Goal: Task Accomplishment & Management: Manage account settings

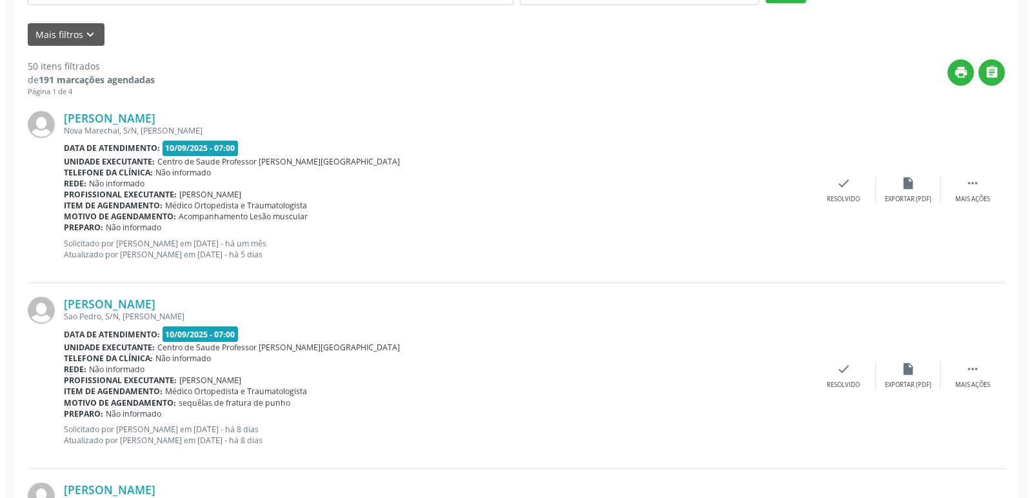
scroll to position [322, 0]
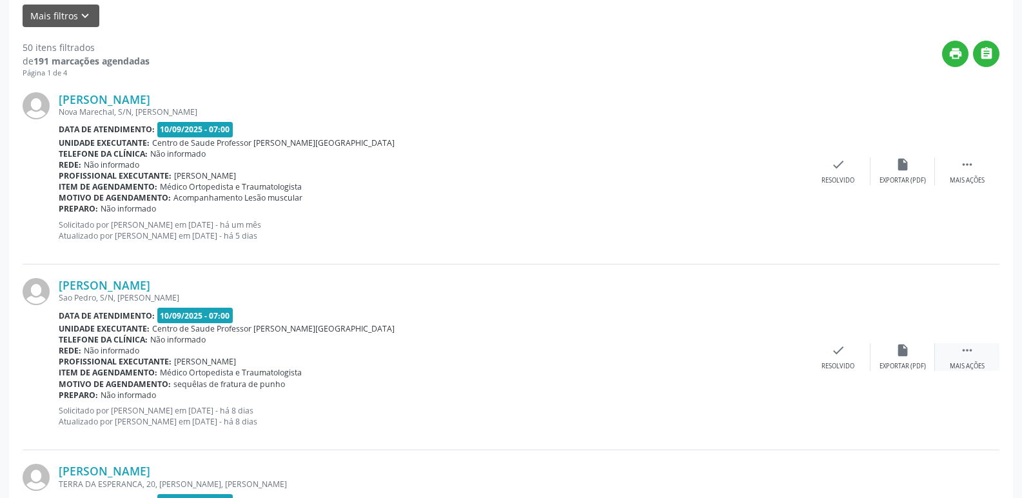
click at [972, 352] on icon "" at bounding box center [967, 350] width 14 height 14
click at [715, 353] on icon "insert_drive_file" at bounding box center [709, 350] width 14 height 14
click at [642, 350] on icon "check" at bounding box center [645, 350] width 14 height 14
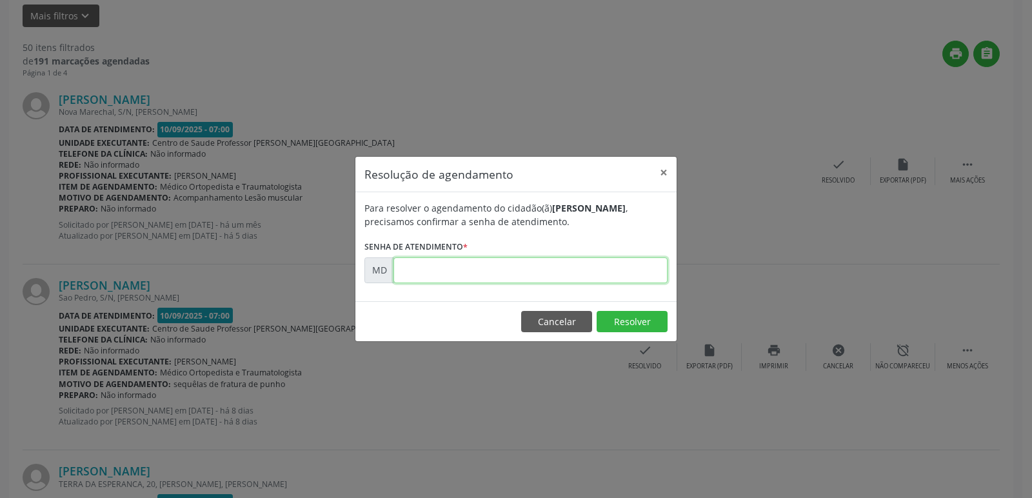
click at [411, 264] on input "text" at bounding box center [530, 270] width 274 height 26
type input "0"
click at [399, 270] on input "text" at bounding box center [530, 270] width 274 height 26
type input "00008411"
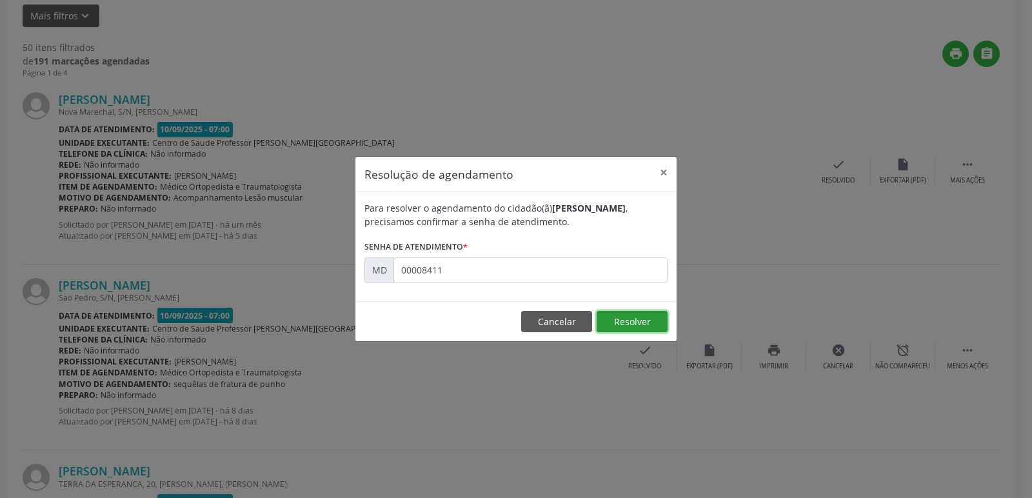
click at [640, 324] on button "Resolver" at bounding box center [632, 322] width 71 height 22
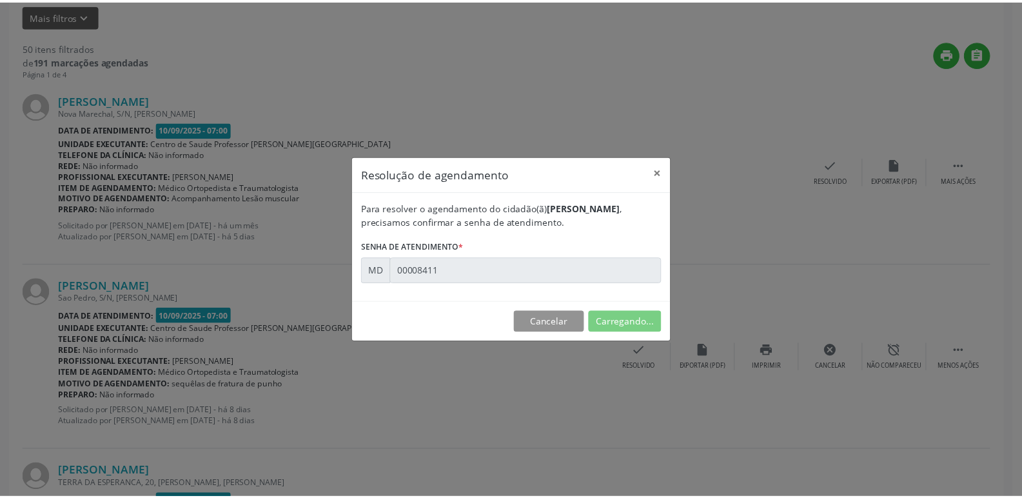
scroll to position [0, 0]
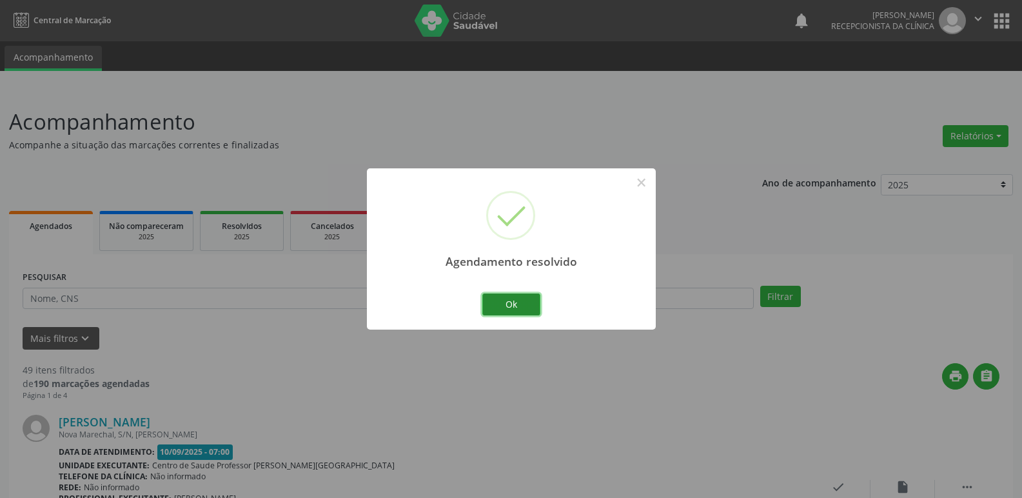
click at [504, 306] on button "Ok" at bounding box center [511, 304] width 58 height 22
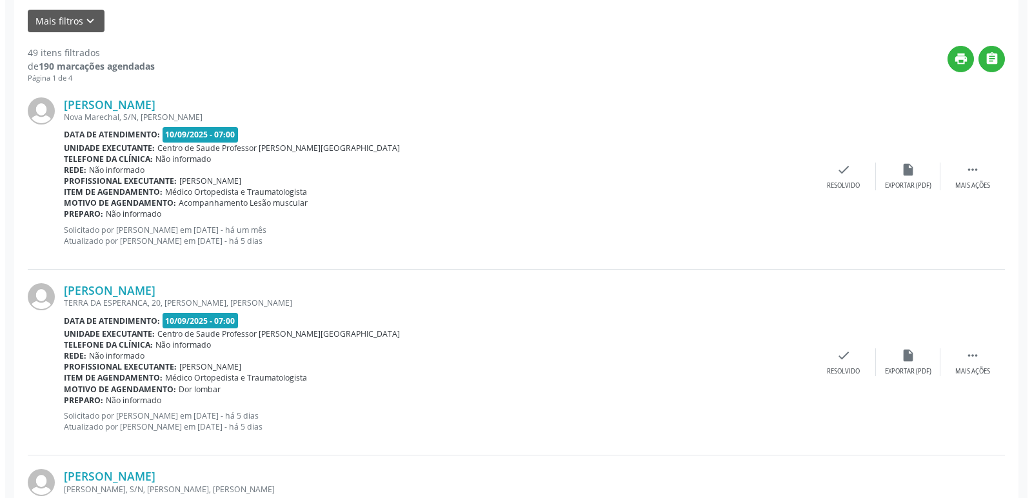
scroll to position [322, 0]
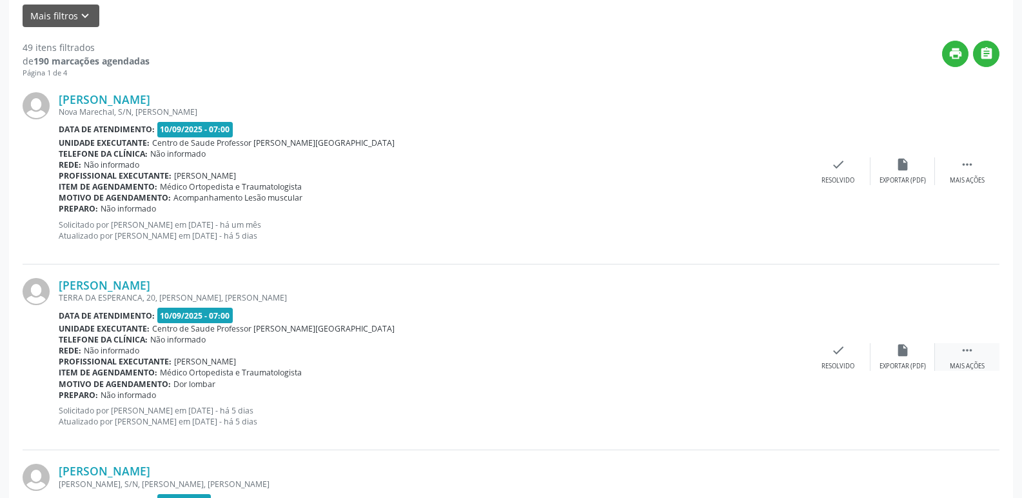
click at [971, 351] on icon "" at bounding box center [967, 350] width 14 height 14
click at [772, 362] on div "Imprimir" at bounding box center [773, 366] width 29 height 9
click at [644, 352] on icon "check" at bounding box center [645, 350] width 14 height 14
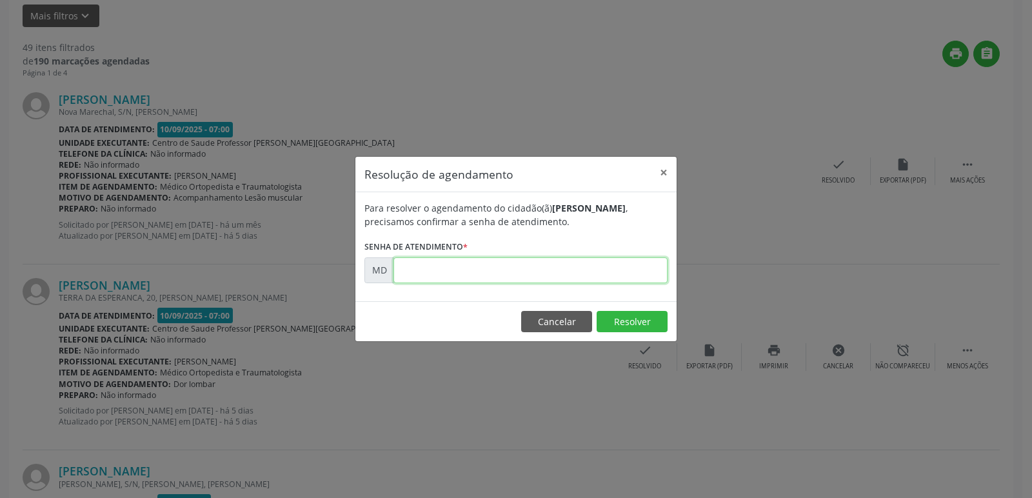
click at [408, 267] on input "text" at bounding box center [530, 270] width 274 height 26
type input "00008940"
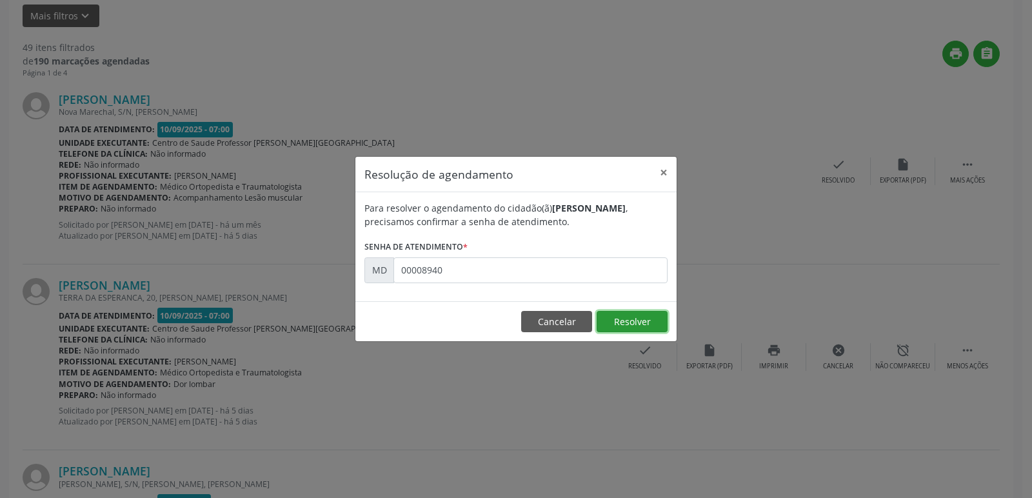
click at [637, 321] on button "Resolver" at bounding box center [632, 322] width 71 height 22
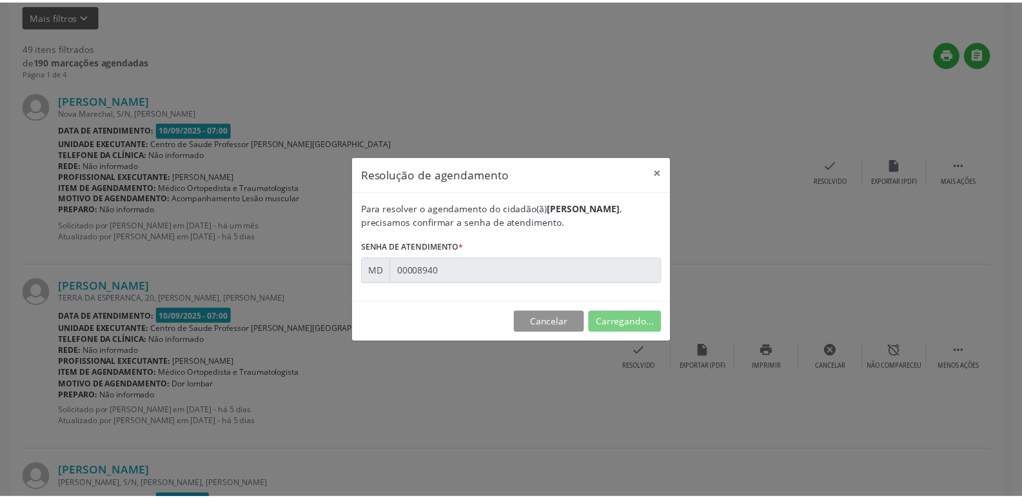
scroll to position [0, 0]
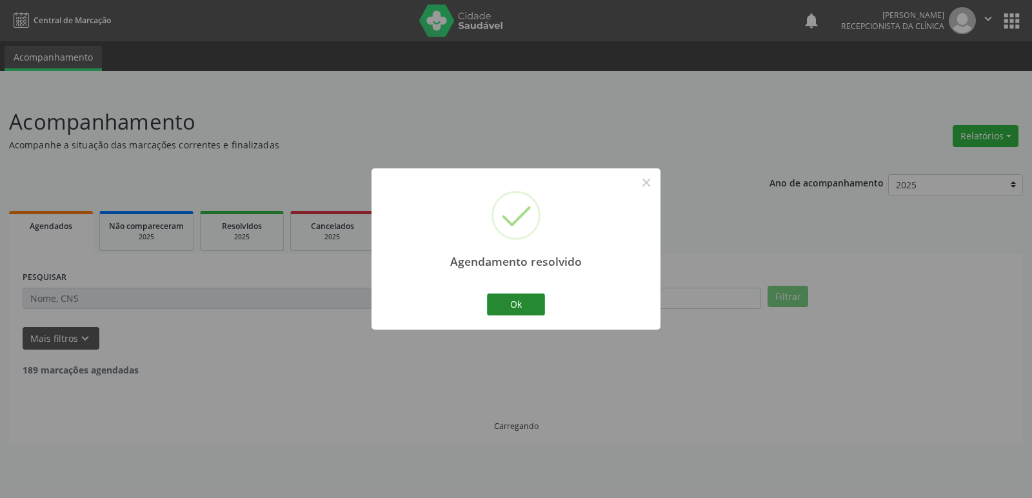
click at [537, 306] on button "Ok" at bounding box center [516, 304] width 58 height 22
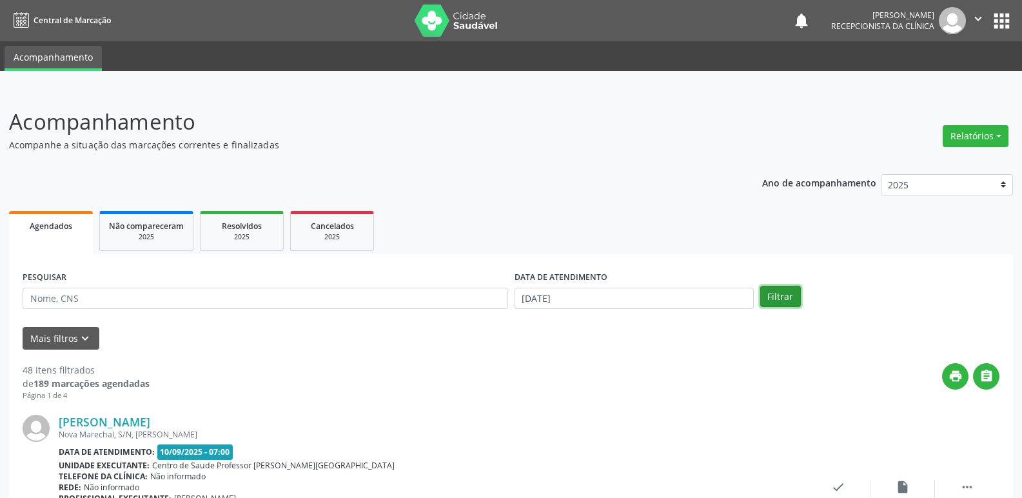
click at [784, 302] on button "Filtrar" at bounding box center [780, 297] width 41 height 22
click at [606, 296] on input "[DATE]" at bounding box center [634, 299] width 239 height 22
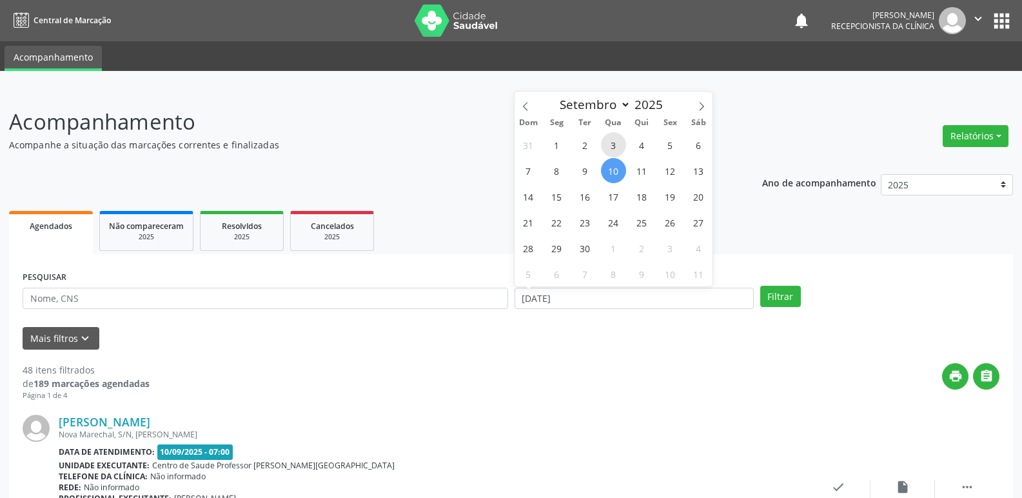
click at [617, 146] on span "3" at bounding box center [613, 144] width 25 height 25
type input "[DATE]"
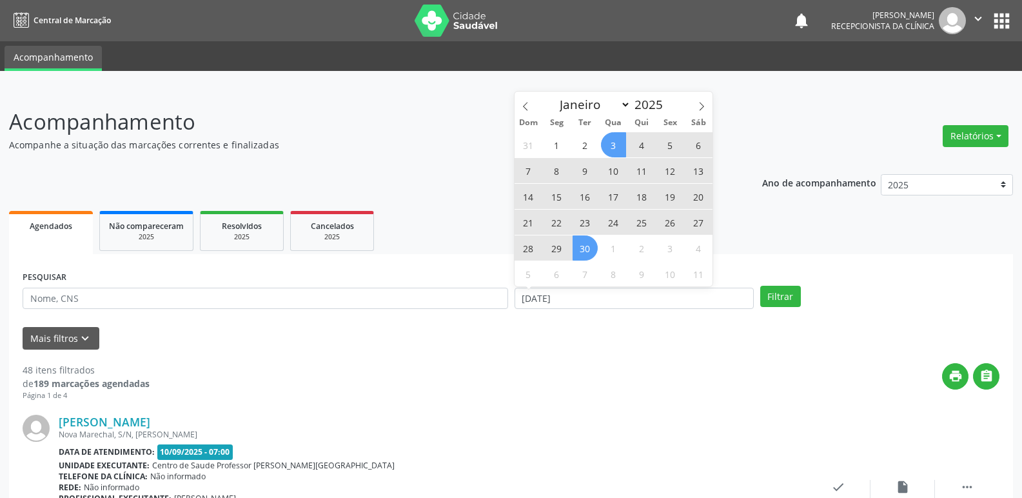
click at [589, 252] on span "30" at bounding box center [585, 247] width 25 height 25
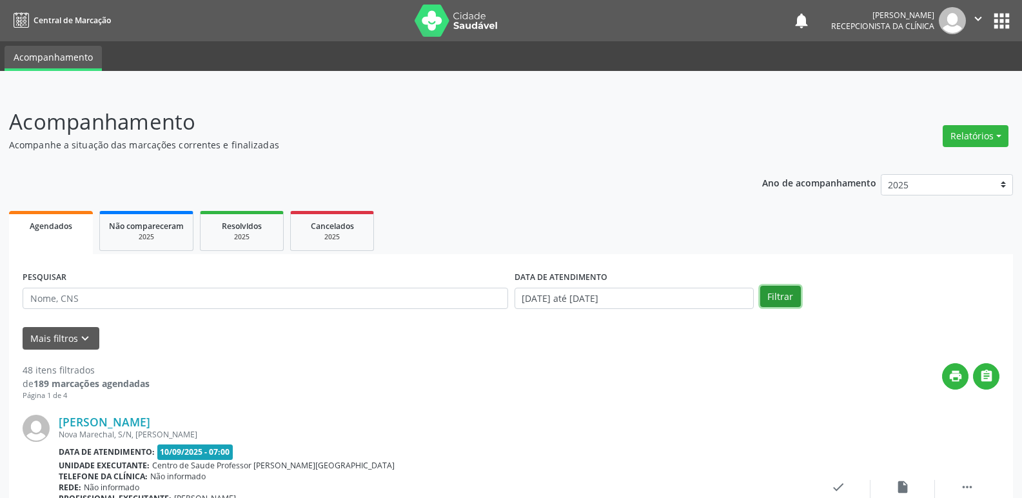
click at [780, 302] on button "Filtrar" at bounding box center [780, 297] width 41 height 22
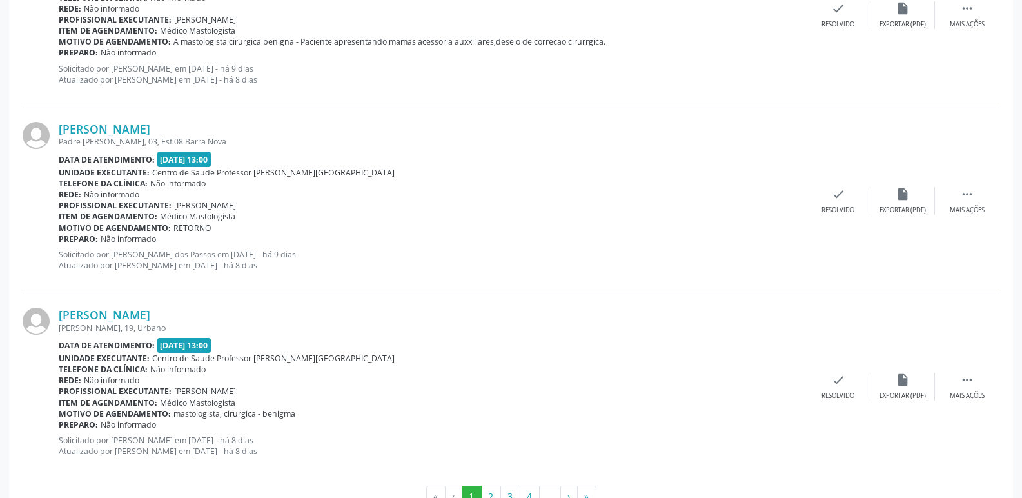
scroll to position [2751, 0]
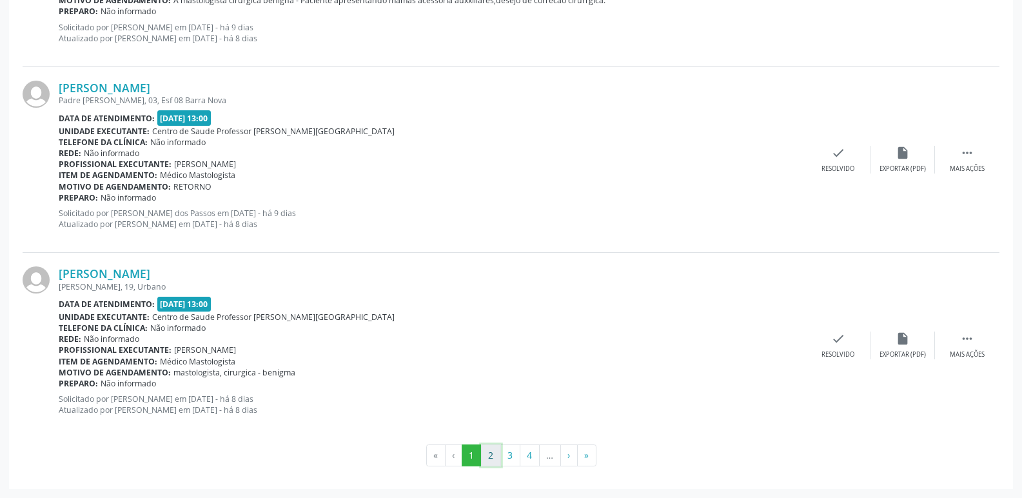
click at [490, 453] on button "2" at bounding box center [491, 455] width 20 height 22
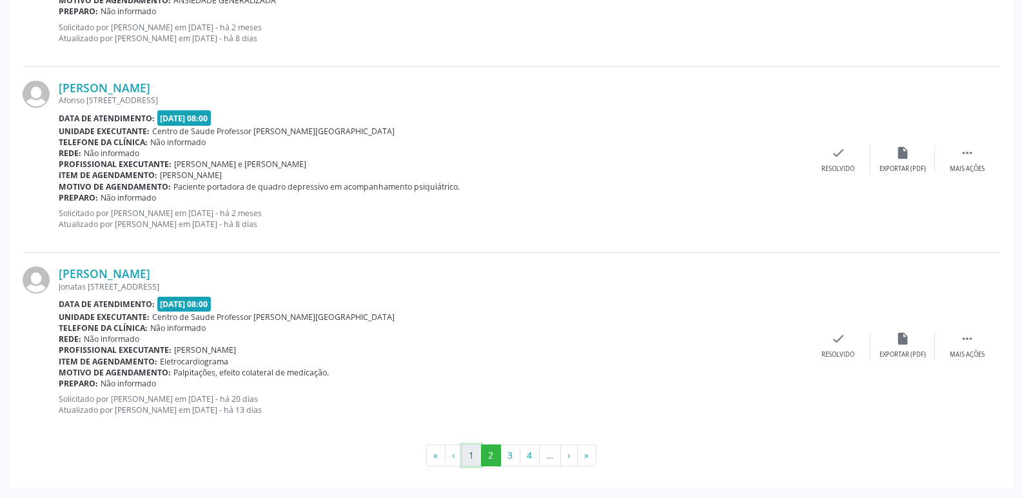
click at [475, 455] on button "1" at bounding box center [472, 455] width 20 height 22
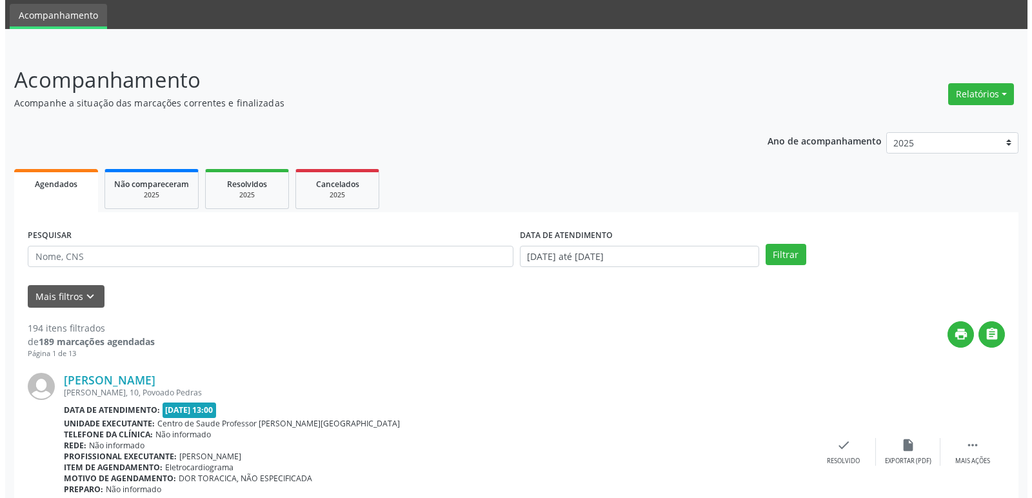
scroll to position [64, 0]
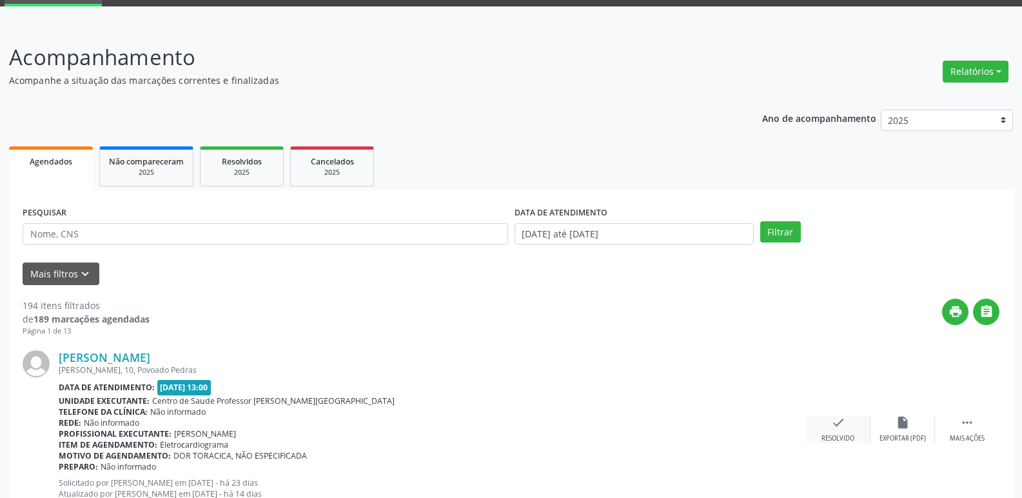
click at [843, 429] on icon "check" at bounding box center [838, 422] width 14 height 14
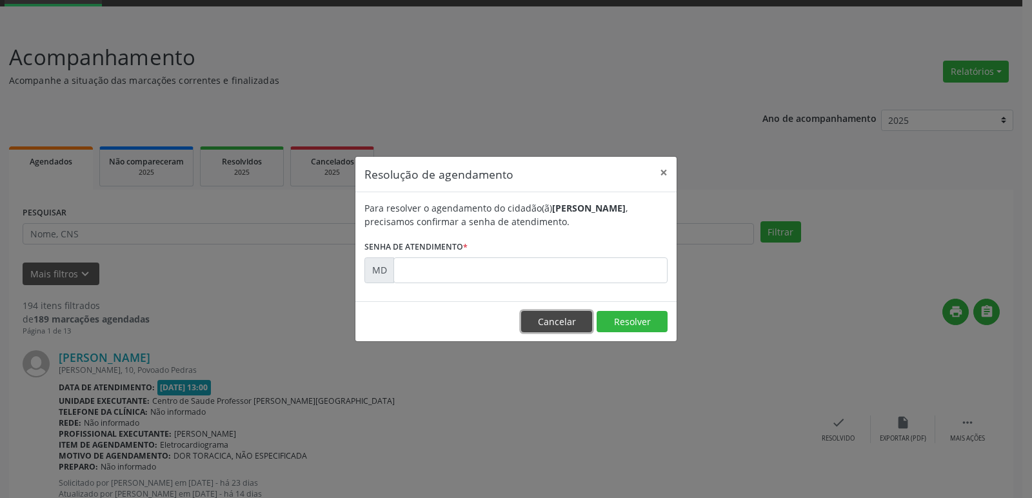
click at [557, 325] on button "Cancelar" at bounding box center [556, 322] width 71 height 22
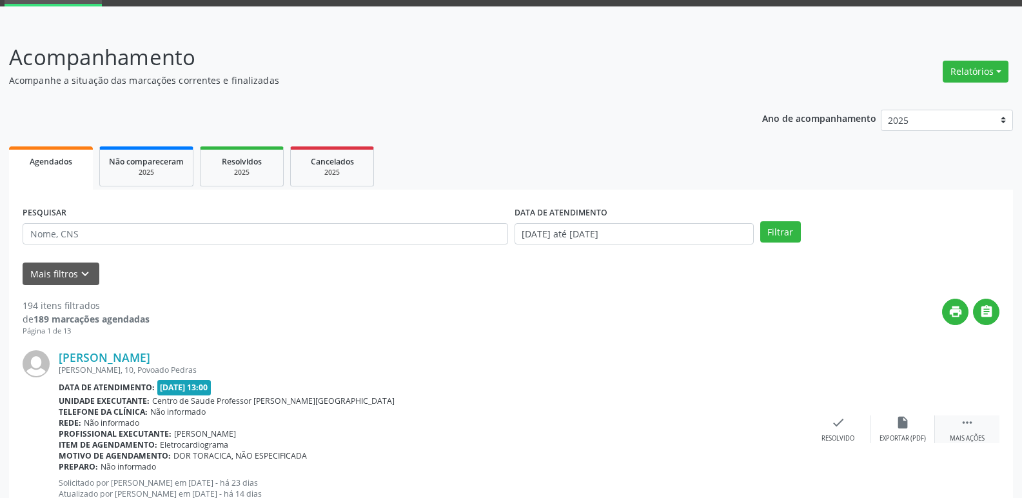
click at [973, 422] on icon "" at bounding box center [967, 422] width 14 height 14
click at [780, 434] on div "Imprimir" at bounding box center [773, 438] width 29 height 9
click at [638, 427] on icon "check" at bounding box center [645, 422] width 14 height 14
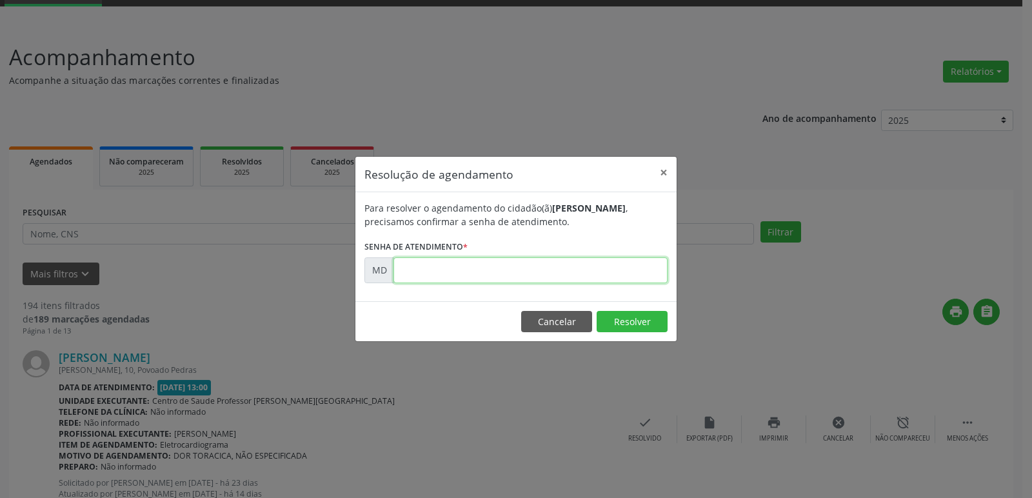
click at [401, 267] on input "text" at bounding box center [530, 270] width 274 height 26
paste input "00005723"
type input "00005723"
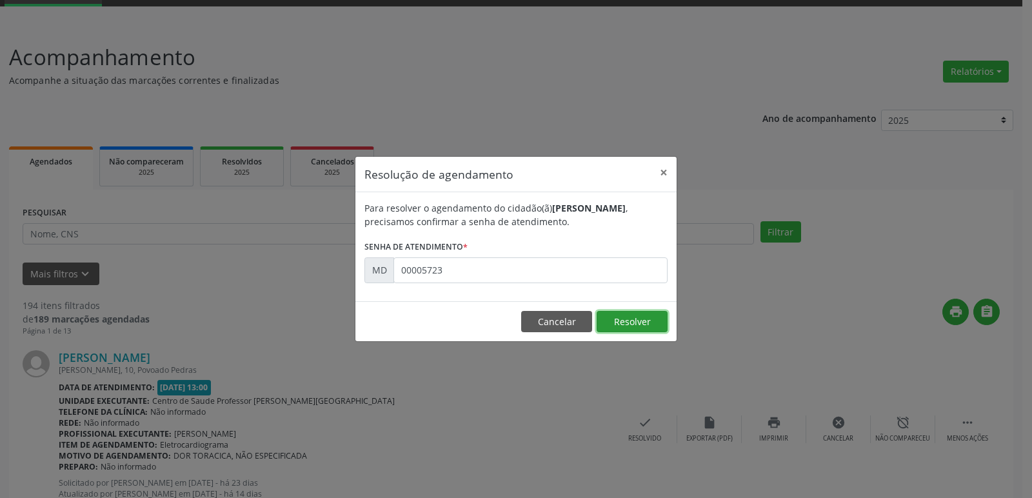
click at [629, 317] on button "Resolver" at bounding box center [632, 322] width 71 height 22
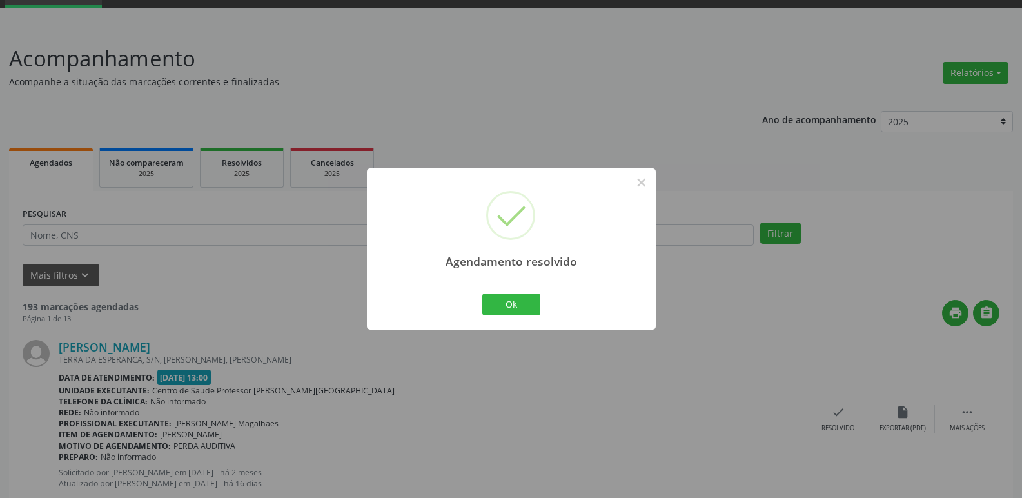
scroll to position [129, 0]
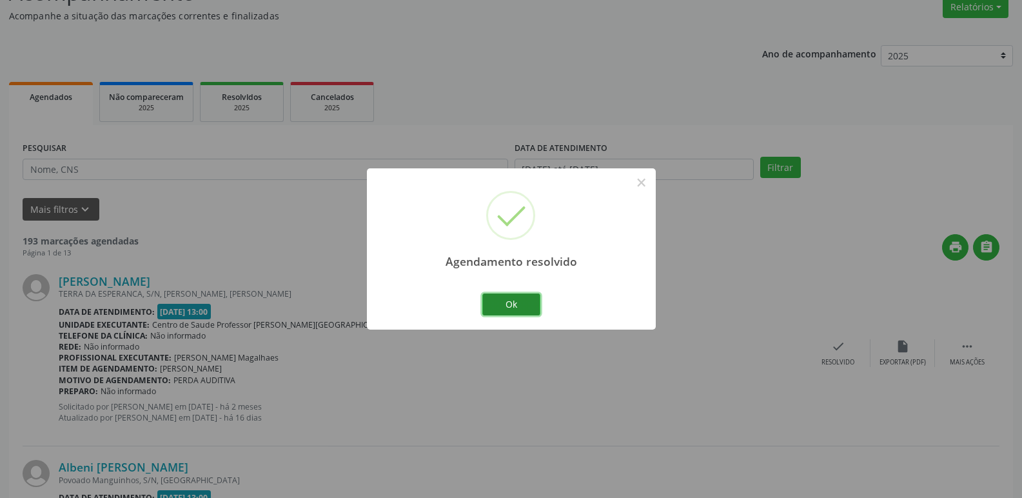
click at [491, 306] on button "Ok" at bounding box center [511, 304] width 58 height 22
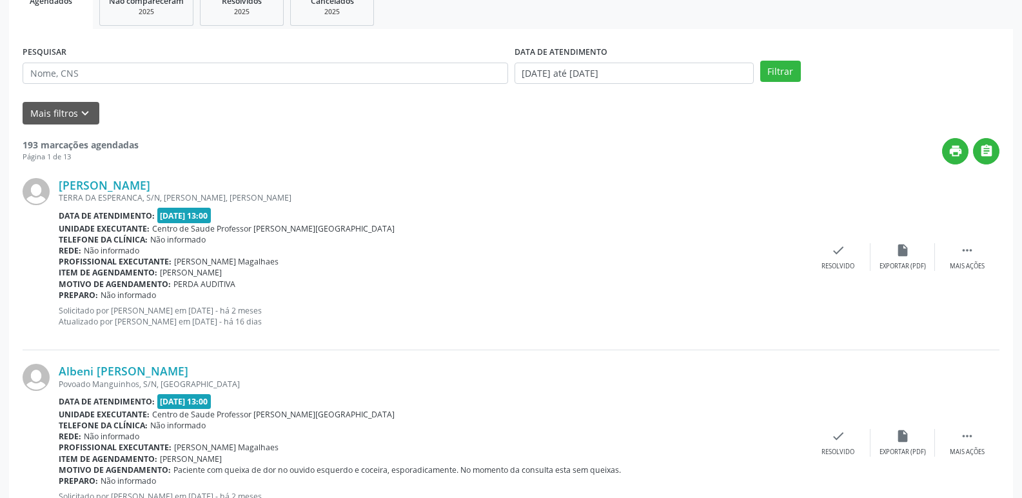
scroll to position [193, 0]
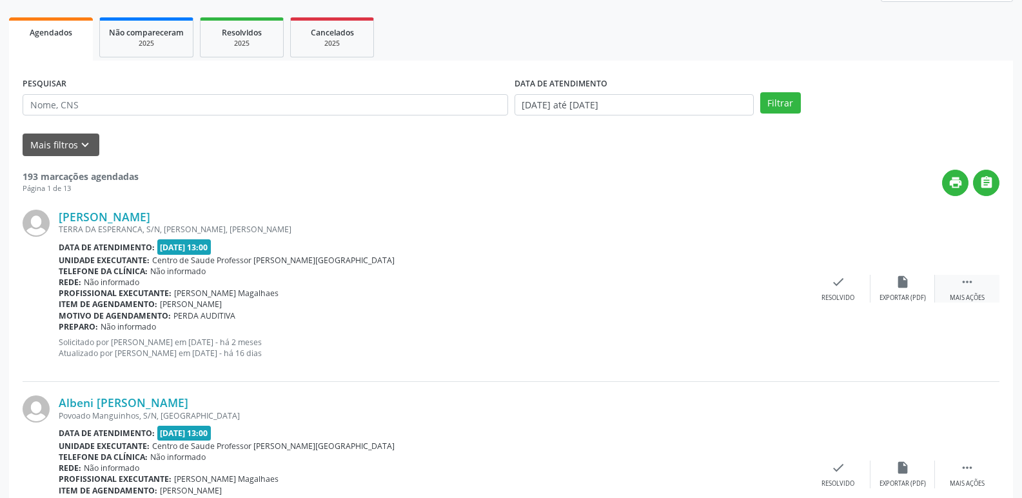
click at [969, 282] on icon "" at bounding box center [967, 282] width 14 height 14
click at [904, 283] on icon "alarm_off" at bounding box center [903, 282] width 14 height 14
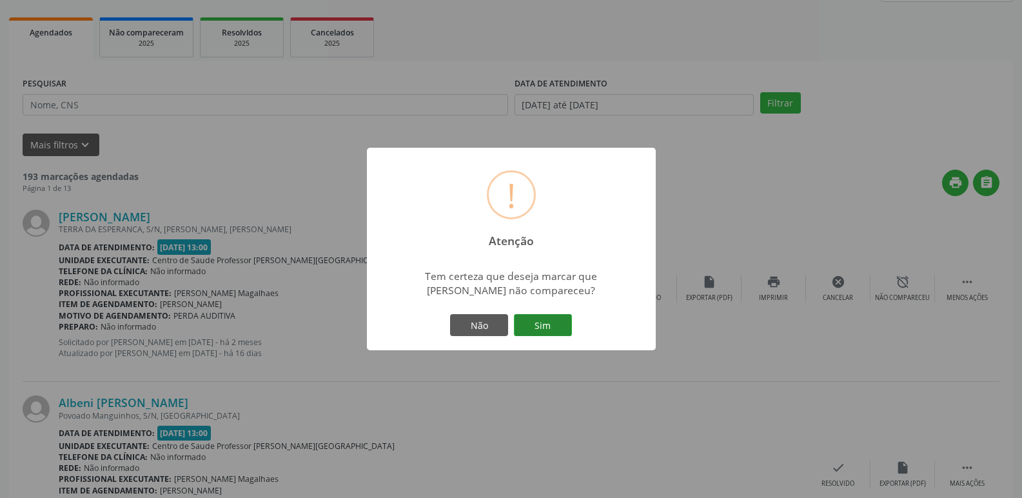
click at [539, 331] on button "Sim" at bounding box center [543, 325] width 58 height 22
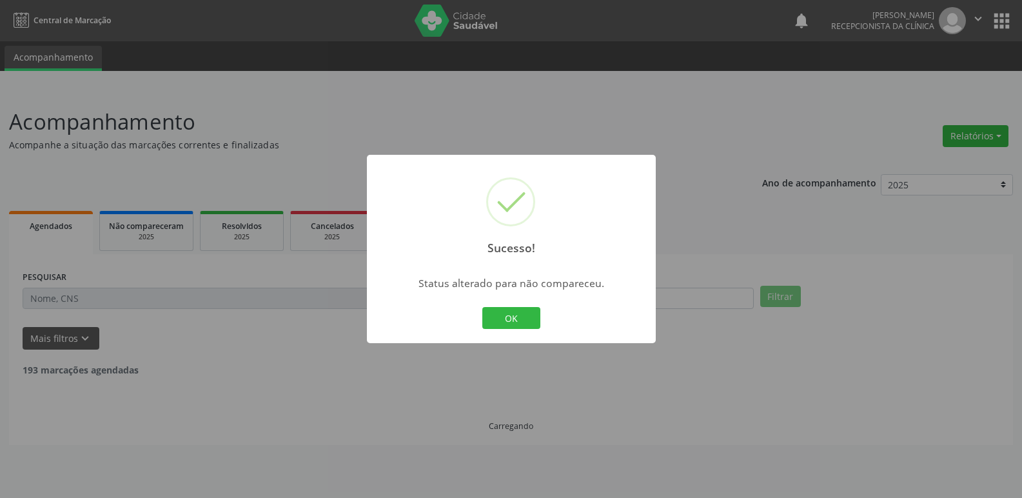
scroll to position [0, 0]
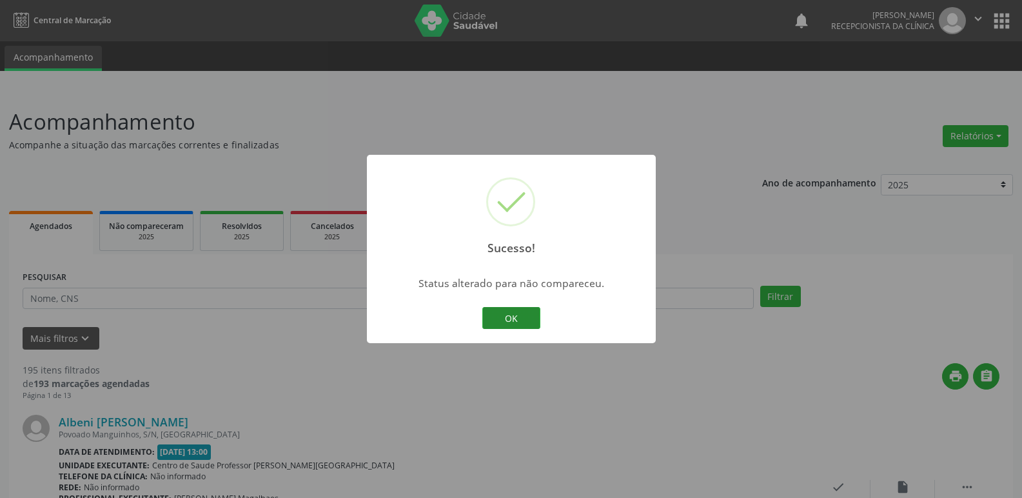
click at [524, 322] on button "OK" at bounding box center [511, 318] width 58 height 22
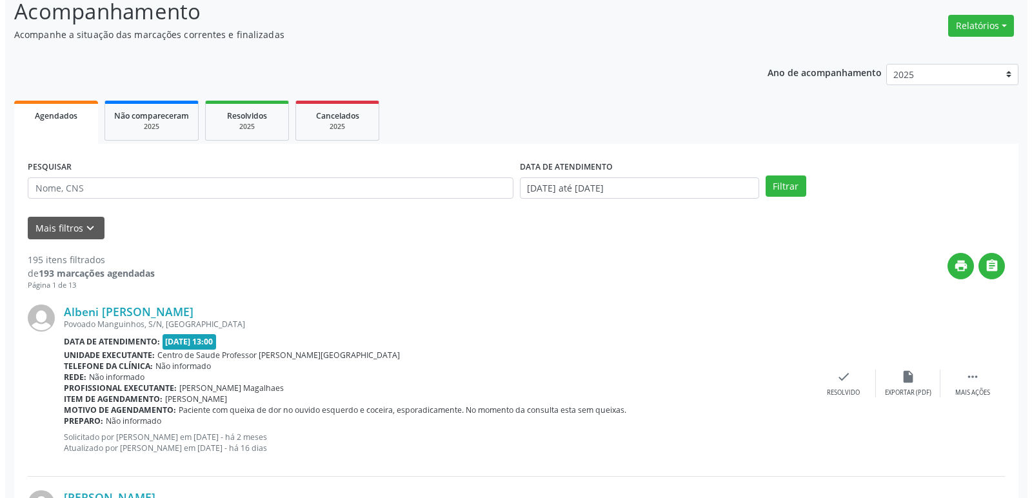
scroll to position [129, 0]
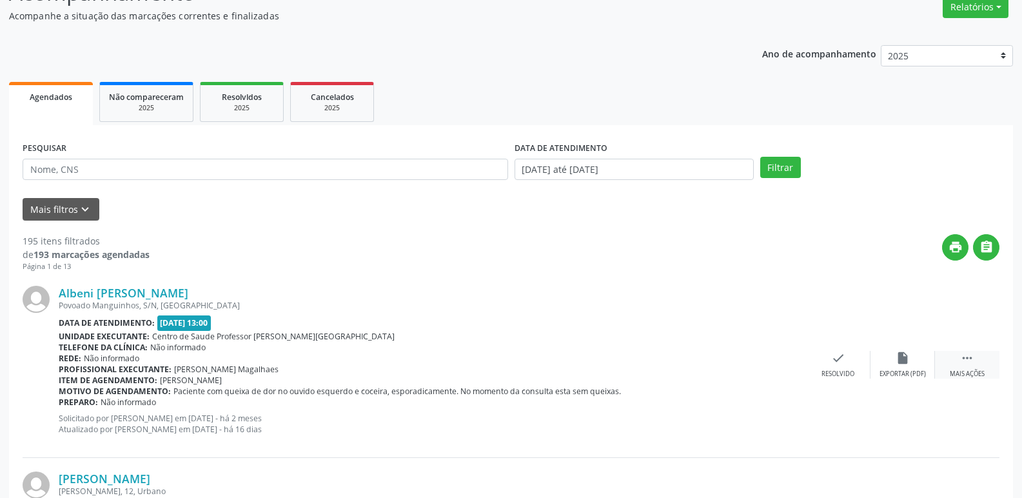
click at [971, 356] on icon "" at bounding box center [967, 358] width 14 height 14
click at [762, 362] on div "print Imprimir" at bounding box center [774, 365] width 64 height 28
click at [638, 361] on icon "check" at bounding box center [645, 358] width 14 height 14
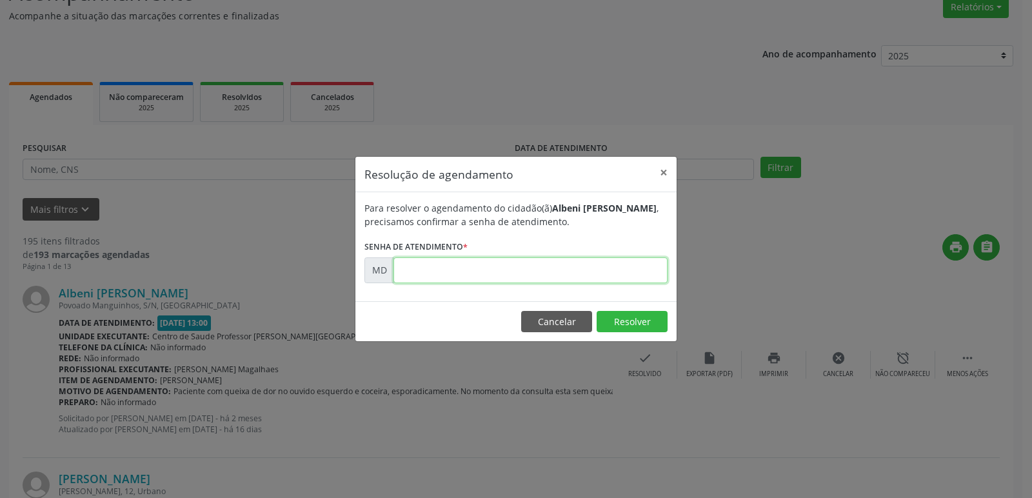
click at [404, 272] on input "text" at bounding box center [530, 270] width 274 height 26
paste input "00000070"
type input "00000070"
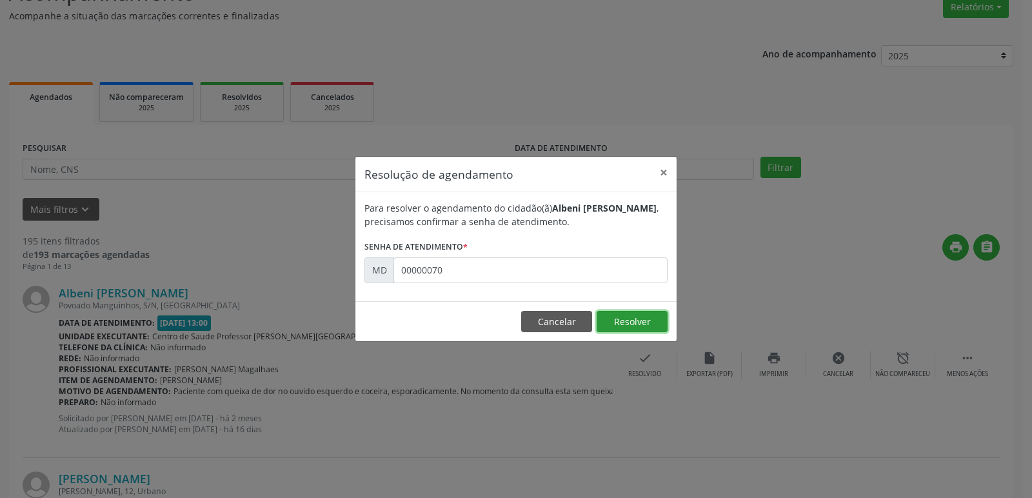
click at [640, 321] on button "Resolver" at bounding box center [632, 322] width 71 height 22
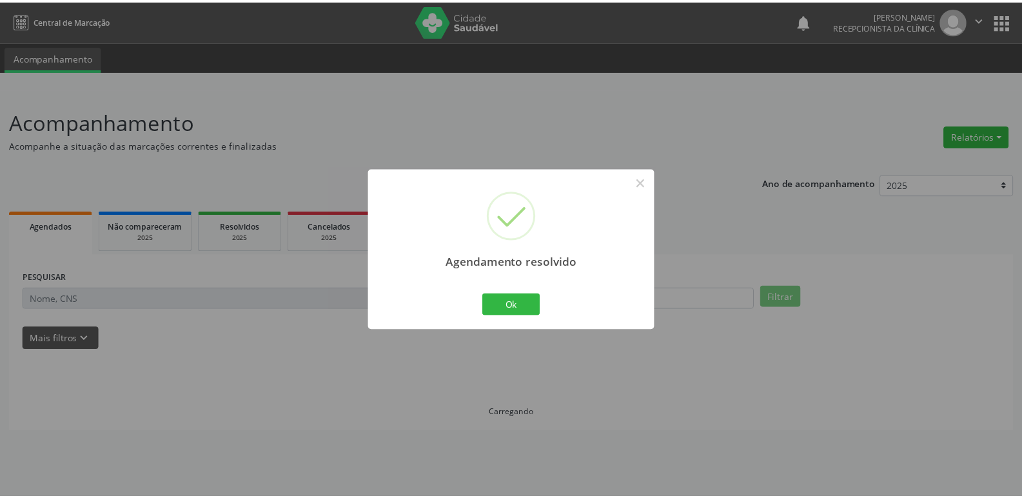
scroll to position [0, 0]
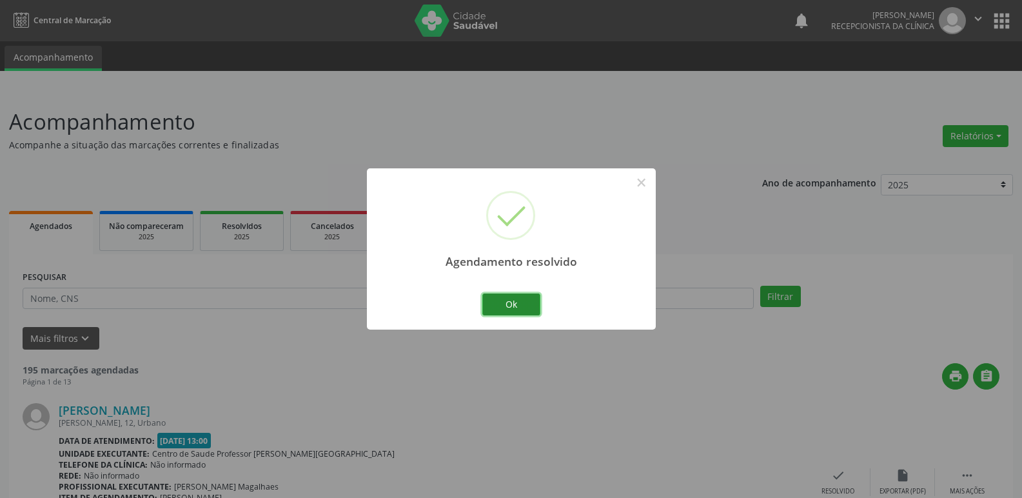
click at [511, 295] on button "Ok" at bounding box center [511, 304] width 58 height 22
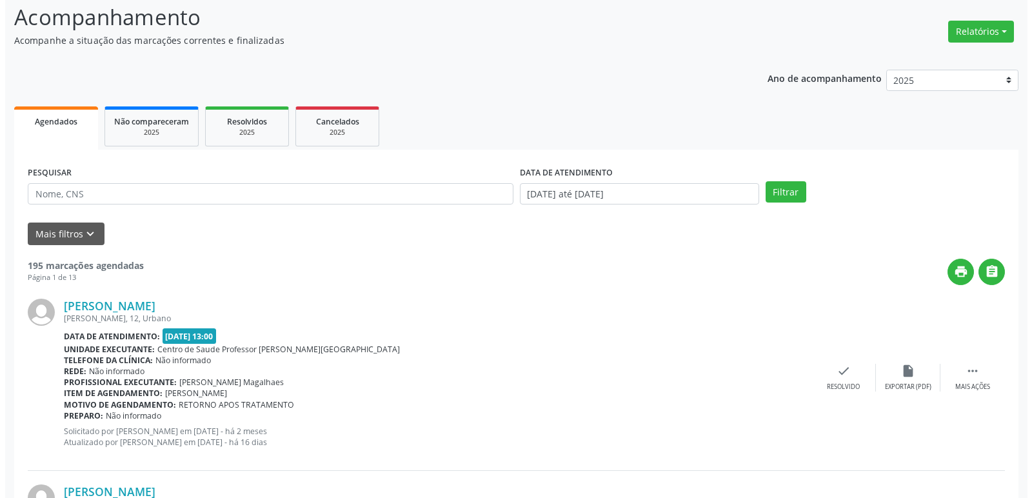
scroll to position [129, 0]
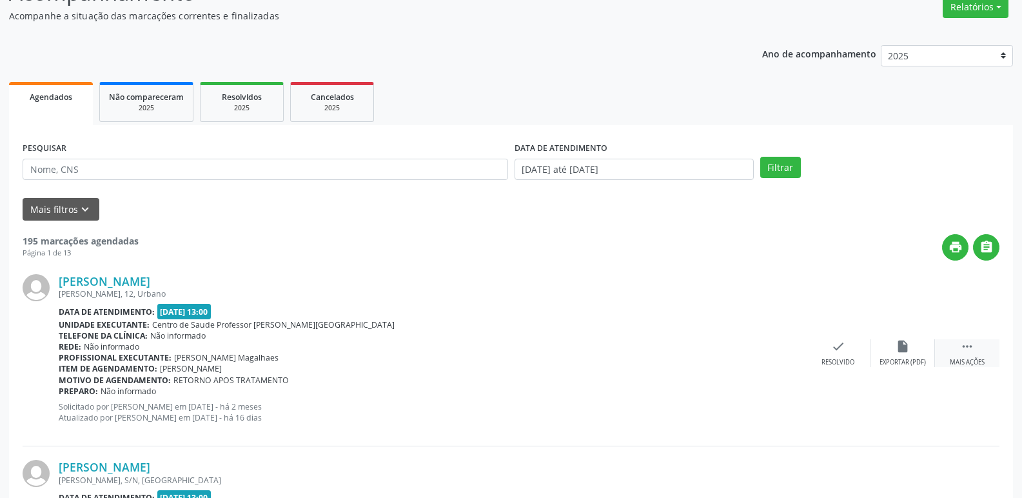
click at [962, 341] on icon "" at bounding box center [967, 346] width 14 height 14
click at [774, 352] on icon "print" at bounding box center [774, 346] width 14 height 14
click at [771, 344] on icon "print" at bounding box center [774, 346] width 14 height 14
click at [643, 346] on icon "check" at bounding box center [645, 346] width 14 height 14
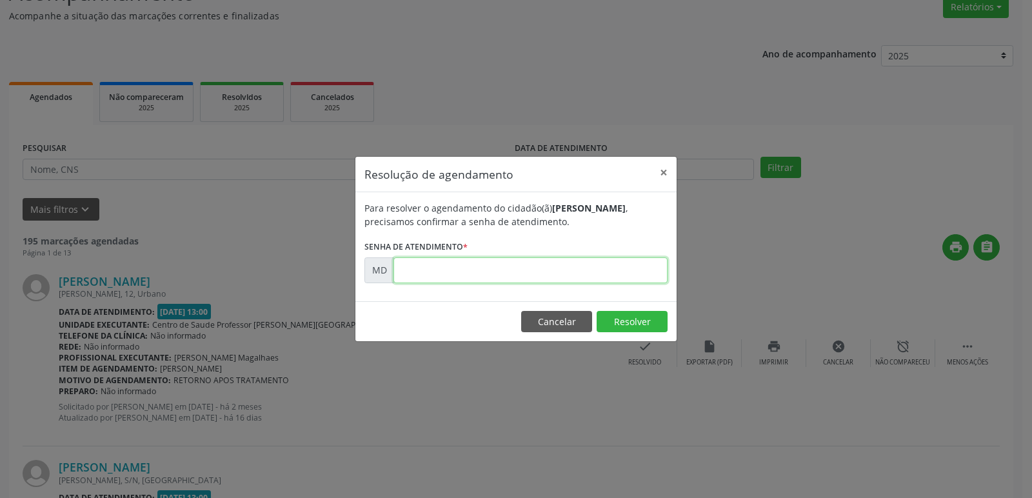
click at [408, 270] on input "text" at bounding box center [530, 270] width 274 height 26
paste input "00000089"
type input "00000089"
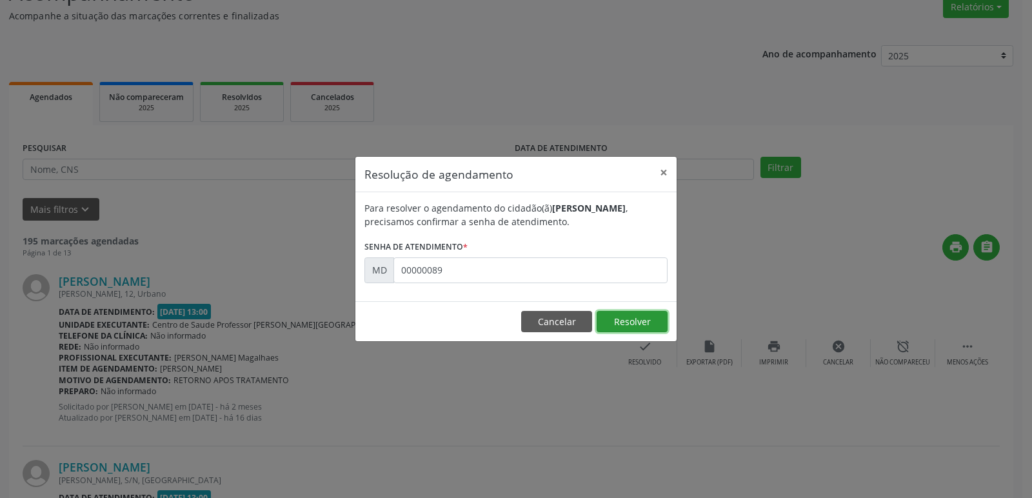
click at [629, 322] on button "Resolver" at bounding box center [632, 322] width 71 height 22
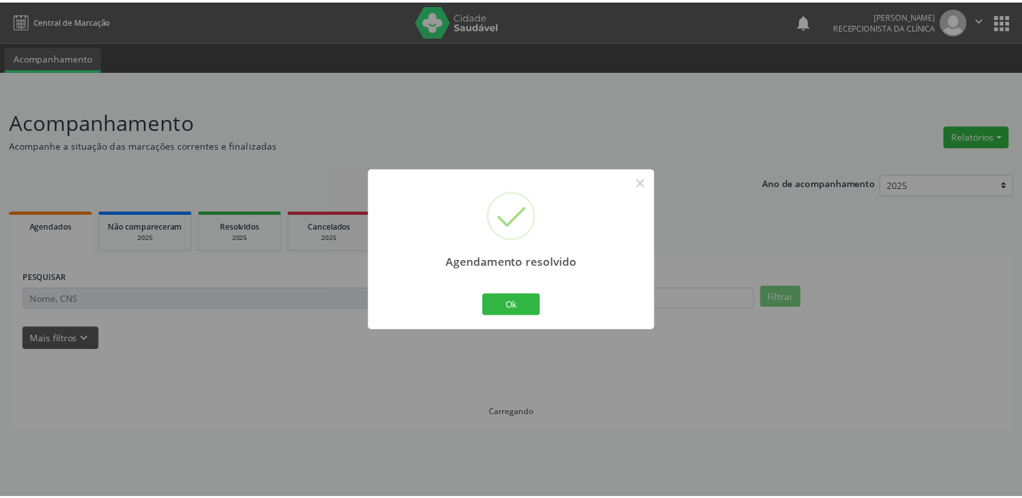
scroll to position [0, 0]
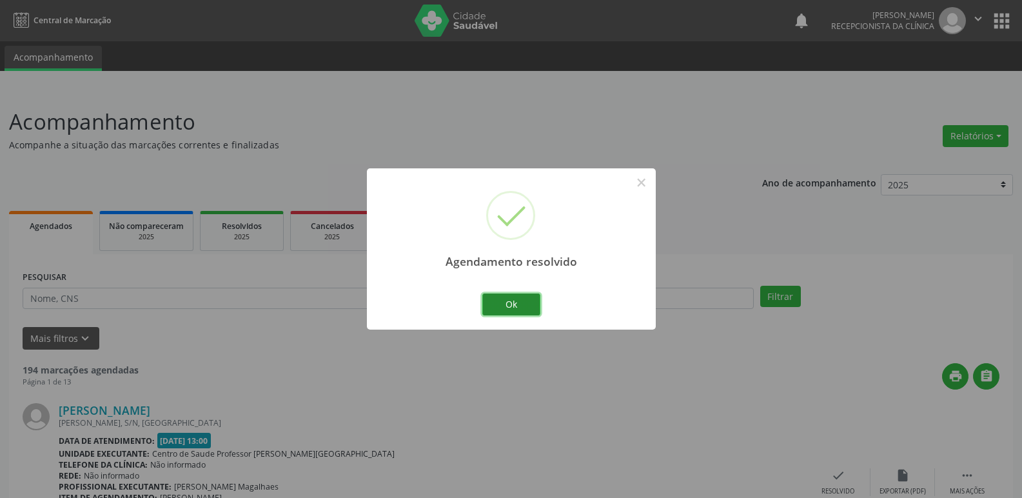
click at [513, 301] on button "Ok" at bounding box center [511, 304] width 58 height 22
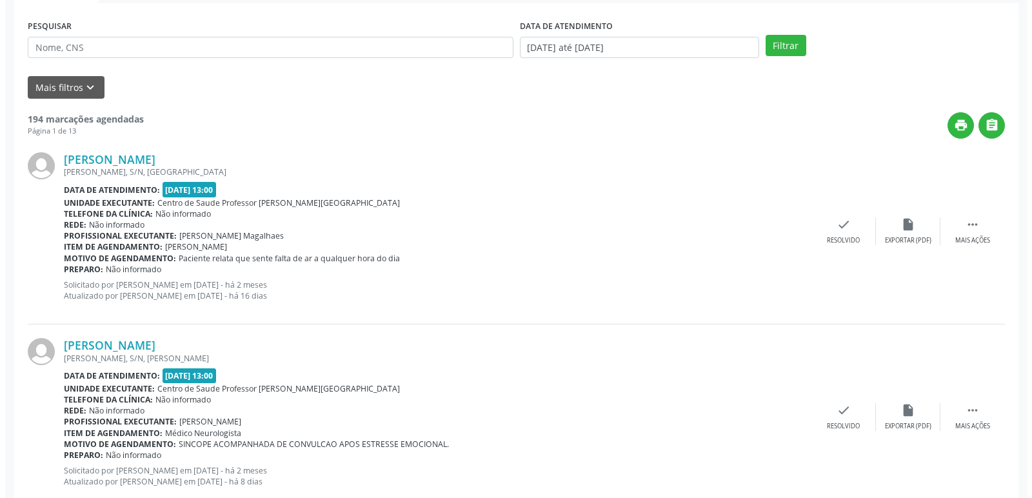
scroll to position [258, 0]
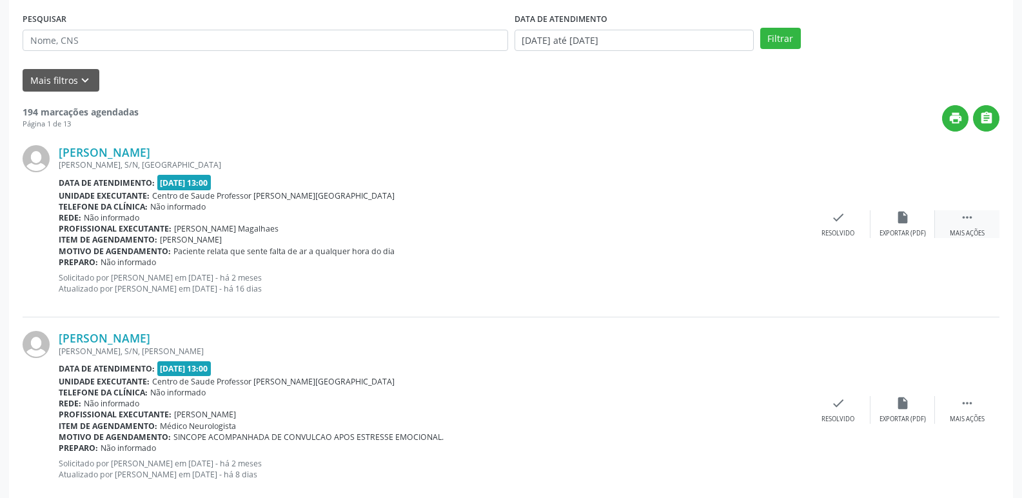
click at [970, 219] on icon "" at bounding box center [967, 217] width 14 height 14
click at [707, 224] on div "insert_drive_file Exportar (PDF)" at bounding box center [709, 224] width 64 height 28
click at [654, 229] on div "Resolvido" at bounding box center [644, 233] width 33 height 9
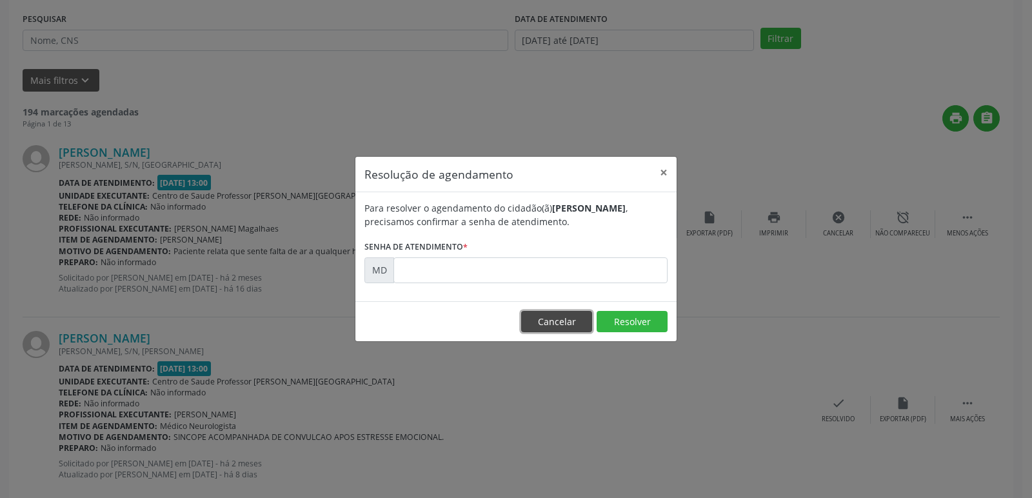
click at [551, 322] on button "Cancelar" at bounding box center [556, 322] width 71 height 22
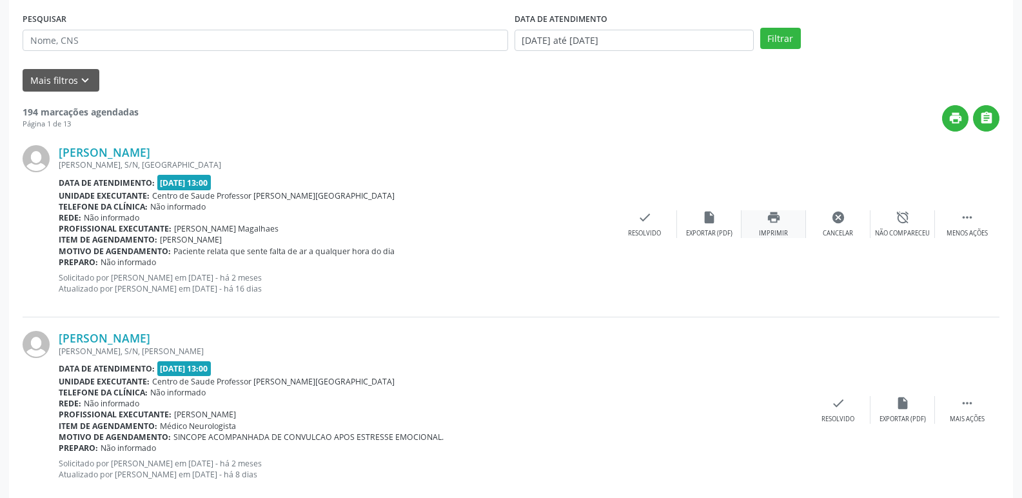
click at [778, 219] on icon "print" at bounding box center [774, 217] width 14 height 14
click at [644, 215] on icon "check" at bounding box center [645, 217] width 14 height 14
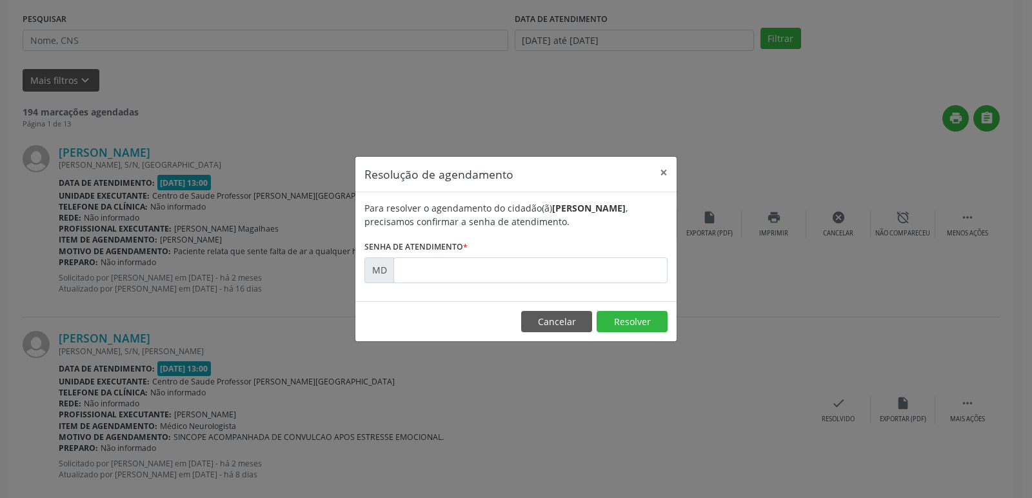
click at [406, 270] on input "text" at bounding box center [530, 270] width 274 height 26
click at [414, 264] on input "text" at bounding box center [530, 270] width 274 height 26
drag, startPoint x: 414, startPoint y: 264, endPoint x: 410, endPoint y: 271, distance: 8.4
click at [410, 271] on input "text" at bounding box center [530, 270] width 274 height 26
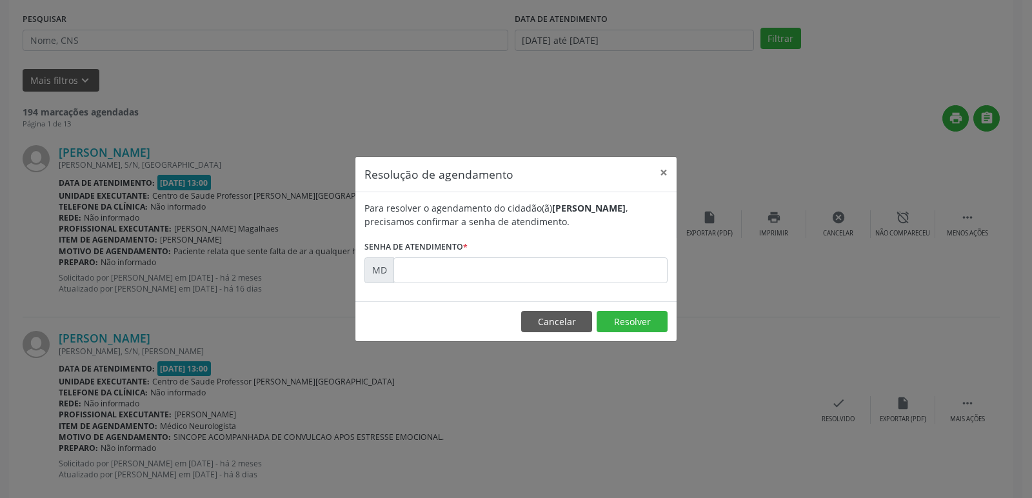
click at [765, 406] on div "Resolução de agendamento × Para resolver o agendamento do cidadão(ã) [PERSON_NA…" at bounding box center [516, 249] width 1032 height 498
click at [410, 264] on input "text" at bounding box center [530, 270] width 274 height 26
click at [409, 268] on input "text" at bounding box center [530, 270] width 274 height 26
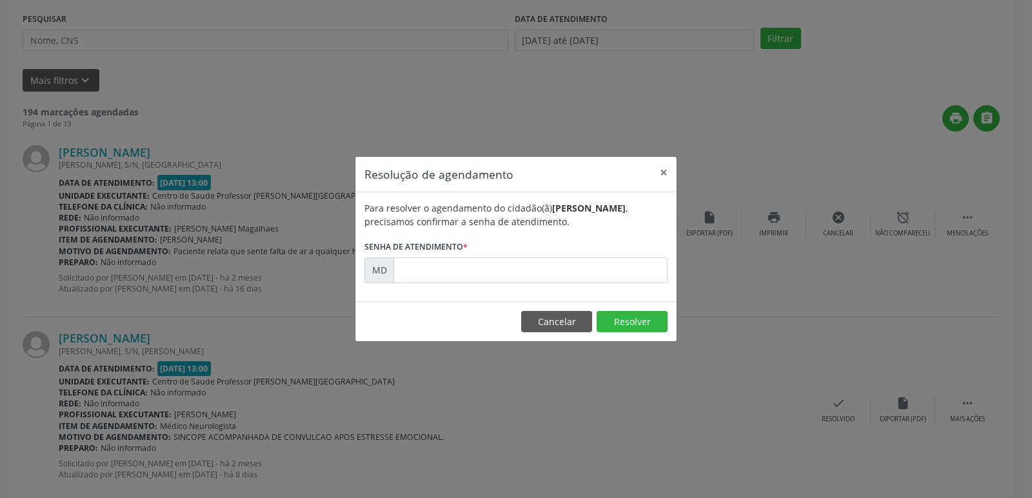
click at [409, 268] on input "text" at bounding box center [530, 270] width 274 height 26
click at [579, 325] on button "Cancelar" at bounding box center [556, 322] width 71 height 22
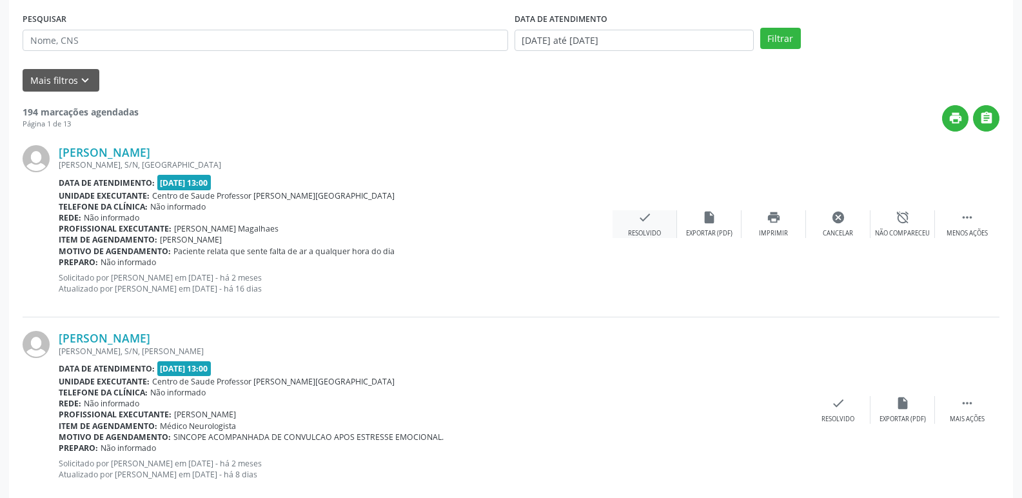
click at [648, 217] on icon "check" at bounding box center [645, 217] width 14 height 14
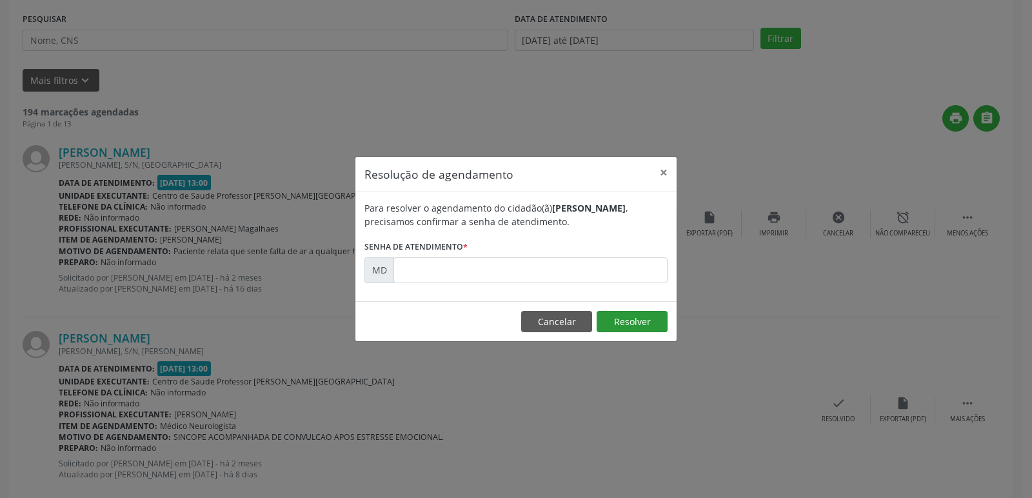
click at [624, 323] on button "Resolver" at bounding box center [632, 322] width 71 height 22
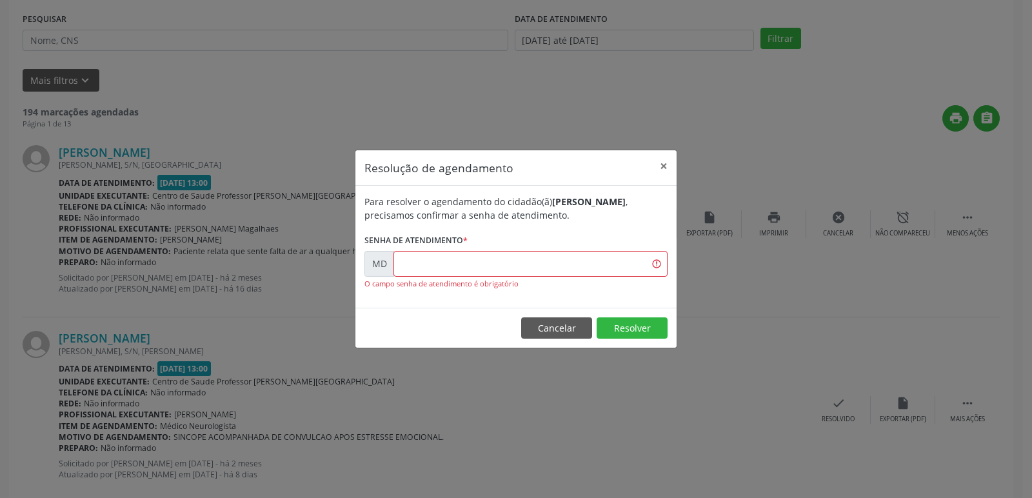
click at [402, 270] on input "text" at bounding box center [530, 264] width 274 height 26
click at [399, 263] on input "text" at bounding box center [530, 264] width 274 height 26
click at [462, 267] on input "00000089" at bounding box center [530, 264] width 274 height 26
click at [451, 271] on input "00000089" at bounding box center [530, 264] width 274 height 26
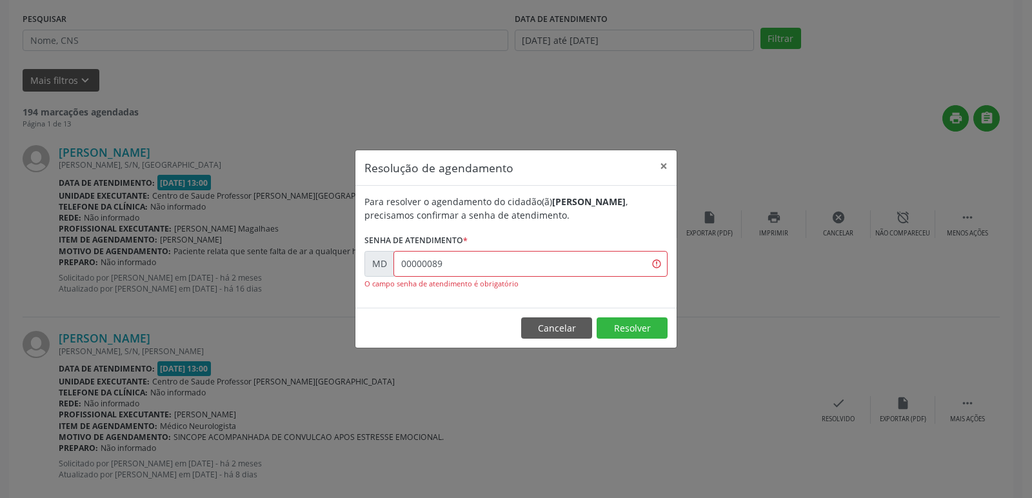
click at [451, 271] on input "00000089" at bounding box center [530, 264] width 274 height 26
type input "0"
click at [406, 267] on input "text" at bounding box center [530, 264] width 274 height 26
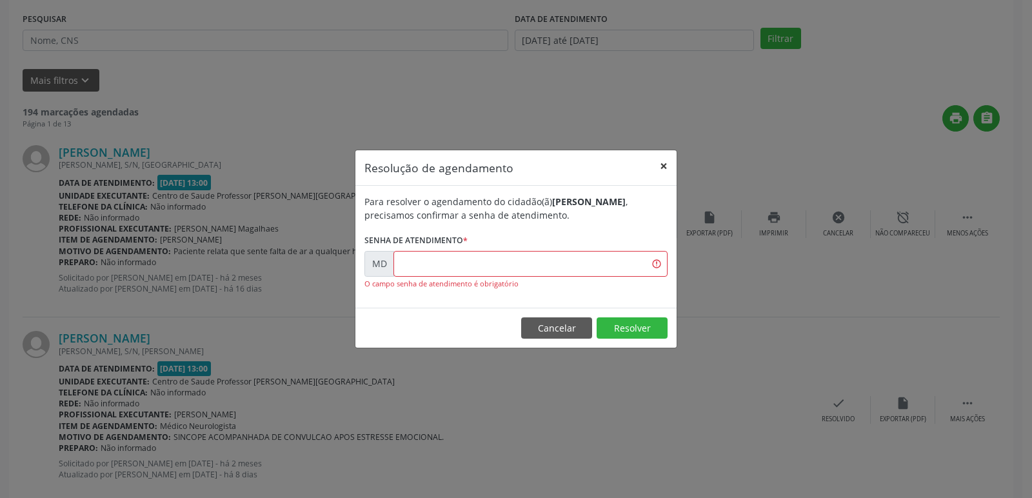
click at [662, 161] on button "×" at bounding box center [664, 166] width 26 height 32
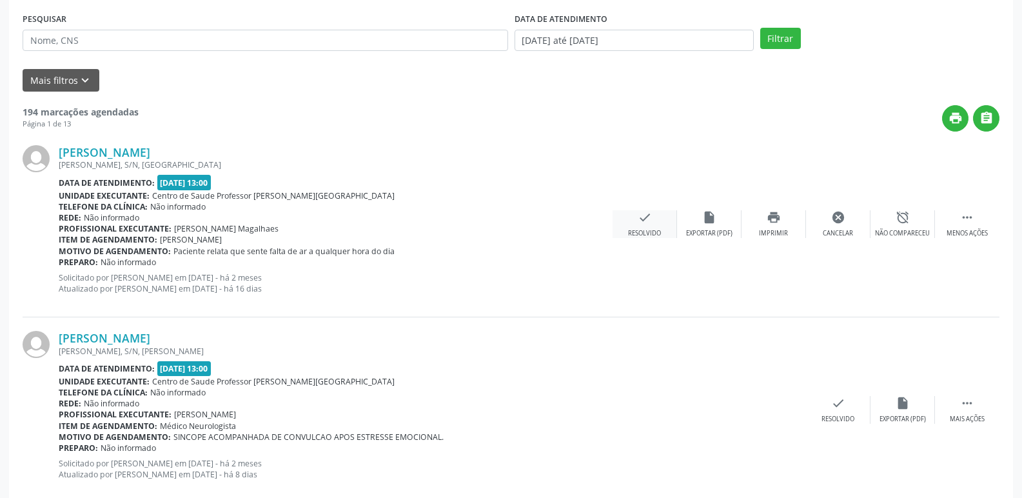
click at [646, 217] on icon "check" at bounding box center [645, 217] width 14 height 14
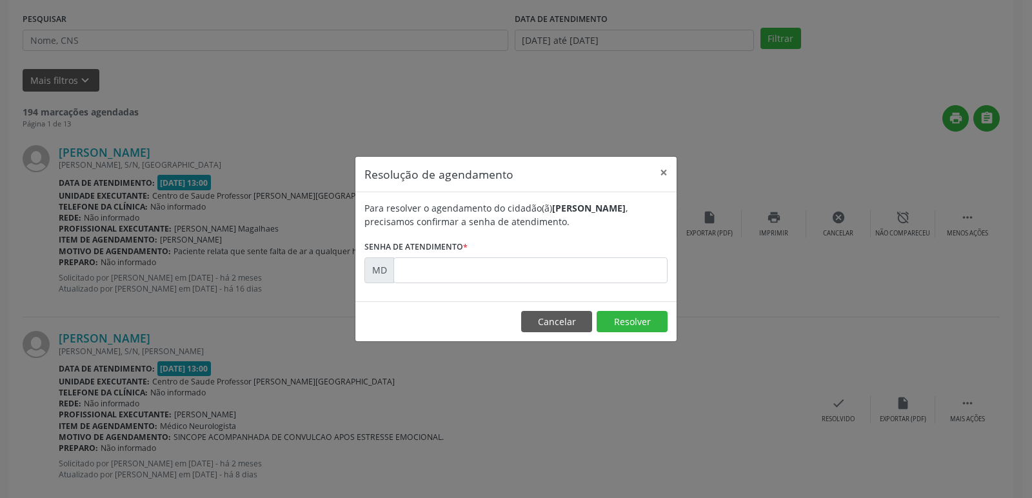
click at [414, 264] on input "text" at bounding box center [530, 270] width 274 height 26
drag, startPoint x: 414, startPoint y: 264, endPoint x: 782, endPoint y: 292, distance: 368.6
click at [782, 292] on div "Resolução de agendamento × Para resolver o agendamento do cidadão(ã) [PERSON_NA…" at bounding box center [516, 249] width 1032 height 498
click at [552, 317] on button "Cancelar" at bounding box center [556, 322] width 71 height 22
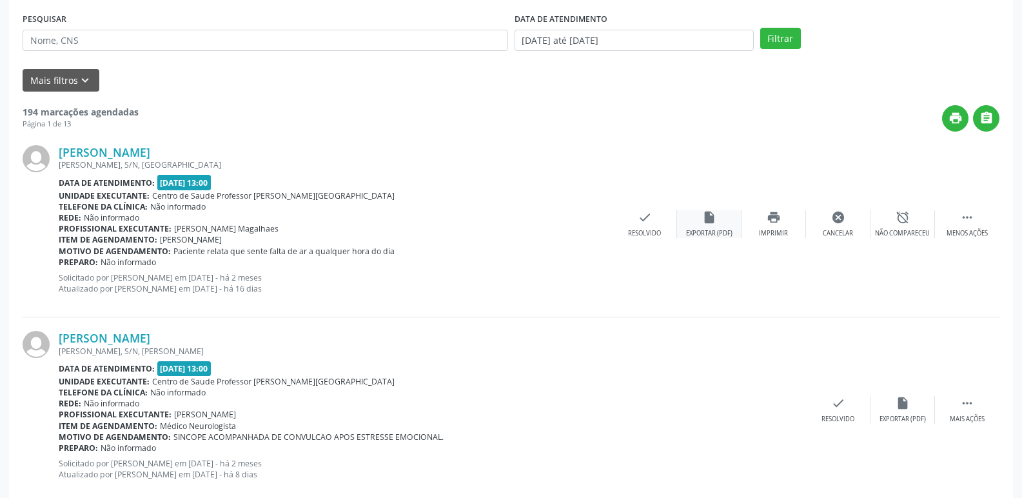
click at [711, 217] on icon "insert_drive_file" at bounding box center [709, 217] width 14 height 14
click at [646, 217] on icon "check" at bounding box center [645, 217] width 14 height 14
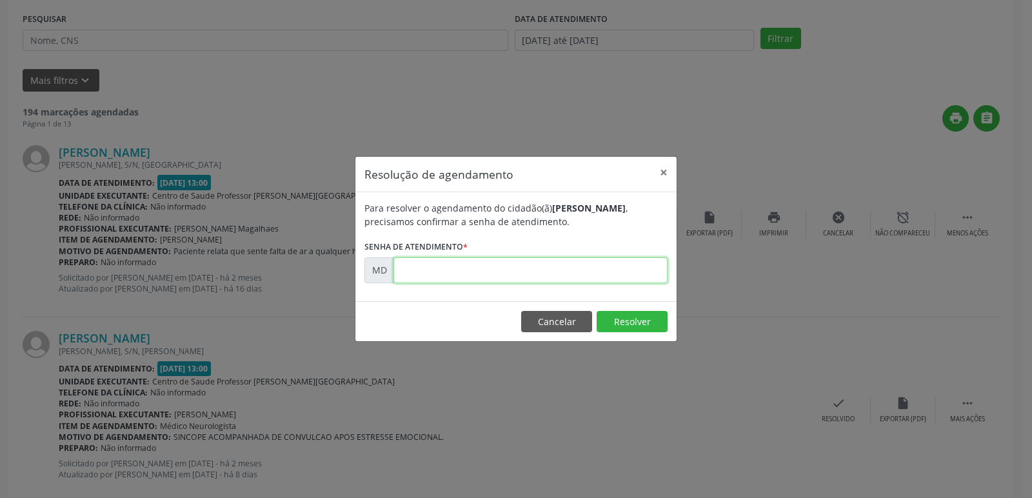
click at [426, 270] on input "text" at bounding box center [530, 270] width 274 height 26
click at [399, 270] on input "00000000" at bounding box center [530, 270] width 274 height 26
type input "0"
type input "00000100"
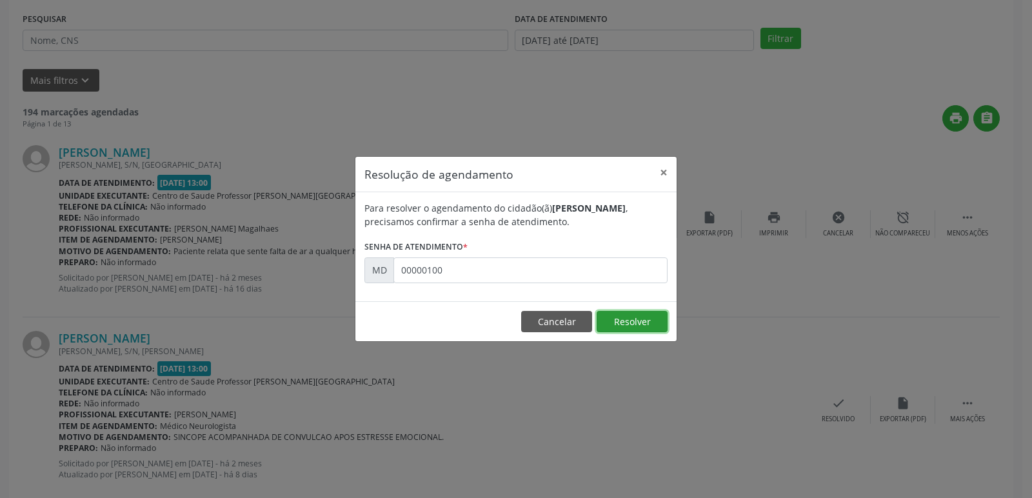
click at [633, 322] on button "Resolver" at bounding box center [632, 322] width 71 height 22
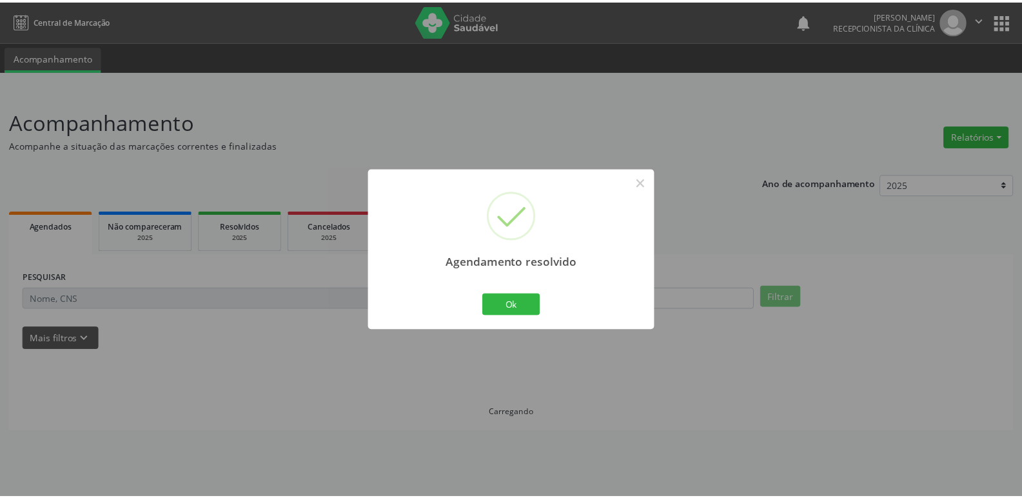
scroll to position [0, 0]
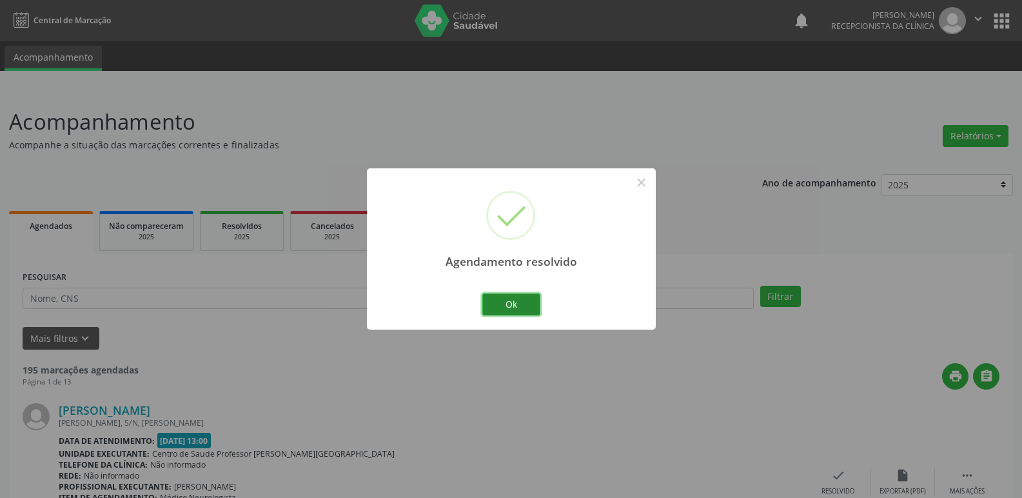
click at [500, 302] on button "Ok" at bounding box center [511, 304] width 58 height 22
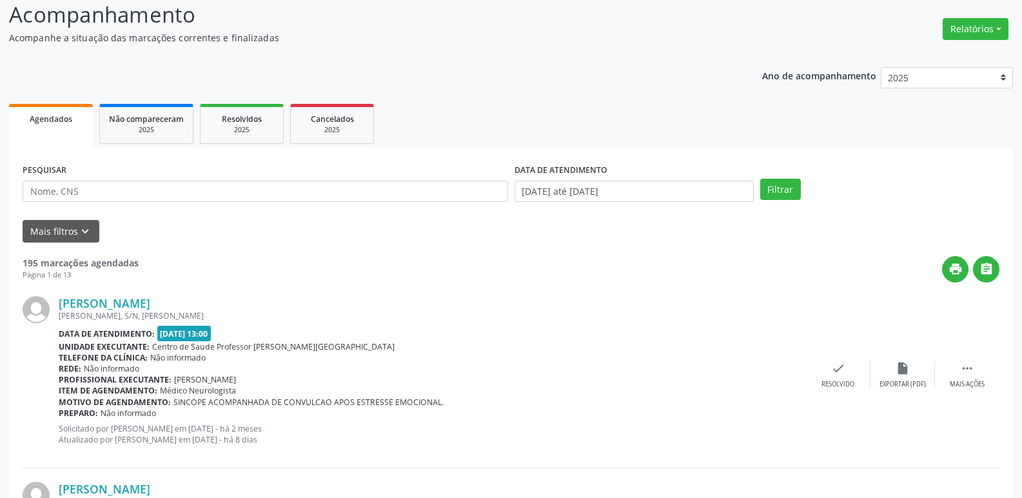
scroll to position [129, 0]
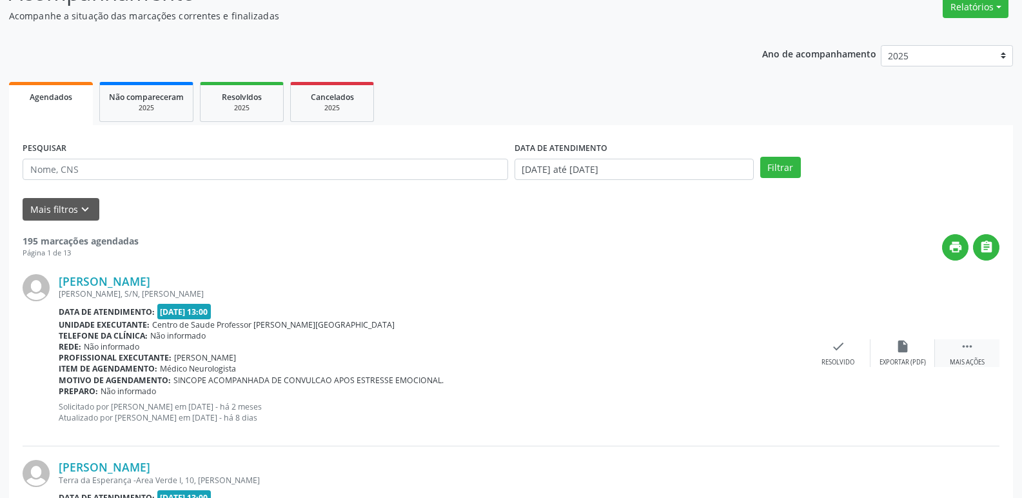
click at [966, 348] on icon "" at bounding box center [967, 346] width 14 height 14
click at [903, 347] on icon "alarm_off" at bounding box center [903, 346] width 14 height 14
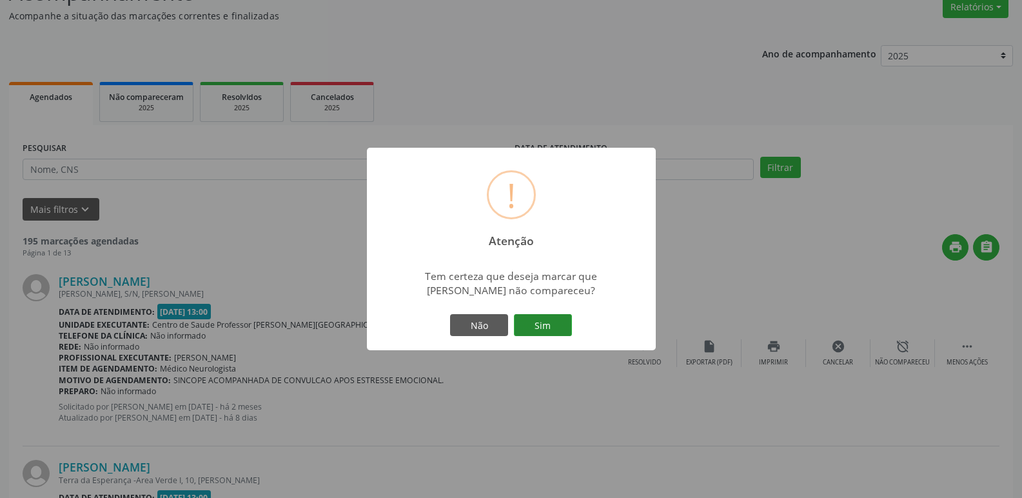
click at [540, 327] on button "Sim" at bounding box center [543, 325] width 58 height 22
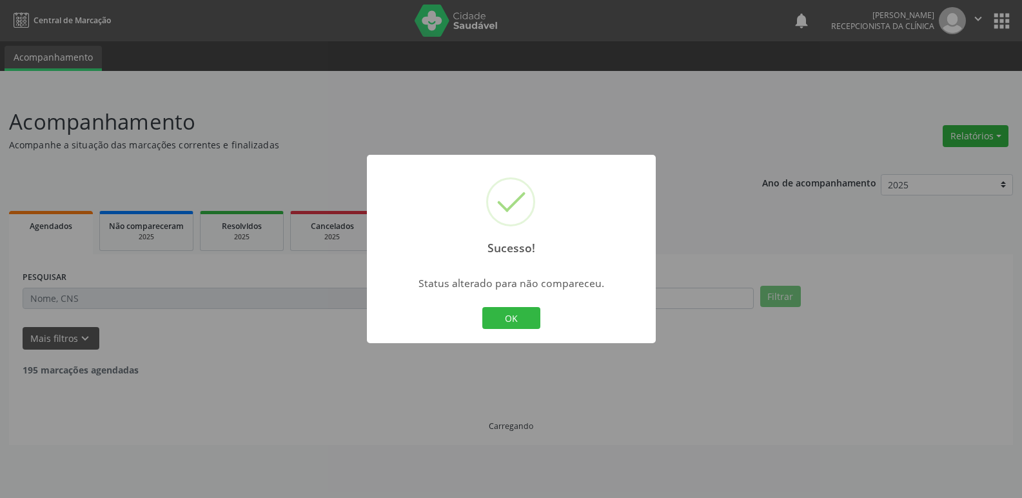
scroll to position [0, 0]
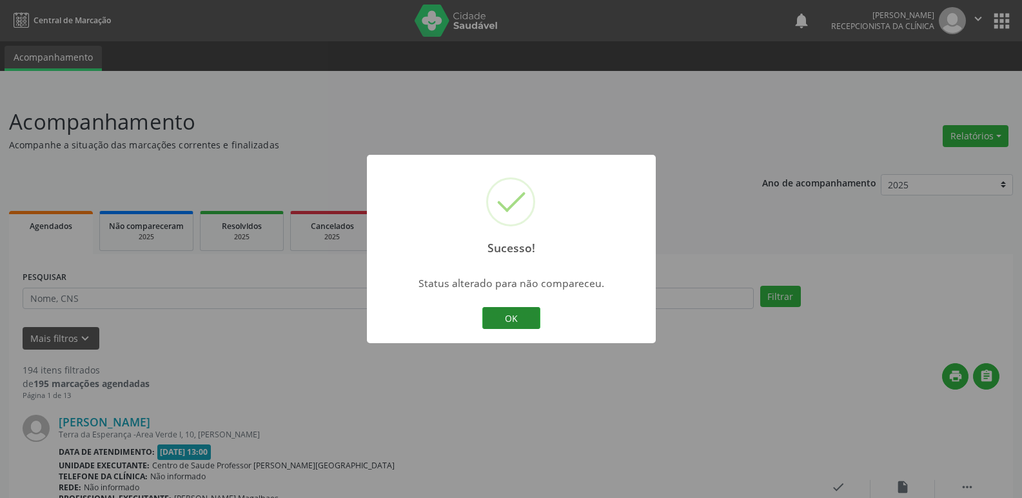
click at [521, 321] on button "OK" at bounding box center [511, 318] width 58 height 22
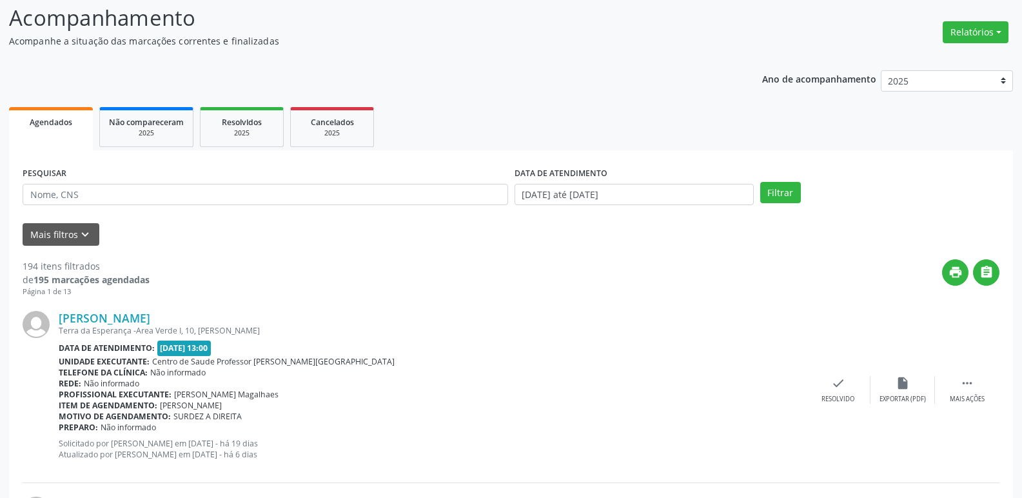
scroll to position [129, 0]
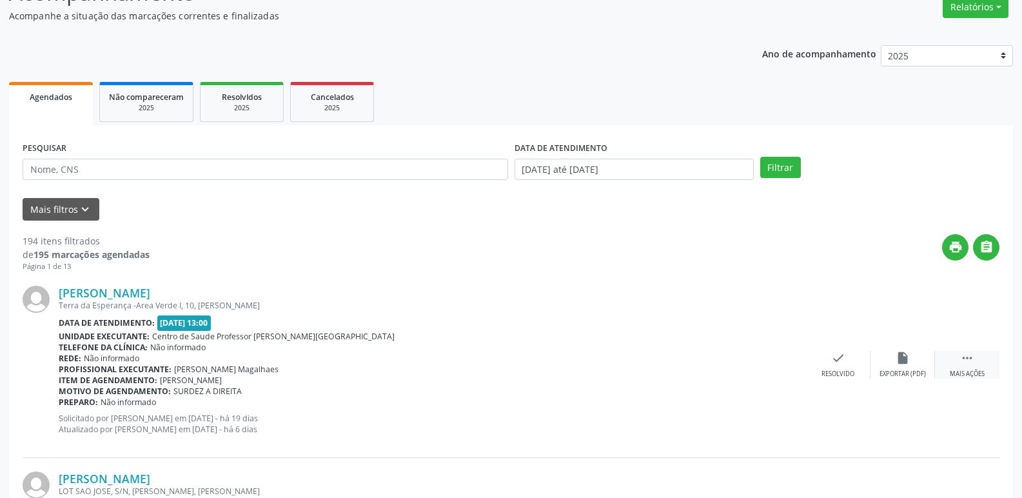
click at [966, 359] on icon "" at bounding box center [967, 358] width 14 height 14
click at [910, 356] on div "alarm_off Não compareceu" at bounding box center [903, 365] width 64 height 28
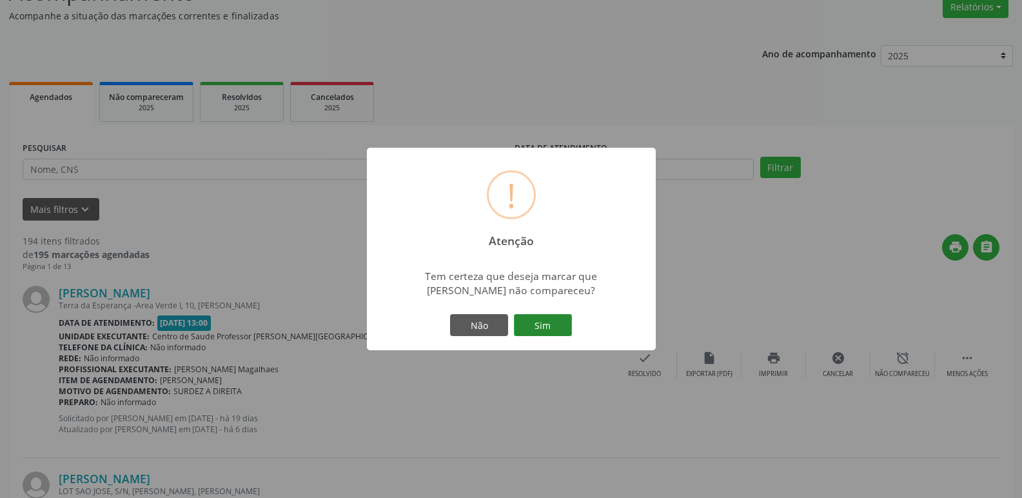
click at [537, 322] on button "Sim" at bounding box center [543, 325] width 58 height 22
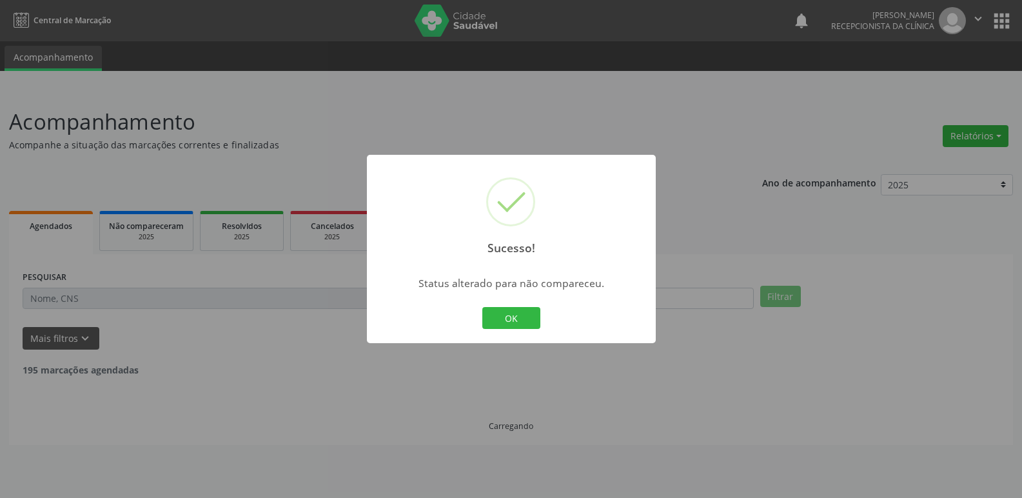
scroll to position [0, 0]
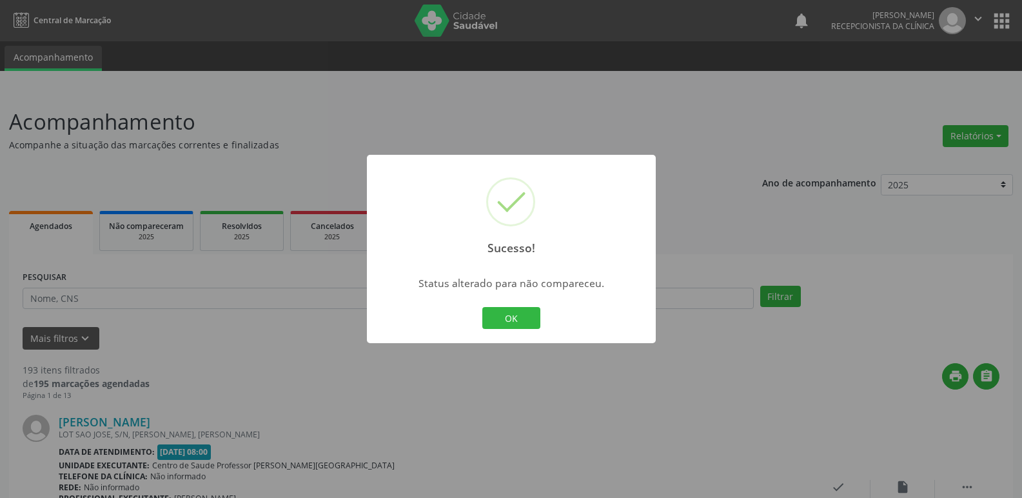
click at [537, 322] on button "OK" at bounding box center [511, 318] width 58 height 22
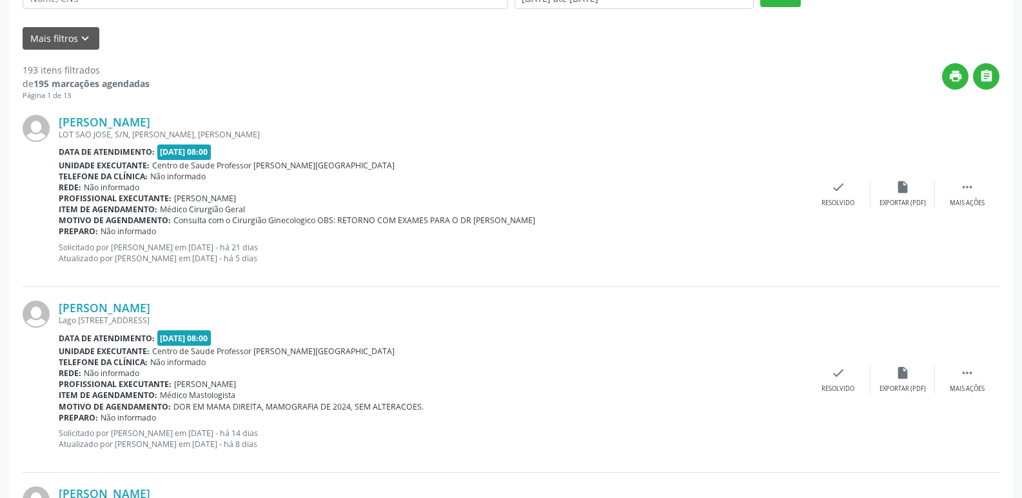
scroll to position [322, 0]
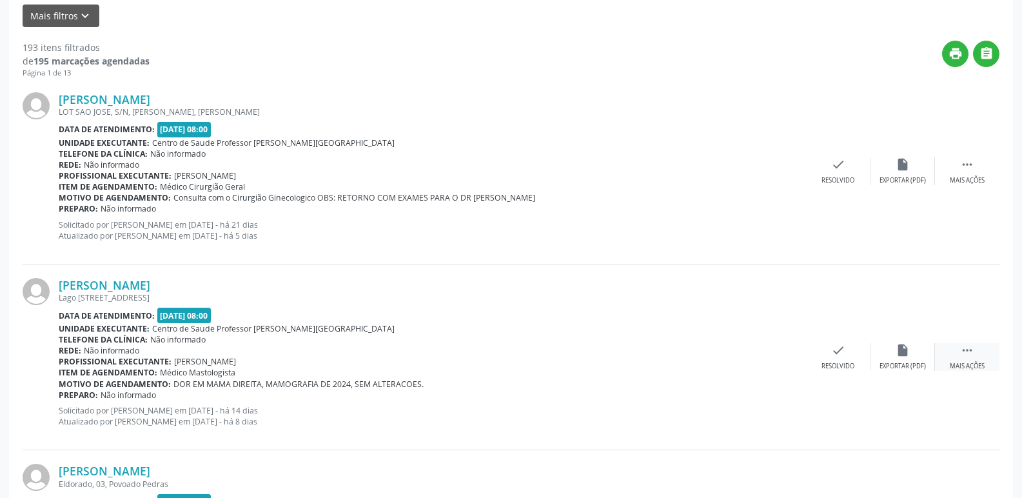
click at [969, 348] on icon "" at bounding box center [967, 350] width 14 height 14
click at [907, 348] on icon "alarm_off" at bounding box center [903, 350] width 14 height 14
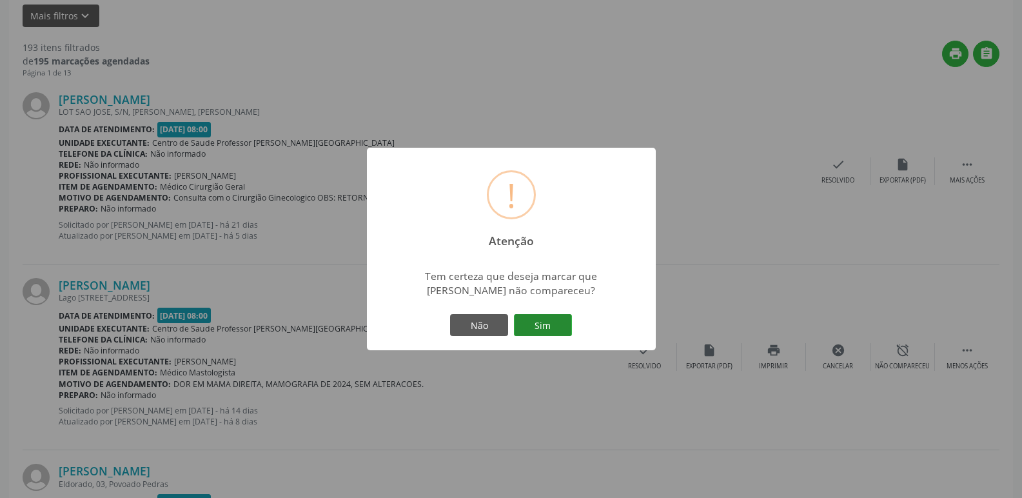
click at [548, 321] on button "Sim" at bounding box center [543, 325] width 58 height 22
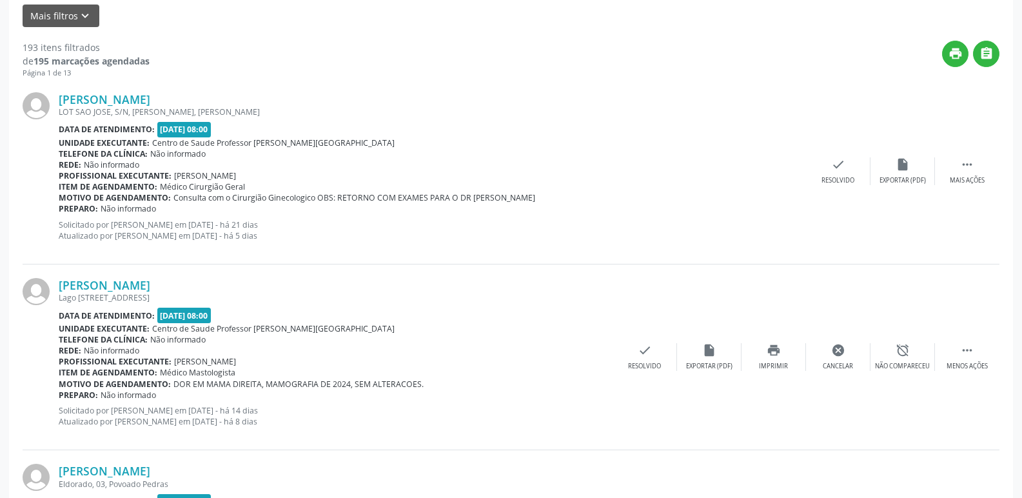
scroll to position [0, 0]
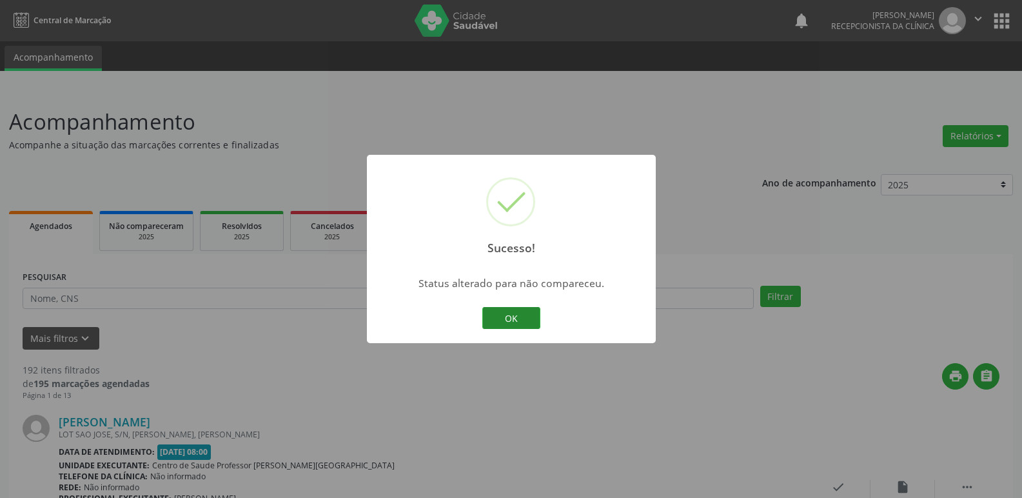
click at [519, 313] on button "OK" at bounding box center [511, 318] width 58 height 22
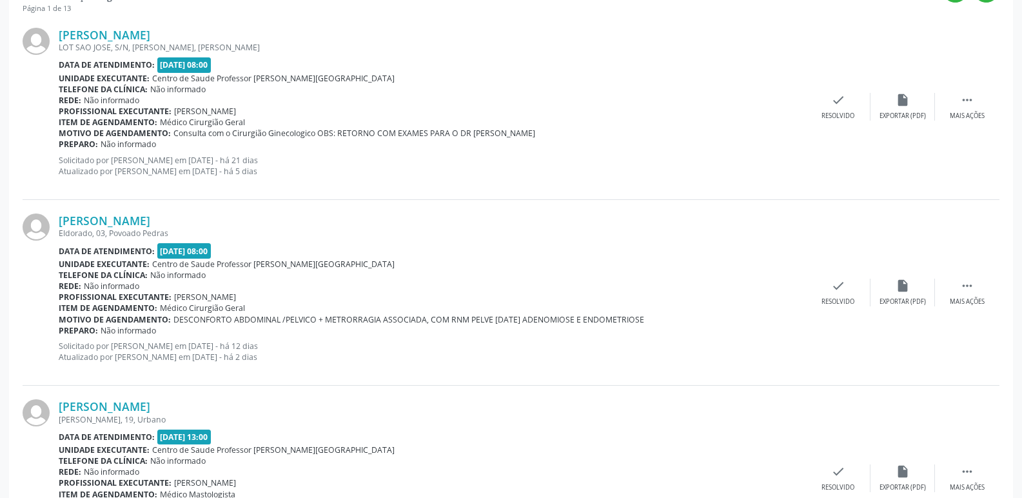
scroll to position [451, 0]
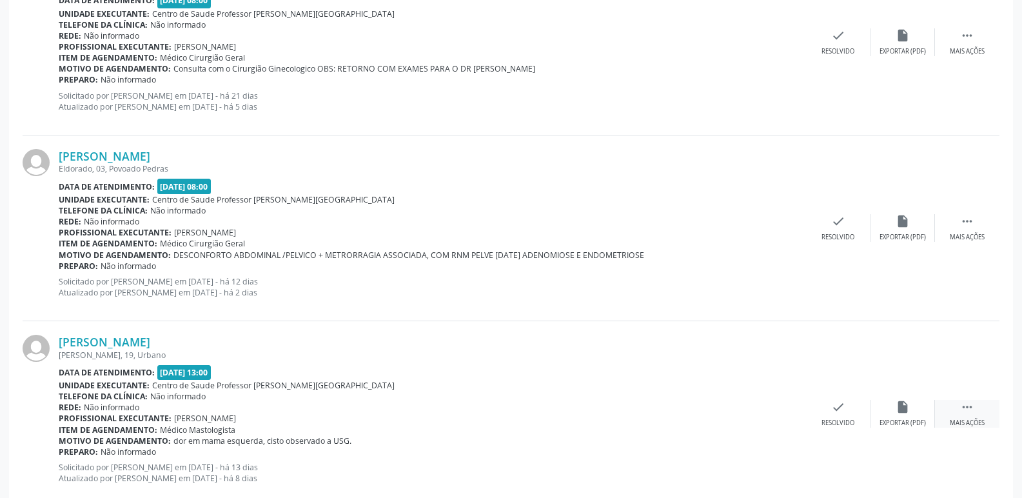
click at [966, 403] on icon "" at bounding box center [967, 407] width 14 height 14
click at [903, 404] on icon "alarm_off" at bounding box center [903, 407] width 14 height 14
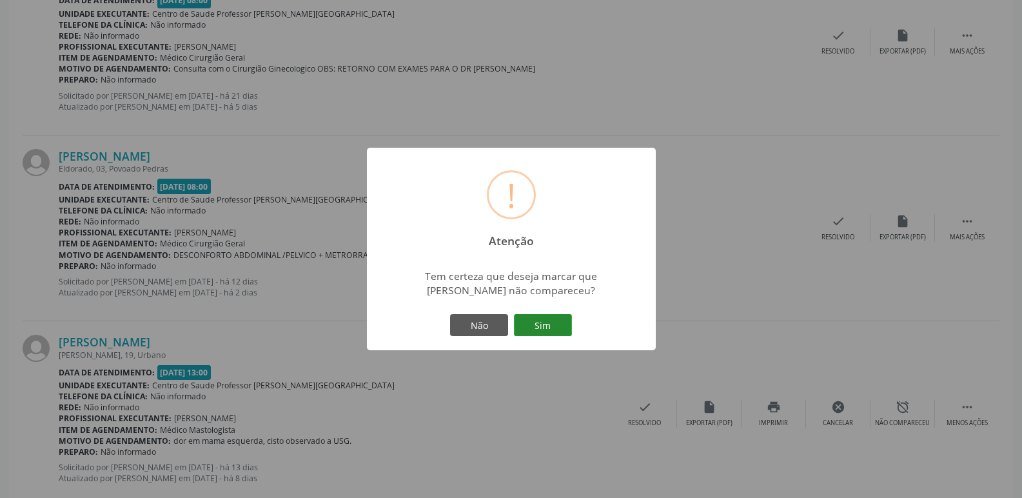
click at [537, 327] on button "Sim" at bounding box center [543, 325] width 58 height 22
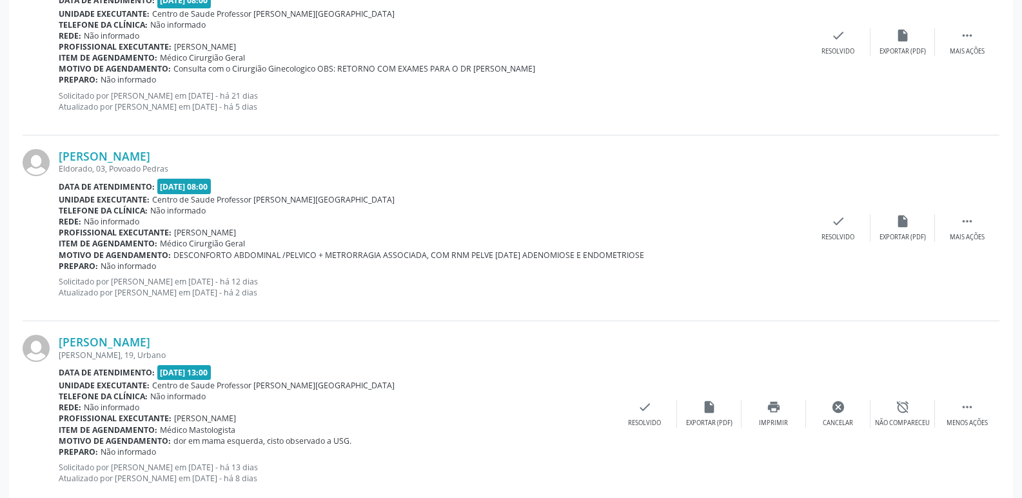
scroll to position [0, 0]
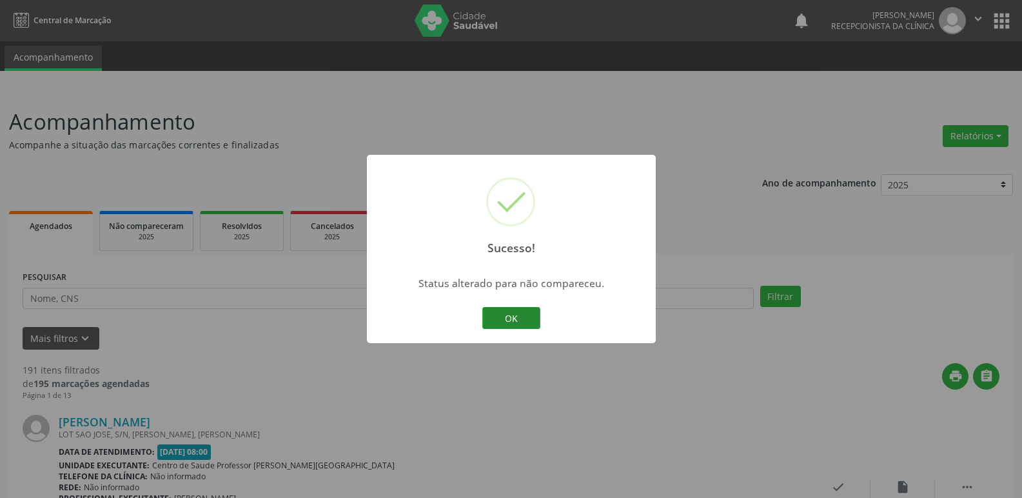
click at [531, 324] on button "OK" at bounding box center [511, 318] width 58 height 22
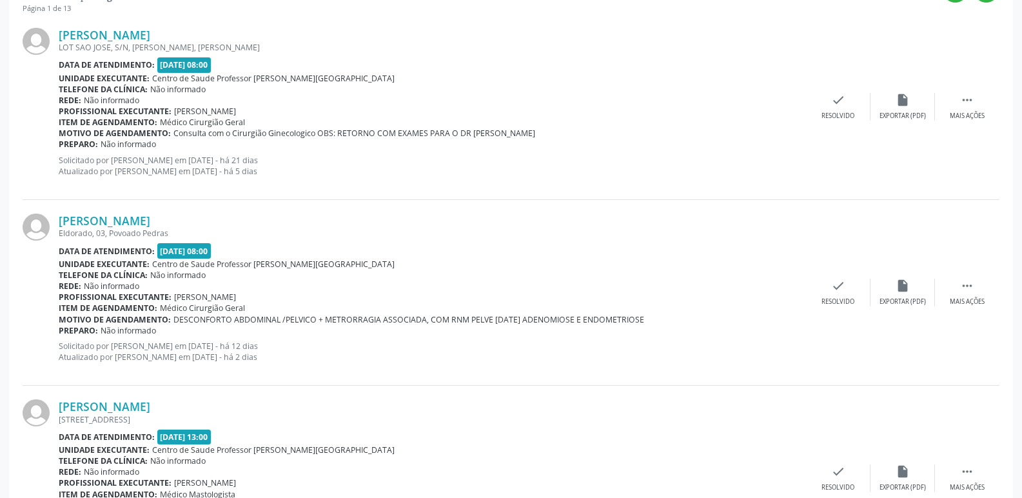
scroll to position [451, 0]
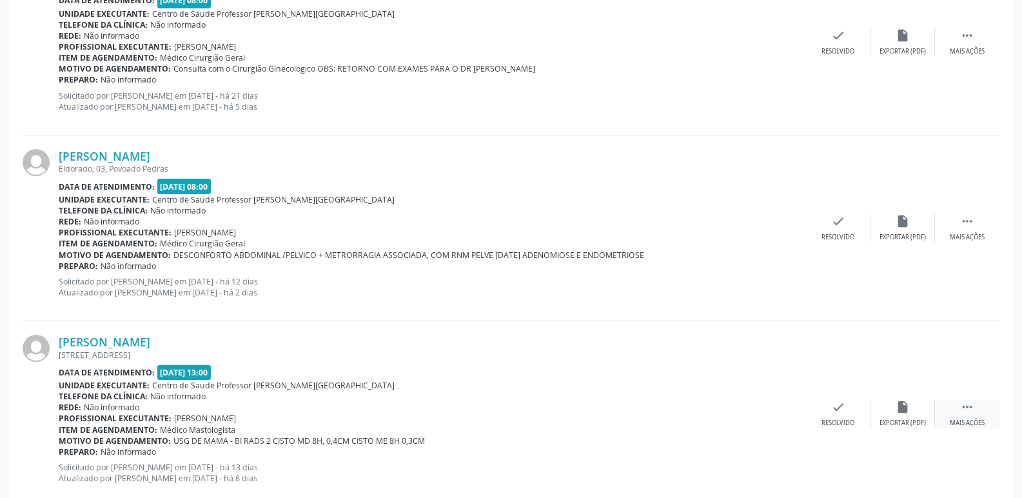
click at [969, 407] on icon "" at bounding box center [967, 407] width 14 height 14
click at [713, 408] on icon "insert_drive_file" at bounding box center [709, 407] width 14 height 14
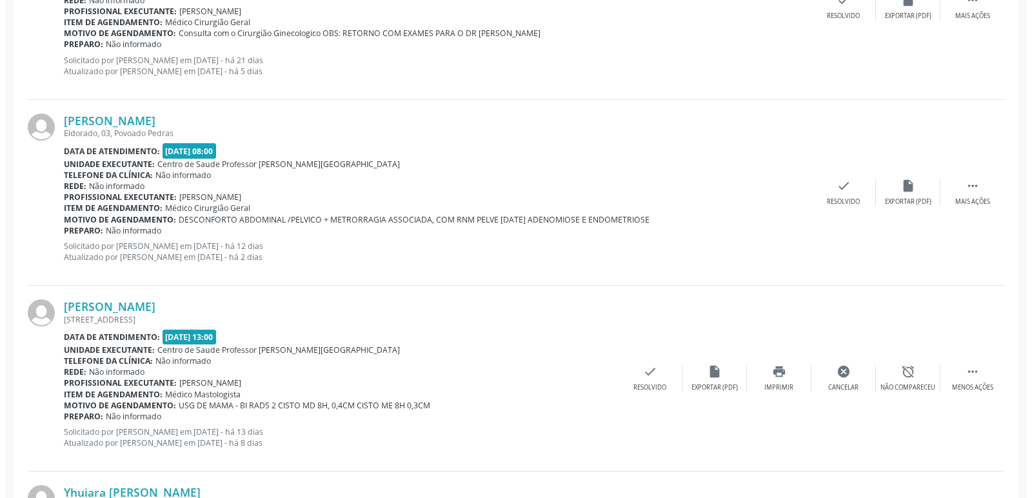
scroll to position [516, 0]
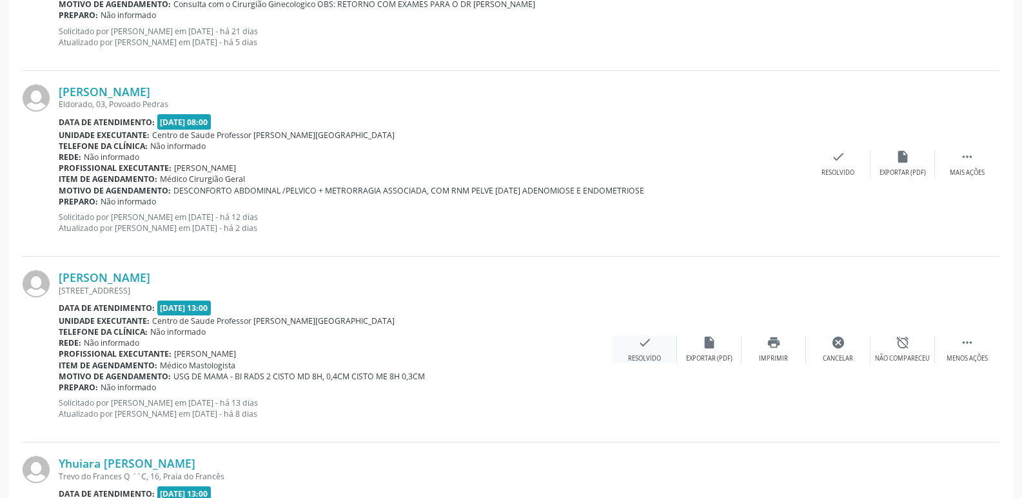
click at [647, 341] on icon "check" at bounding box center [645, 342] width 14 height 14
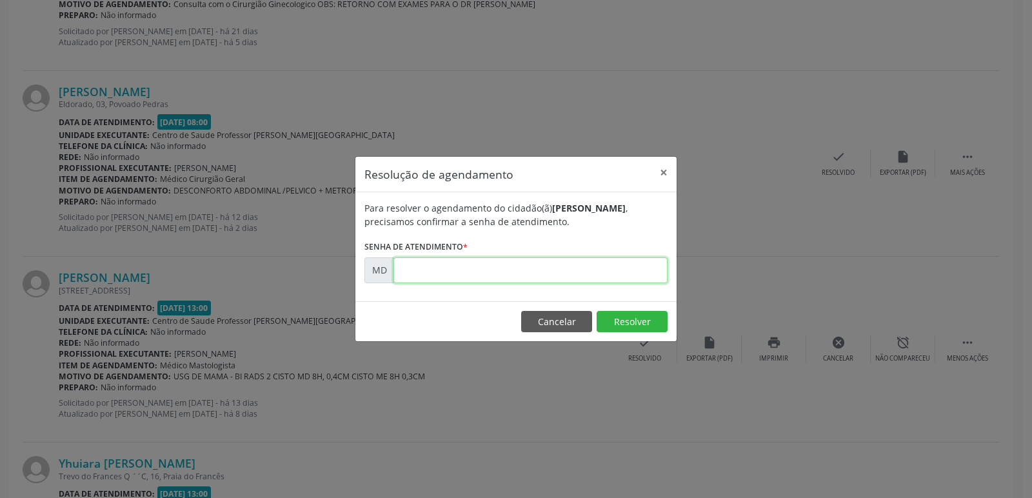
click at [407, 265] on input "text" at bounding box center [530, 270] width 274 height 26
type input "0"
type input "00007536"
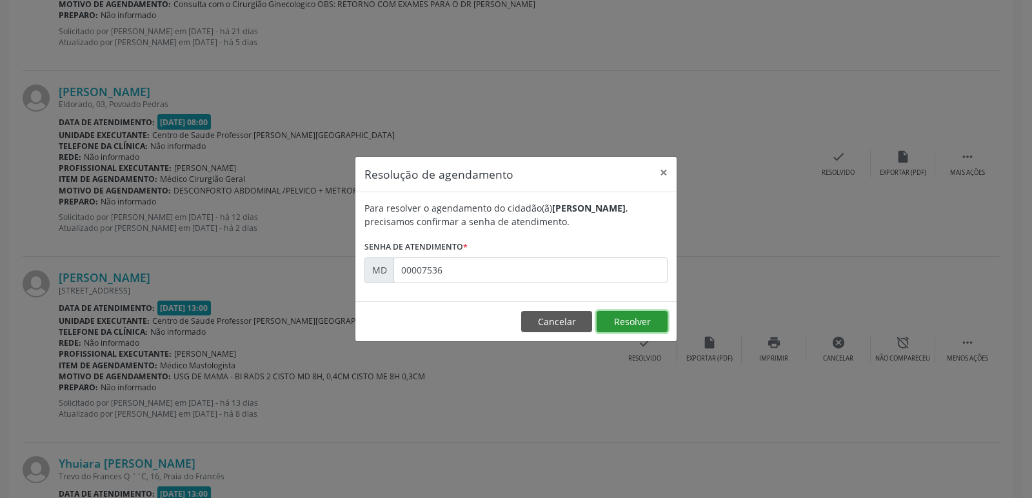
click at [624, 319] on button "Resolver" at bounding box center [632, 322] width 71 height 22
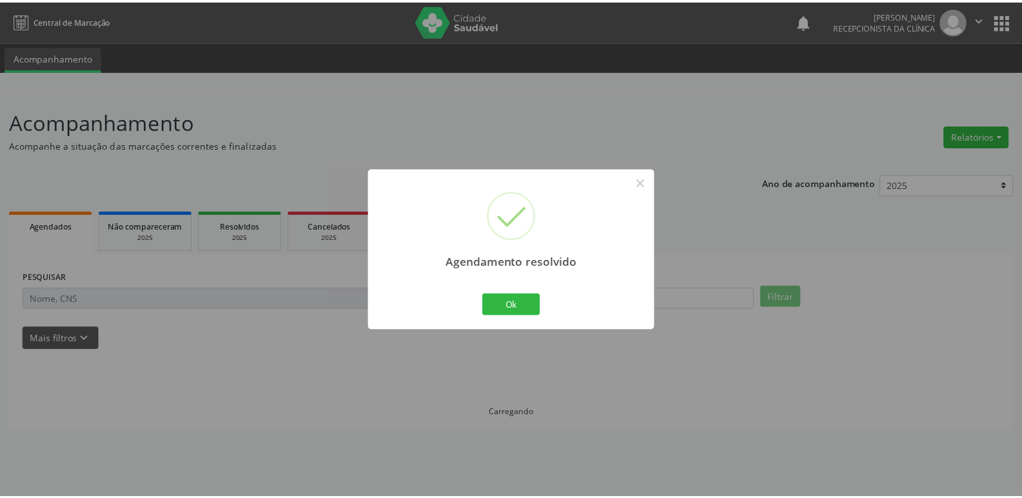
scroll to position [0, 0]
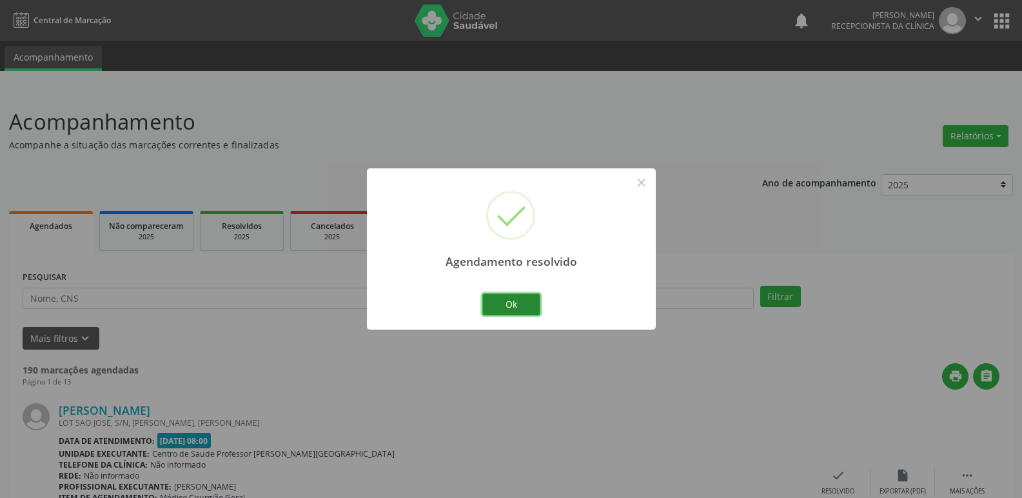
click at [504, 308] on button "Ok" at bounding box center [511, 304] width 58 height 22
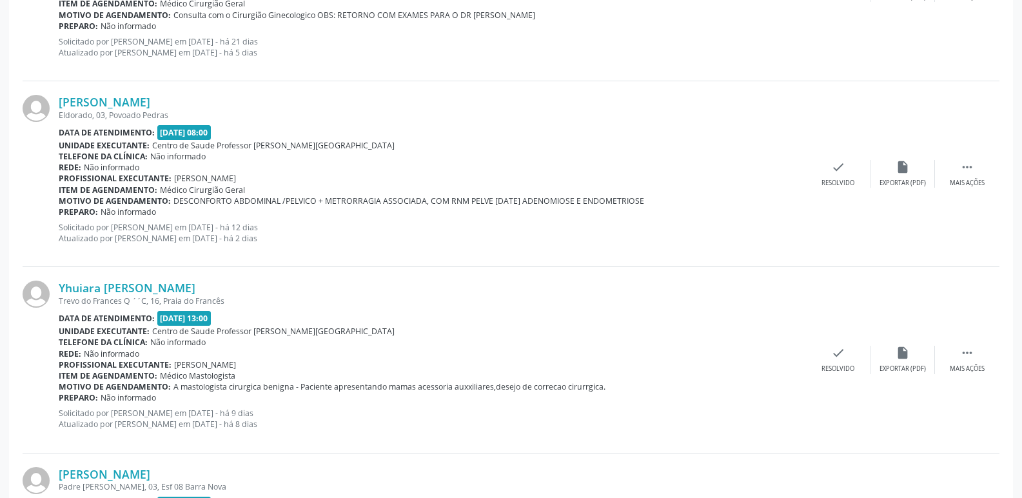
scroll to position [516, 0]
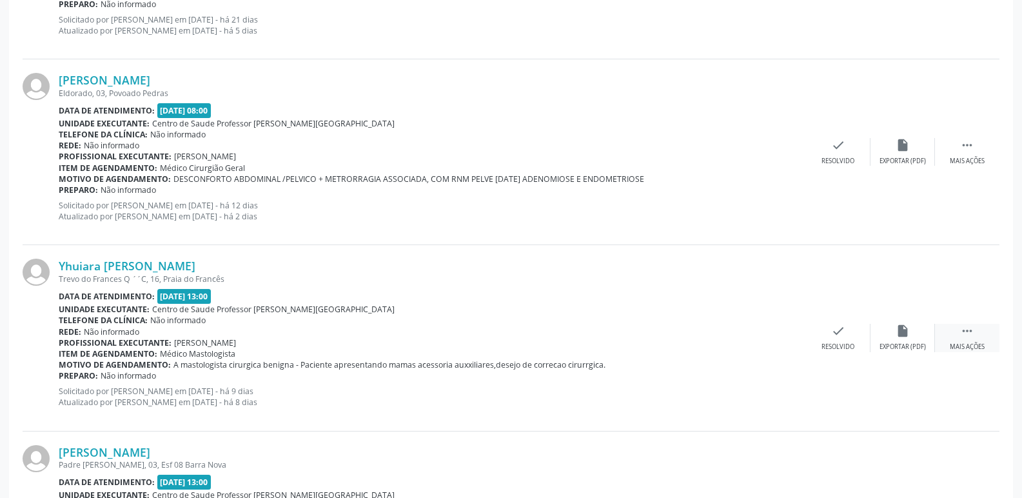
click at [971, 329] on icon "" at bounding box center [967, 331] width 14 height 14
click at [893, 333] on div "alarm_off Não compareceu" at bounding box center [903, 338] width 64 height 28
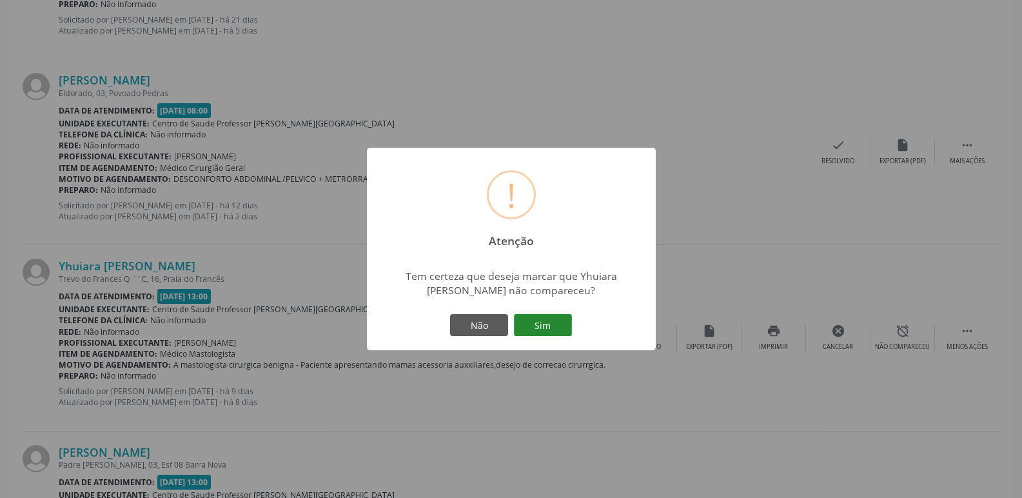
click at [535, 328] on button "Sim" at bounding box center [543, 325] width 58 height 22
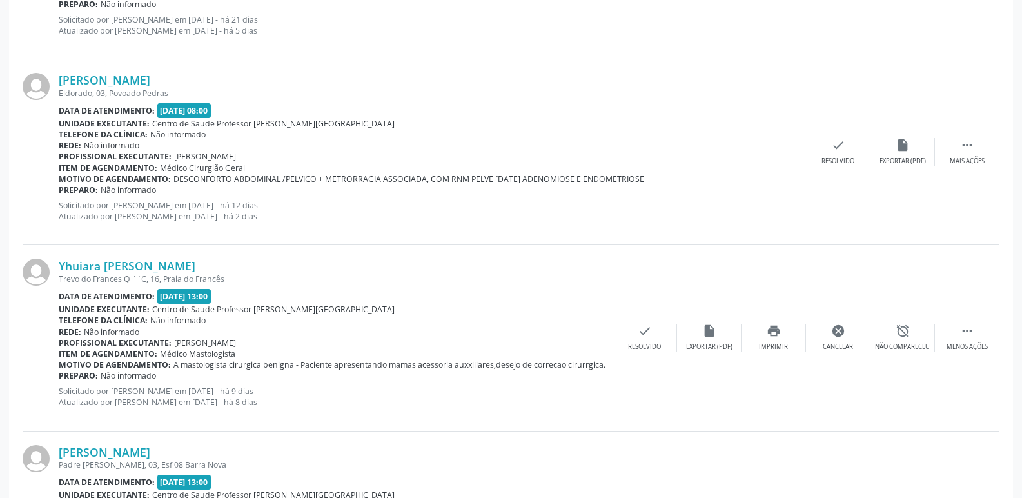
scroll to position [0, 0]
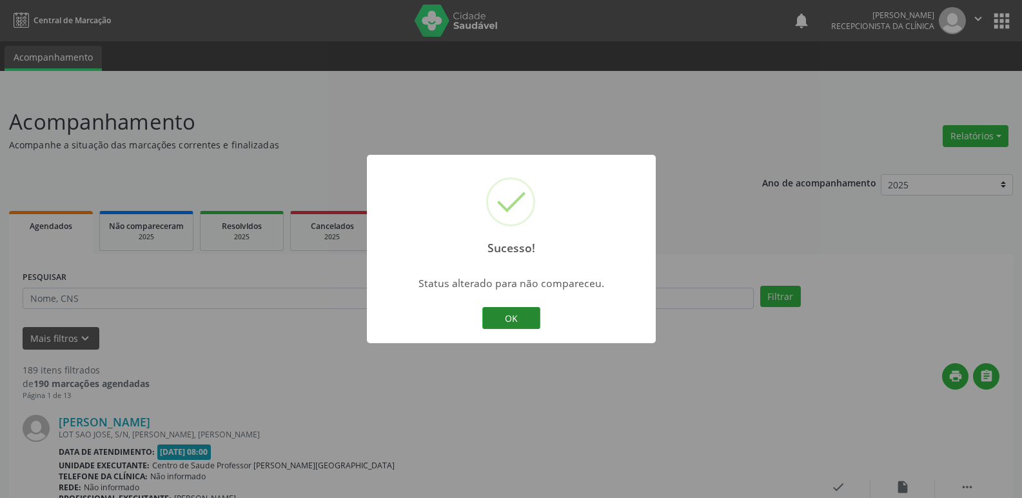
click at [535, 327] on button "OK" at bounding box center [511, 318] width 58 height 22
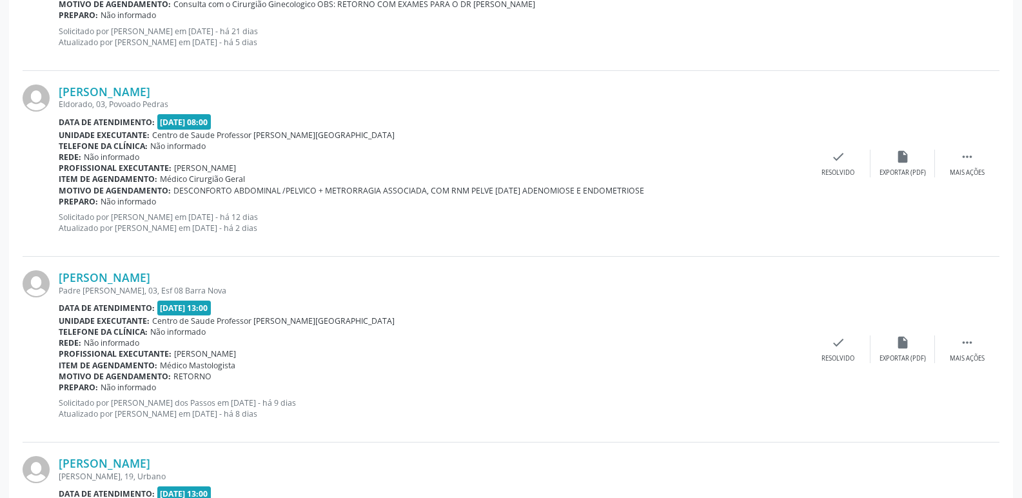
scroll to position [580, 0]
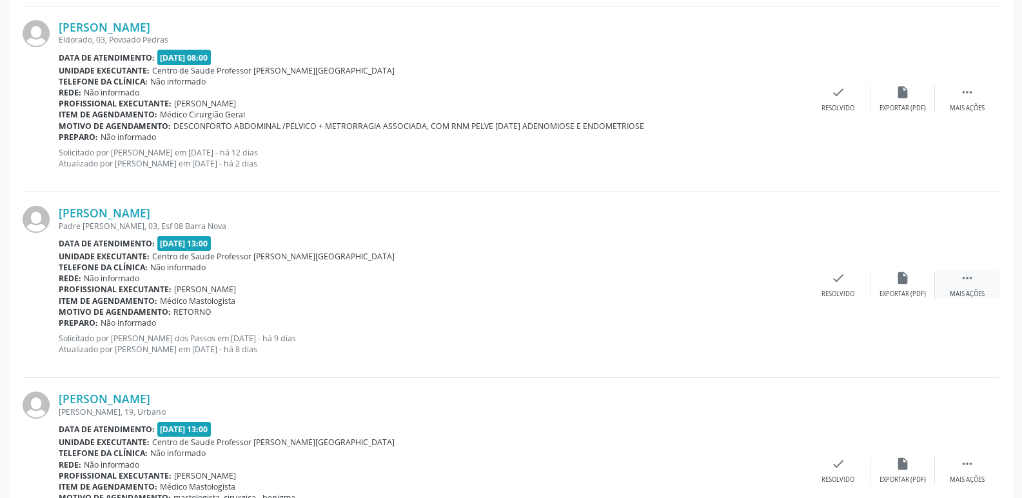
click at [966, 281] on icon "" at bounding box center [967, 278] width 14 height 14
click at [715, 284] on icon "insert_drive_file" at bounding box center [709, 278] width 14 height 14
click at [640, 279] on icon "check" at bounding box center [645, 278] width 14 height 14
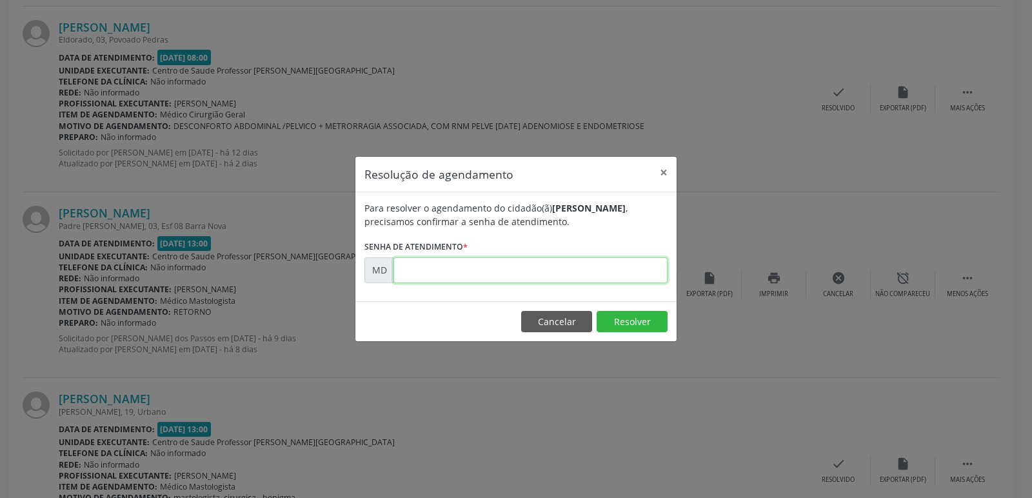
click at [416, 272] on input "text" at bounding box center [530, 270] width 274 height 26
type input "0"
type input "00008178"
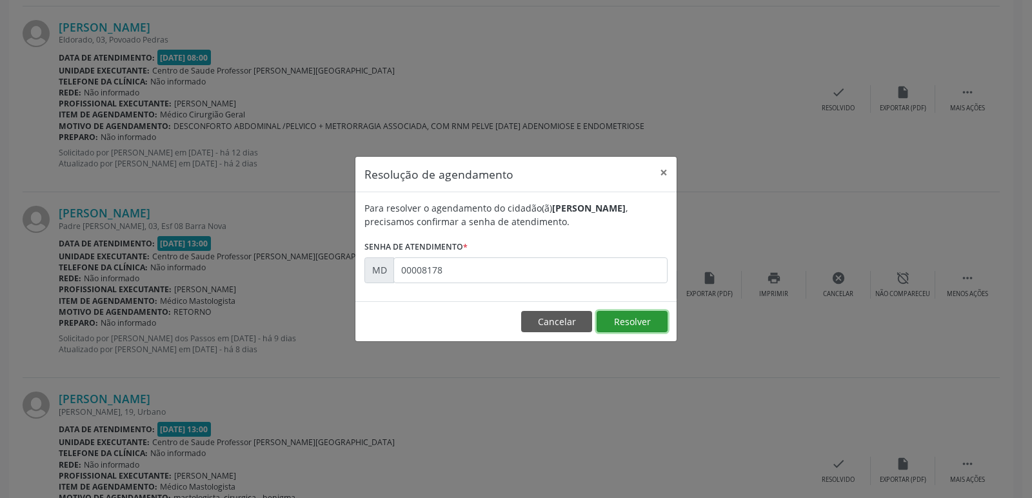
click at [633, 326] on button "Resolver" at bounding box center [632, 322] width 71 height 22
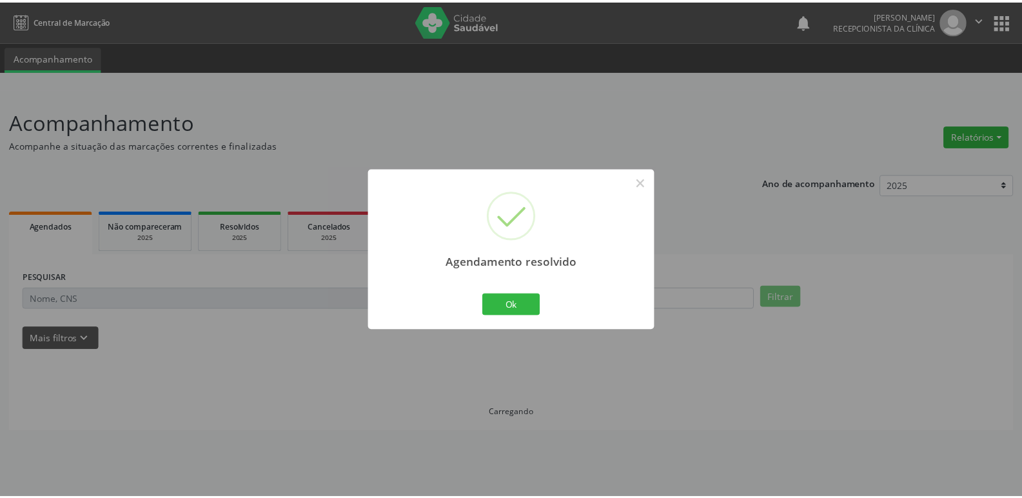
scroll to position [0, 0]
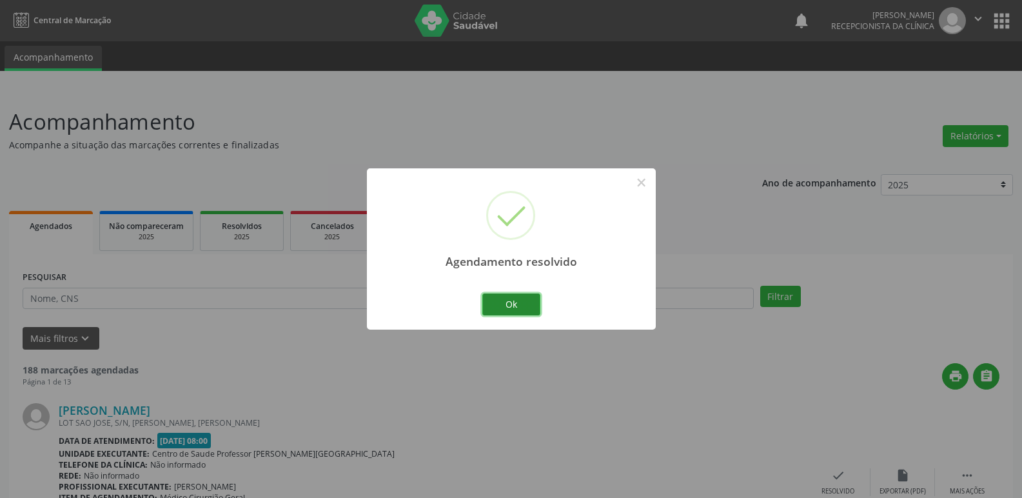
click at [517, 297] on button "Ok" at bounding box center [511, 304] width 58 height 22
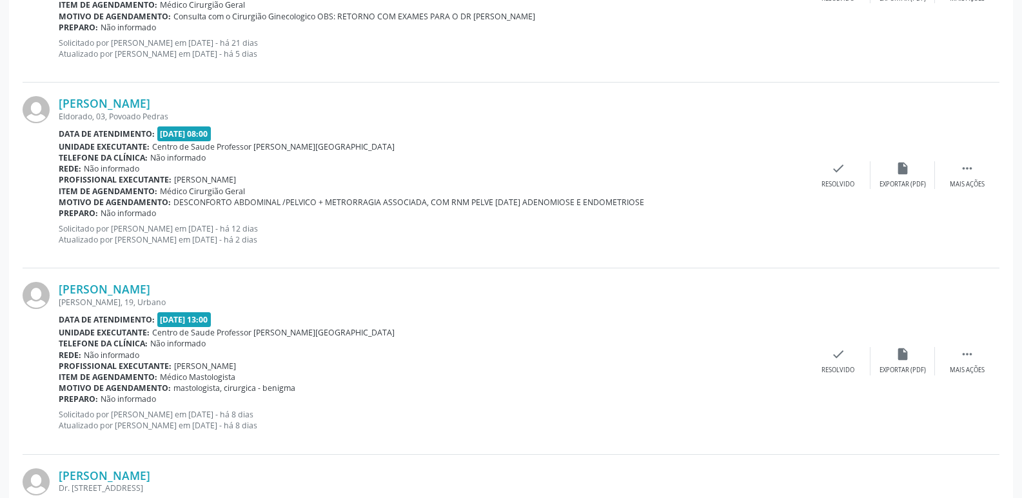
scroll to position [516, 0]
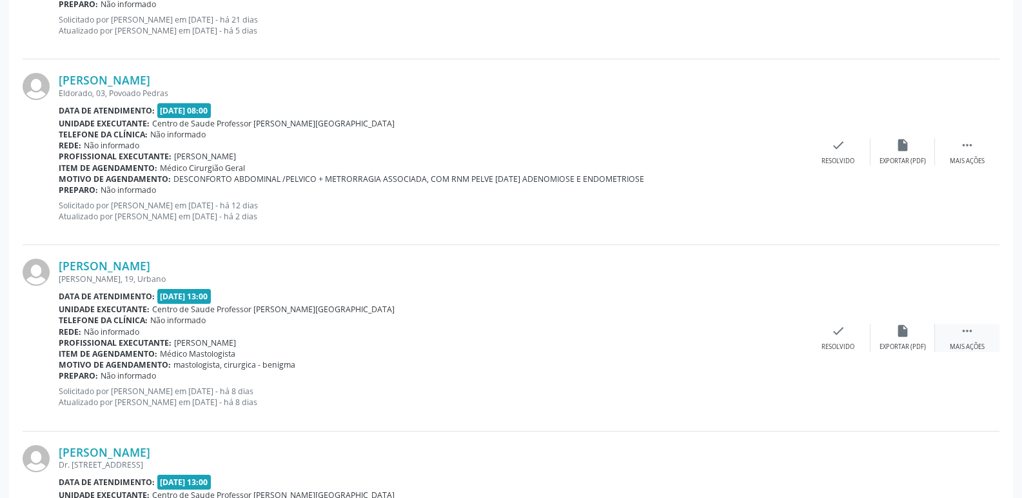
click at [967, 332] on icon "" at bounding box center [967, 331] width 14 height 14
click at [904, 332] on icon "alarm_off" at bounding box center [903, 331] width 14 height 14
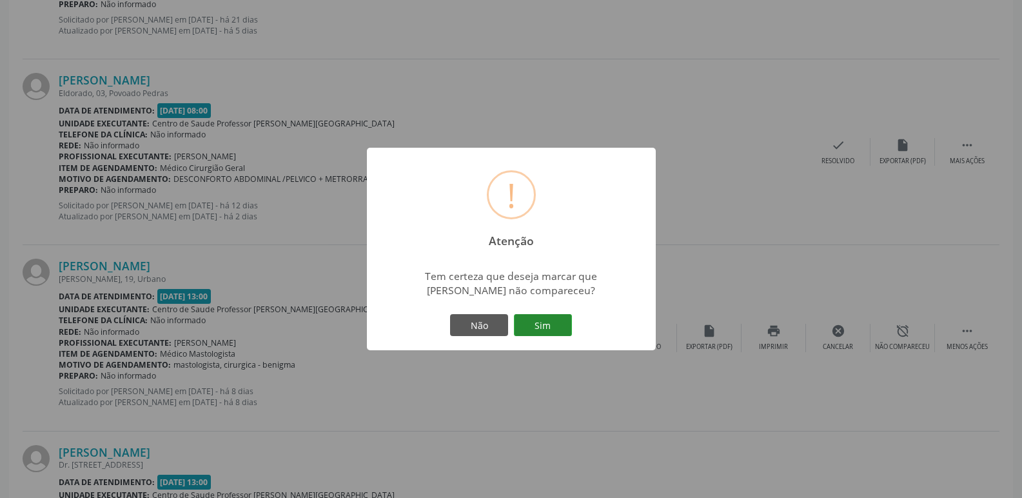
click at [541, 327] on button "Sim" at bounding box center [543, 325] width 58 height 22
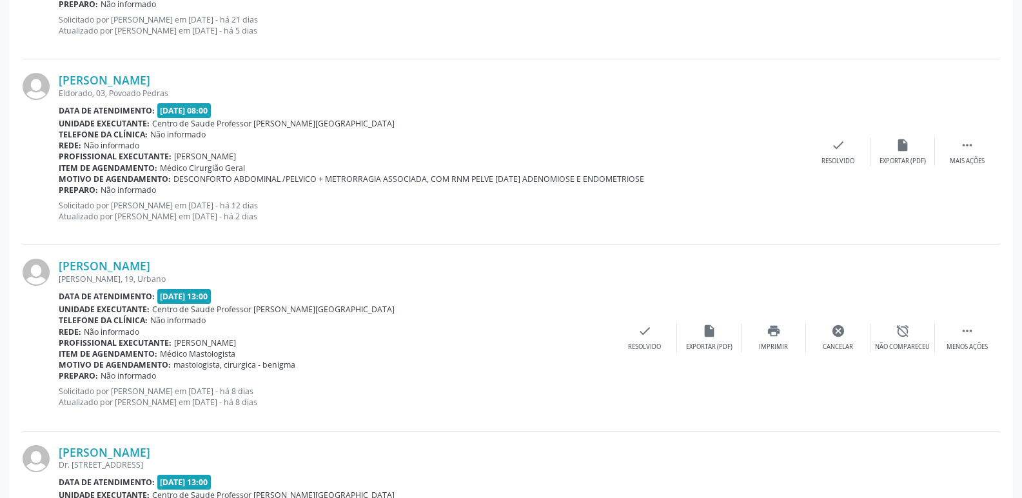
scroll to position [0, 0]
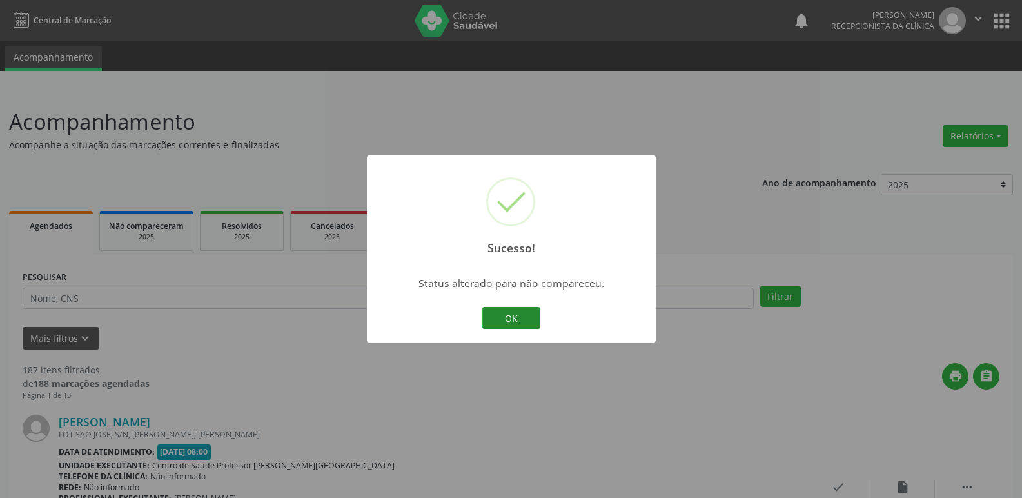
click at [517, 315] on button "OK" at bounding box center [511, 318] width 58 height 22
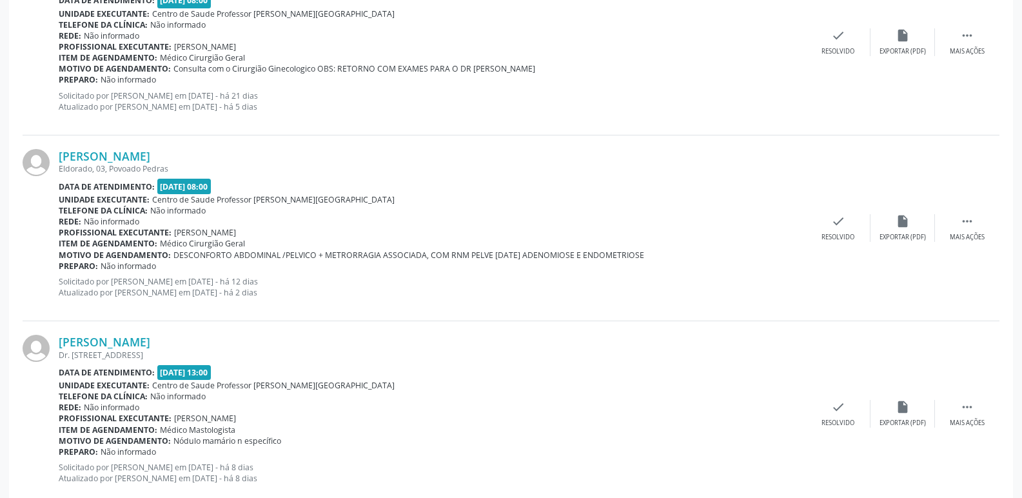
scroll to position [516, 0]
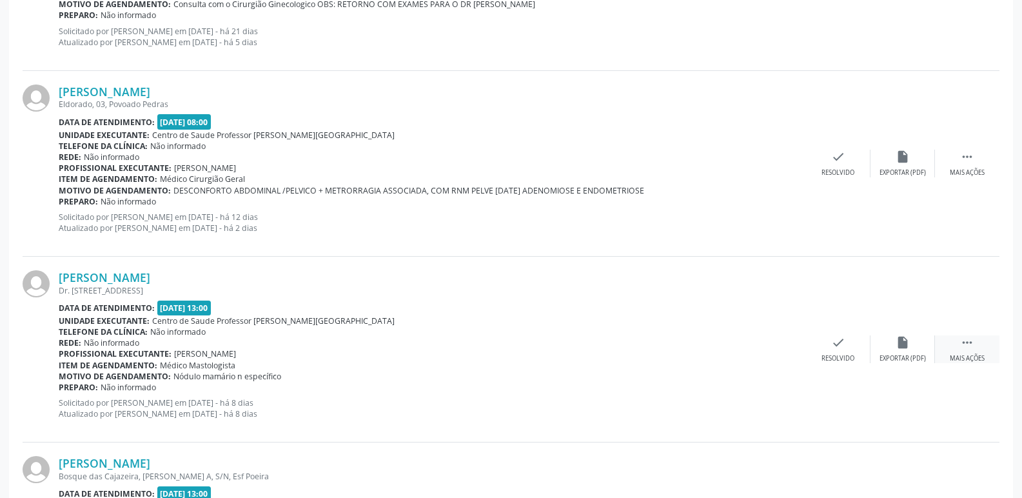
click at [976, 340] on div " Mais ações" at bounding box center [967, 349] width 64 height 28
click at [906, 341] on icon "alarm_off" at bounding box center [903, 342] width 14 height 14
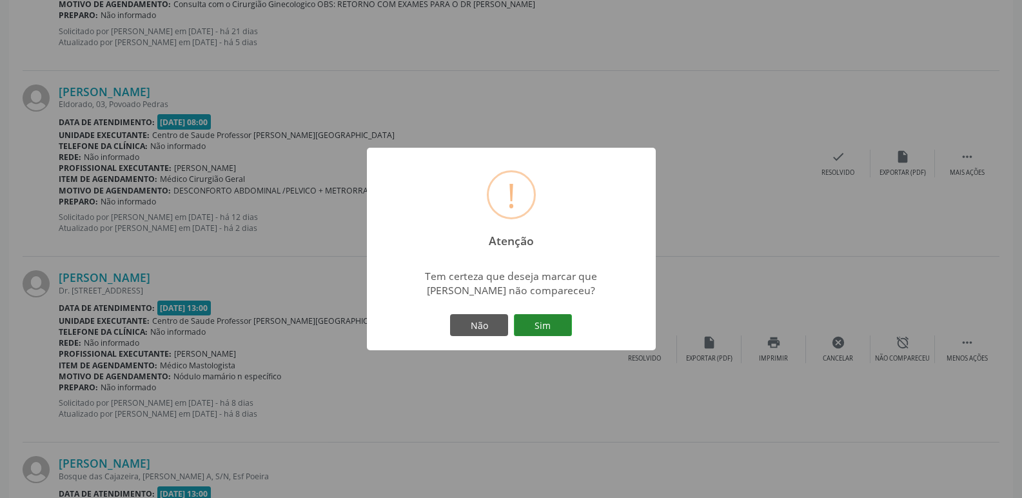
click at [546, 331] on button "Sim" at bounding box center [543, 325] width 58 height 22
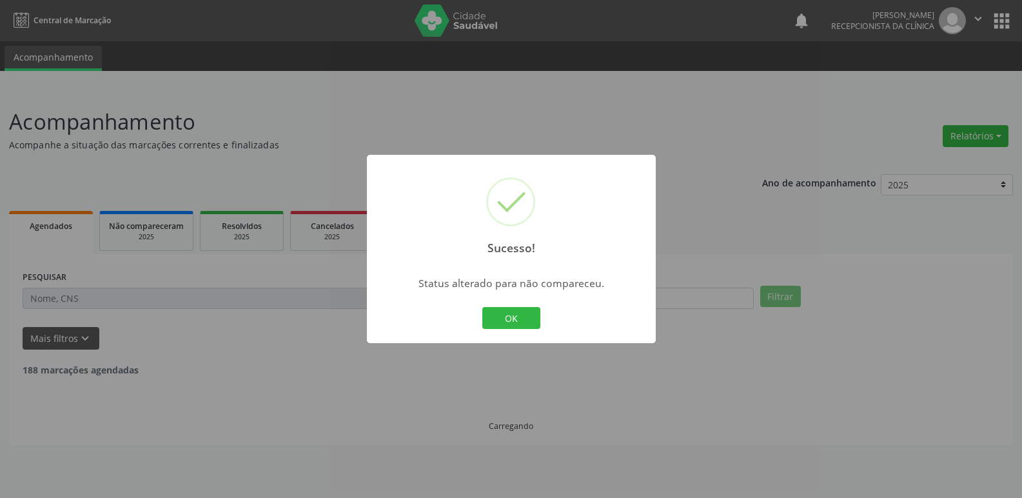
scroll to position [0, 0]
click at [532, 321] on button "OK" at bounding box center [511, 318] width 58 height 22
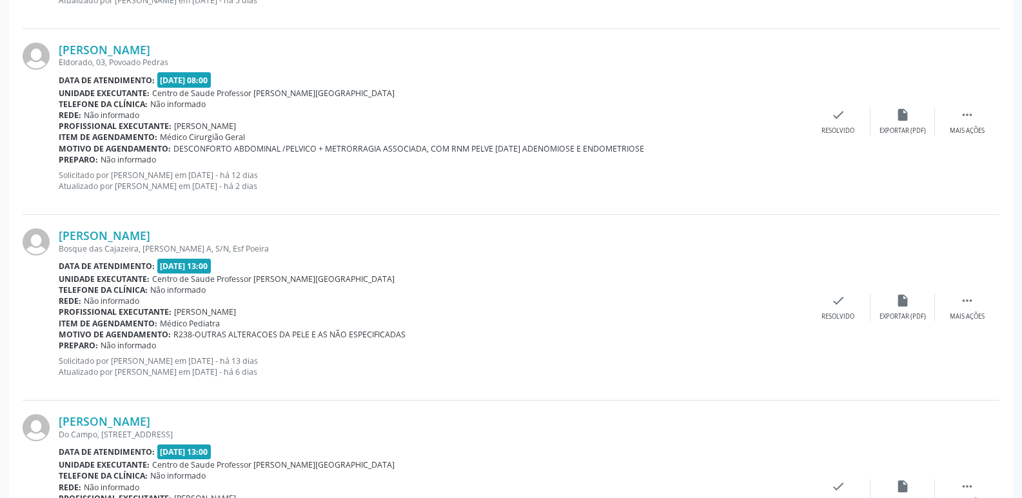
scroll to position [580, 0]
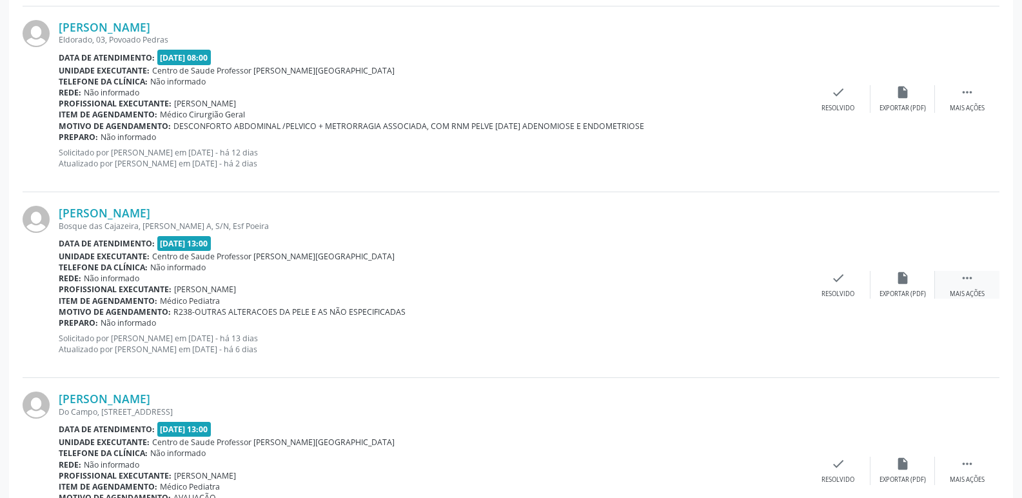
click at [978, 281] on div " Mais ações" at bounding box center [967, 285] width 64 height 28
click at [900, 279] on icon "alarm_off" at bounding box center [903, 278] width 14 height 14
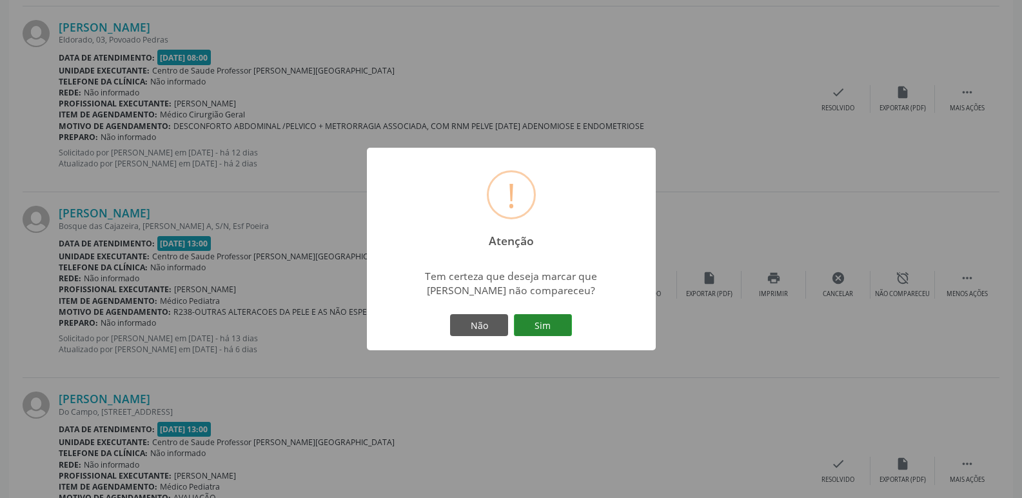
click at [564, 315] on button "Sim" at bounding box center [543, 325] width 58 height 22
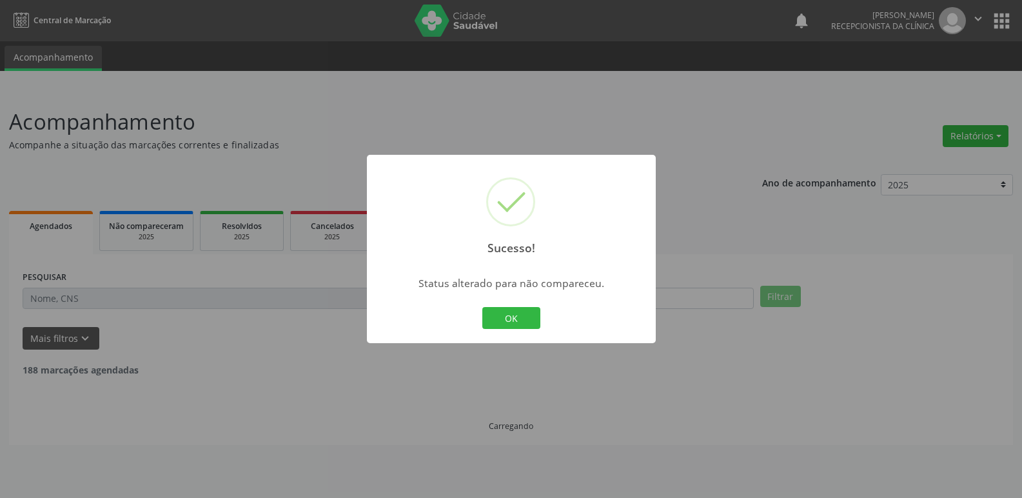
scroll to position [0, 0]
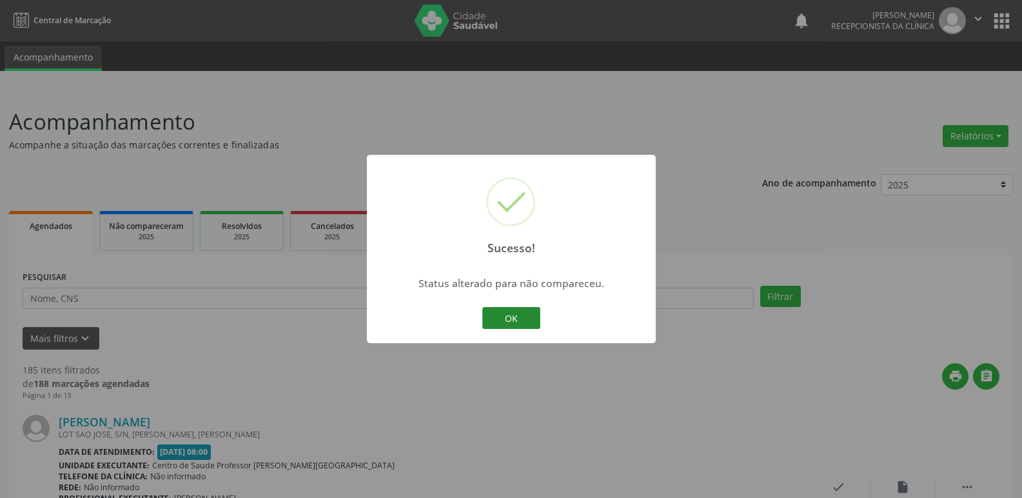
click at [513, 314] on button "OK" at bounding box center [511, 318] width 58 height 22
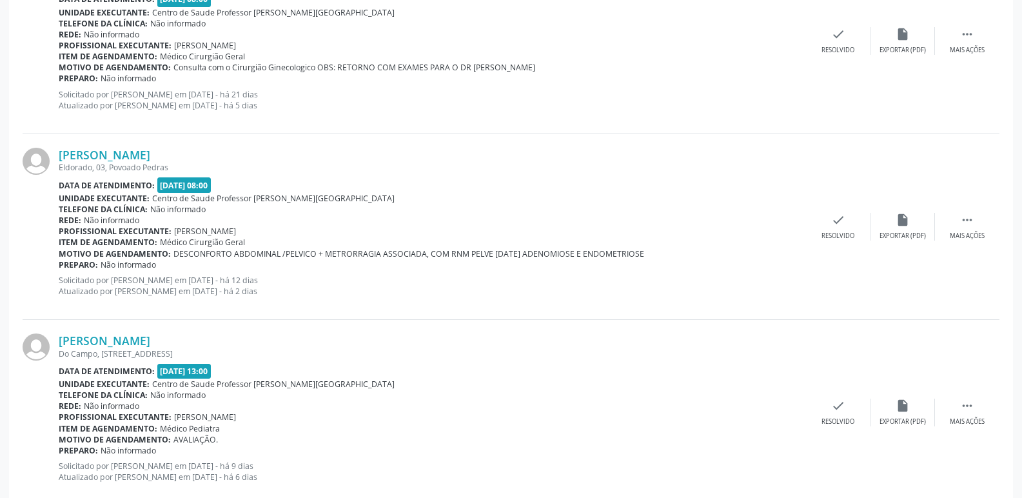
scroll to position [516, 0]
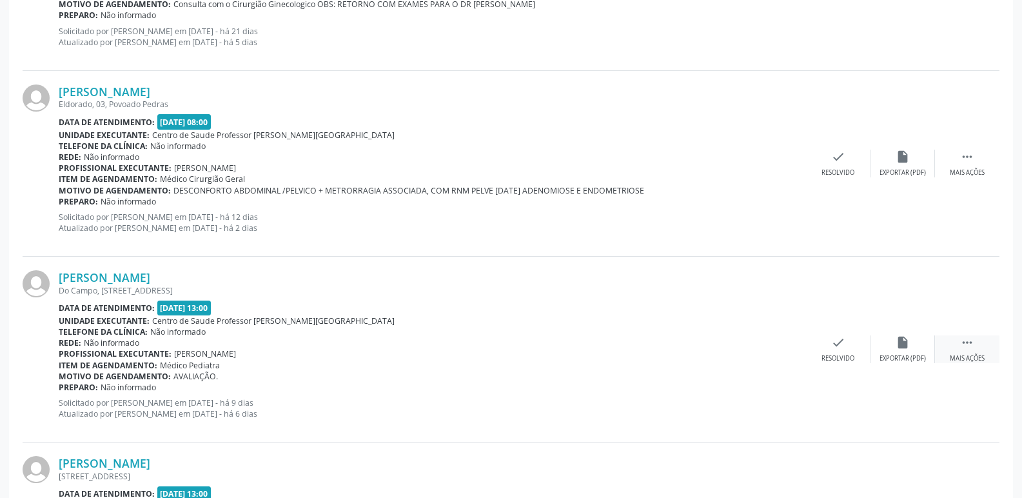
click at [961, 341] on icon "" at bounding box center [967, 342] width 14 height 14
click at [909, 346] on icon "alarm_off" at bounding box center [903, 342] width 14 height 14
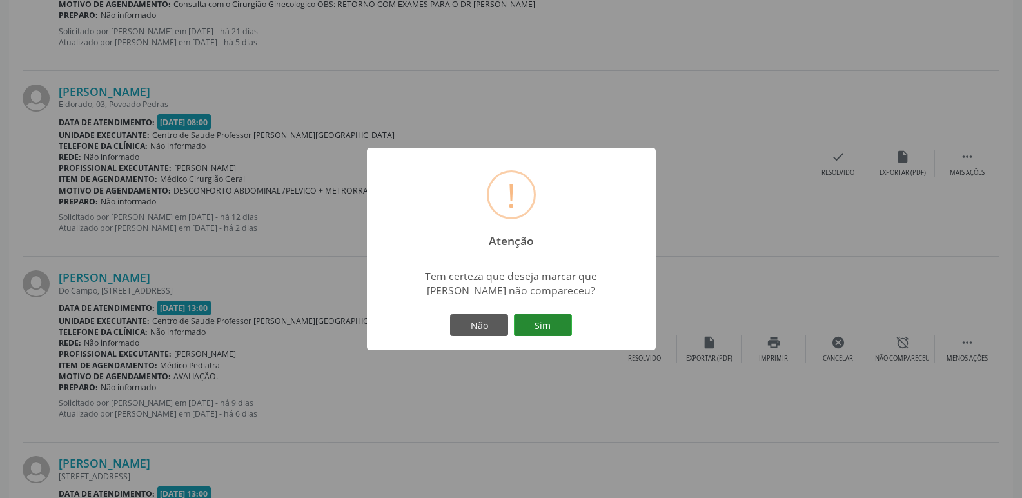
click at [531, 321] on button "Sim" at bounding box center [543, 325] width 58 height 22
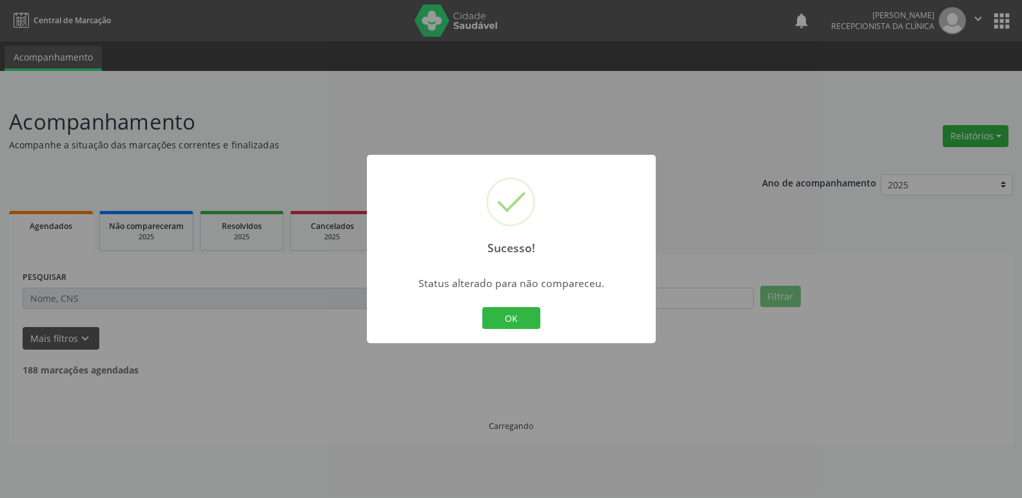
scroll to position [0, 0]
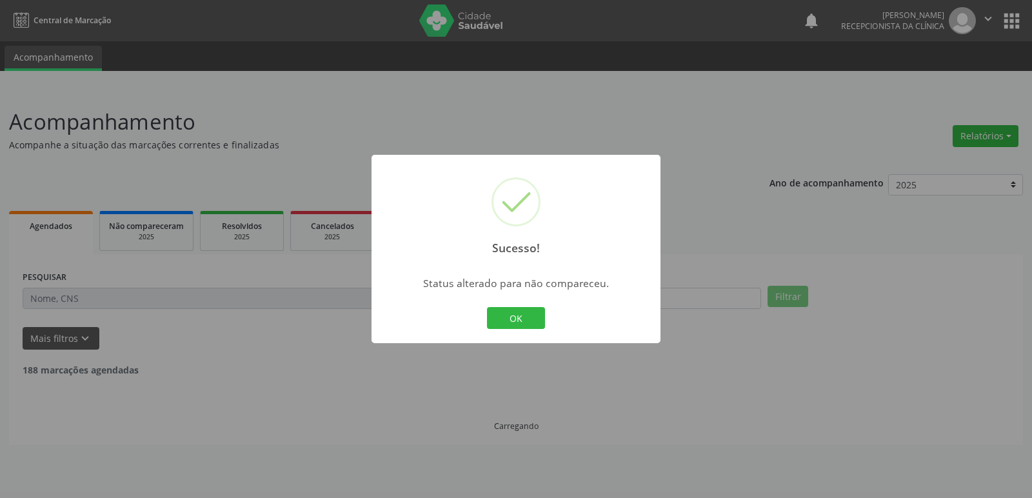
click at [531, 321] on button "OK" at bounding box center [516, 318] width 58 height 22
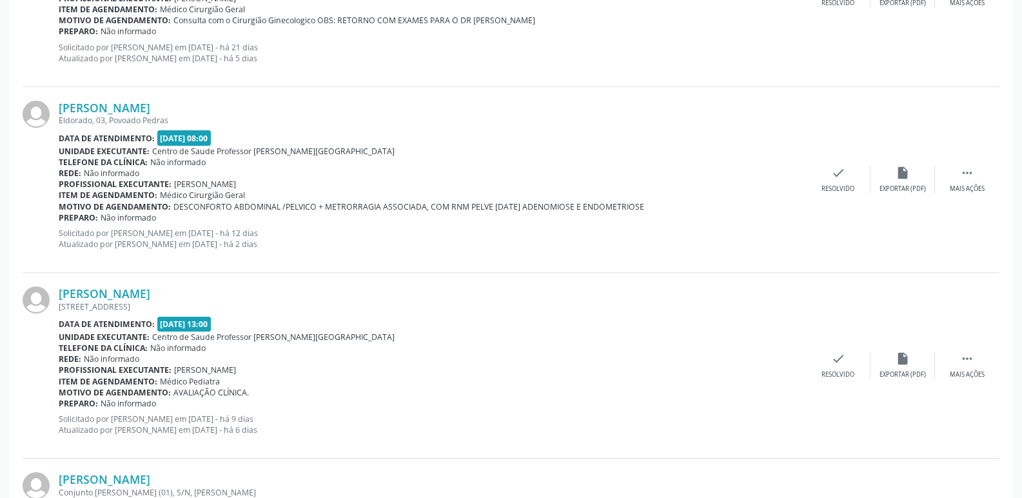
scroll to position [516, 0]
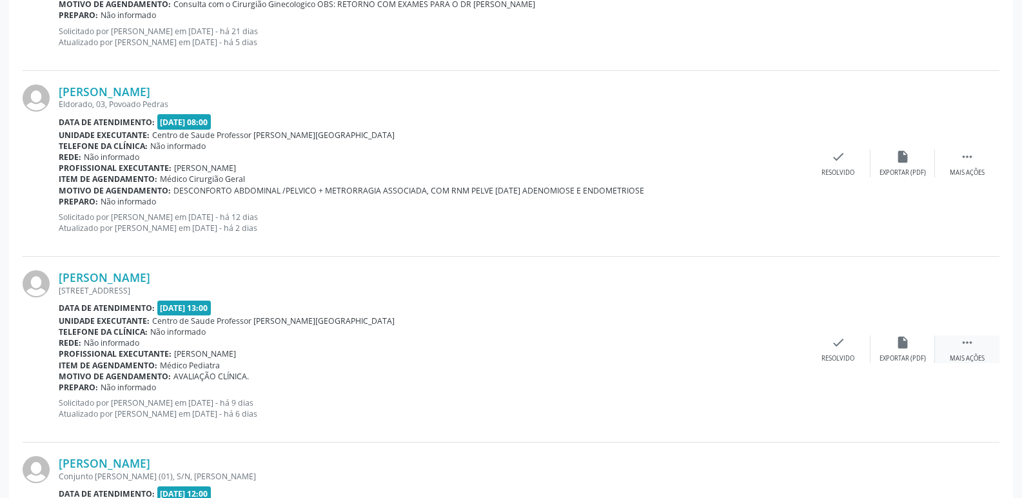
click at [976, 342] on div " Mais ações" at bounding box center [967, 349] width 64 height 28
click at [907, 344] on icon "alarm_off" at bounding box center [903, 342] width 14 height 14
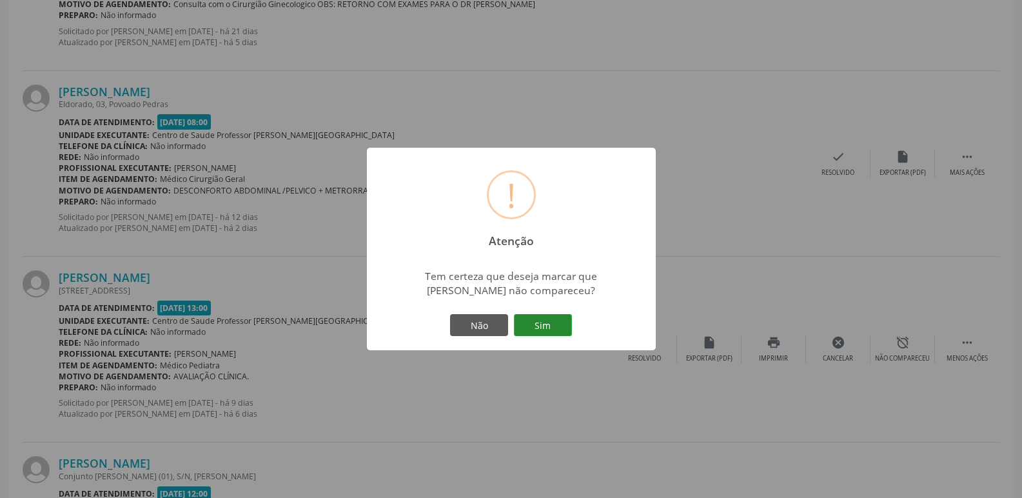
click at [546, 332] on button "Sim" at bounding box center [543, 325] width 58 height 22
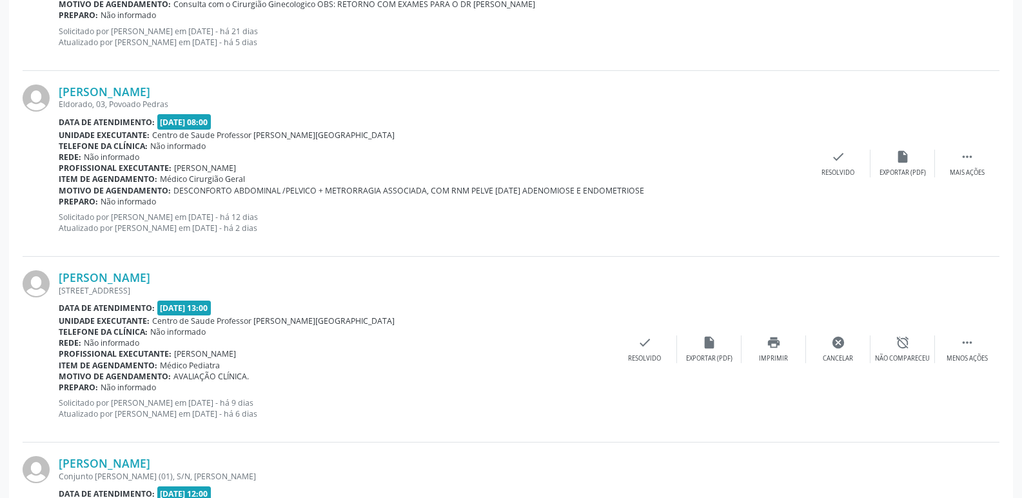
scroll to position [0, 0]
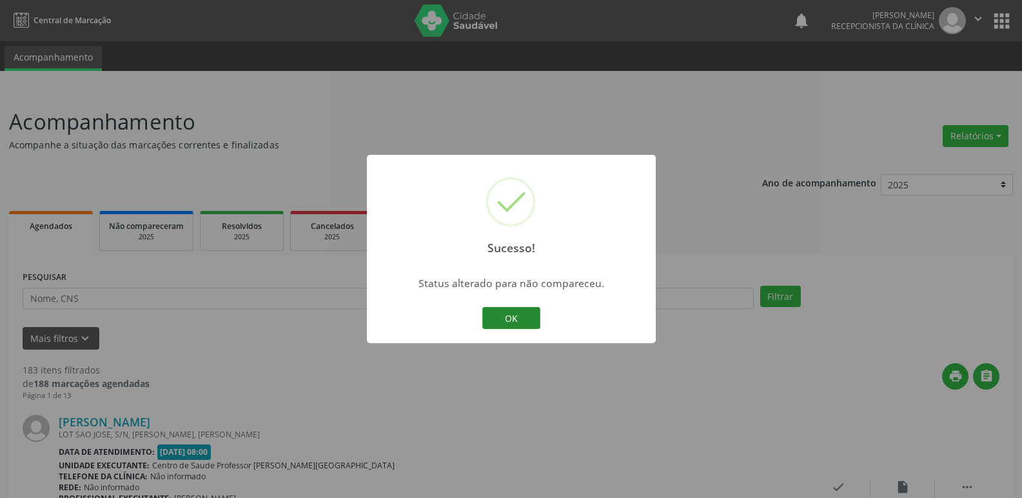
click at [531, 321] on button "OK" at bounding box center [511, 318] width 58 height 22
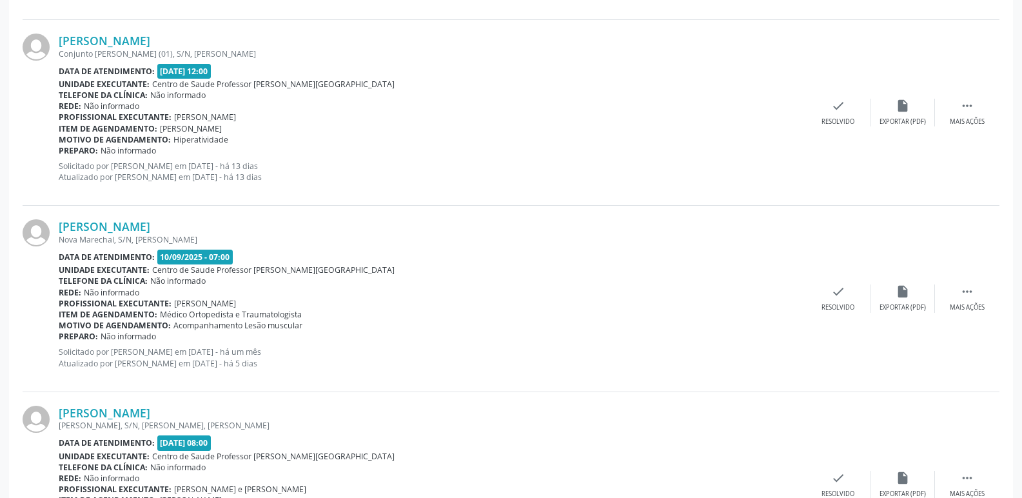
scroll to position [774, 0]
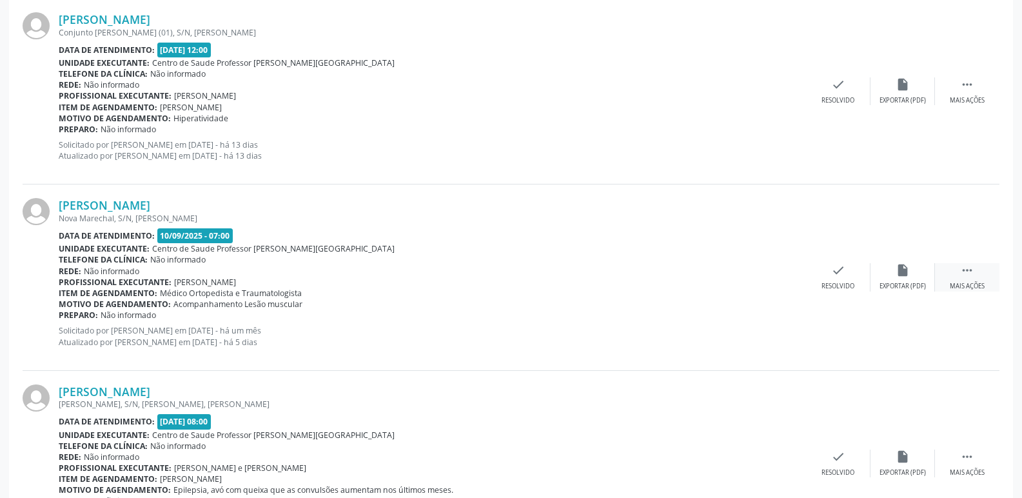
click at [971, 274] on icon "" at bounding box center [967, 270] width 14 height 14
click at [894, 270] on div "alarm_off Não compareceu" at bounding box center [903, 277] width 64 height 28
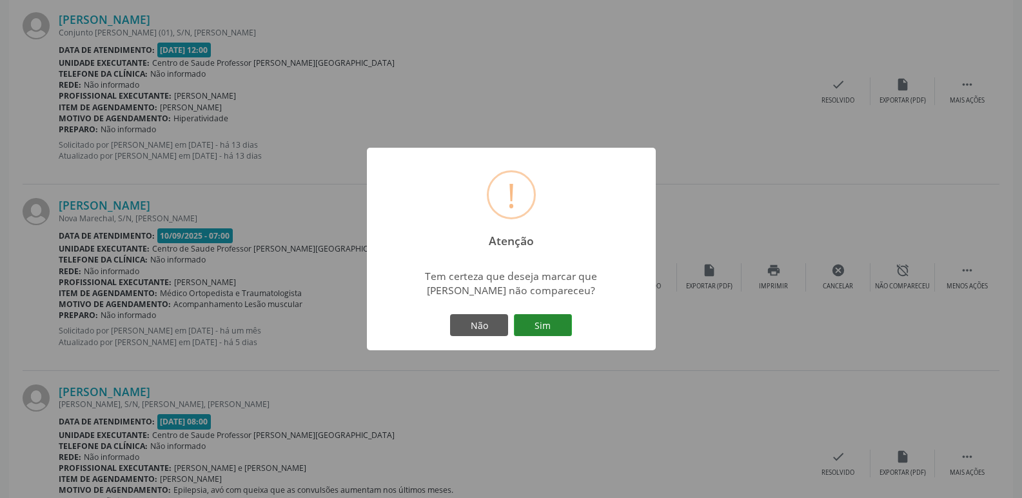
click at [559, 332] on button "Sim" at bounding box center [543, 325] width 58 height 22
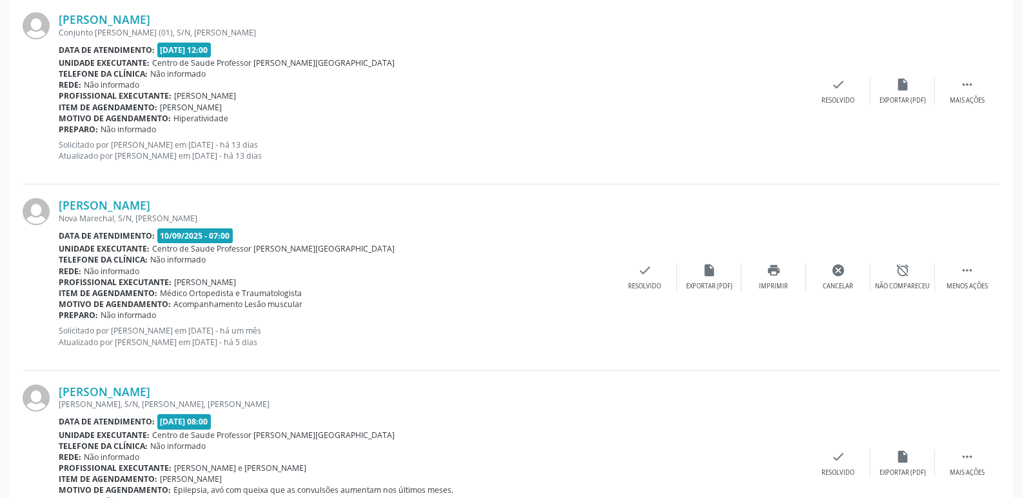
scroll to position [0, 0]
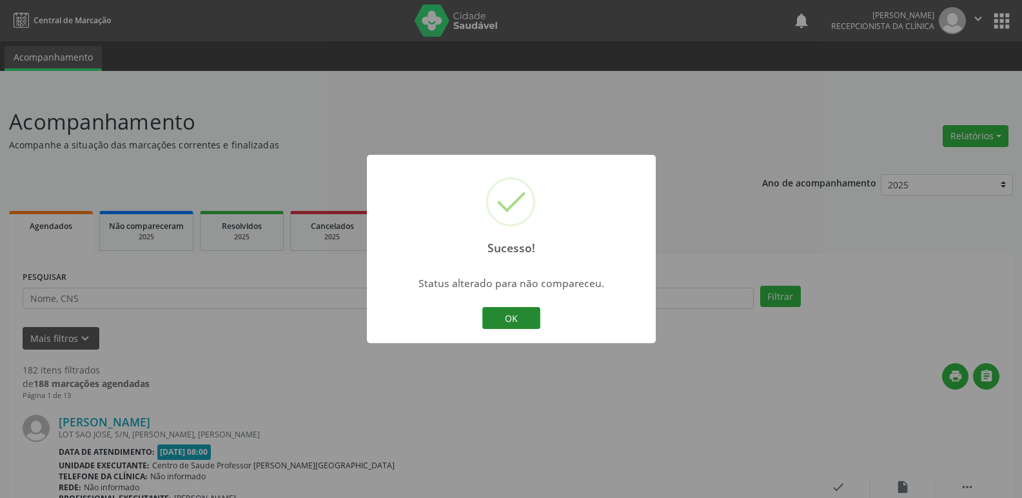
click at [522, 321] on button "OK" at bounding box center [511, 318] width 58 height 22
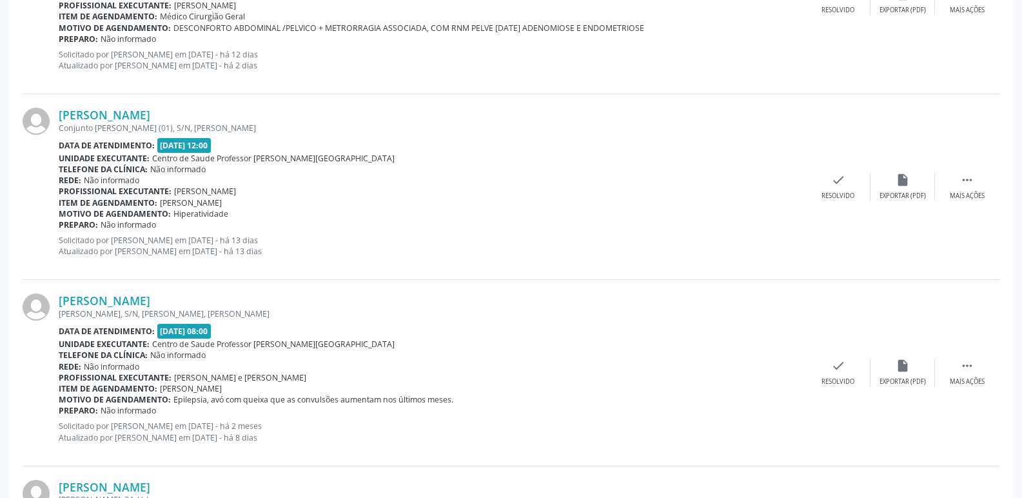
scroll to position [709, 0]
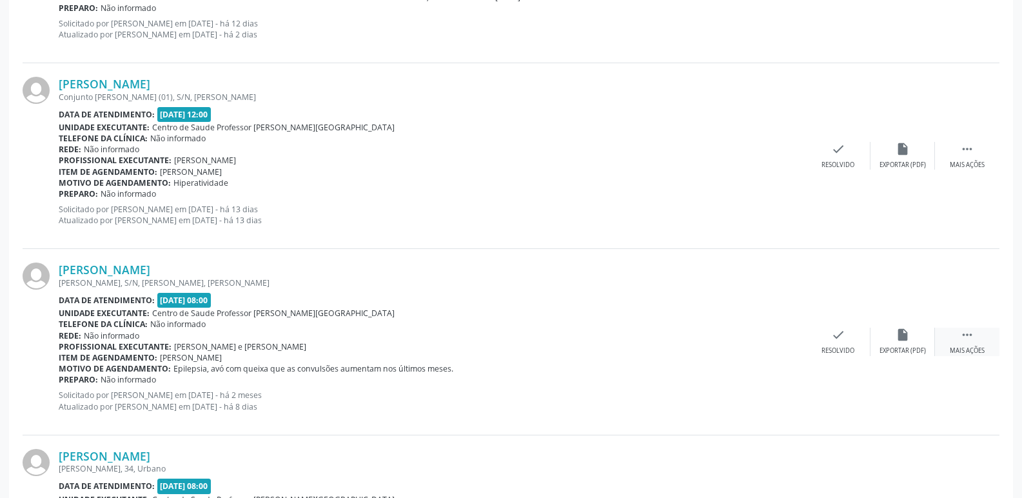
click at [972, 335] on icon "" at bounding box center [967, 335] width 14 height 14
click at [899, 332] on icon "alarm_off" at bounding box center [903, 335] width 14 height 14
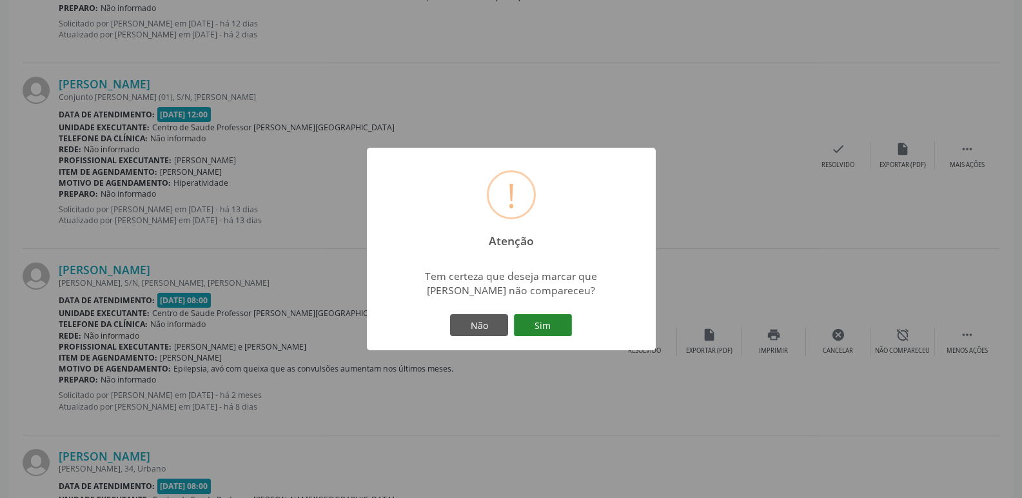
click at [544, 333] on button "Sim" at bounding box center [543, 325] width 58 height 22
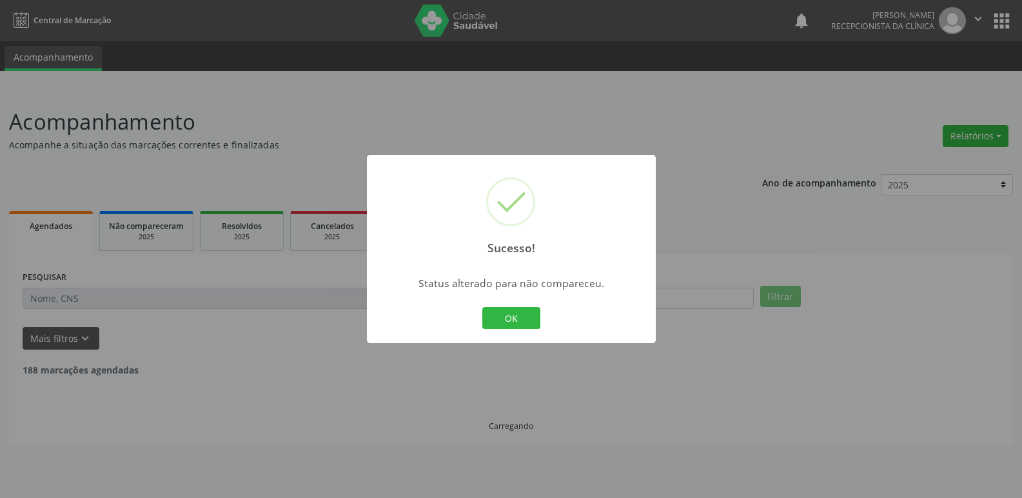
scroll to position [0, 0]
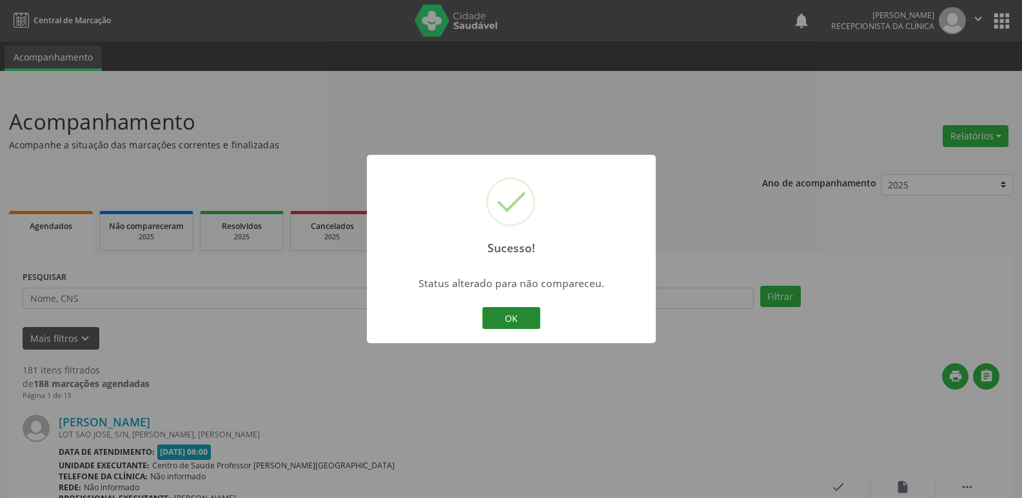
click at [537, 311] on button "OK" at bounding box center [511, 318] width 58 height 22
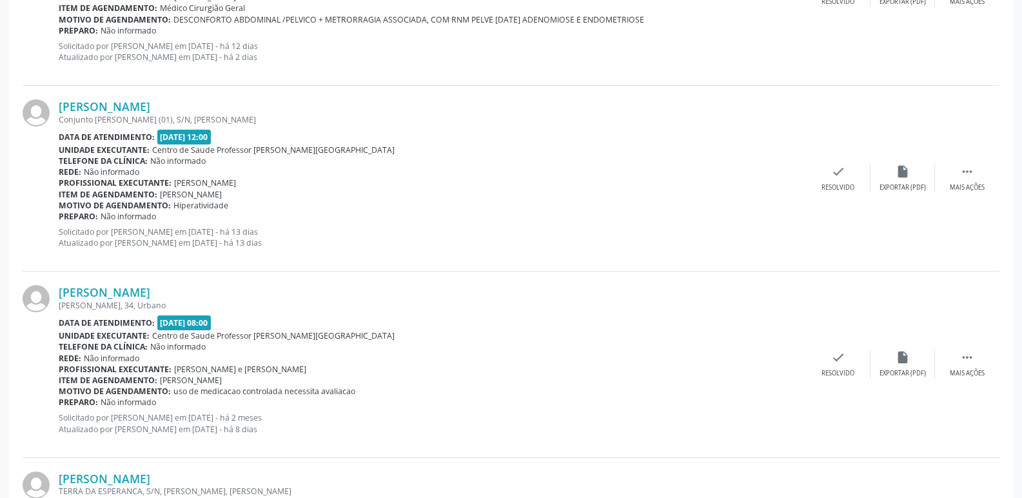
scroll to position [709, 0]
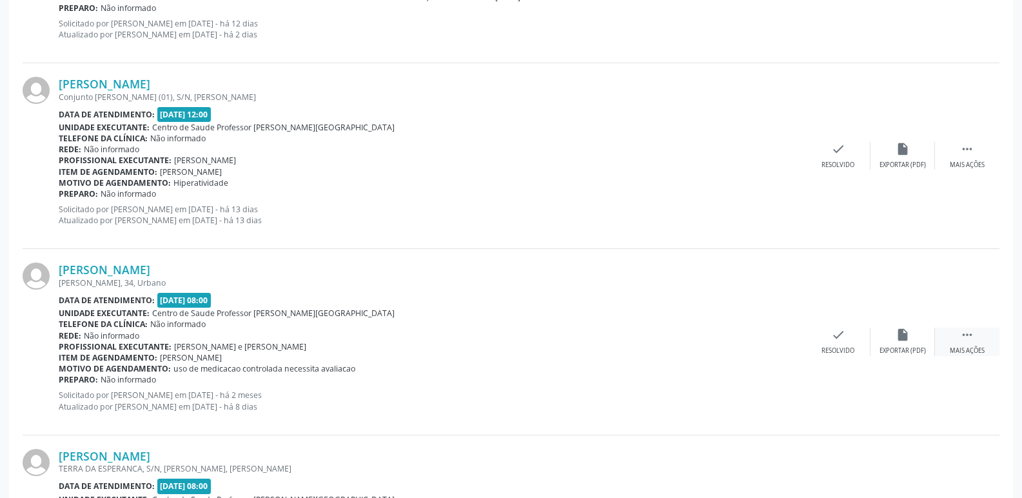
click at [967, 330] on icon "" at bounding box center [967, 335] width 14 height 14
click at [907, 338] on icon "alarm_off" at bounding box center [903, 335] width 14 height 14
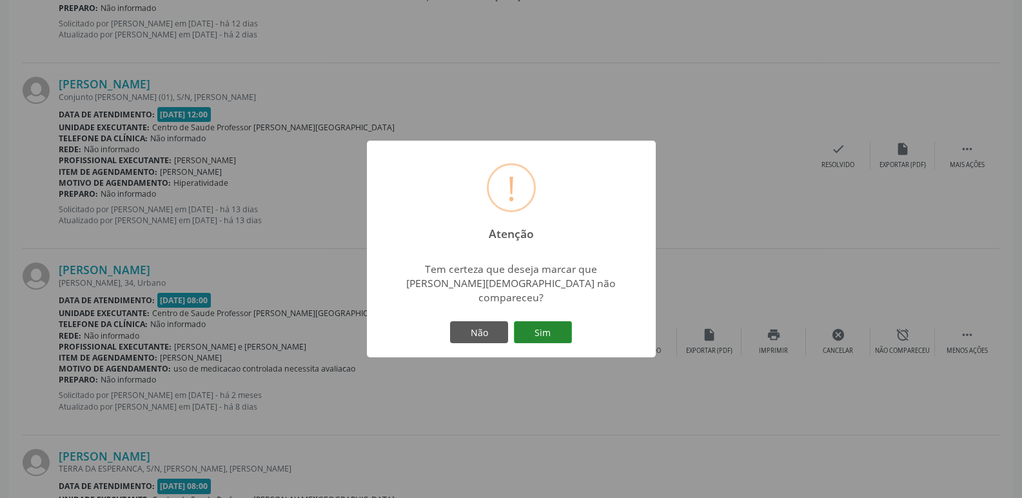
click at [539, 321] on button "Sim" at bounding box center [543, 332] width 58 height 22
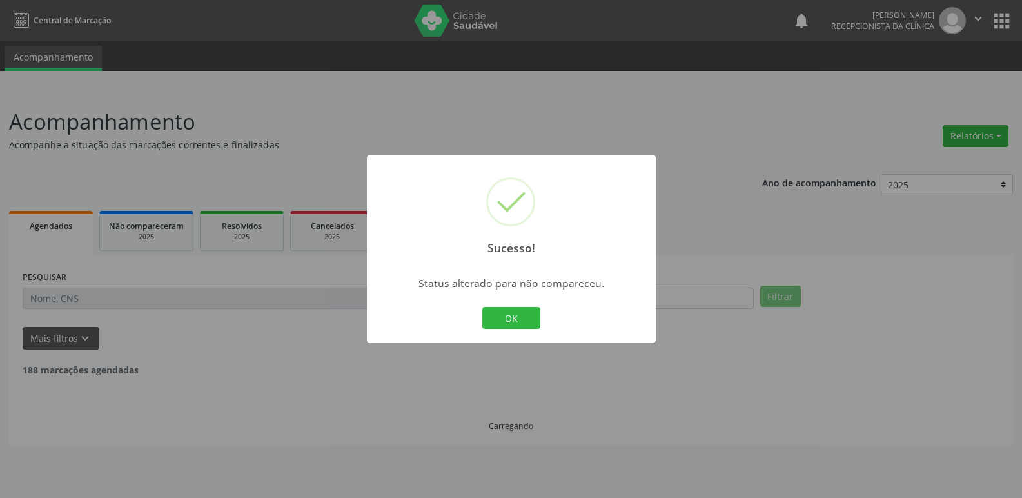
scroll to position [0, 0]
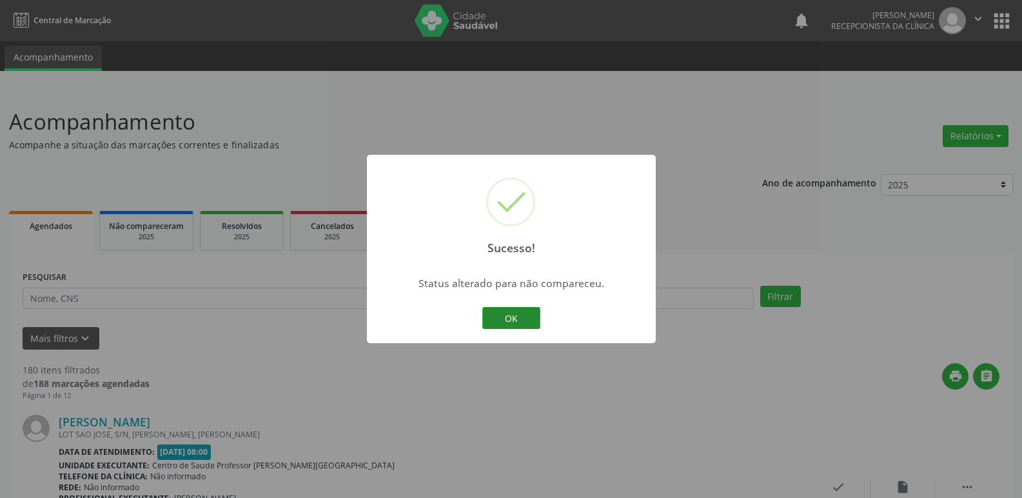
click at [537, 316] on button "OK" at bounding box center [511, 318] width 58 height 22
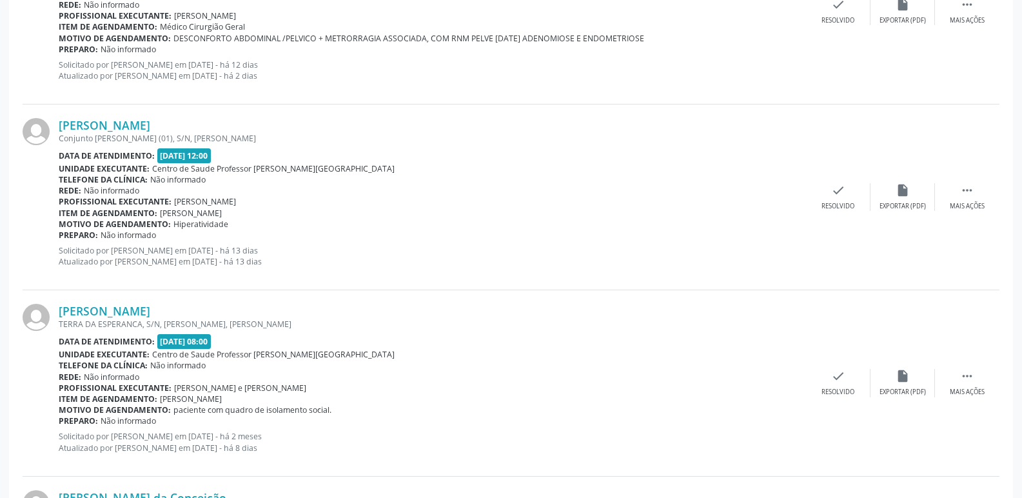
scroll to position [709, 0]
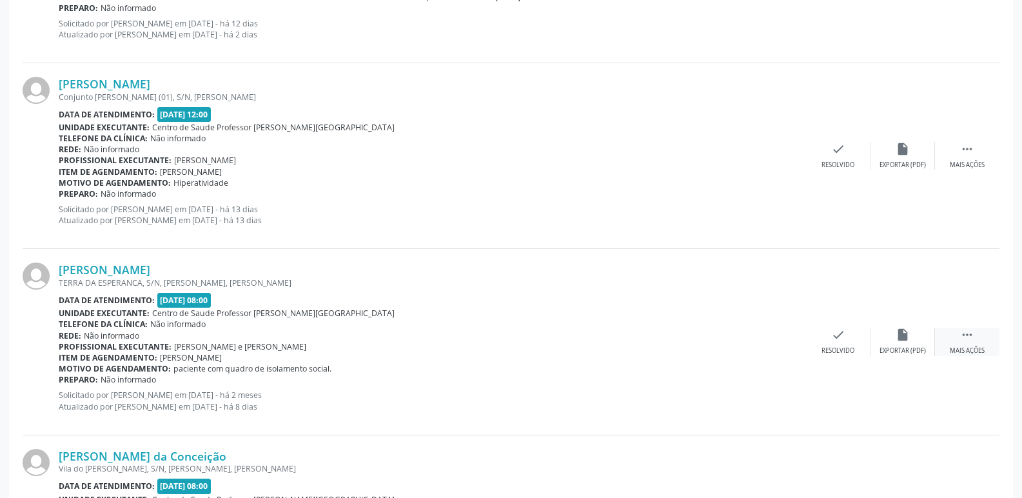
click at [964, 329] on icon "" at bounding box center [967, 335] width 14 height 14
click at [909, 337] on icon "alarm_off" at bounding box center [903, 335] width 14 height 14
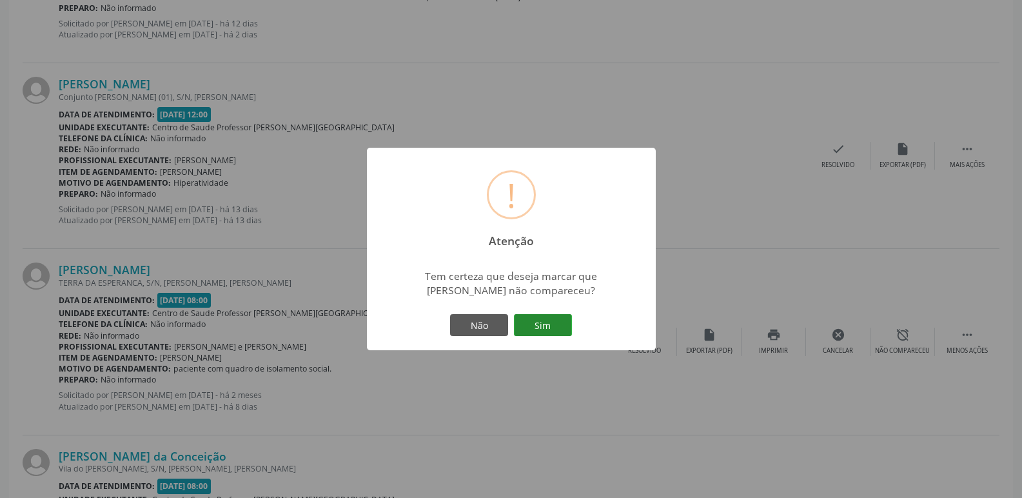
click at [552, 322] on button "Sim" at bounding box center [543, 325] width 58 height 22
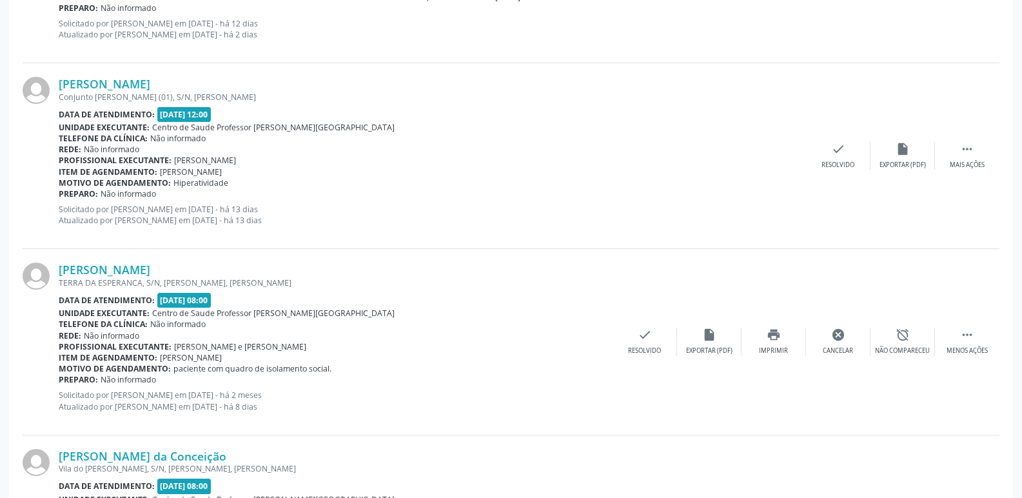
scroll to position [0, 0]
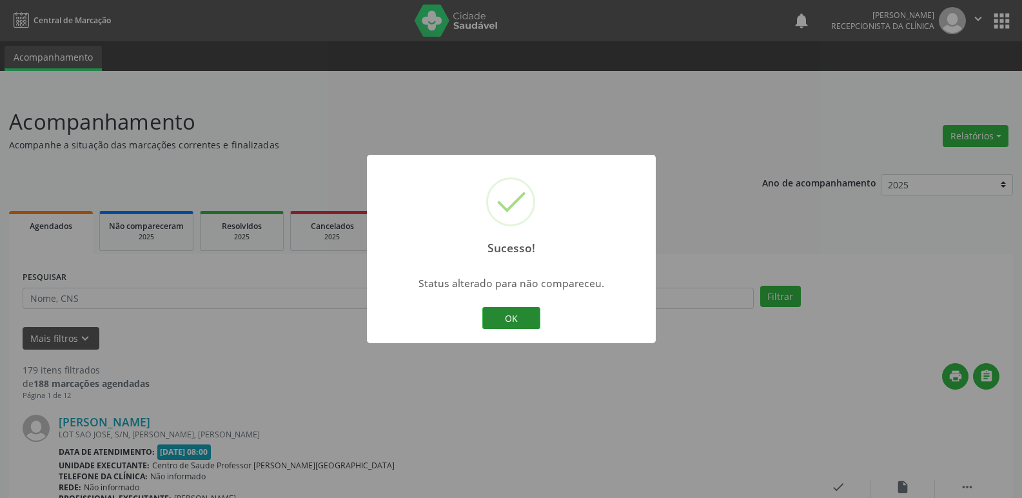
click at [533, 316] on button "OK" at bounding box center [511, 318] width 58 height 22
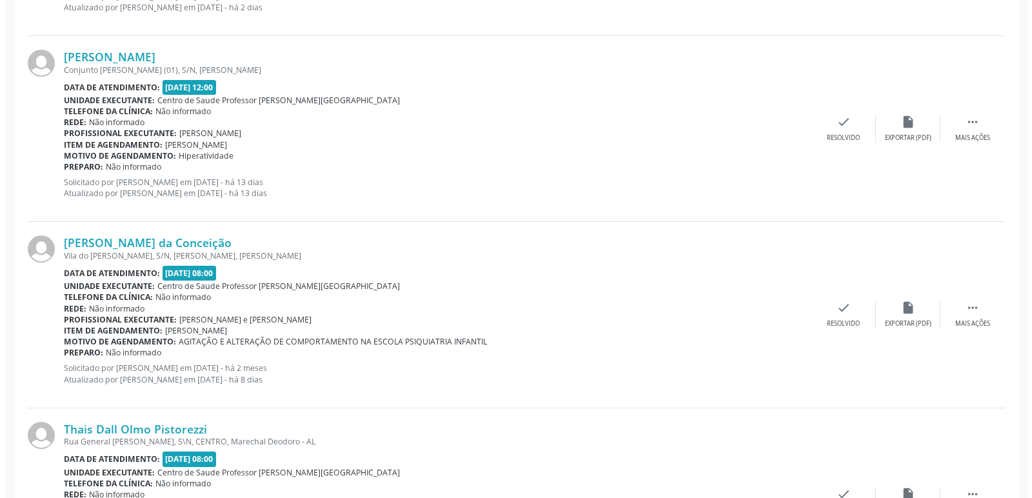
scroll to position [774, 0]
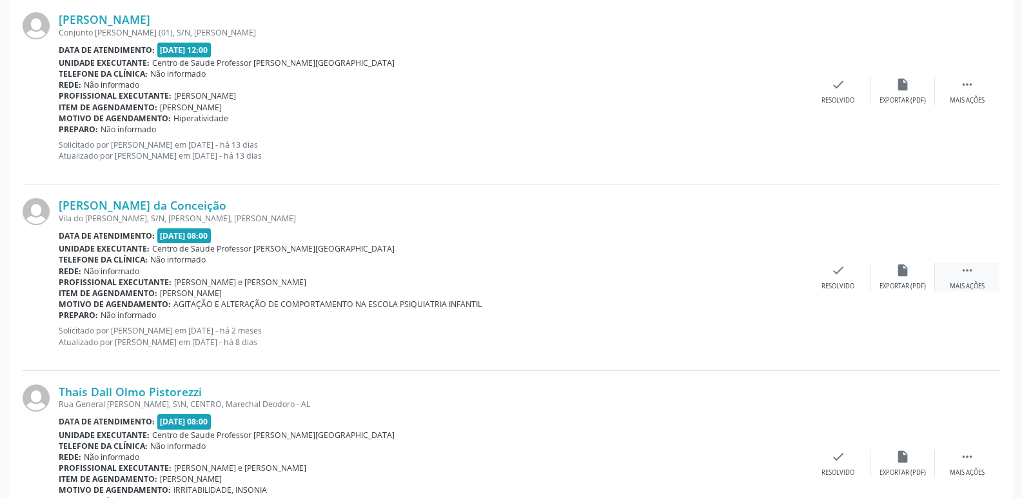
click at [975, 268] on div " Mais ações" at bounding box center [967, 277] width 64 height 28
click at [771, 264] on icon "print" at bounding box center [774, 270] width 14 height 14
click at [649, 269] on icon "check" at bounding box center [645, 270] width 14 height 14
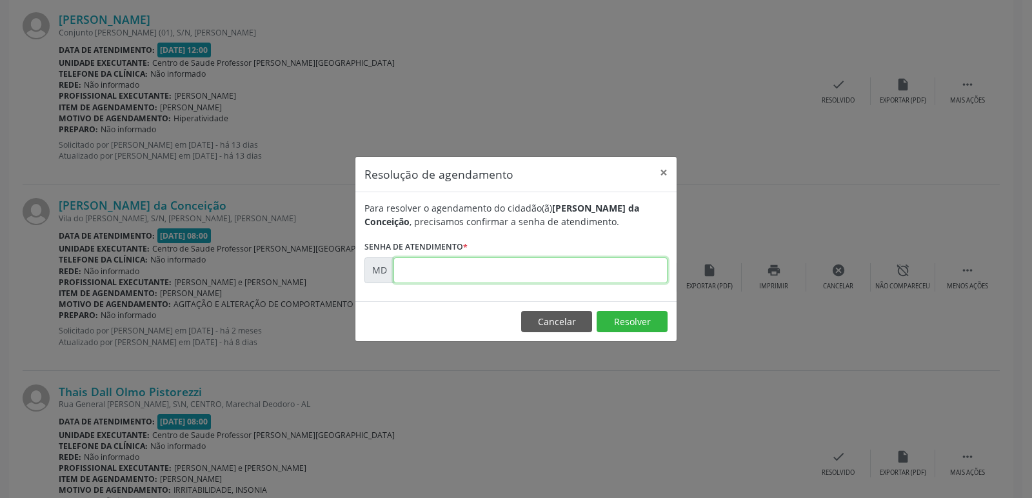
click at [413, 268] on input "text" at bounding box center [530, 270] width 274 height 26
type input "0"
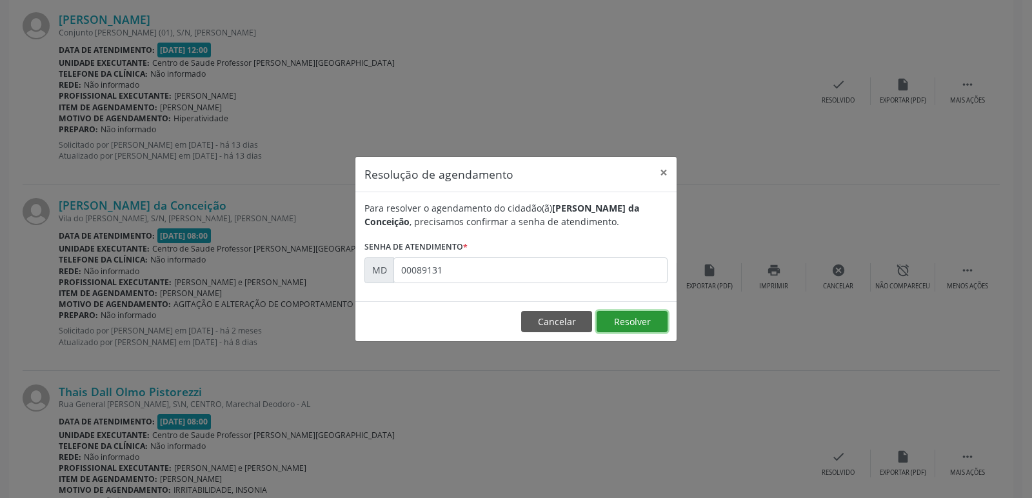
click at [627, 326] on button "Resolver" at bounding box center [632, 322] width 71 height 22
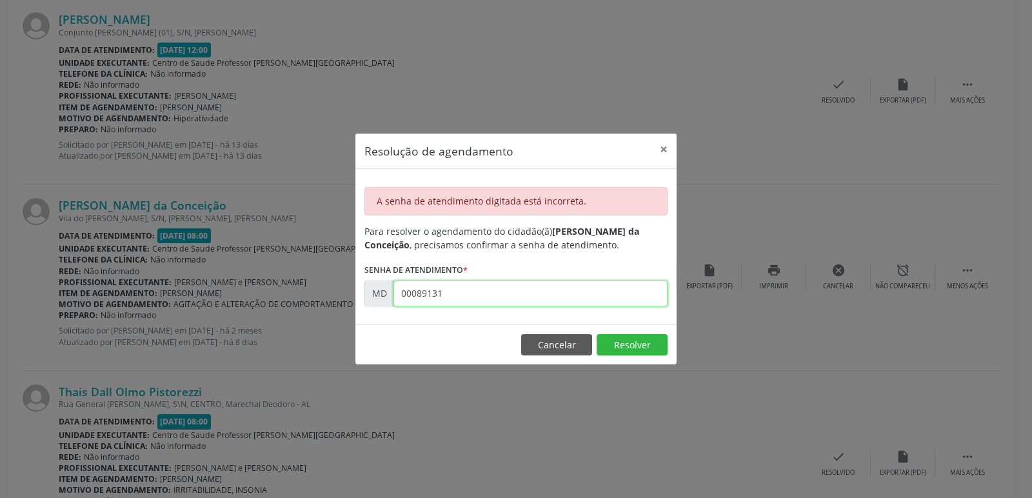
click at [446, 294] on input "00089131" at bounding box center [530, 294] width 274 height 26
type input "0"
click at [560, 342] on button "Cancelar" at bounding box center [556, 345] width 71 height 22
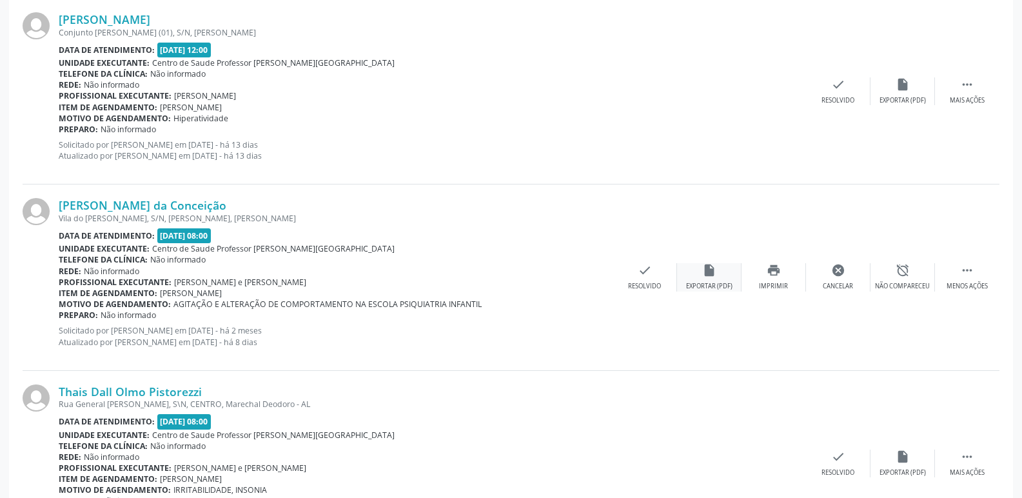
click at [701, 269] on div "insert_drive_file Exportar (PDF)" at bounding box center [709, 277] width 64 height 28
click at [644, 280] on div "check Resolvido" at bounding box center [645, 277] width 64 height 28
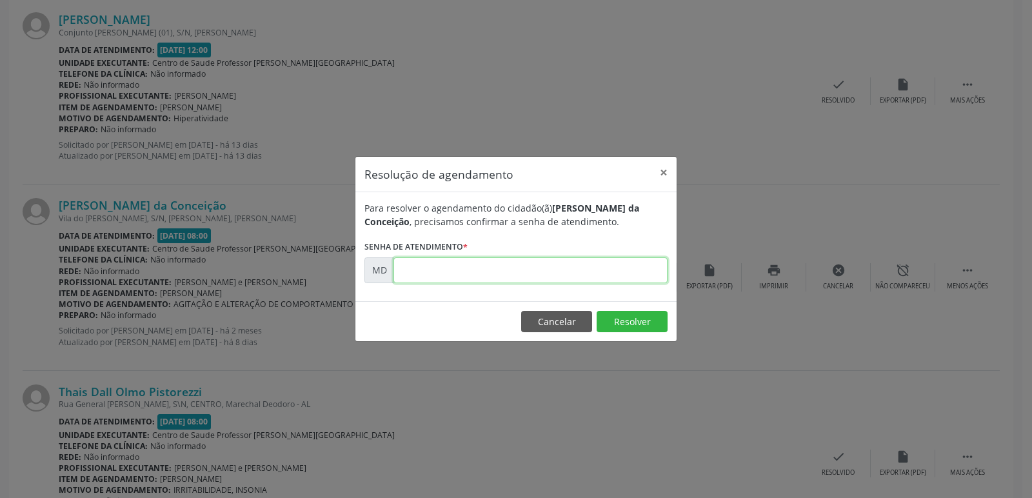
click at [430, 272] on input "text" at bounding box center [530, 270] width 274 height 26
type input "0"
type input "00001131"
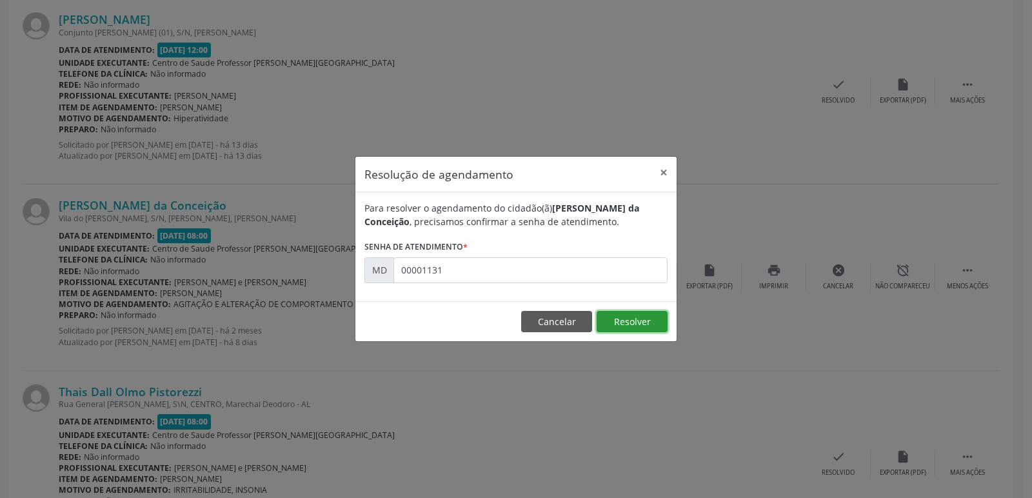
click at [631, 319] on button "Resolver" at bounding box center [632, 322] width 71 height 22
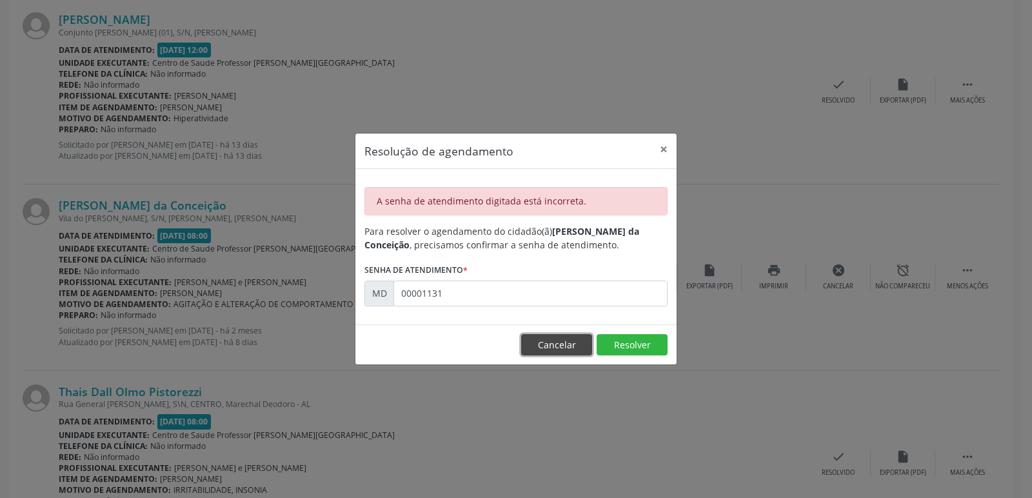
click at [573, 348] on button "Cancelar" at bounding box center [556, 345] width 71 height 22
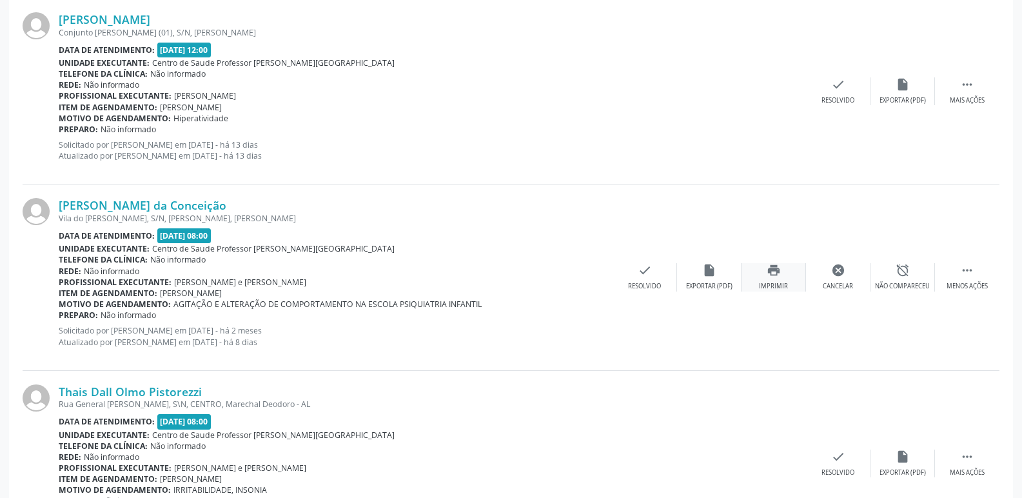
click at [772, 271] on icon "print" at bounding box center [774, 270] width 14 height 14
click at [642, 270] on icon "check" at bounding box center [645, 270] width 14 height 14
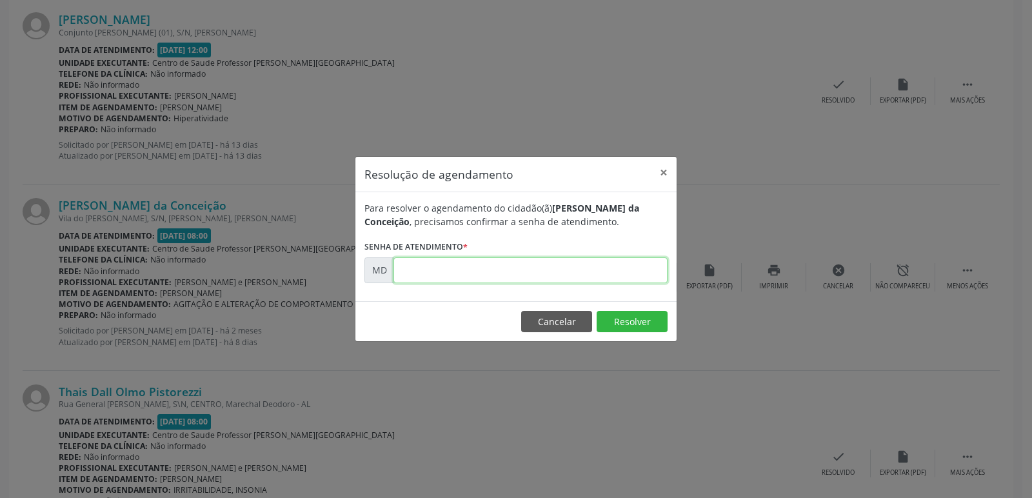
click at [398, 268] on input "text" at bounding box center [530, 270] width 274 height 26
type input "0"
type input "00000131"
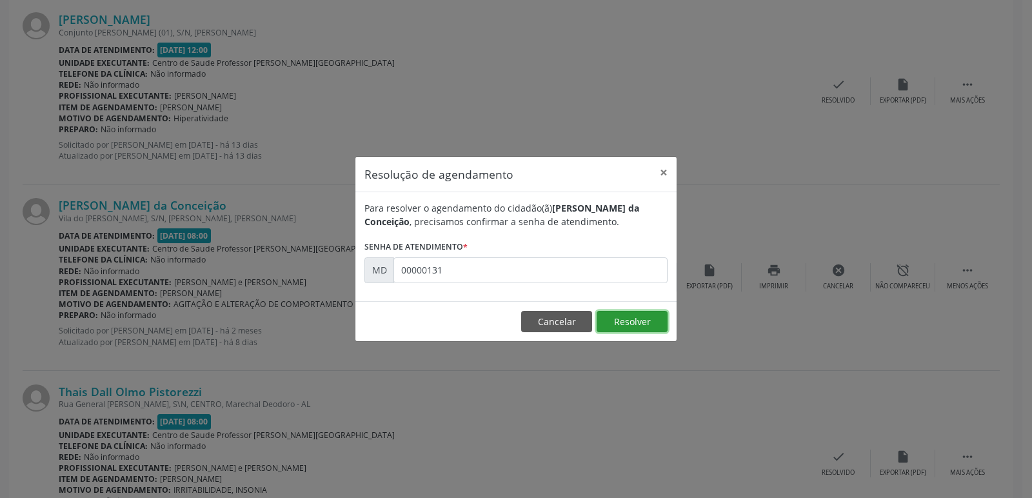
click at [616, 328] on button "Resolver" at bounding box center [632, 322] width 71 height 22
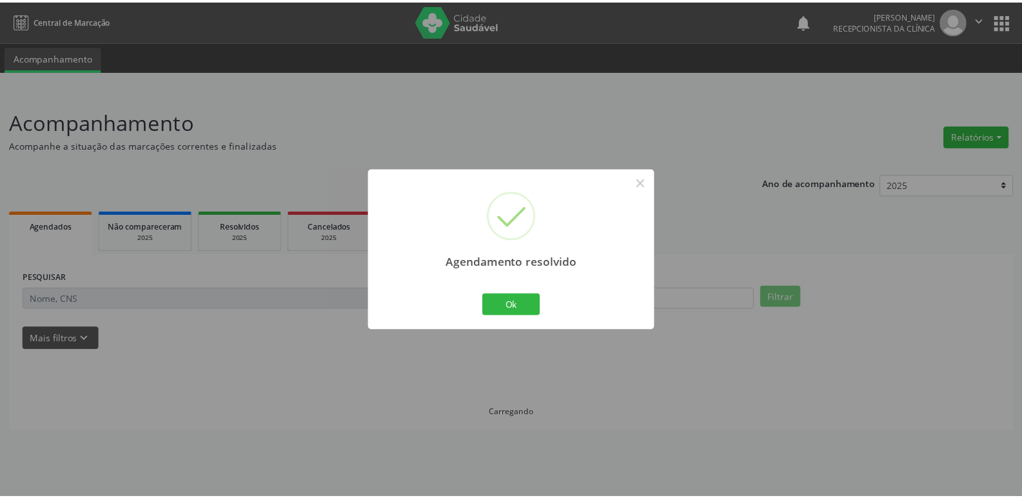
scroll to position [0, 0]
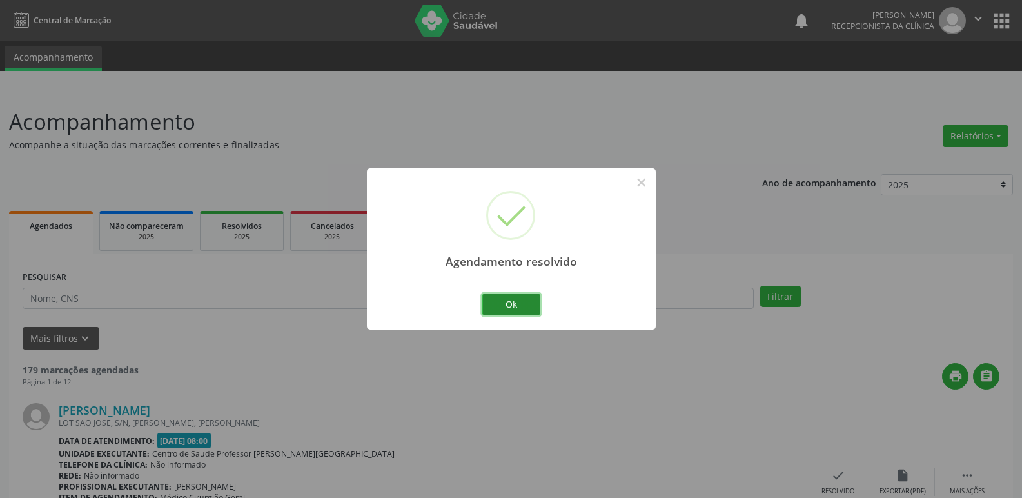
click at [506, 302] on button "Ok" at bounding box center [511, 304] width 58 height 22
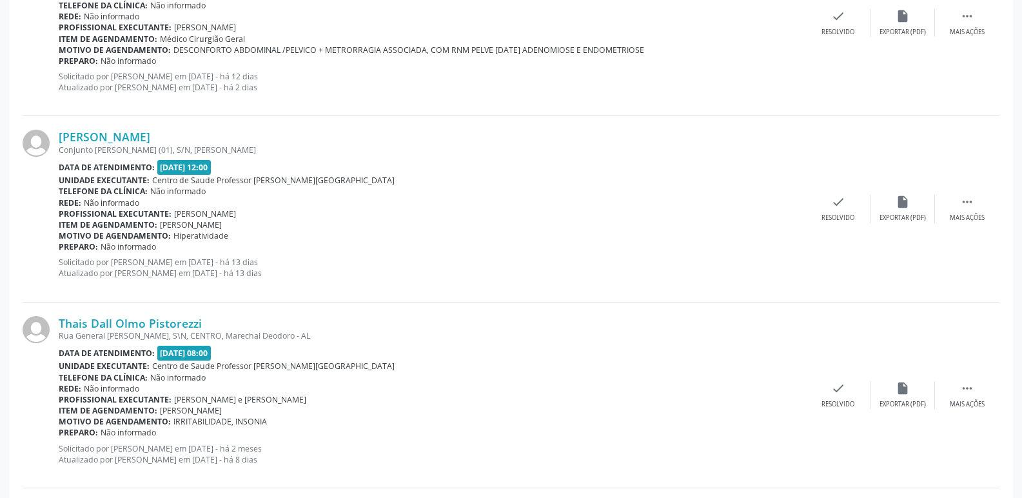
scroll to position [709, 0]
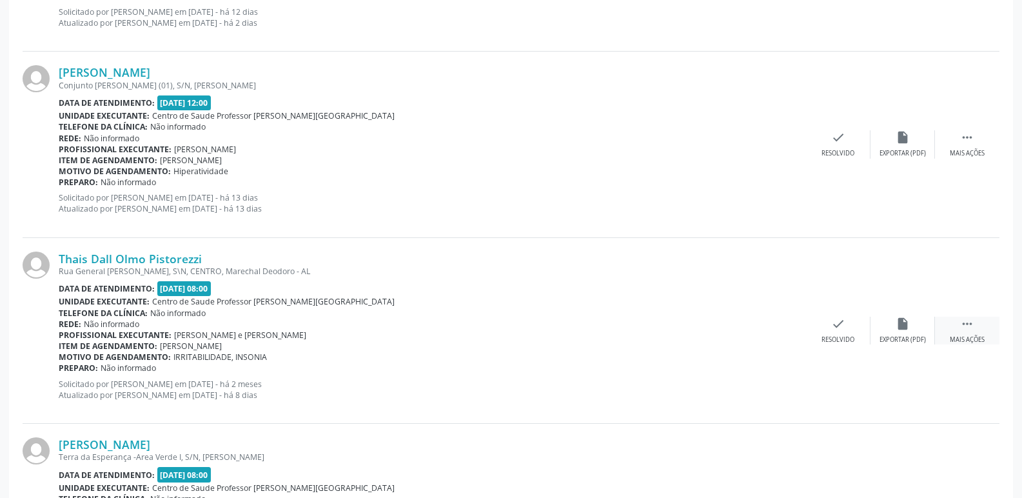
click at [966, 320] on icon "" at bounding box center [967, 324] width 14 height 14
click at [904, 326] on icon "alarm_off" at bounding box center [903, 324] width 14 height 14
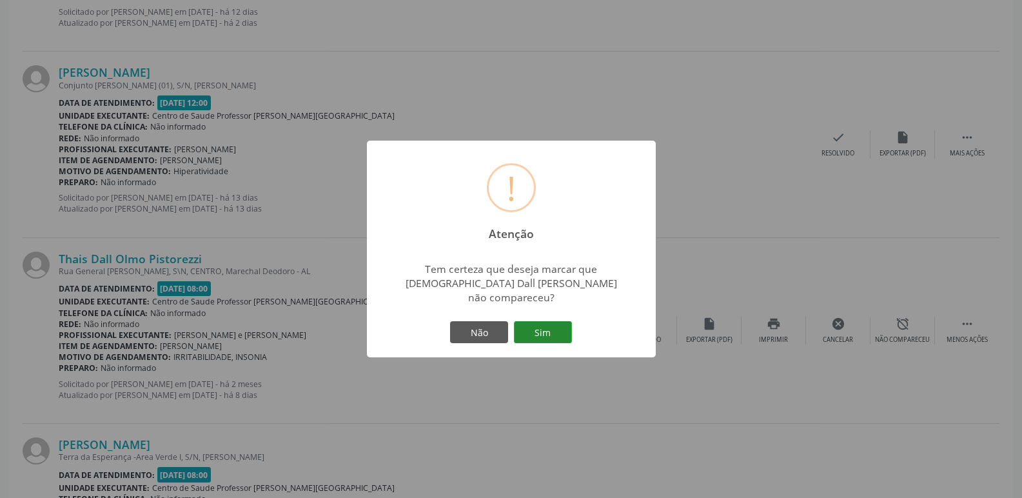
click at [546, 322] on button "Sim" at bounding box center [543, 332] width 58 height 22
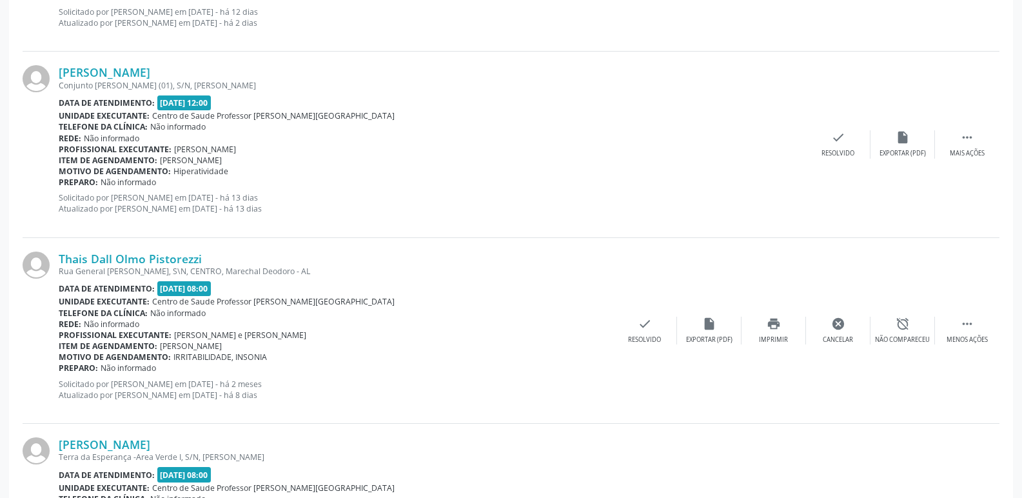
scroll to position [0, 0]
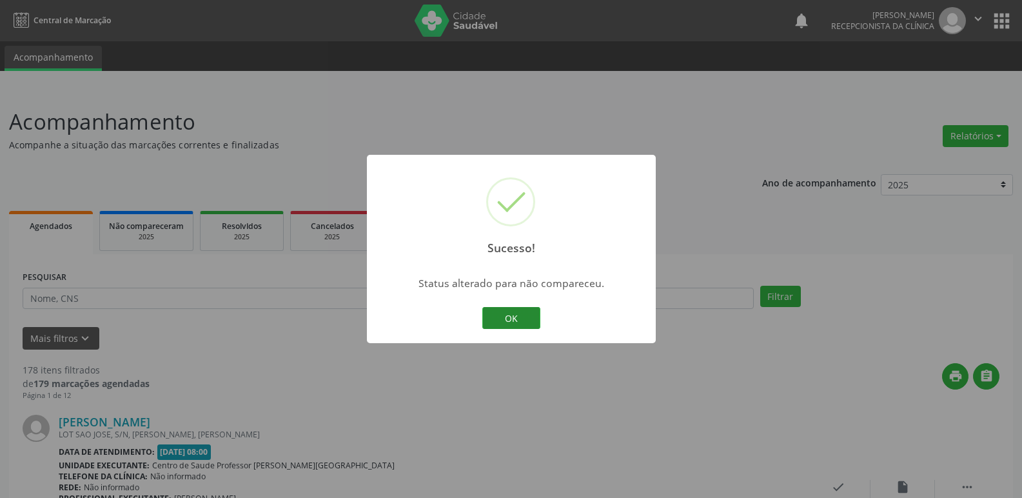
click at [539, 322] on button "OK" at bounding box center [511, 318] width 58 height 22
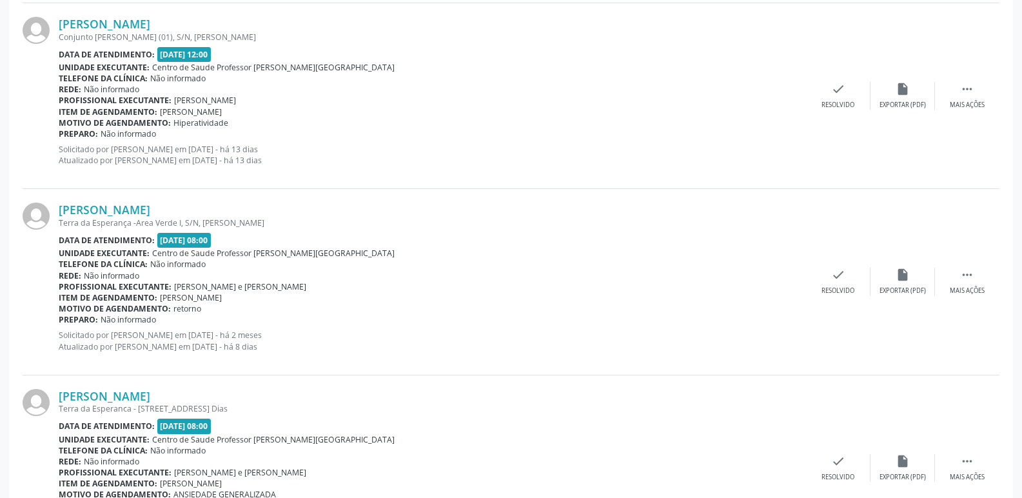
scroll to position [774, 0]
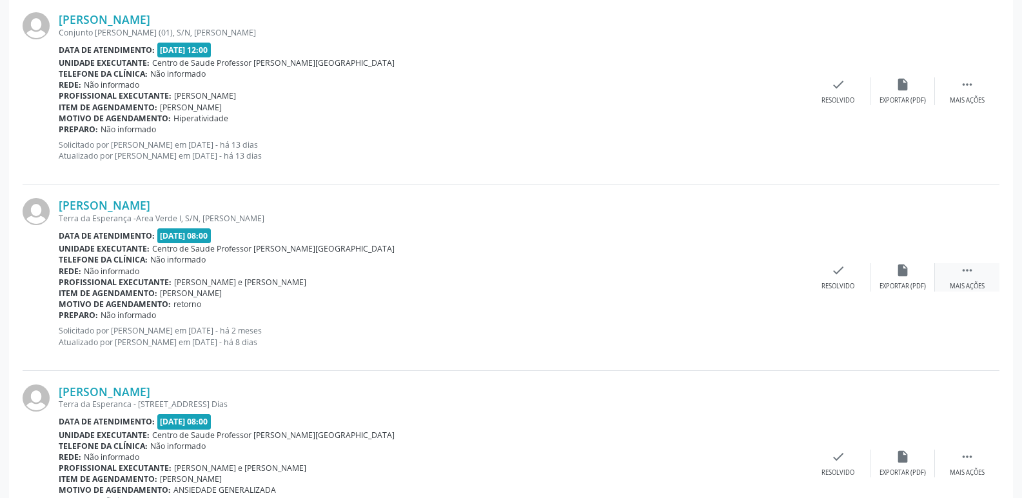
click at [962, 266] on icon "" at bounding box center [967, 270] width 14 height 14
click at [907, 270] on icon "alarm_off" at bounding box center [903, 270] width 14 height 14
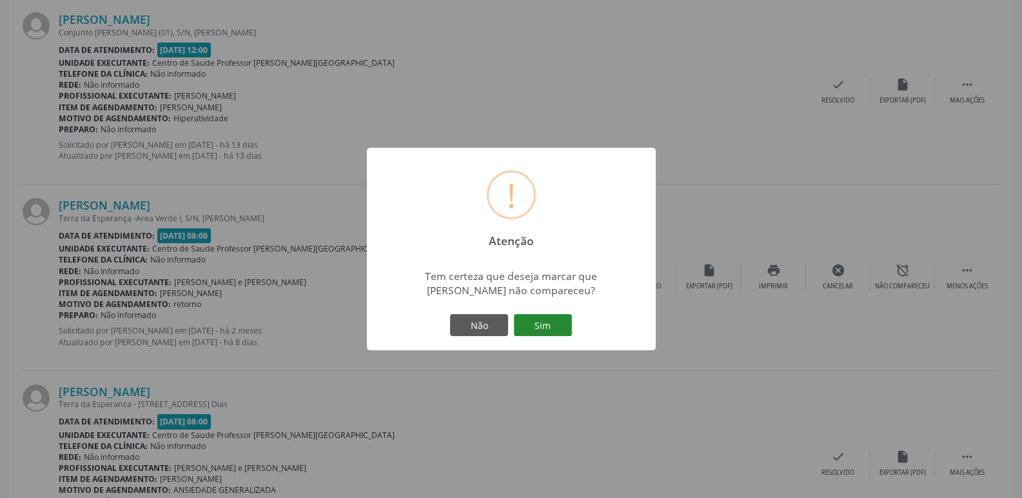
click at [546, 320] on button "Sim" at bounding box center [543, 325] width 58 height 22
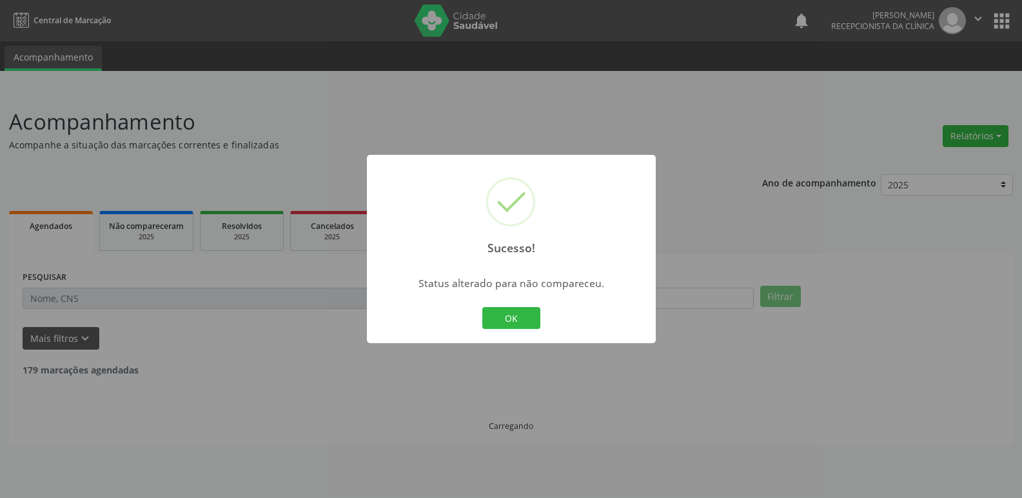
scroll to position [0, 0]
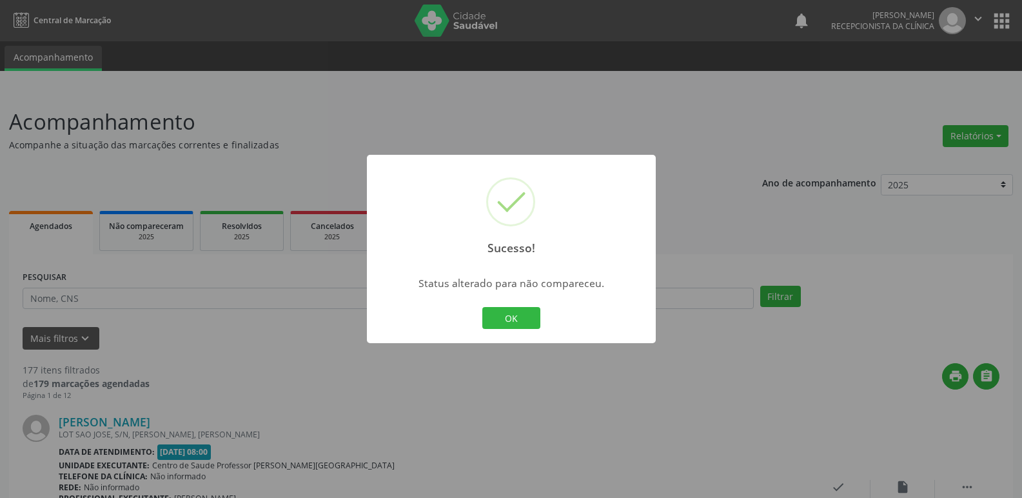
click at [546, 320] on div "Sucesso! × Status alterado para não compareceu. OK Cancel" at bounding box center [511, 249] width 289 height 188
click at [528, 320] on button "OK" at bounding box center [511, 318] width 58 height 22
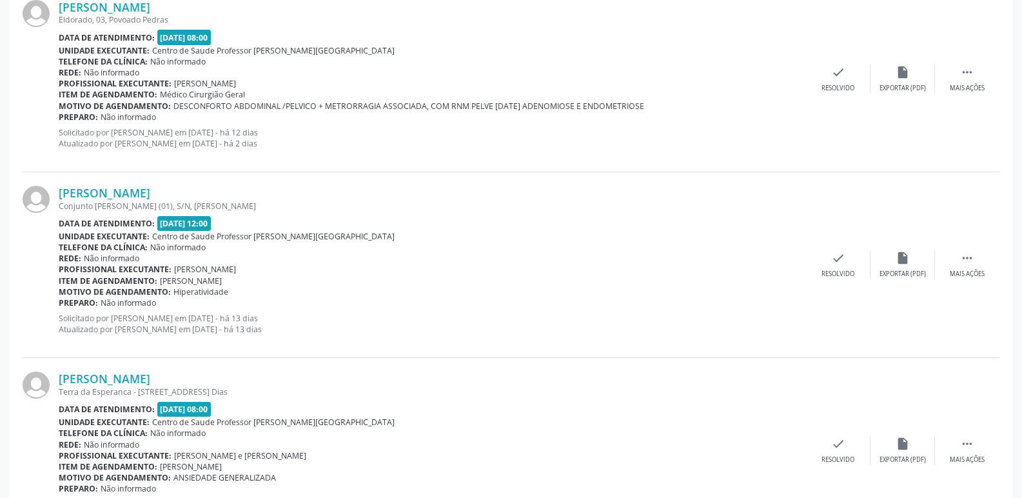
scroll to position [645, 0]
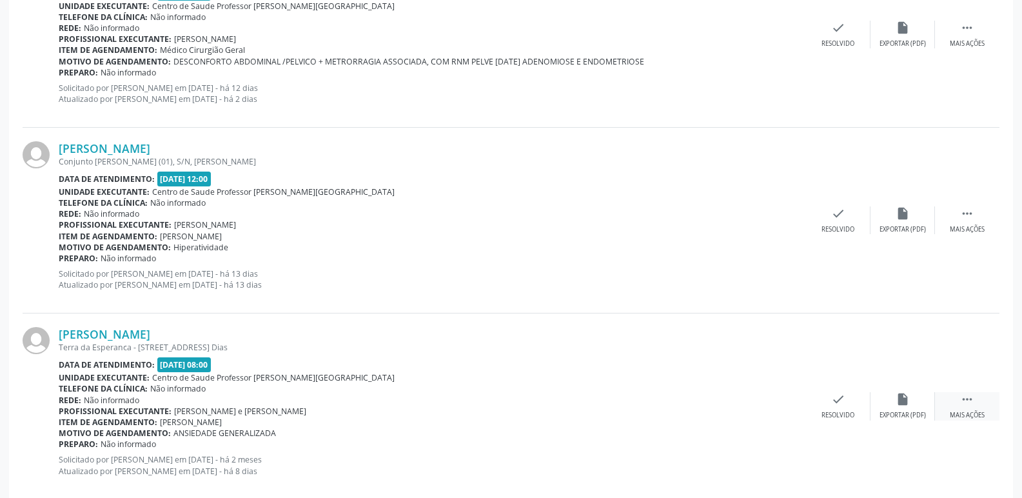
click at [969, 398] on icon "" at bounding box center [967, 399] width 14 height 14
click at [908, 393] on icon "alarm_off" at bounding box center [903, 399] width 14 height 14
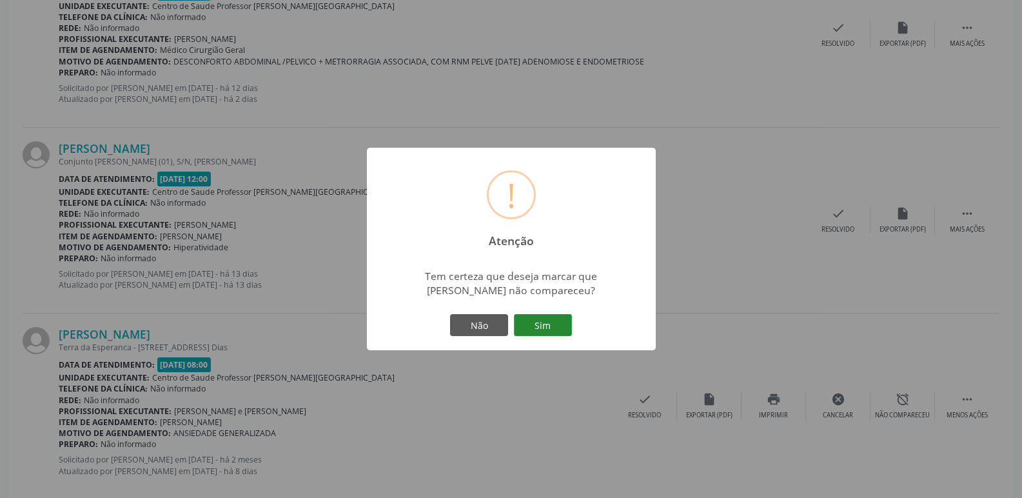
click at [543, 321] on button "Sim" at bounding box center [543, 325] width 58 height 22
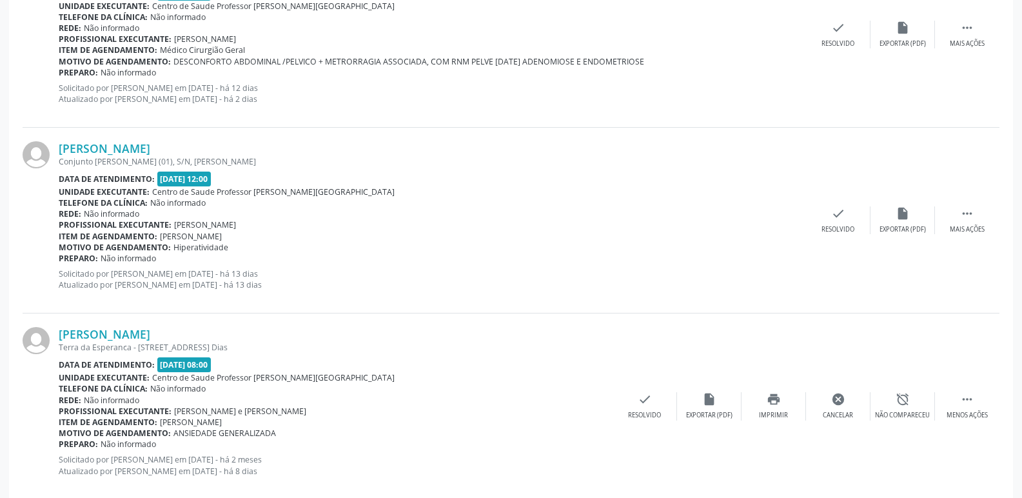
scroll to position [0, 0]
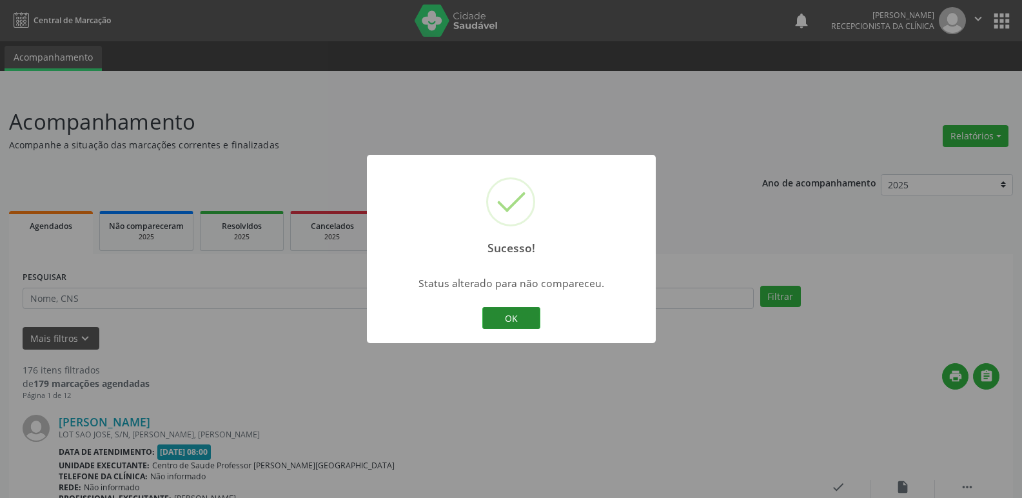
click at [522, 319] on button "OK" at bounding box center [511, 318] width 58 height 22
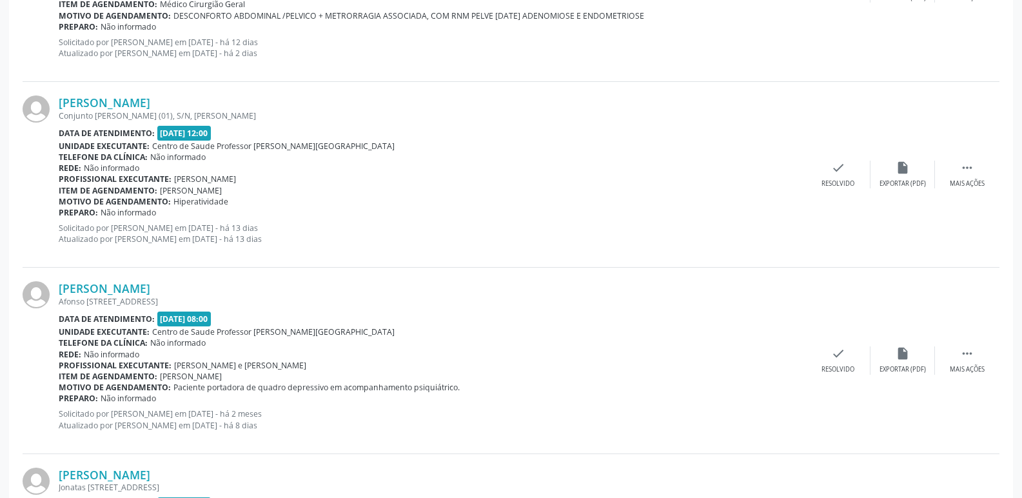
scroll to position [709, 0]
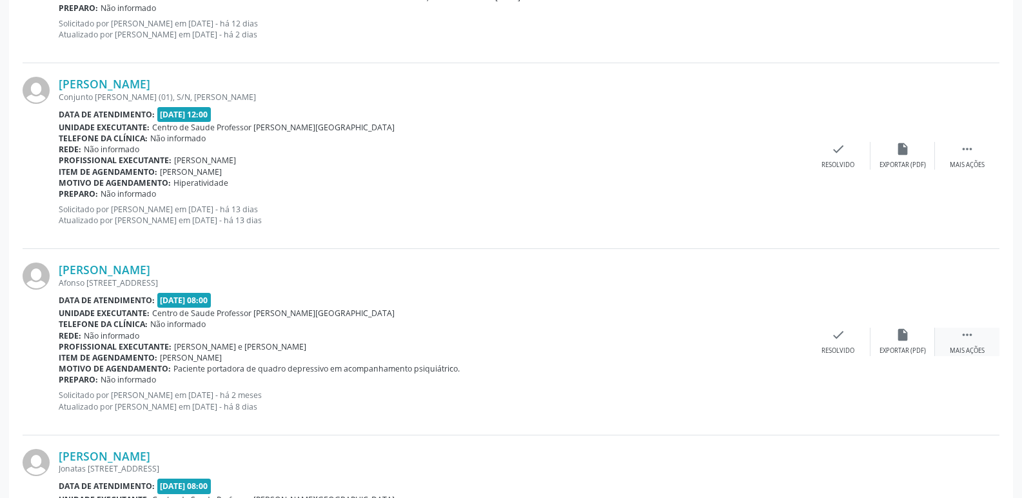
click at [963, 336] on icon "" at bounding box center [967, 335] width 14 height 14
click at [896, 335] on icon "alarm_off" at bounding box center [903, 335] width 14 height 14
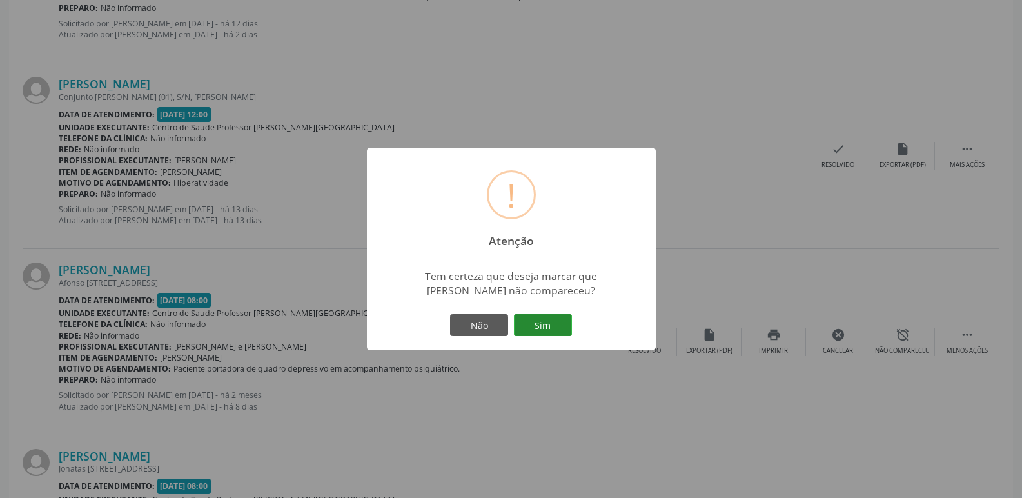
click at [539, 323] on button "Sim" at bounding box center [543, 325] width 58 height 22
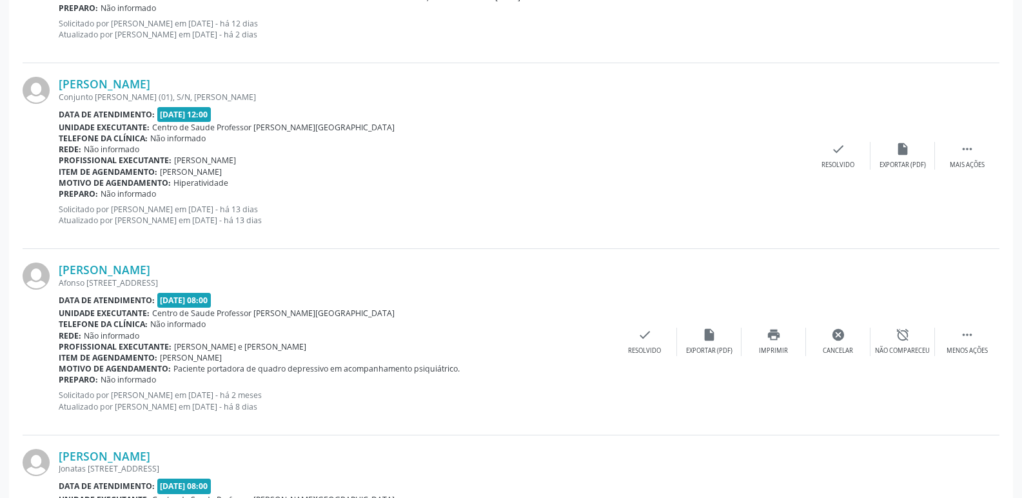
scroll to position [0, 0]
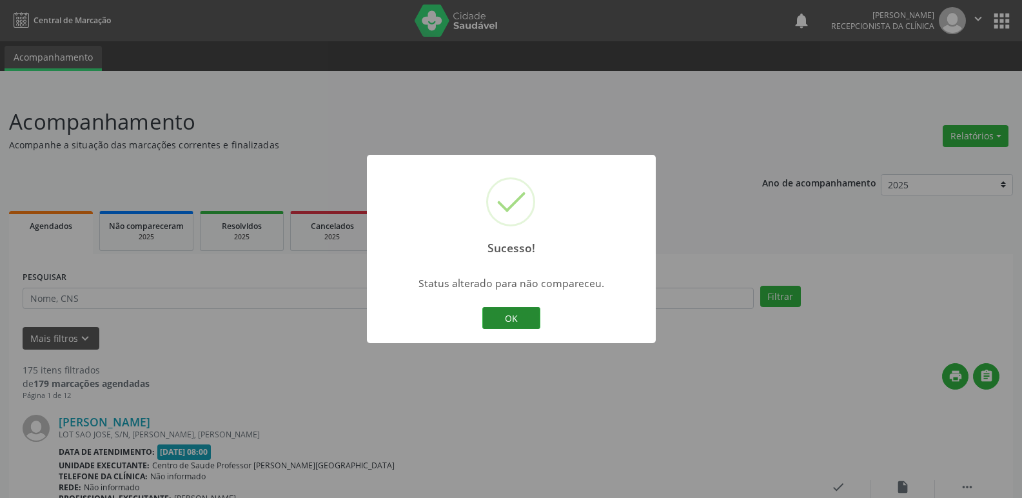
click at [533, 322] on button "OK" at bounding box center [511, 318] width 58 height 22
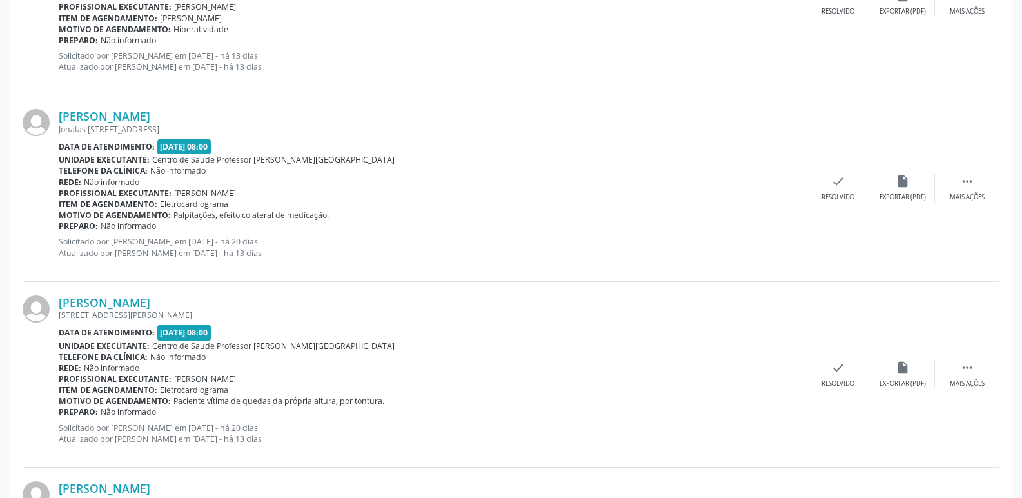
scroll to position [838, 0]
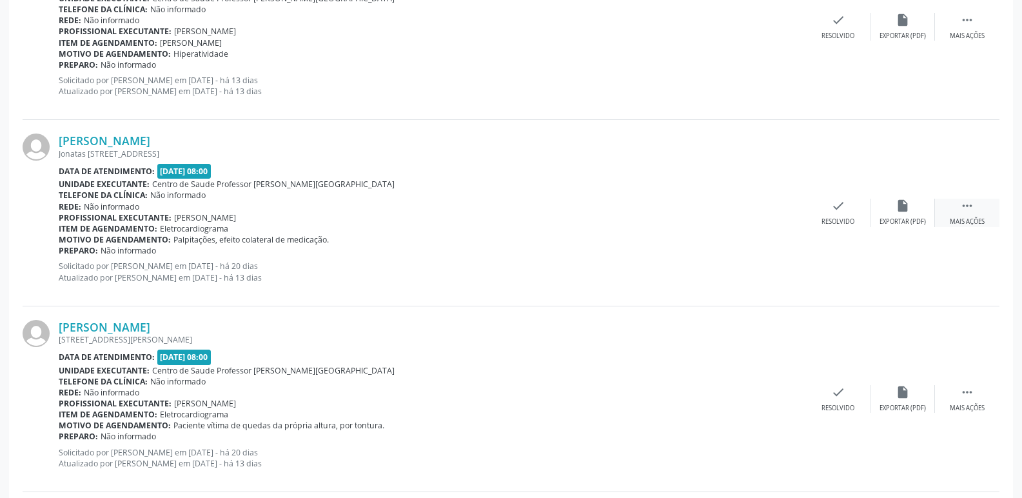
click at [957, 203] on div " Mais ações" at bounding box center [967, 213] width 64 height 28
click at [904, 199] on icon "alarm_off" at bounding box center [903, 206] width 14 height 14
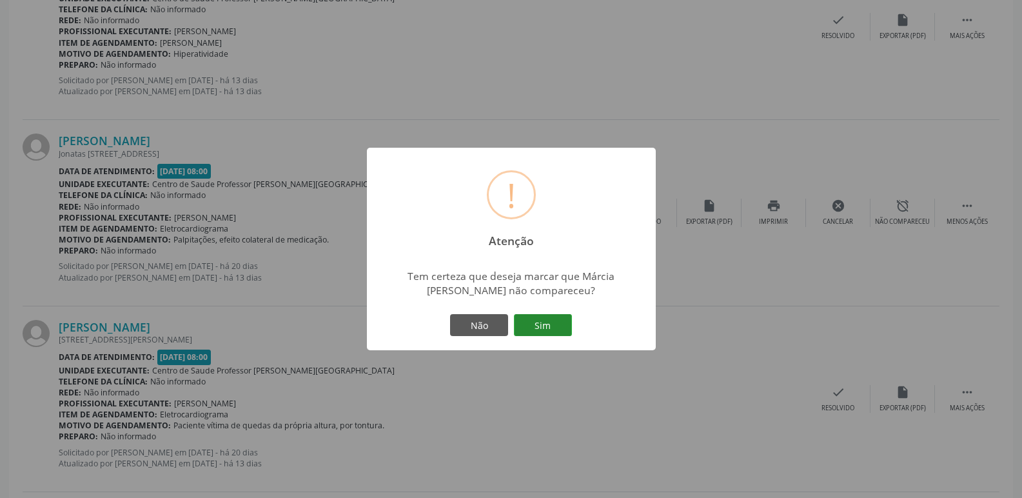
click at [542, 322] on button "Sim" at bounding box center [543, 325] width 58 height 22
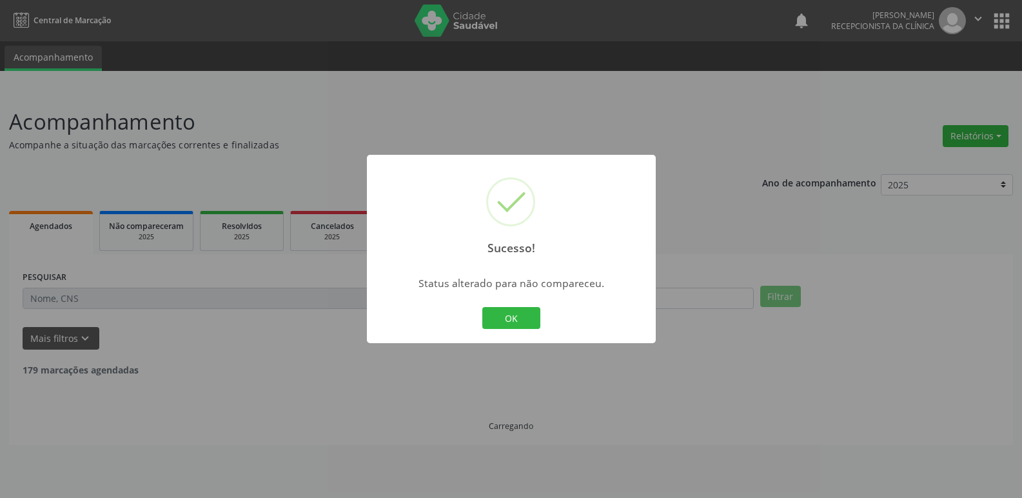
scroll to position [0, 0]
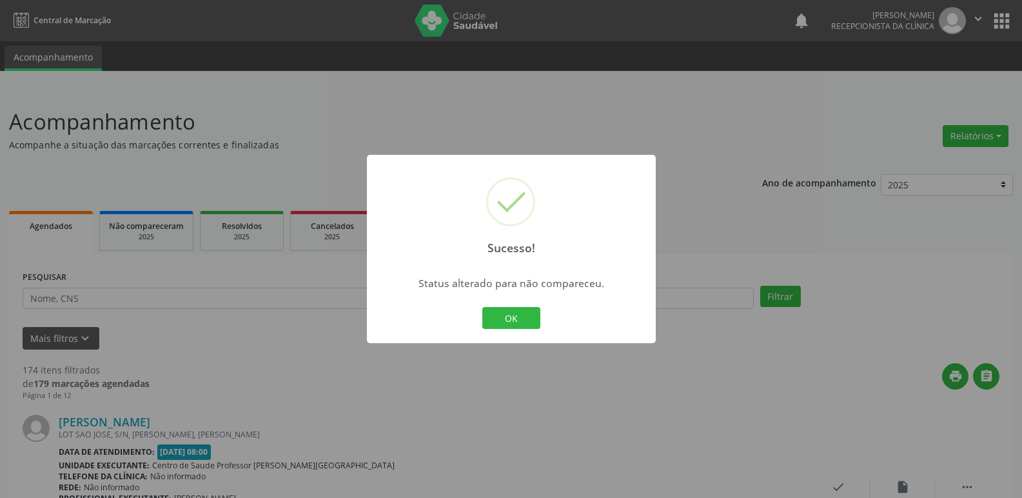
click at [542, 322] on div "OK Cancel" at bounding box center [511, 317] width 64 height 27
click at [522, 322] on button "OK" at bounding box center [511, 318] width 58 height 22
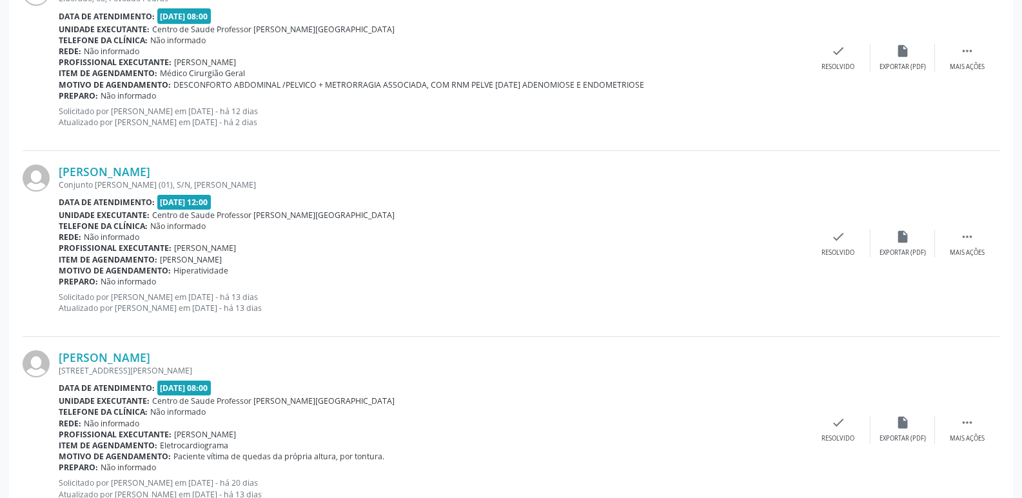
scroll to position [645, 0]
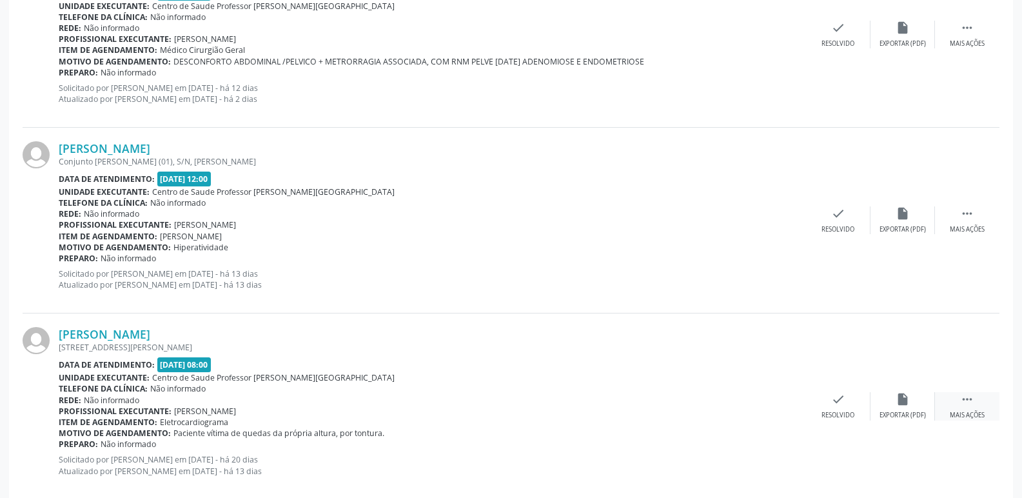
click at [970, 401] on icon "" at bounding box center [967, 399] width 14 height 14
click at [900, 392] on icon "alarm_off" at bounding box center [903, 399] width 14 height 14
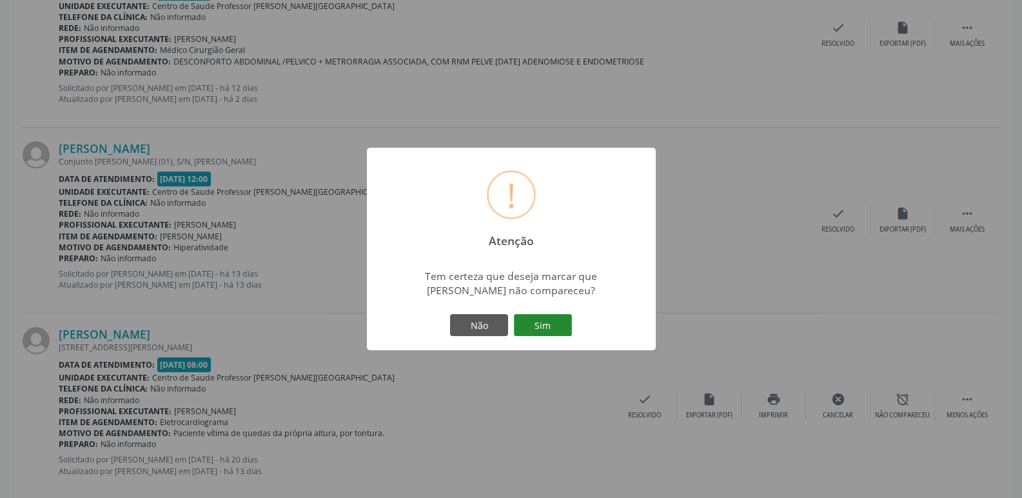
click at [541, 326] on button "Sim" at bounding box center [543, 325] width 58 height 22
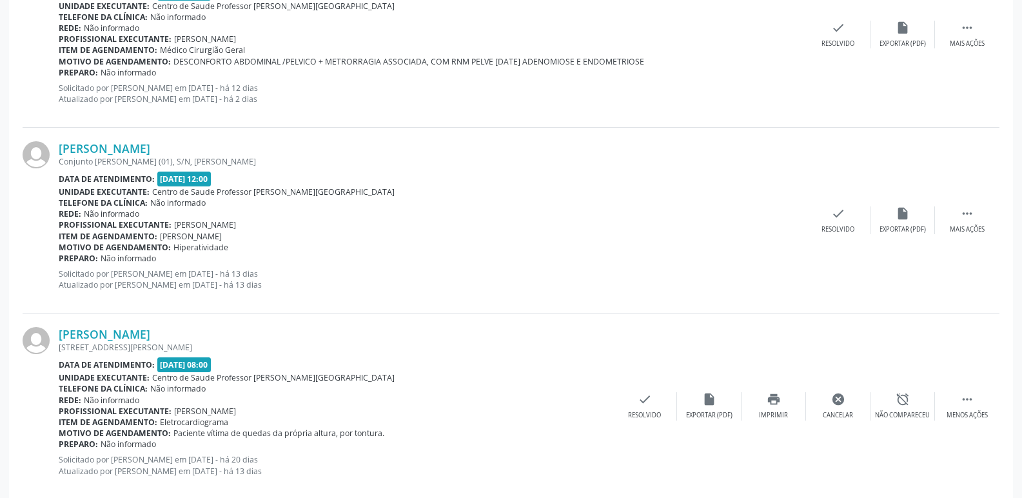
scroll to position [0, 0]
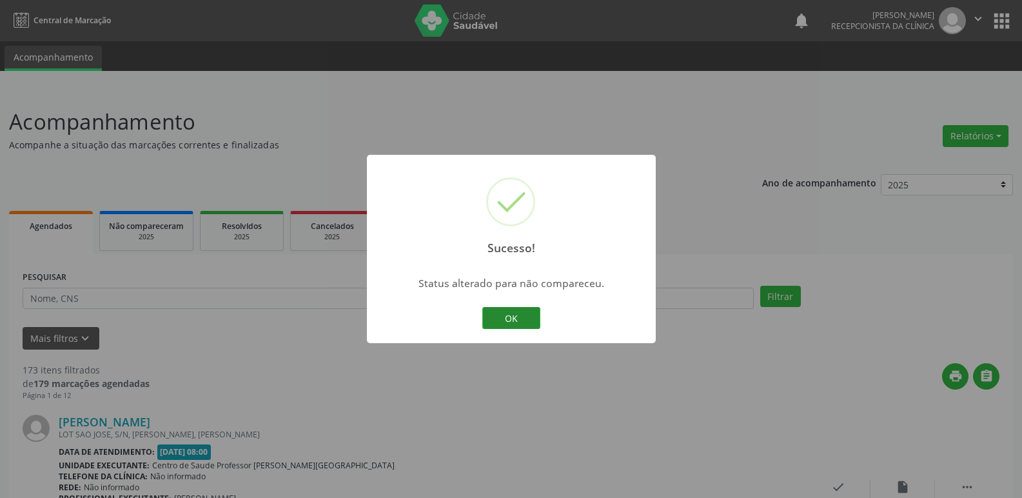
click at [530, 320] on button "OK" at bounding box center [511, 318] width 58 height 22
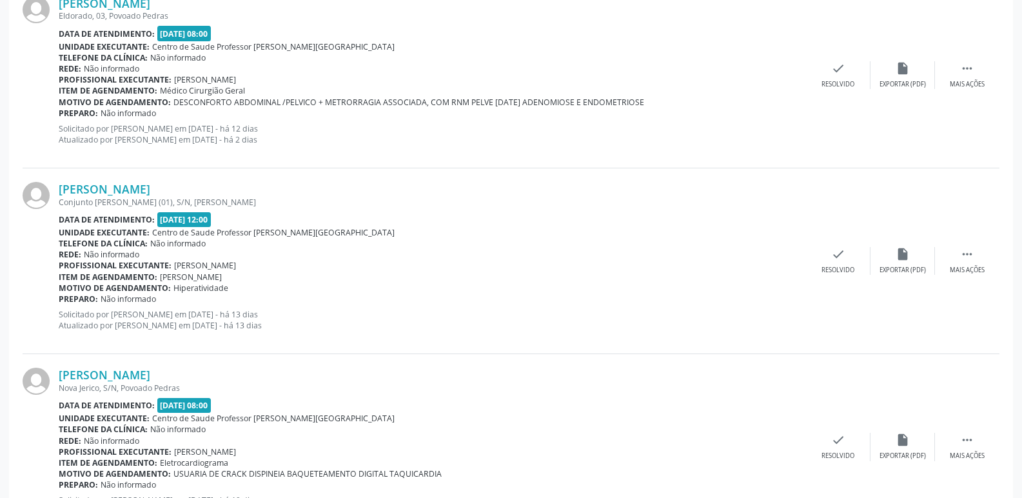
scroll to position [645, 0]
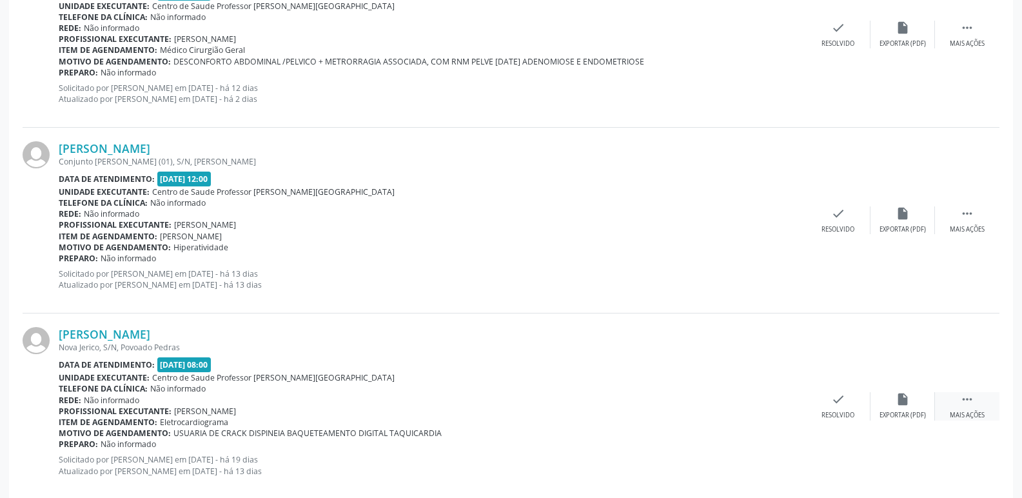
click at [967, 403] on icon "" at bounding box center [967, 399] width 14 height 14
click at [904, 398] on icon "alarm_off" at bounding box center [903, 399] width 14 height 14
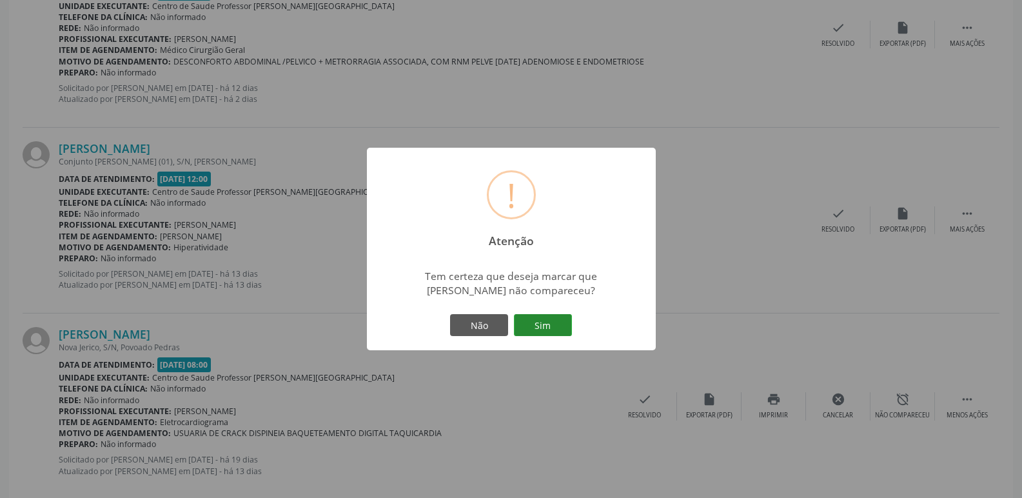
click at [530, 325] on button "Sim" at bounding box center [543, 325] width 58 height 22
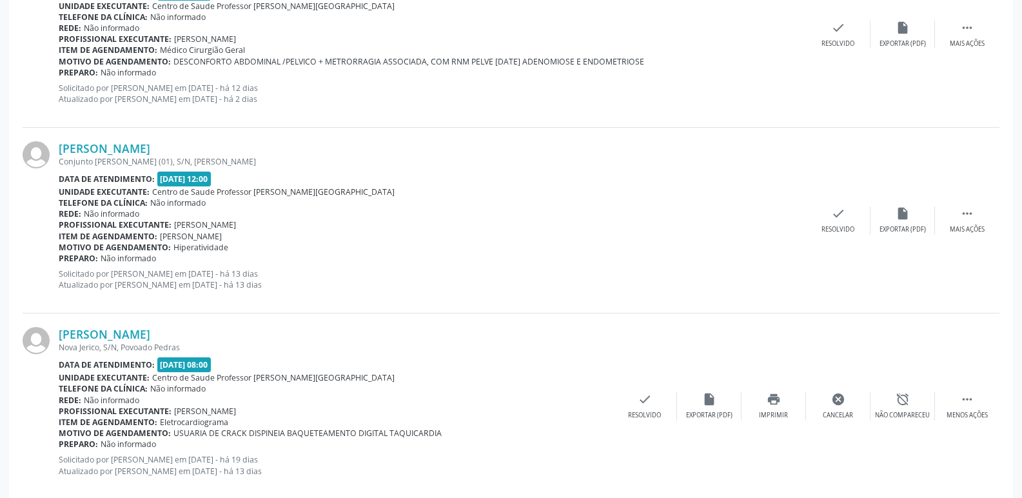
scroll to position [0, 0]
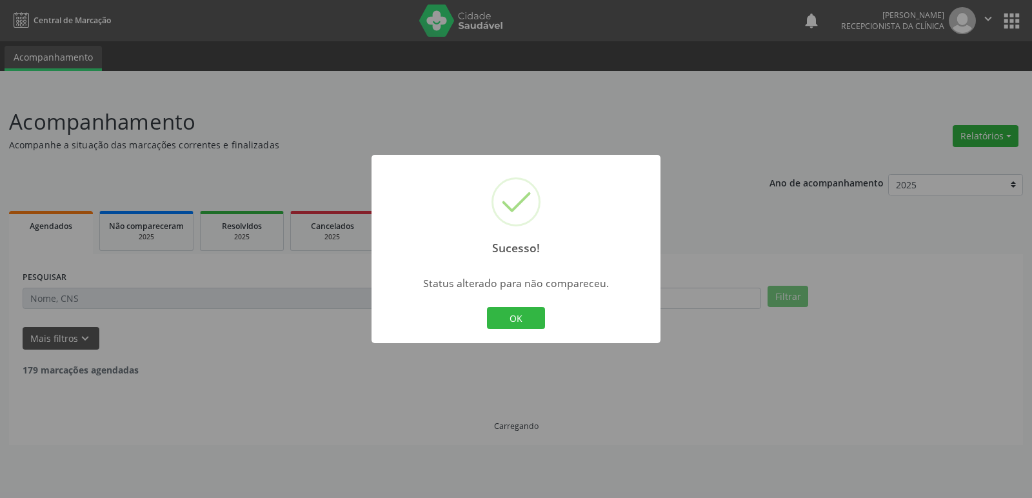
click at [530, 325] on button "OK" at bounding box center [516, 318] width 58 height 22
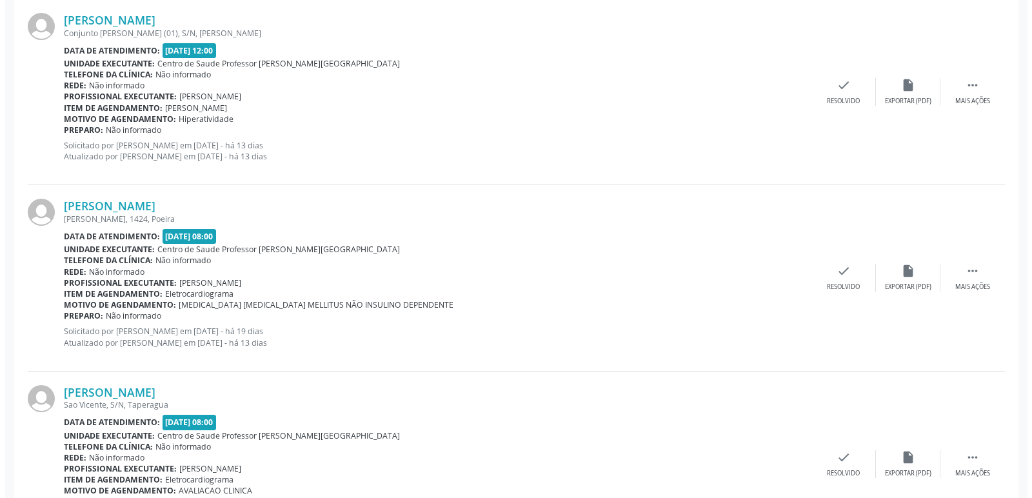
scroll to position [774, 0]
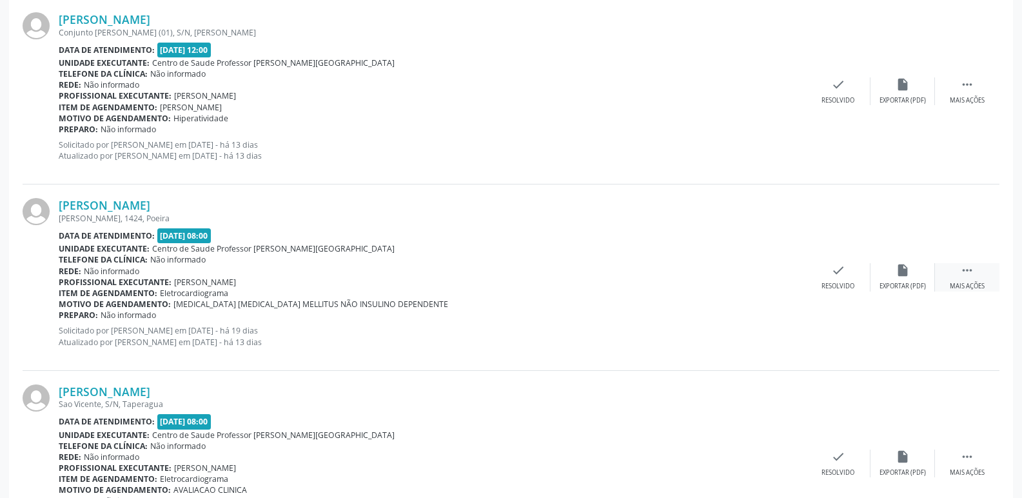
click at [964, 269] on icon "" at bounding box center [967, 270] width 14 height 14
click at [707, 270] on icon "insert_drive_file" at bounding box center [709, 270] width 14 height 14
click at [638, 270] on icon "check" at bounding box center [645, 270] width 14 height 14
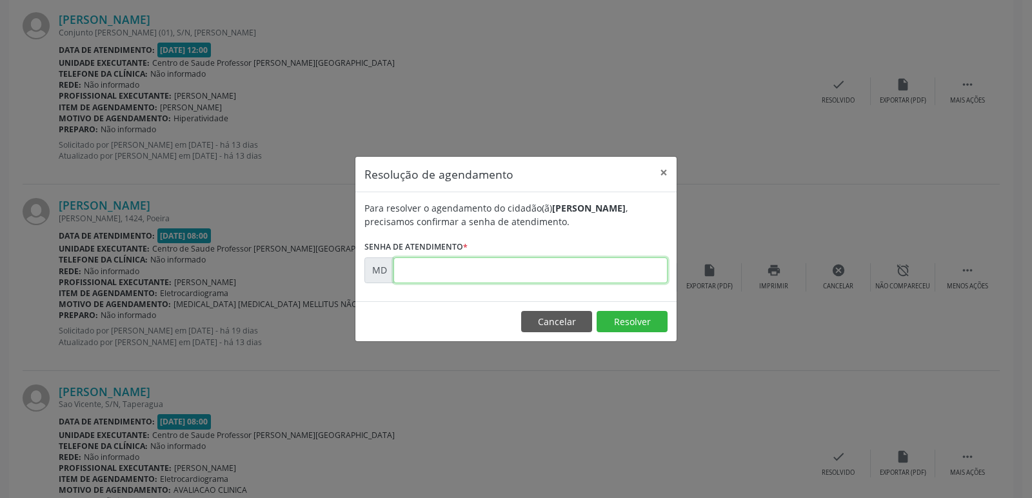
click at [407, 270] on input "text" at bounding box center [530, 270] width 274 height 26
type input "0"
type input "00006592"
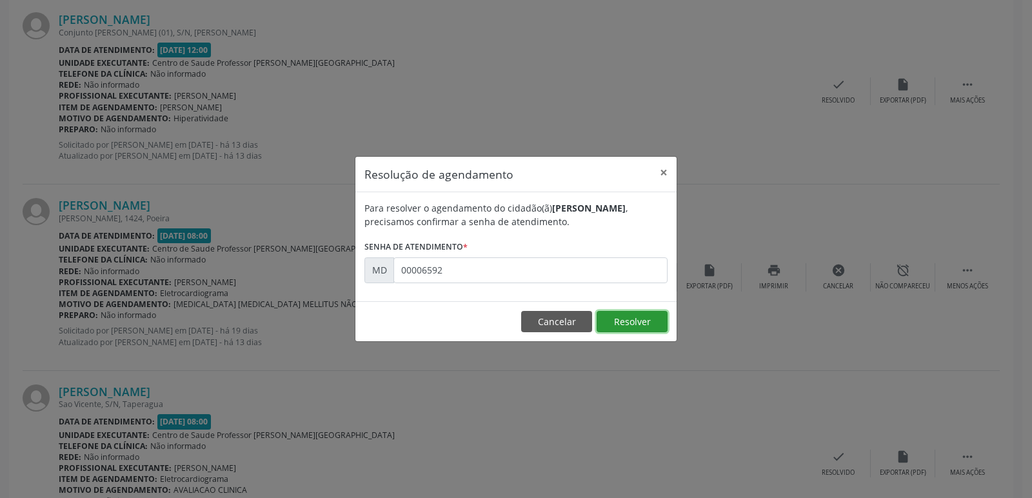
click at [635, 321] on button "Resolver" at bounding box center [632, 322] width 71 height 22
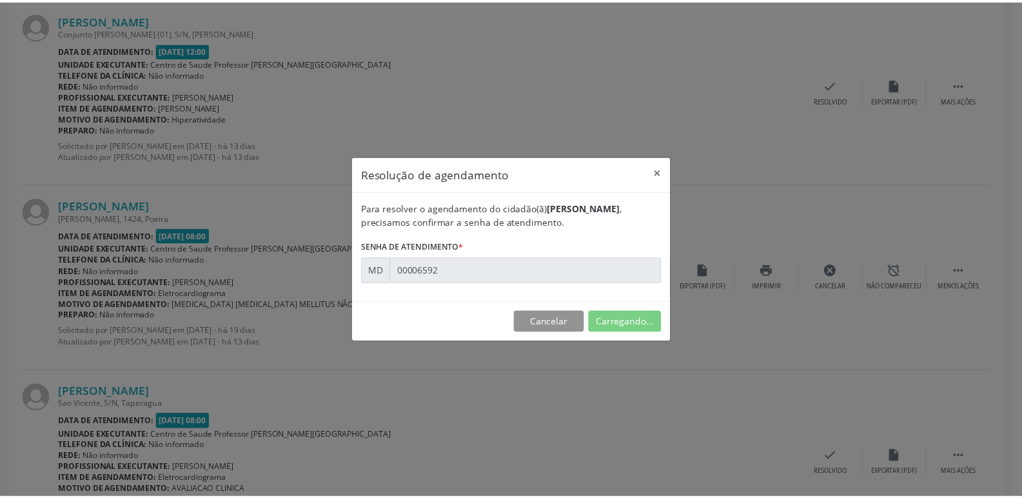
scroll to position [0, 0]
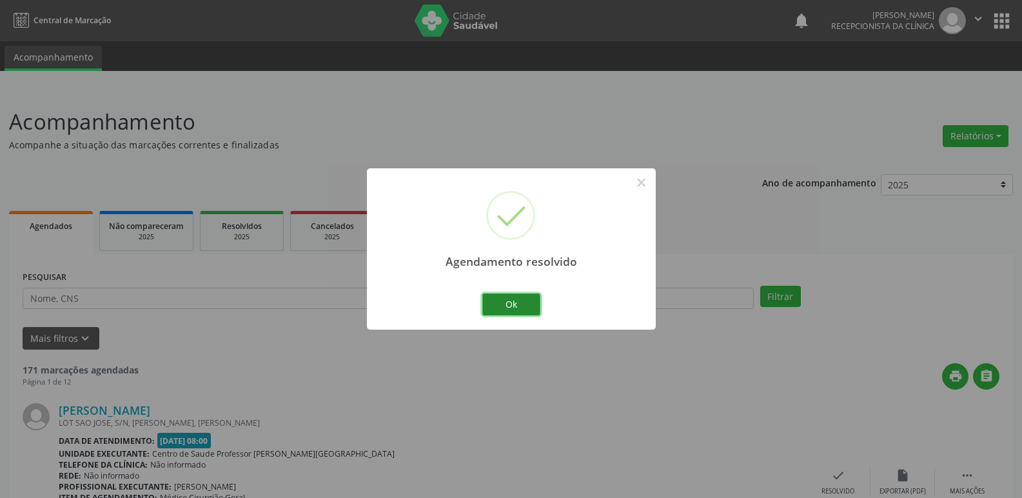
click at [517, 305] on button "Ok" at bounding box center [511, 304] width 58 height 22
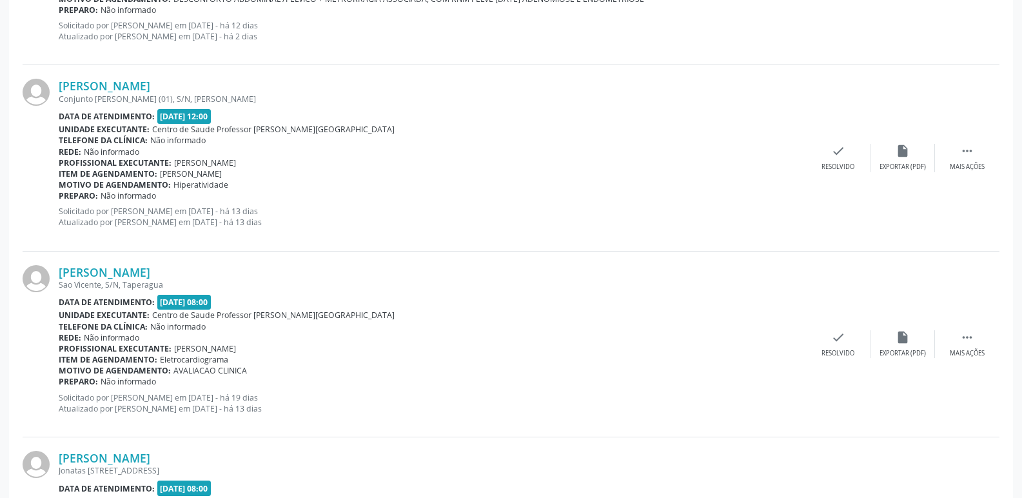
scroll to position [709, 0]
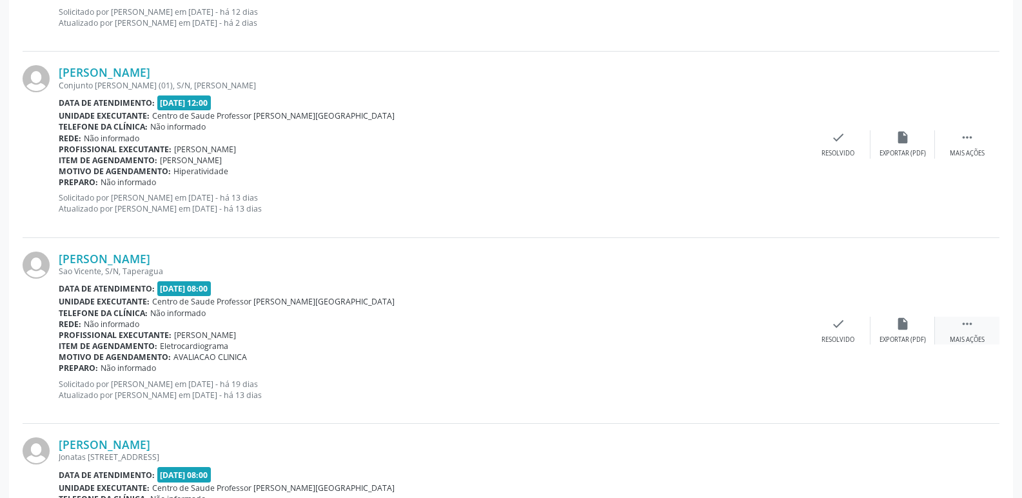
click at [962, 327] on icon "" at bounding box center [967, 324] width 14 height 14
click at [889, 333] on div "alarm_off Não compareceu" at bounding box center [903, 331] width 64 height 28
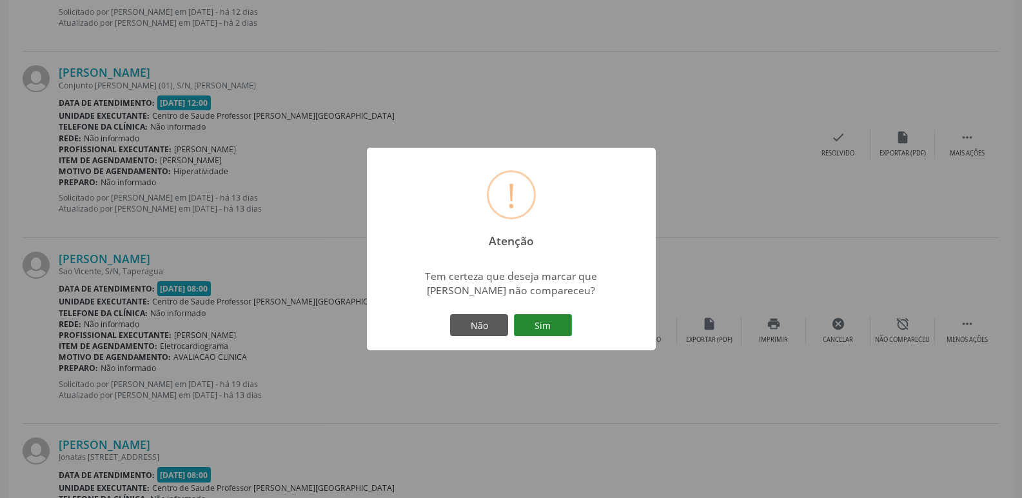
click at [549, 323] on button "Sim" at bounding box center [543, 325] width 58 height 22
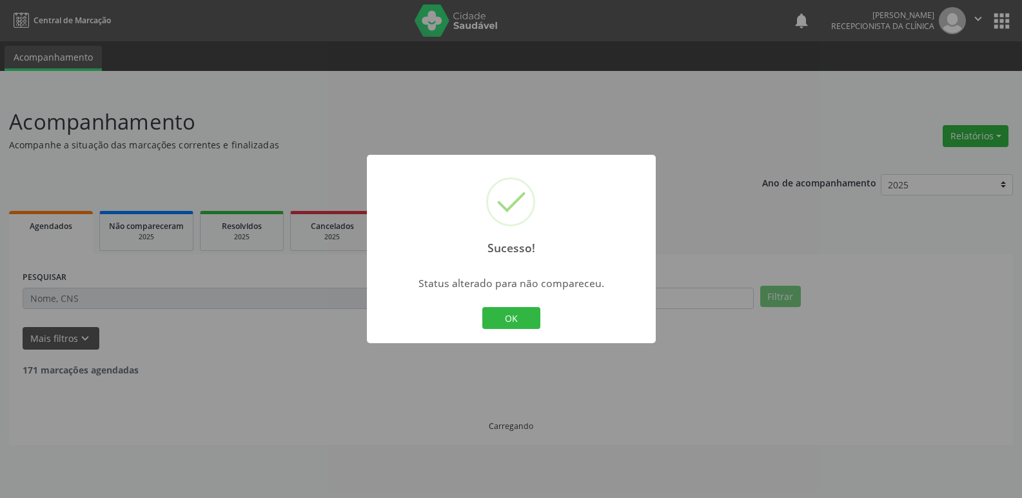
scroll to position [0, 0]
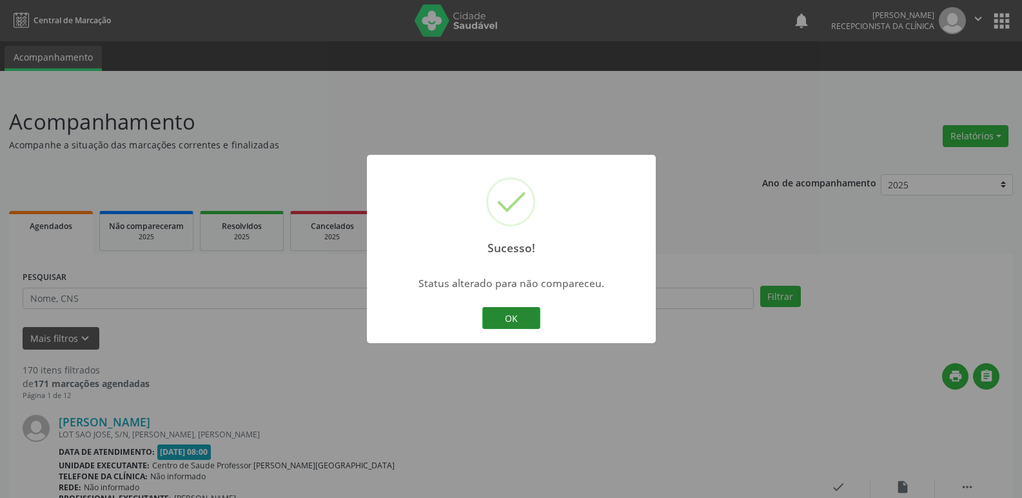
click at [506, 323] on button "OK" at bounding box center [511, 318] width 58 height 22
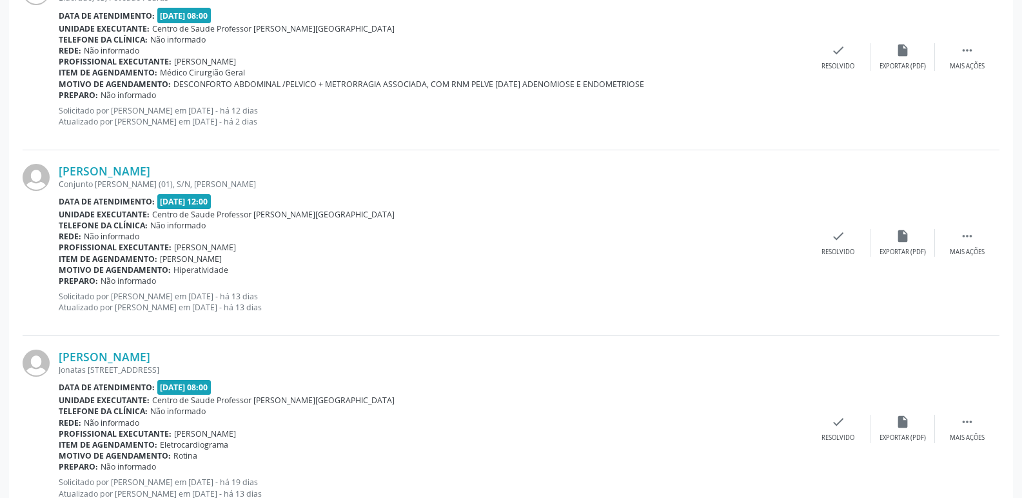
scroll to position [645, 0]
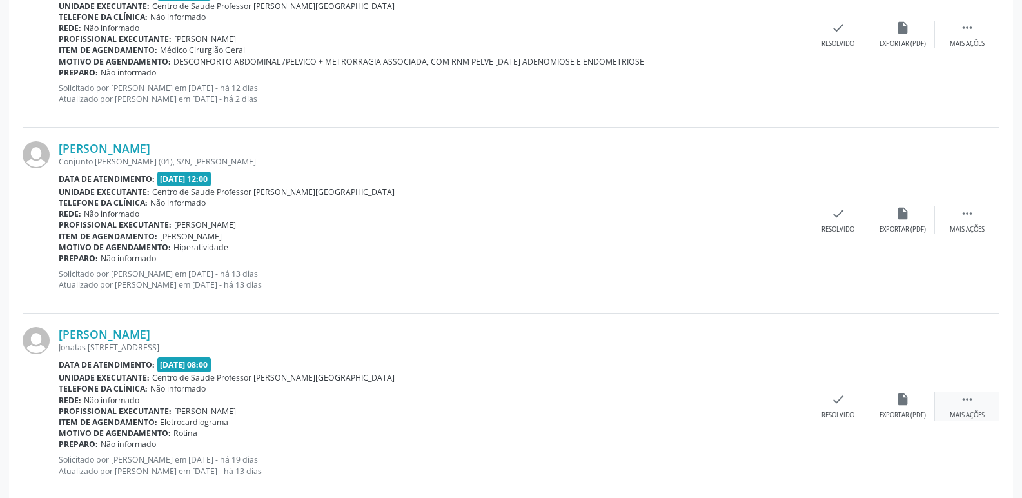
click at [970, 399] on icon "" at bounding box center [967, 399] width 14 height 14
click at [898, 404] on icon "alarm_off" at bounding box center [903, 399] width 14 height 14
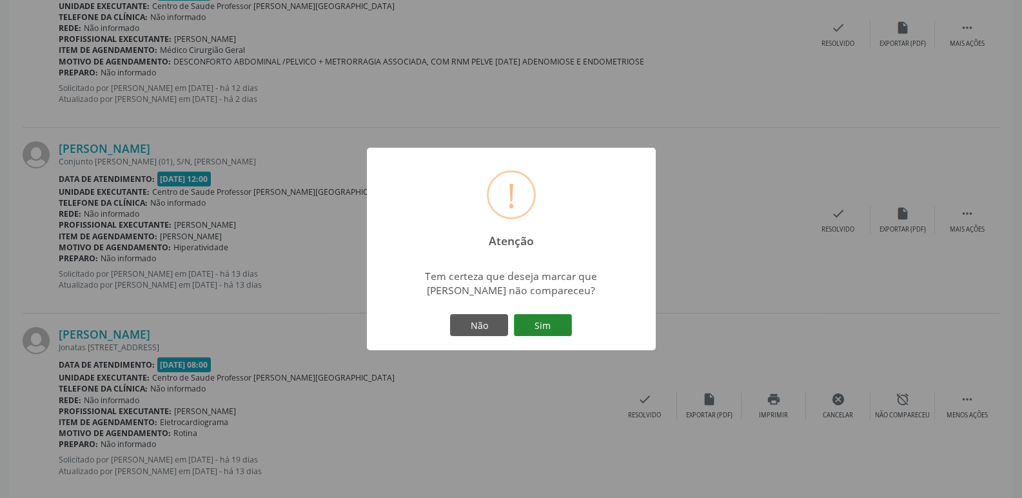
click at [543, 326] on button "Sim" at bounding box center [543, 325] width 58 height 22
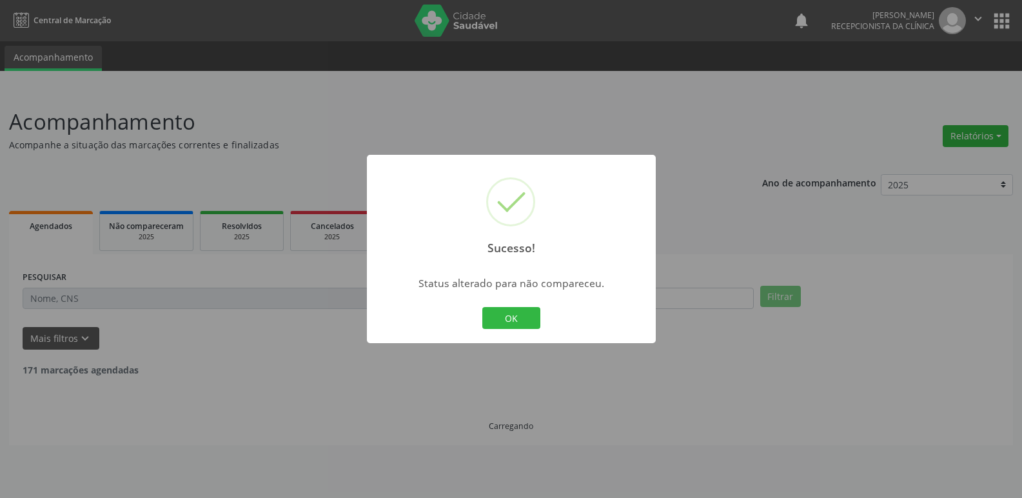
scroll to position [0, 0]
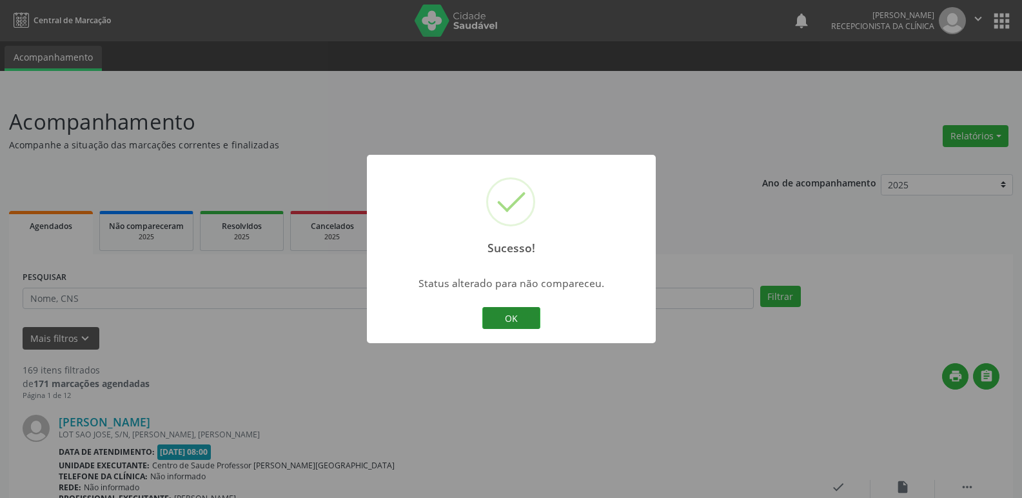
click at [535, 320] on button "OK" at bounding box center [511, 318] width 58 height 22
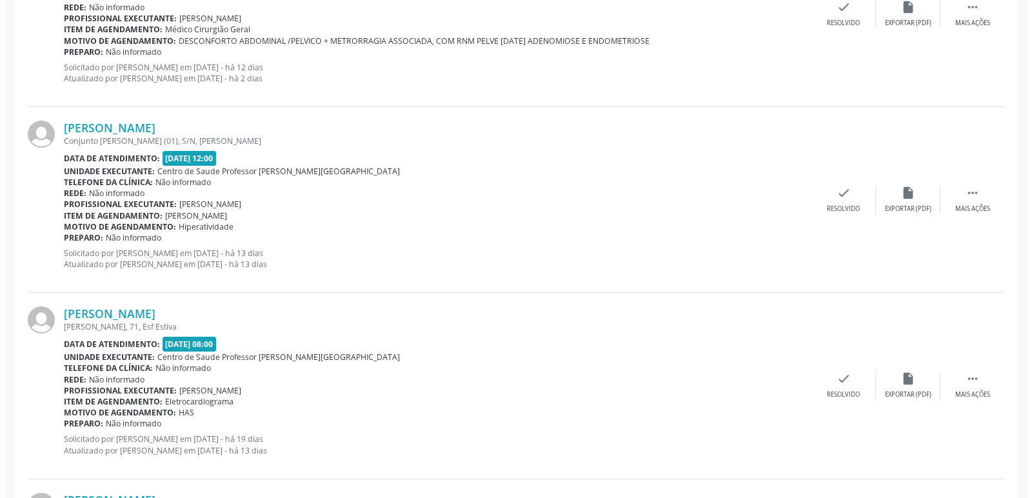
scroll to position [709, 0]
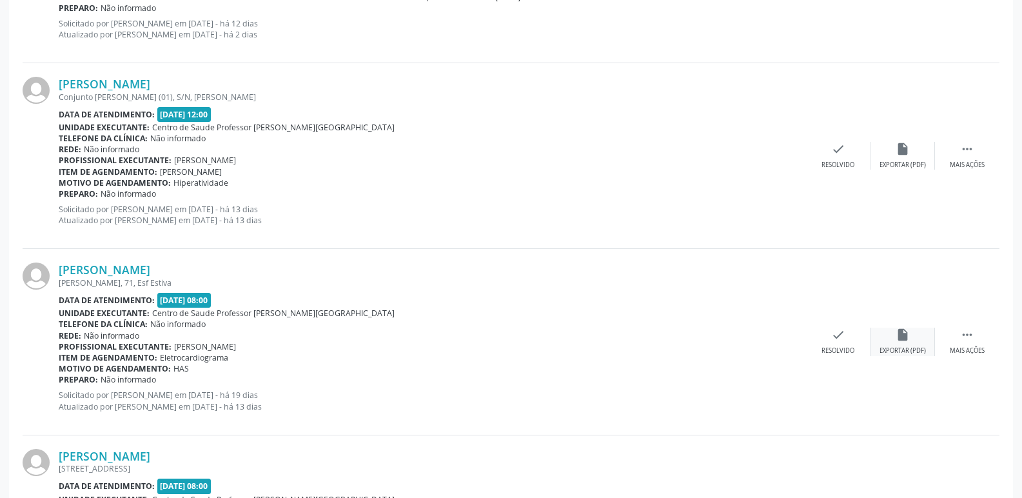
click at [893, 338] on div "insert_drive_file Exportar (PDF)" at bounding box center [903, 342] width 64 height 28
click at [837, 337] on icon "check" at bounding box center [838, 335] width 14 height 14
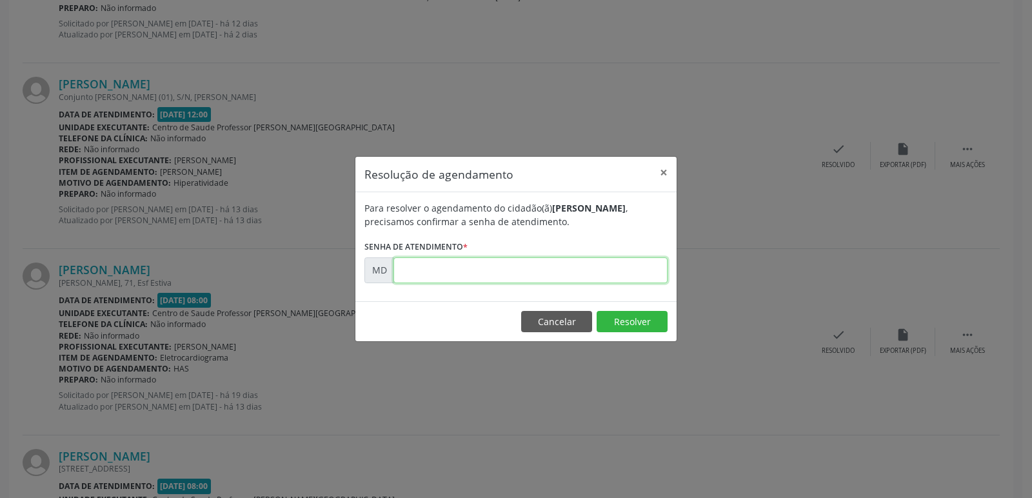
click at [424, 273] on input "text" at bounding box center [530, 270] width 274 height 26
type input "0"
type input "00006660"
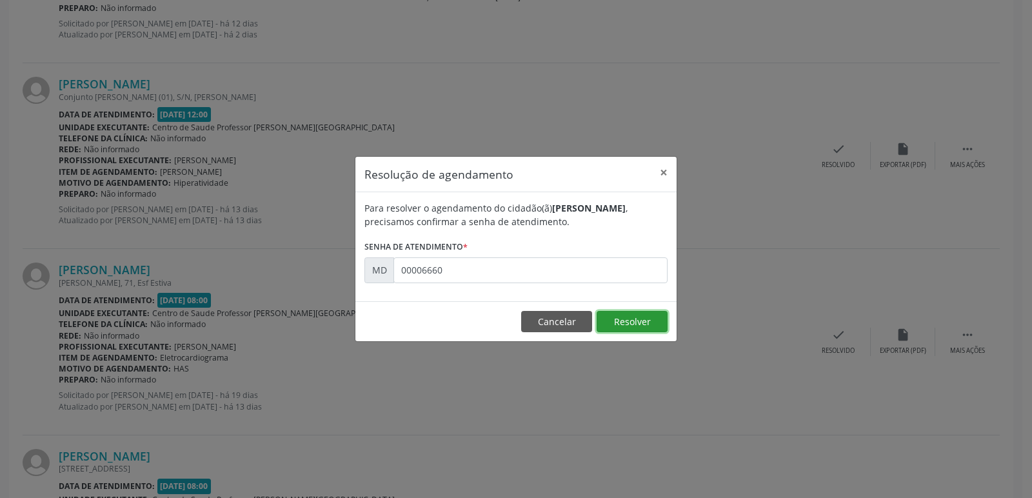
click at [617, 322] on button "Resolver" at bounding box center [632, 322] width 71 height 22
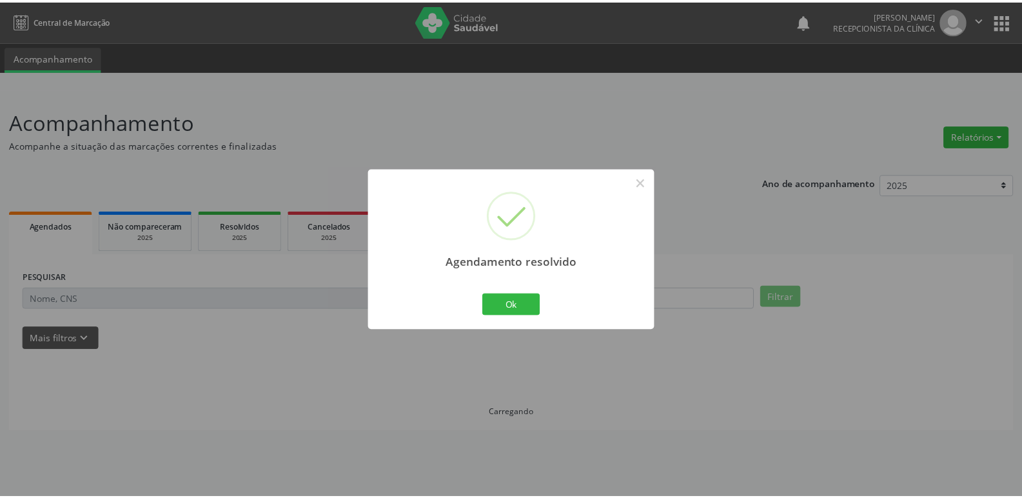
scroll to position [0, 0]
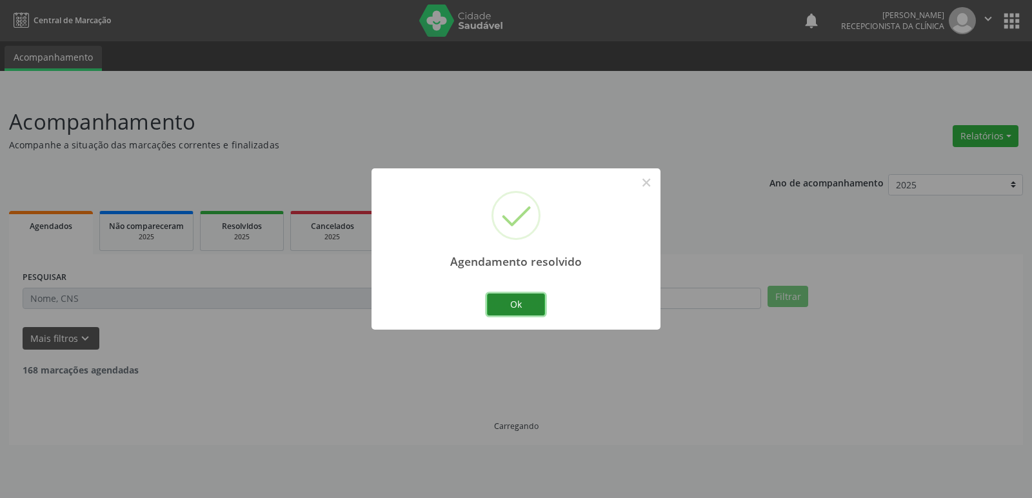
click at [535, 299] on button "Ok" at bounding box center [516, 304] width 58 height 22
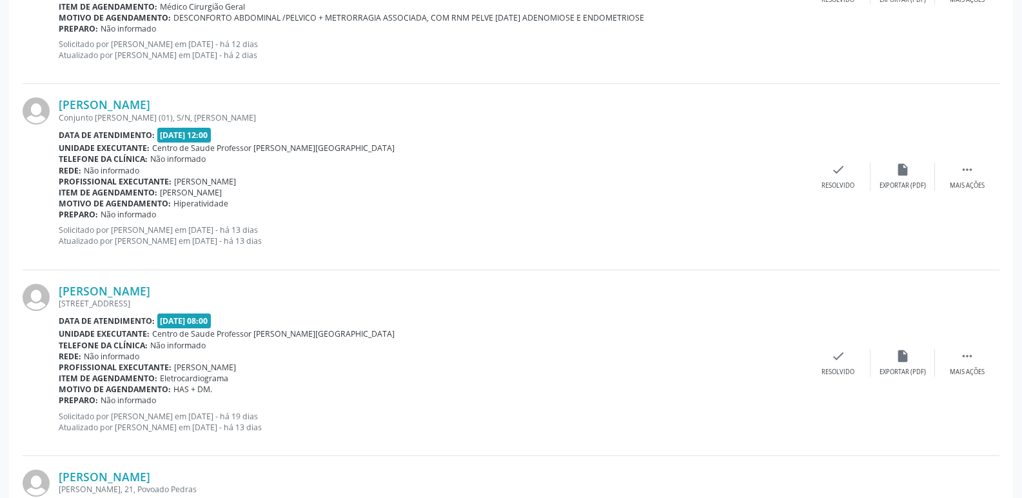
scroll to position [709, 0]
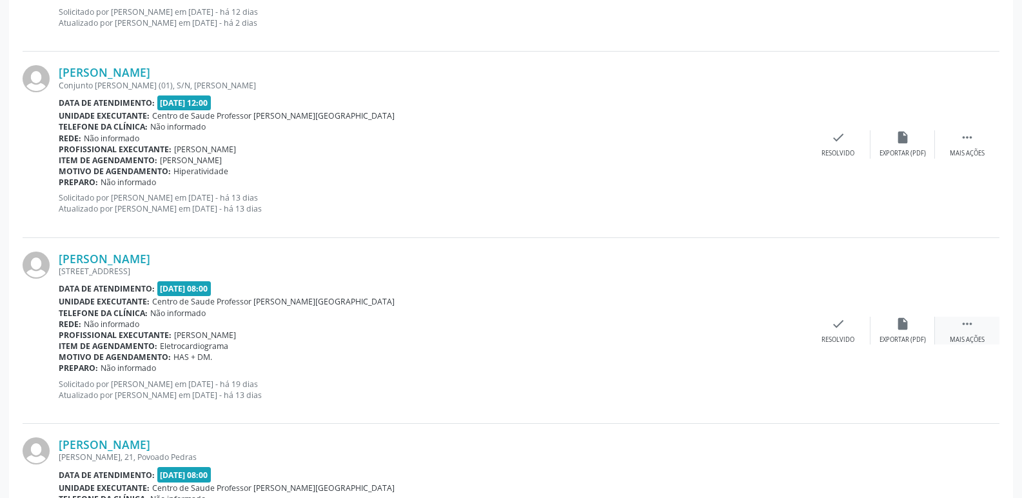
click at [966, 326] on icon "" at bounding box center [967, 324] width 14 height 14
click at [896, 317] on icon "alarm_off" at bounding box center [903, 324] width 14 height 14
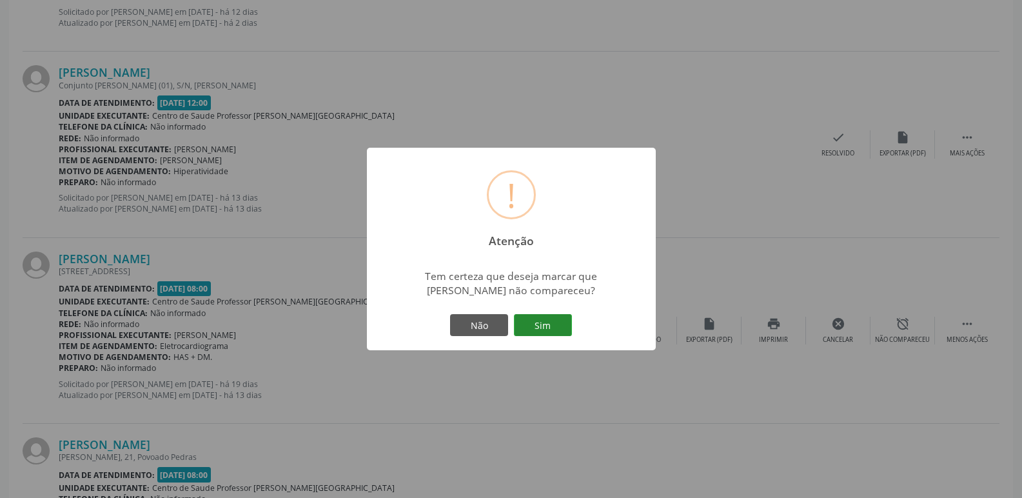
click at [546, 321] on button "Sim" at bounding box center [543, 325] width 58 height 22
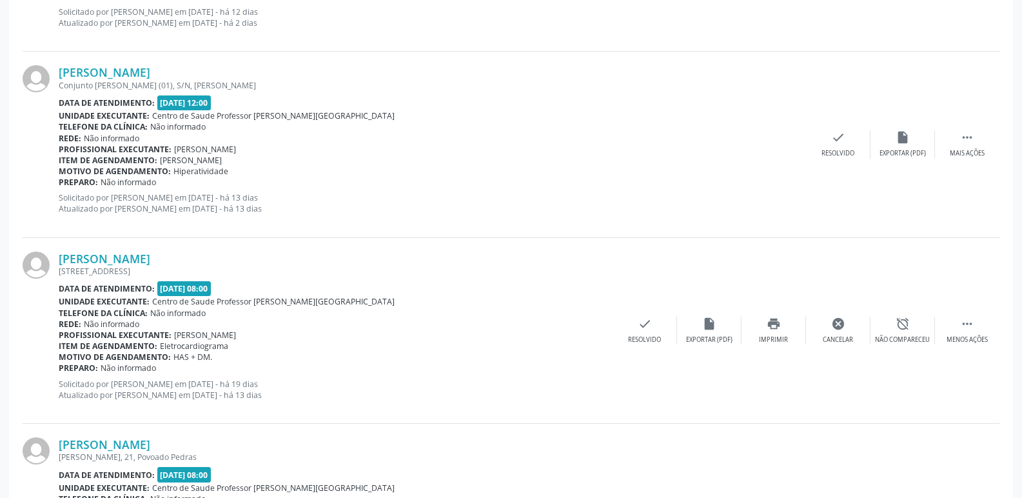
scroll to position [0, 0]
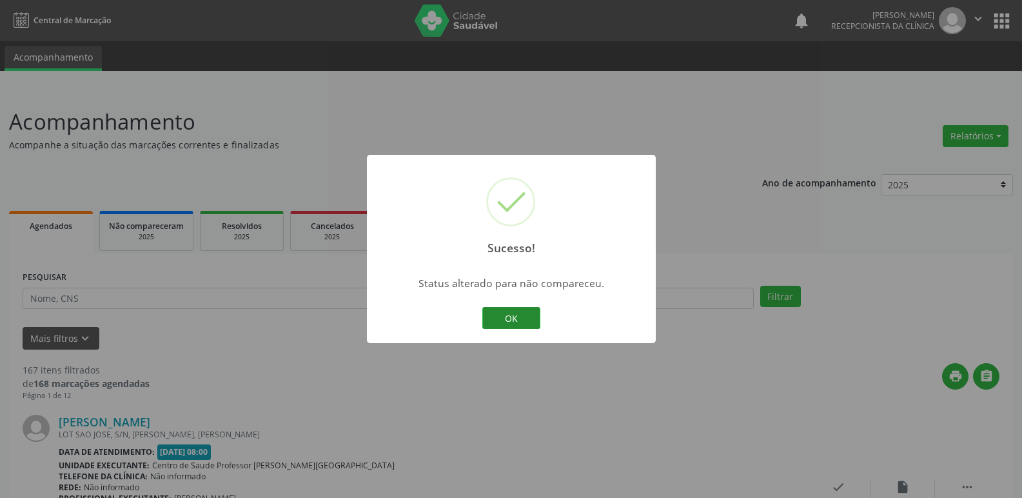
click at [522, 324] on button "OK" at bounding box center [511, 318] width 58 height 22
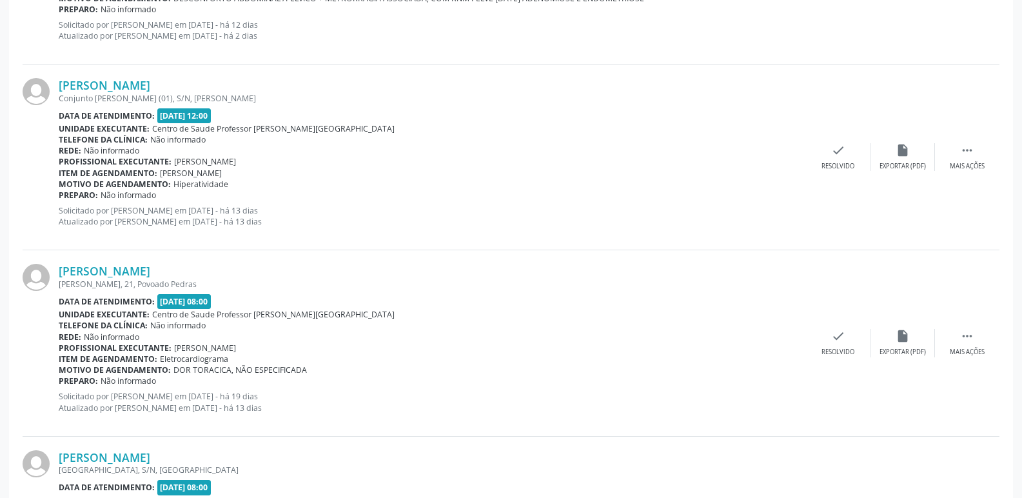
scroll to position [709, 0]
click at [966, 332] on icon "" at bounding box center [967, 335] width 14 height 14
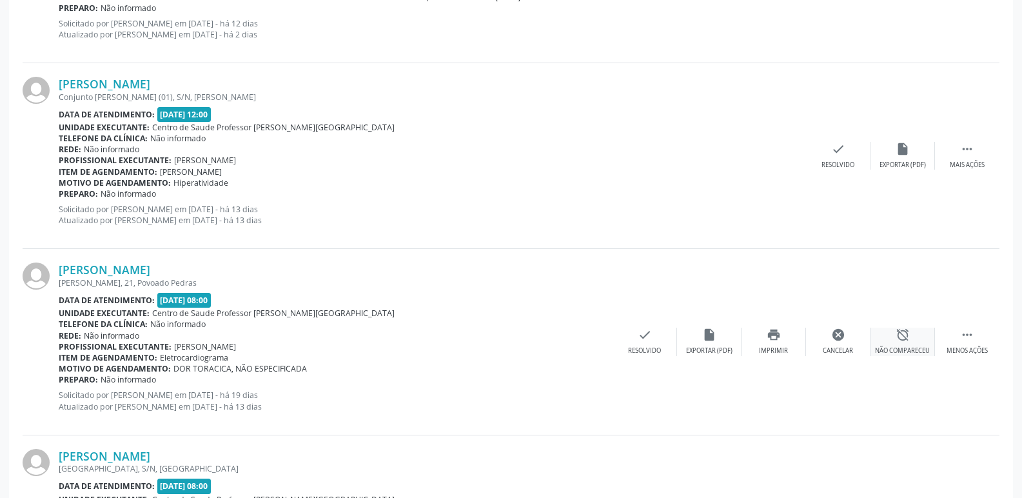
click at [900, 333] on icon "alarm_off" at bounding box center [903, 335] width 14 height 14
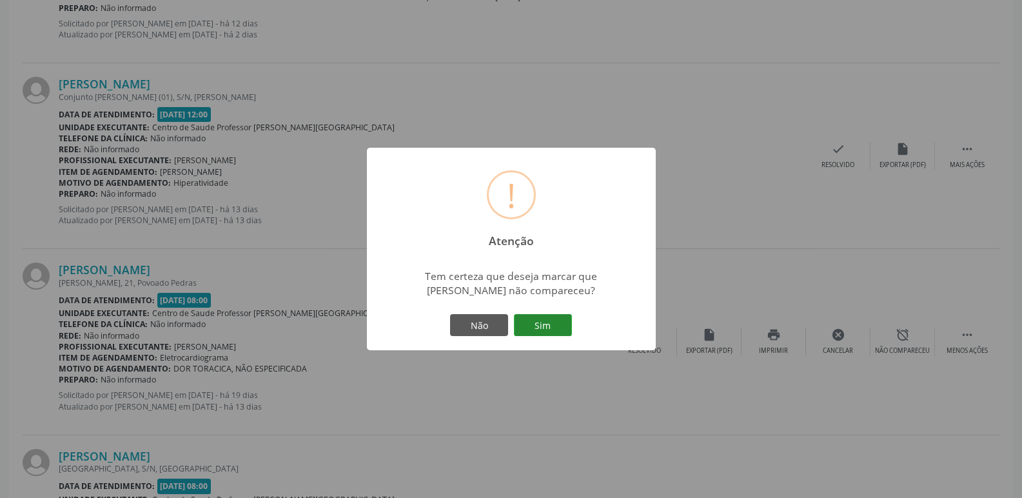
click at [532, 326] on button "Sim" at bounding box center [543, 325] width 58 height 22
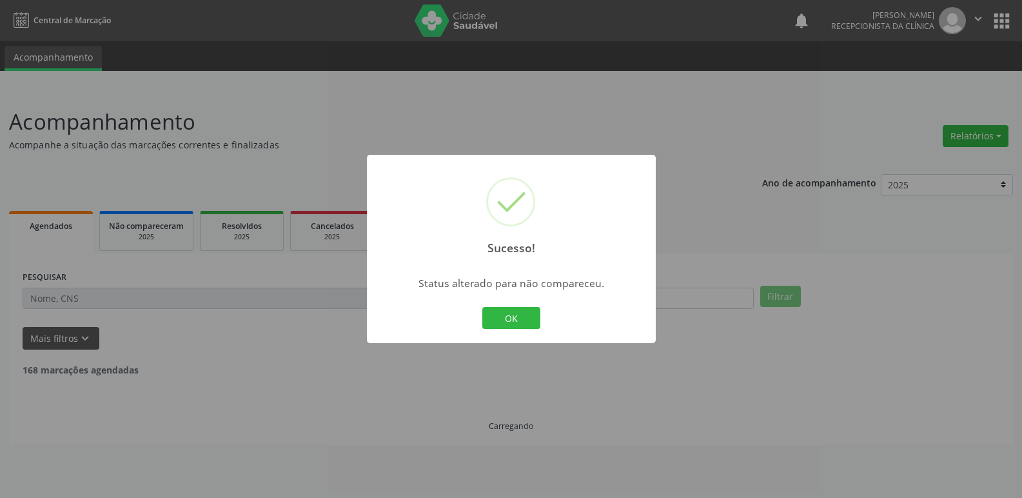
scroll to position [0, 0]
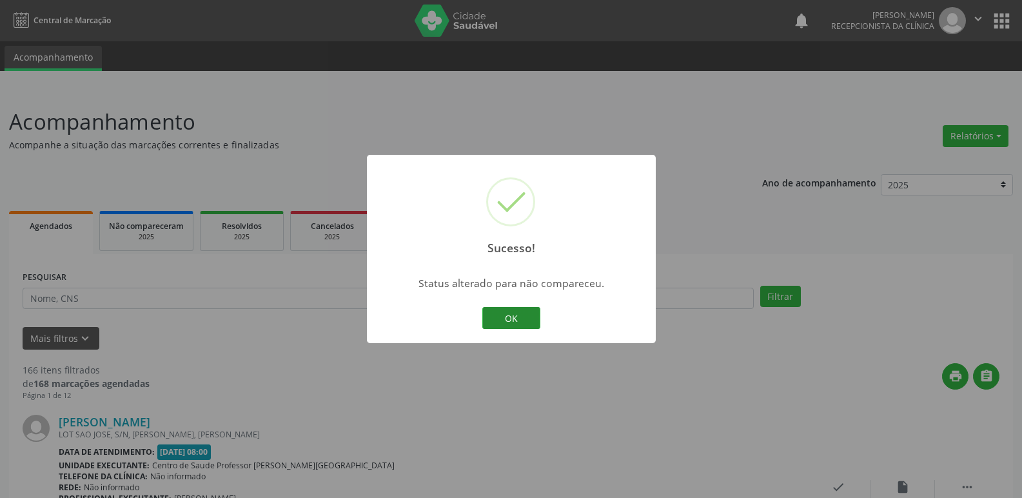
click at [529, 323] on button "OK" at bounding box center [511, 318] width 58 height 22
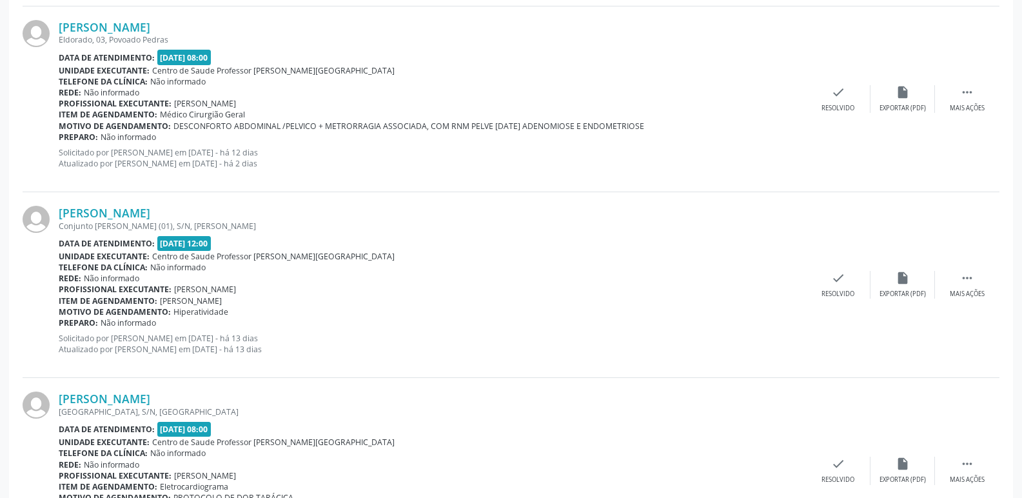
scroll to position [645, 0]
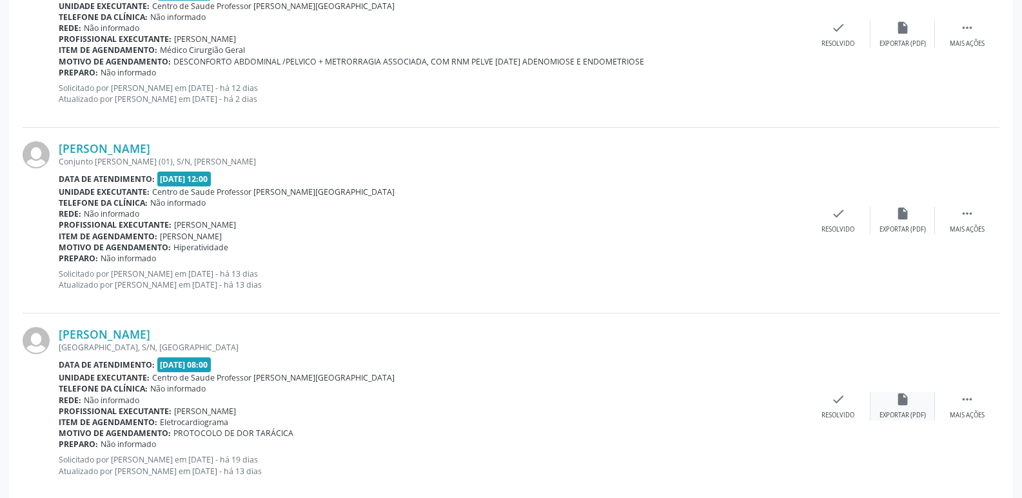
click at [890, 410] on div "insert_drive_file Exportar (PDF)" at bounding box center [903, 406] width 64 height 28
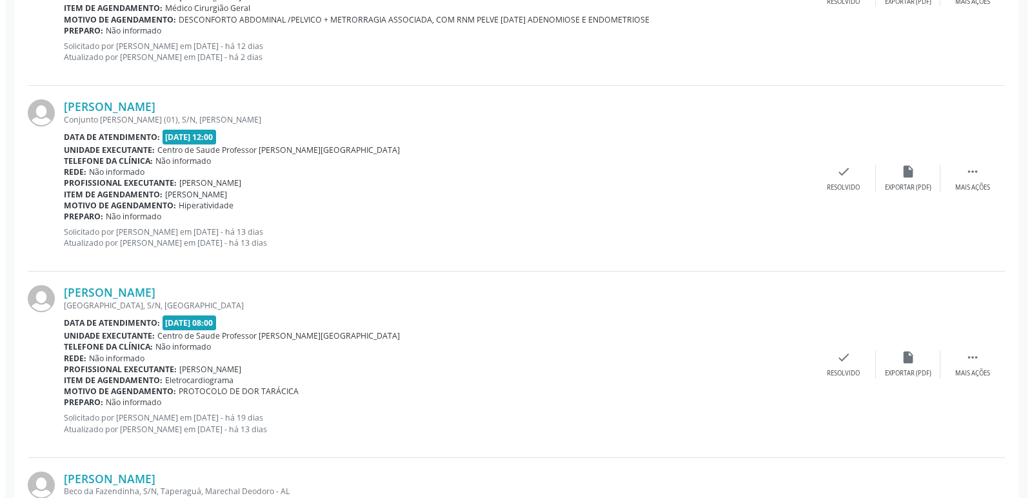
scroll to position [709, 0]
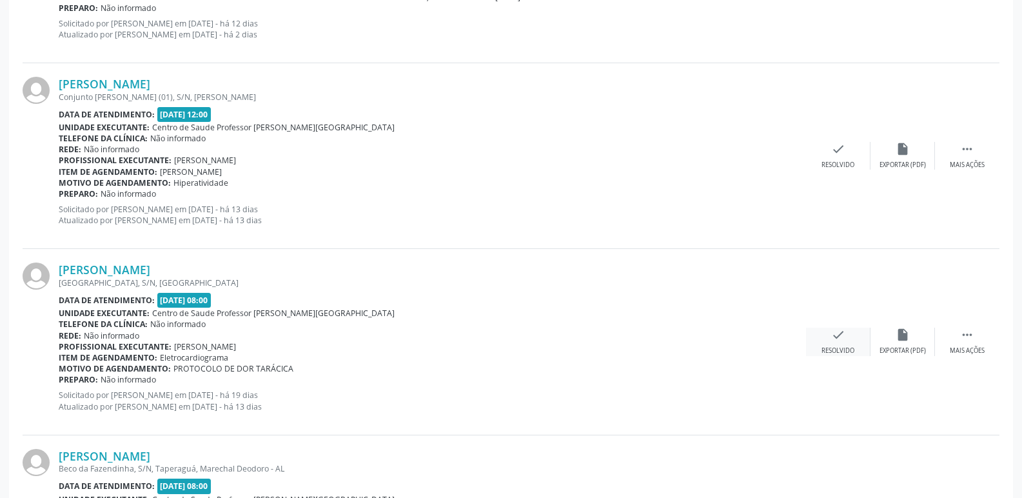
click at [838, 332] on icon "check" at bounding box center [838, 335] width 14 height 14
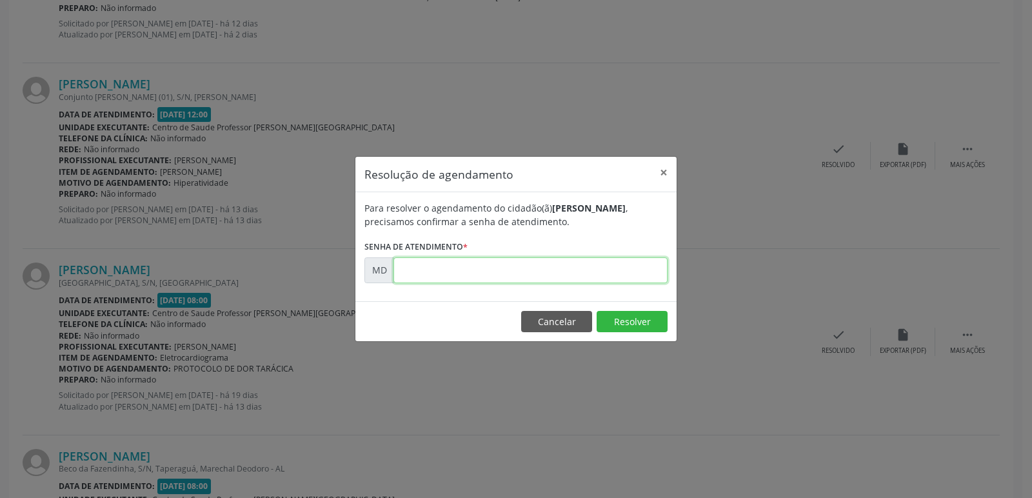
click at [419, 273] on input "text" at bounding box center [530, 270] width 274 height 26
type input "0"
type input "00006723"
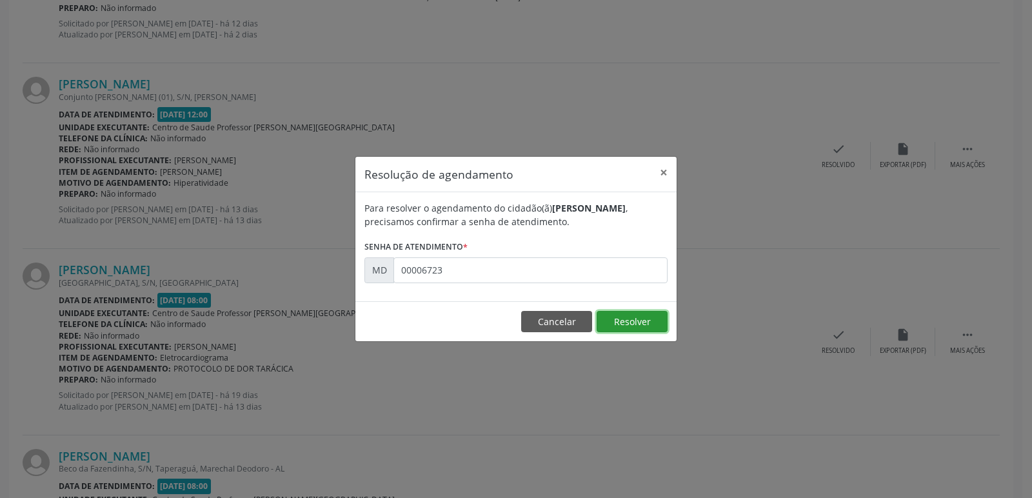
click at [643, 321] on button "Resolver" at bounding box center [632, 322] width 71 height 22
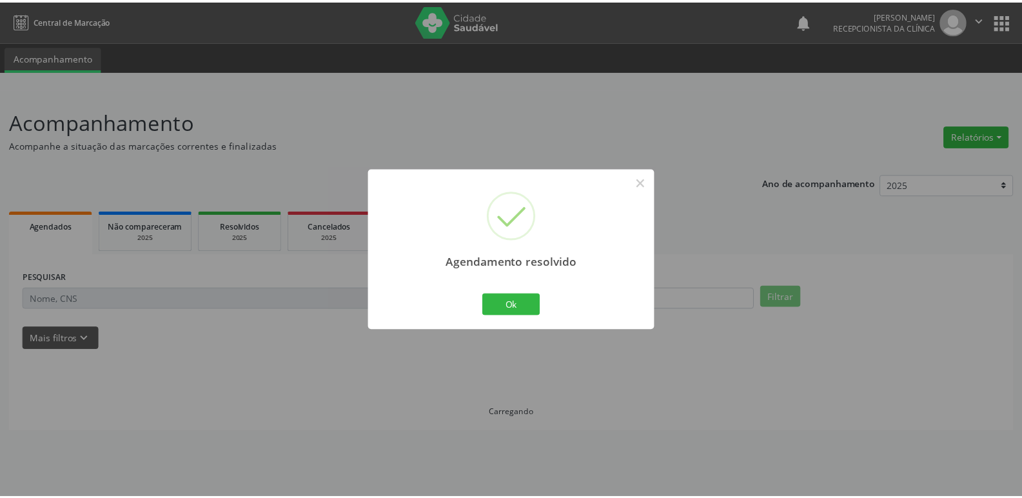
scroll to position [0, 0]
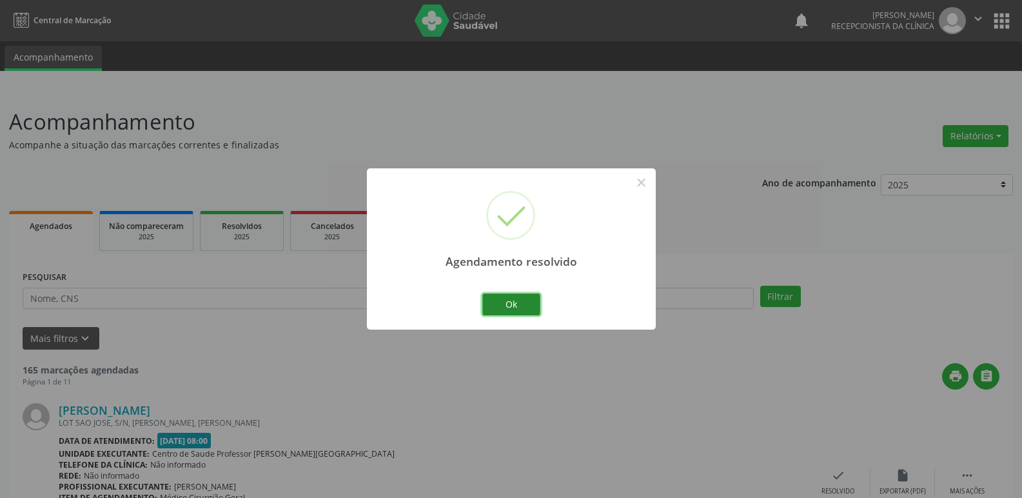
click at [528, 302] on button "Ok" at bounding box center [511, 304] width 58 height 22
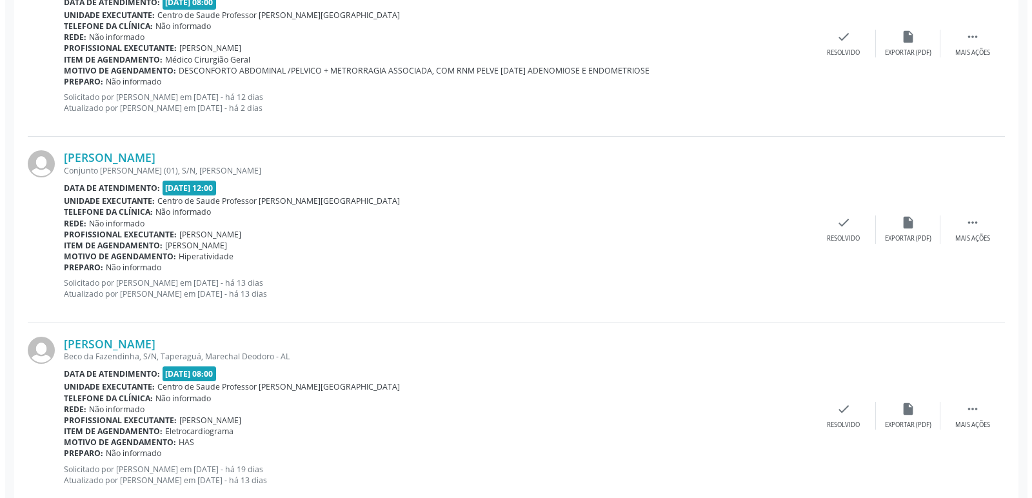
scroll to position [645, 0]
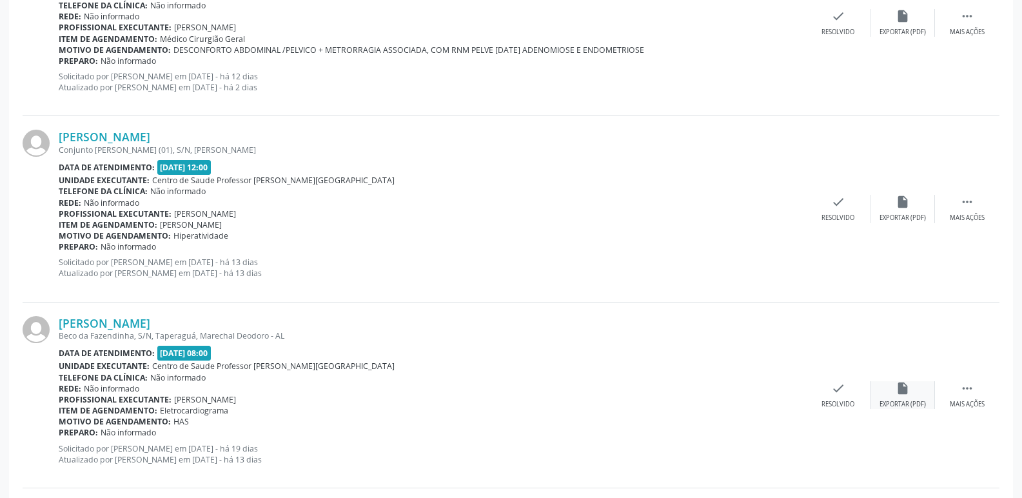
click at [899, 391] on icon "insert_drive_file" at bounding box center [903, 388] width 14 height 14
click at [838, 399] on div "check Resolvido" at bounding box center [838, 395] width 64 height 28
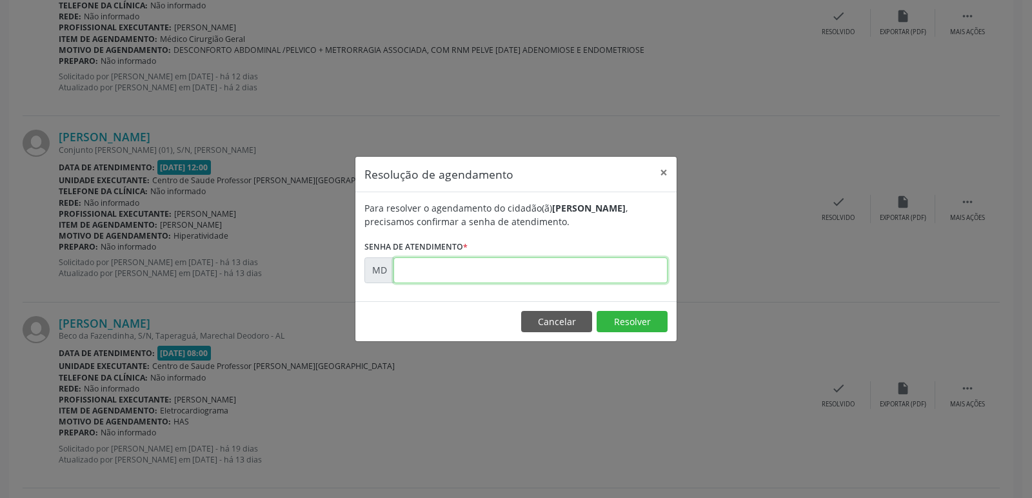
click at [419, 266] on input "text" at bounding box center [530, 270] width 274 height 26
type input "0"
type input "00006729"
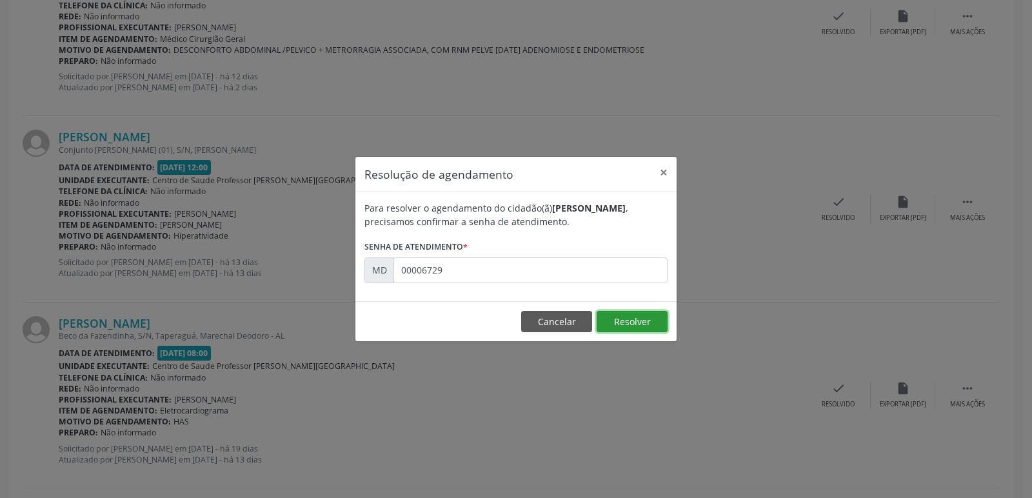
click at [625, 326] on button "Resolver" at bounding box center [632, 322] width 71 height 22
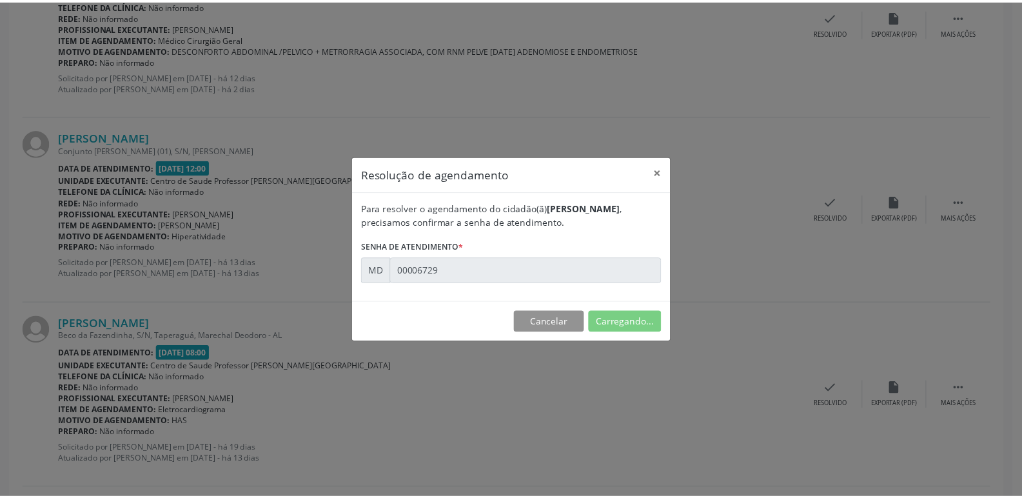
scroll to position [0, 0]
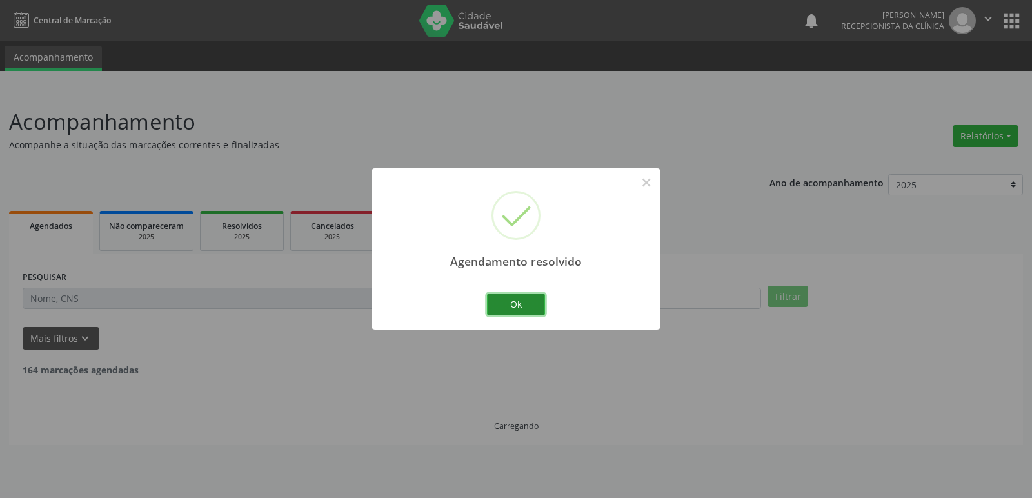
click at [530, 296] on button "Ok" at bounding box center [516, 304] width 58 height 22
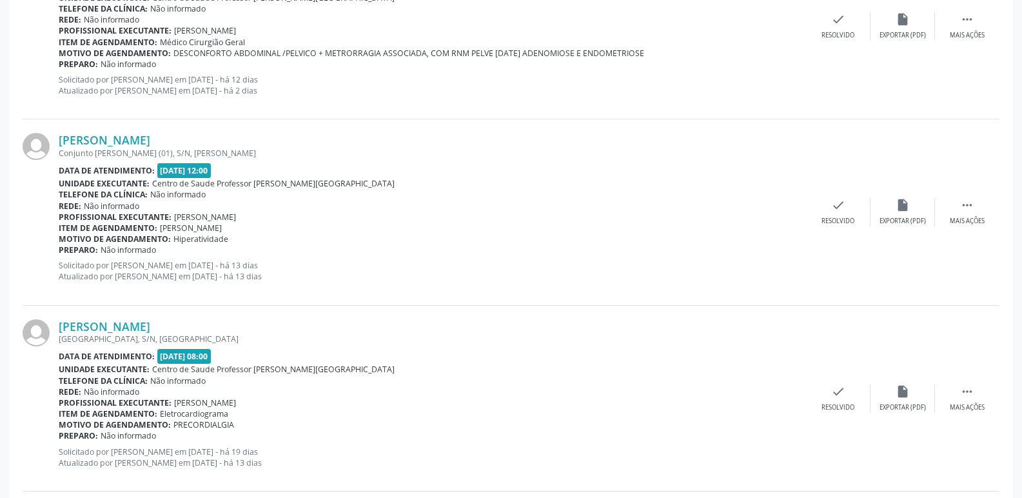
scroll to position [645, 0]
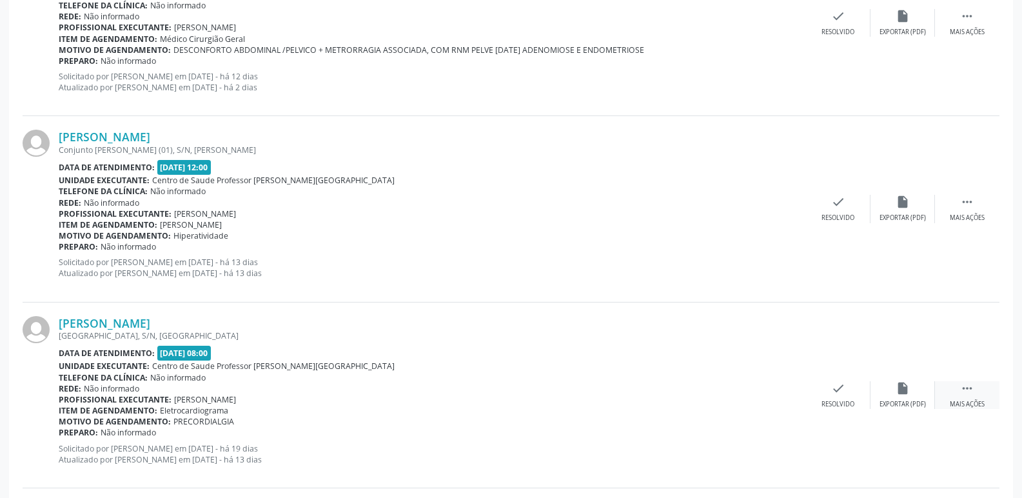
click at [964, 391] on icon "" at bounding box center [967, 388] width 14 height 14
click at [908, 386] on icon "alarm_off" at bounding box center [903, 388] width 14 height 14
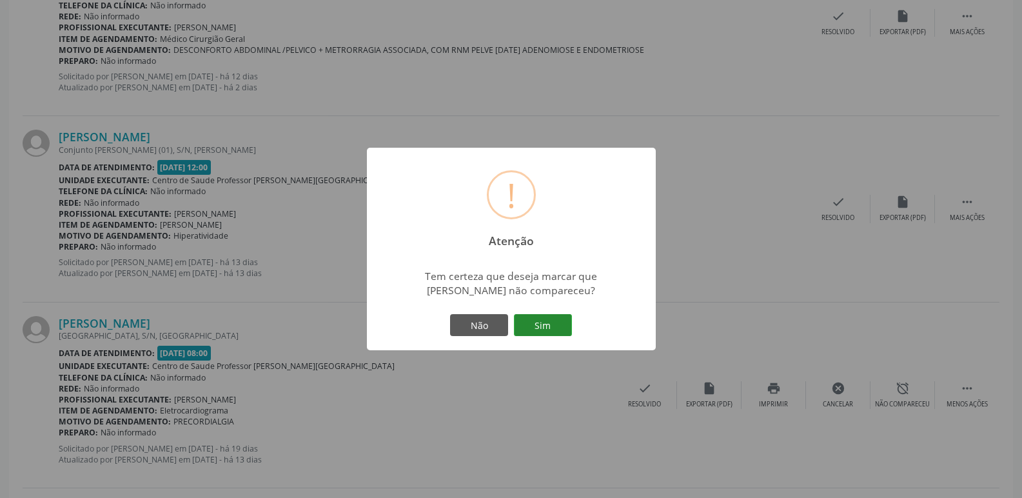
click at [566, 328] on button "Sim" at bounding box center [543, 325] width 58 height 22
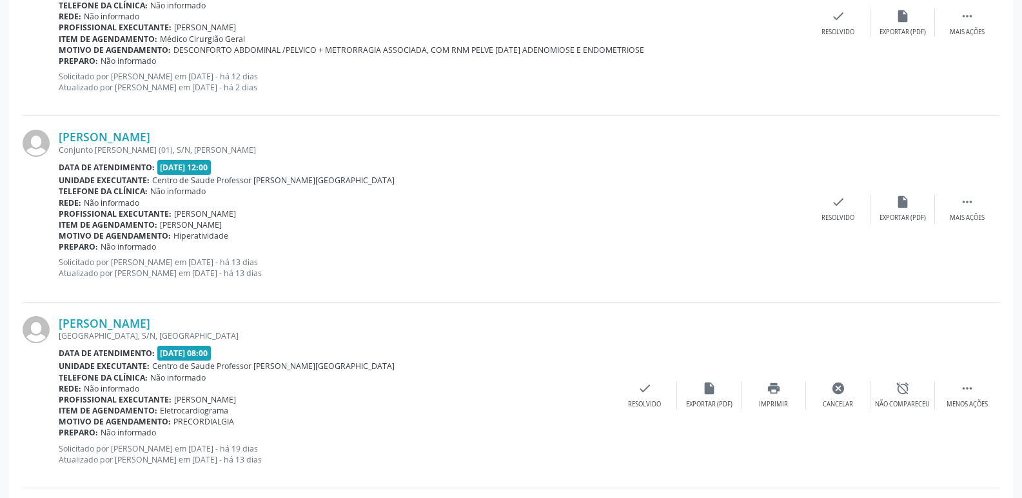
scroll to position [0, 0]
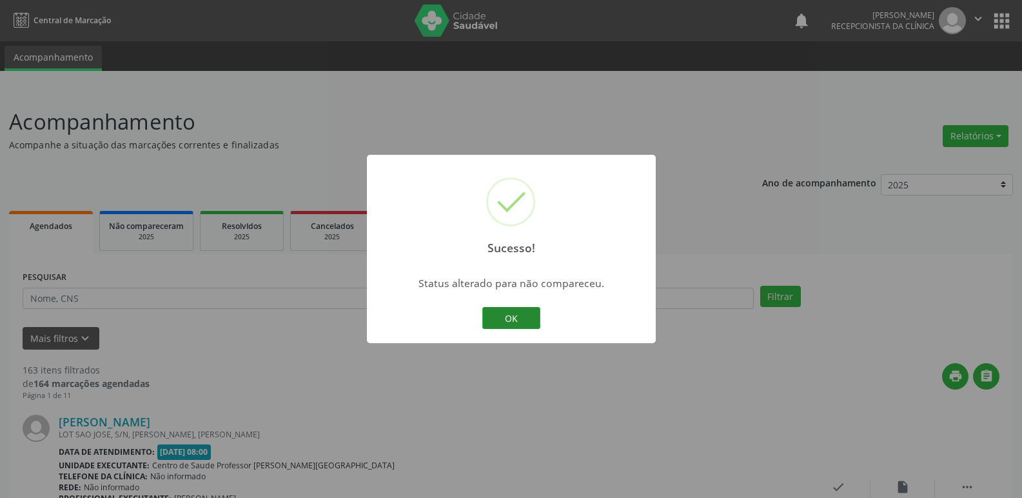
click at [513, 316] on button "OK" at bounding box center [511, 318] width 58 height 22
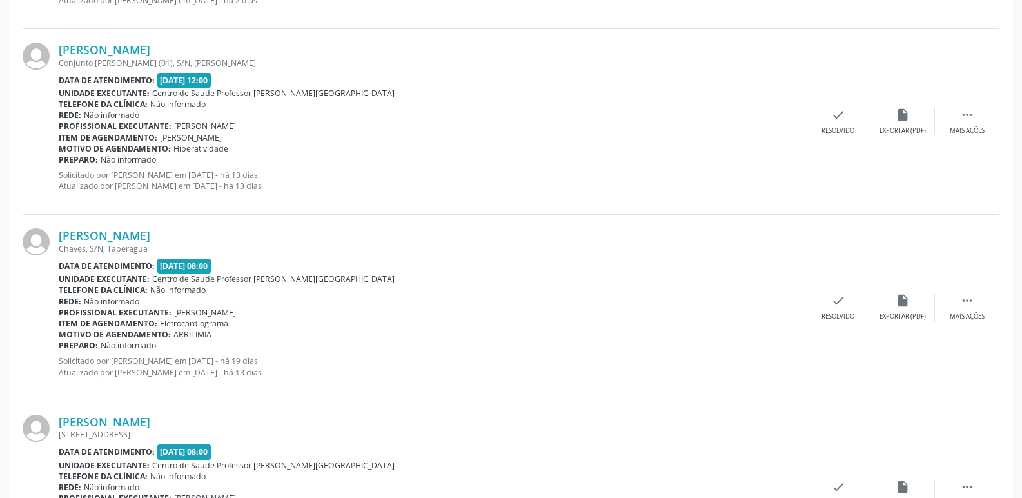
scroll to position [774, 0]
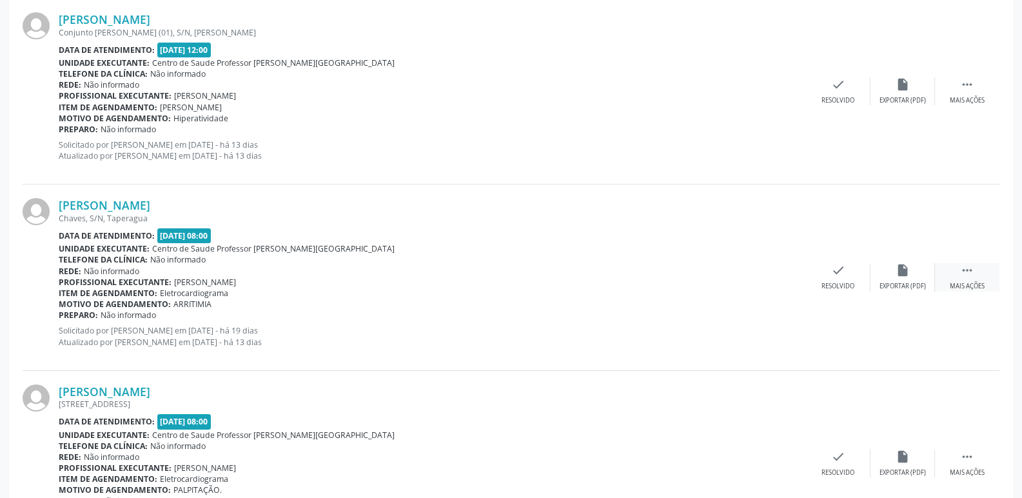
click at [971, 273] on icon "" at bounding box center [967, 270] width 14 height 14
click at [907, 269] on icon "alarm_off" at bounding box center [903, 270] width 14 height 14
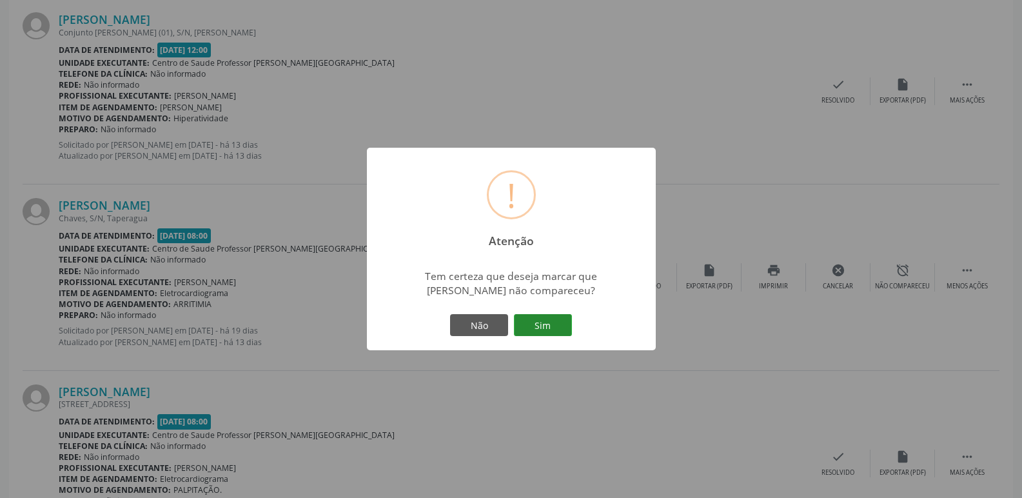
click at [547, 326] on button "Sim" at bounding box center [543, 325] width 58 height 22
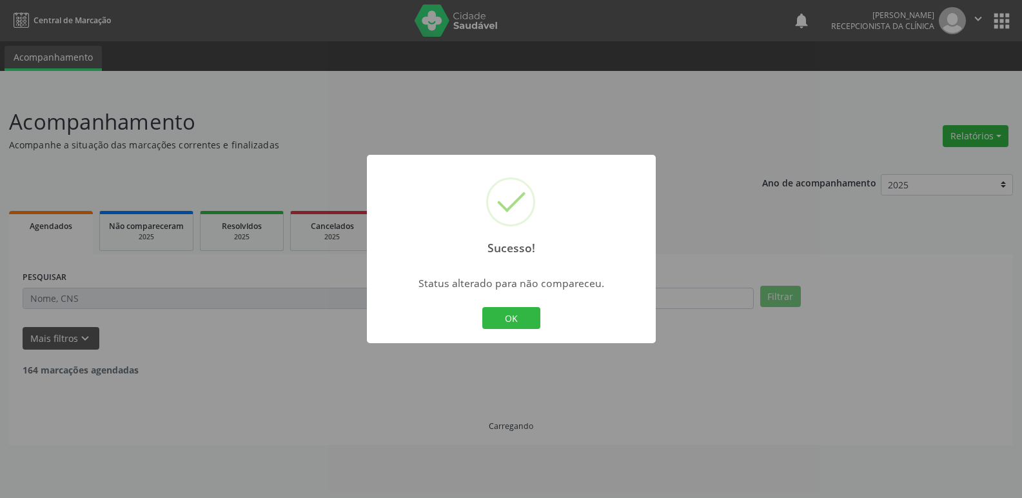
scroll to position [0, 0]
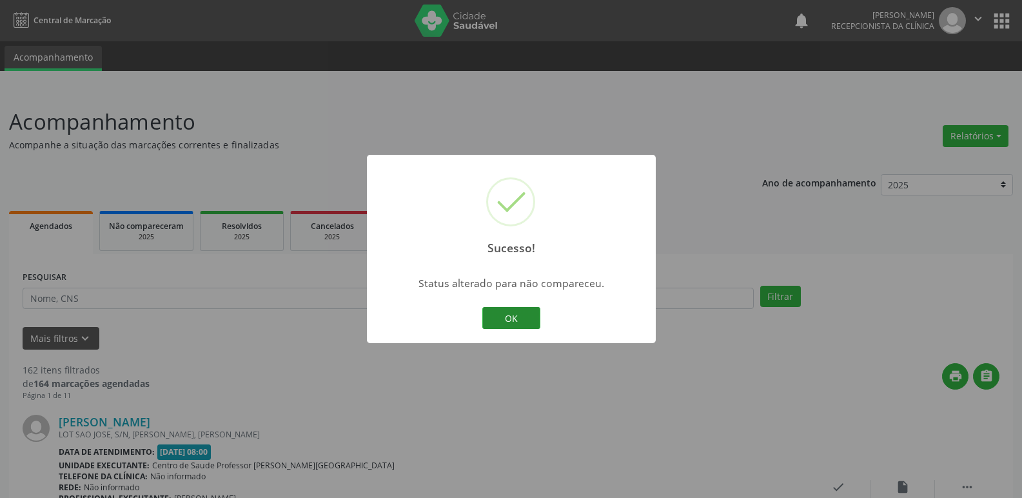
click at [525, 319] on button "OK" at bounding box center [511, 318] width 58 height 22
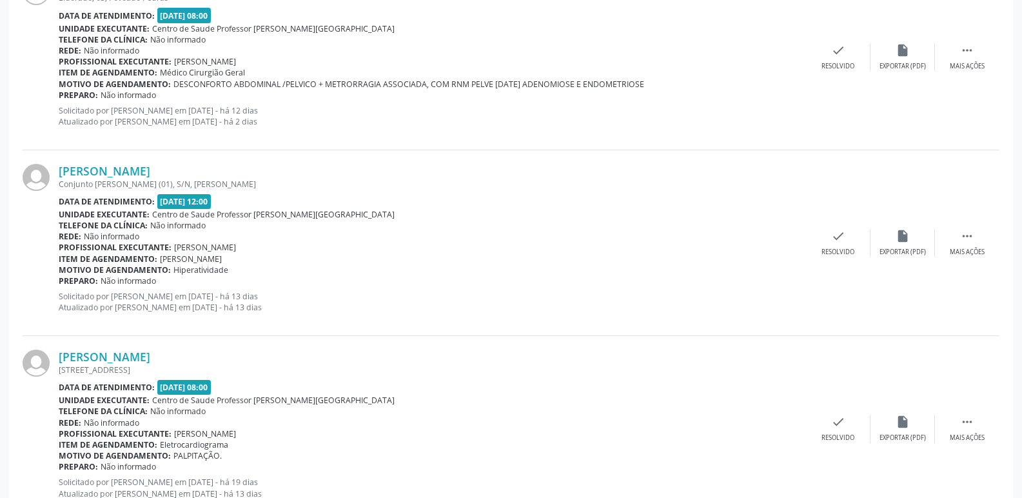
scroll to position [645, 0]
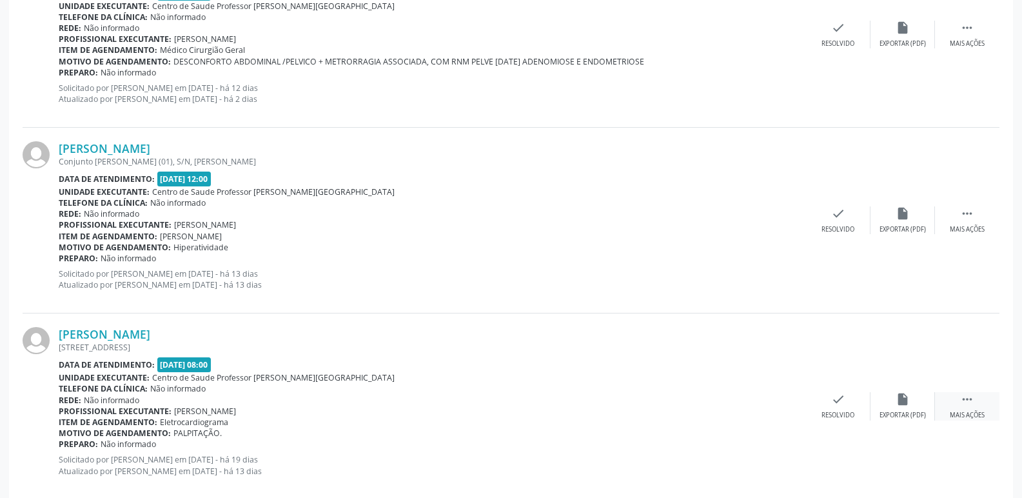
click at [963, 396] on icon "" at bounding box center [967, 399] width 14 height 14
click at [913, 406] on div "alarm_off Não compareceu" at bounding box center [903, 406] width 64 height 28
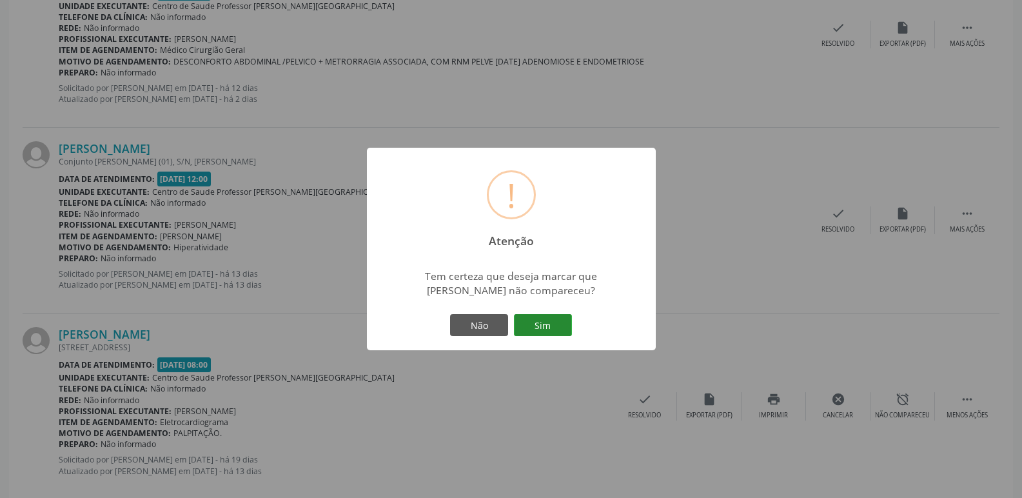
click at [543, 323] on button "Sim" at bounding box center [543, 325] width 58 height 22
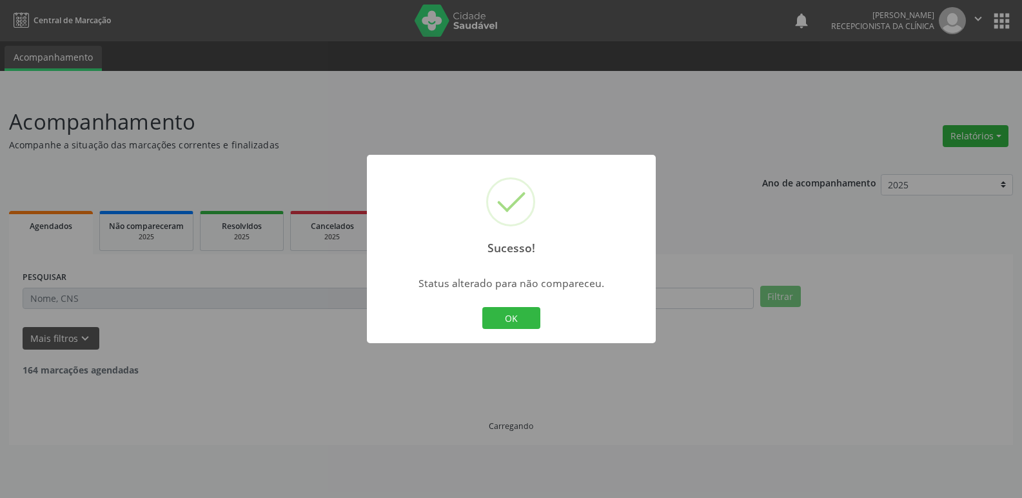
scroll to position [0, 0]
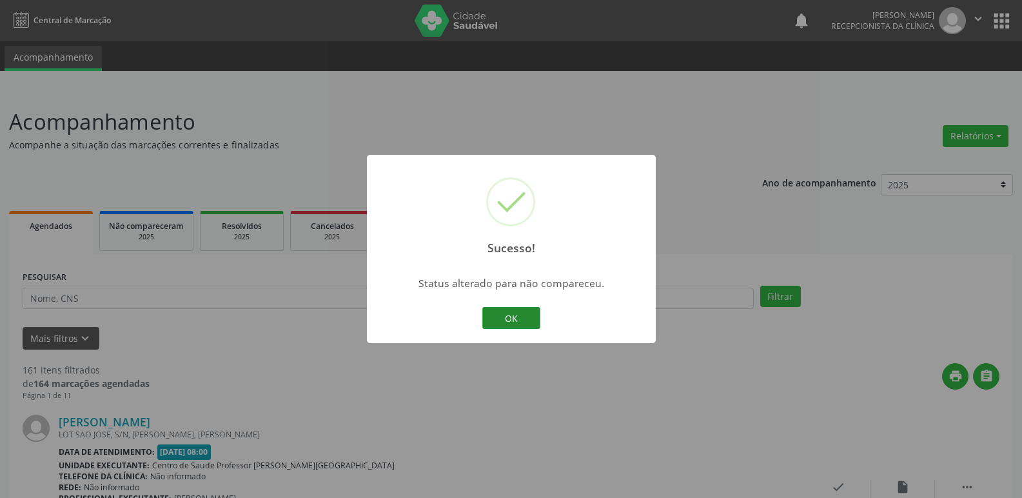
click at [504, 322] on button "OK" at bounding box center [511, 318] width 58 height 22
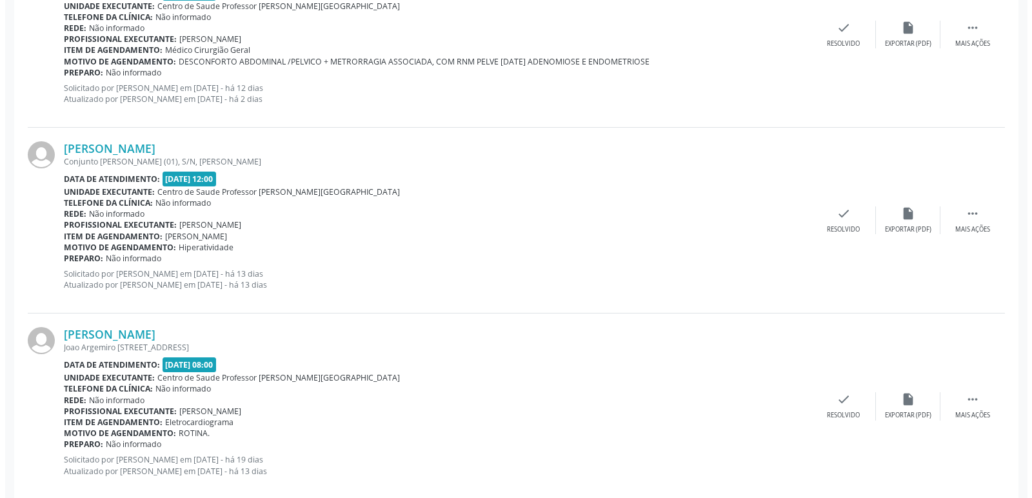
scroll to position [709, 0]
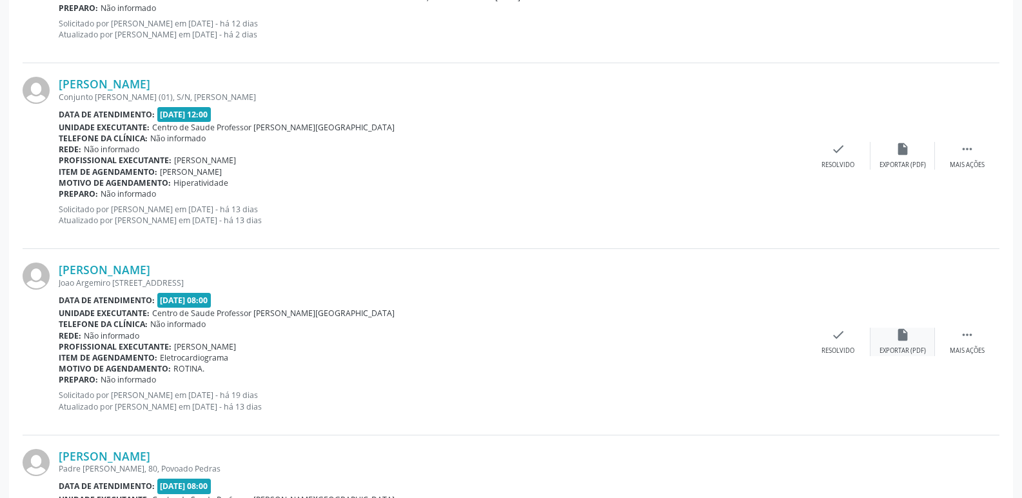
click at [900, 342] on div "insert_drive_file Exportar (PDF)" at bounding box center [903, 342] width 64 height 28
click at [838, 343] on div "check Resolvido" at bounding box center [838, 342] width 64 height 28
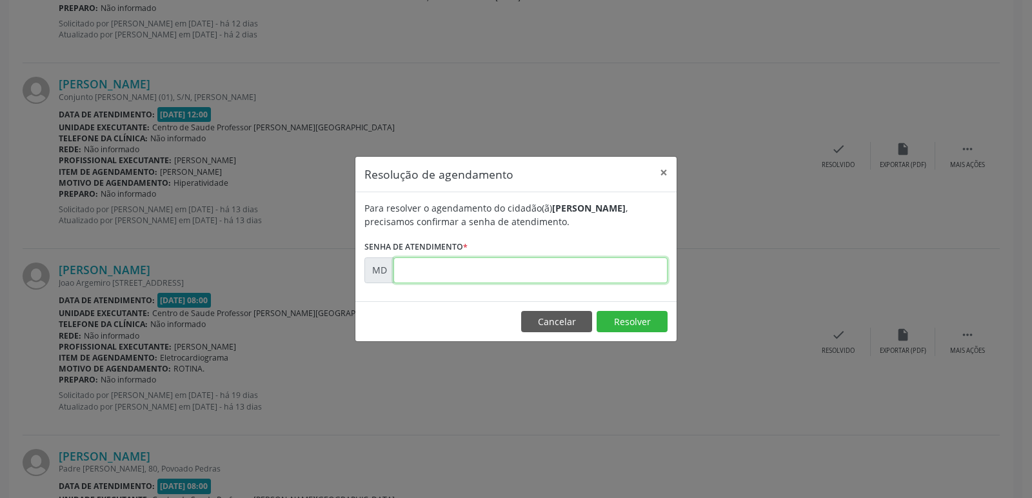
click at [419, 269] on input "text" at bounding box center [530, 270] width 274 height 26
type input "0"
type input "00006759"
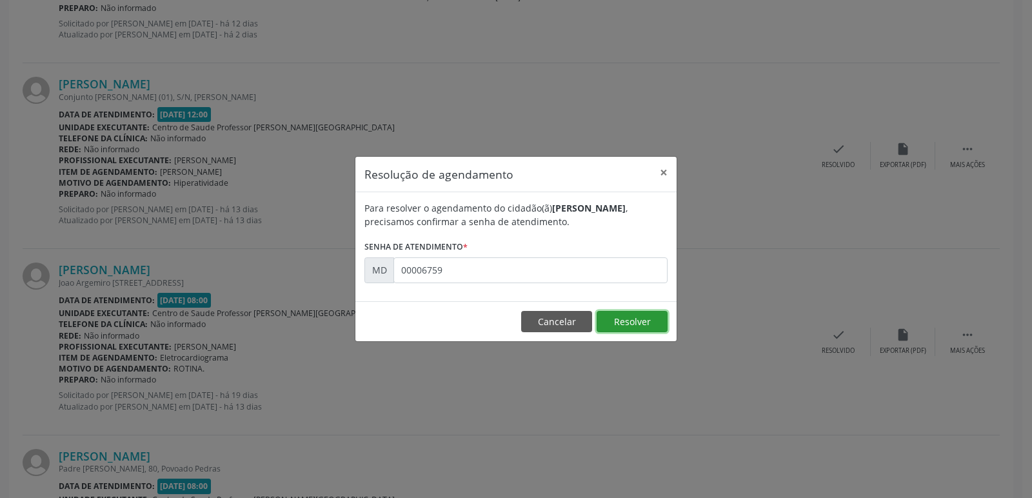
click at [644, 324] on button "Resolver" at bounding box center [632, 322] width 71 height 22
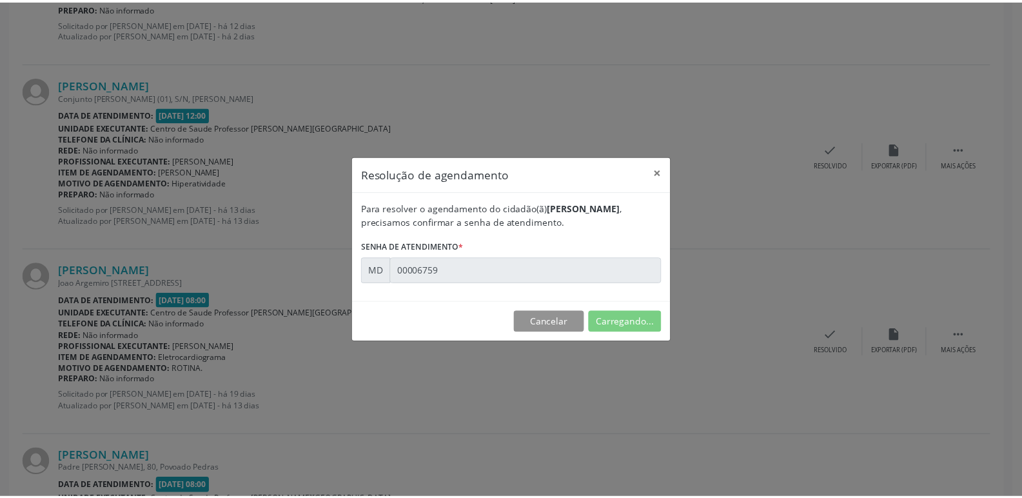
scroll to position [0, 0]
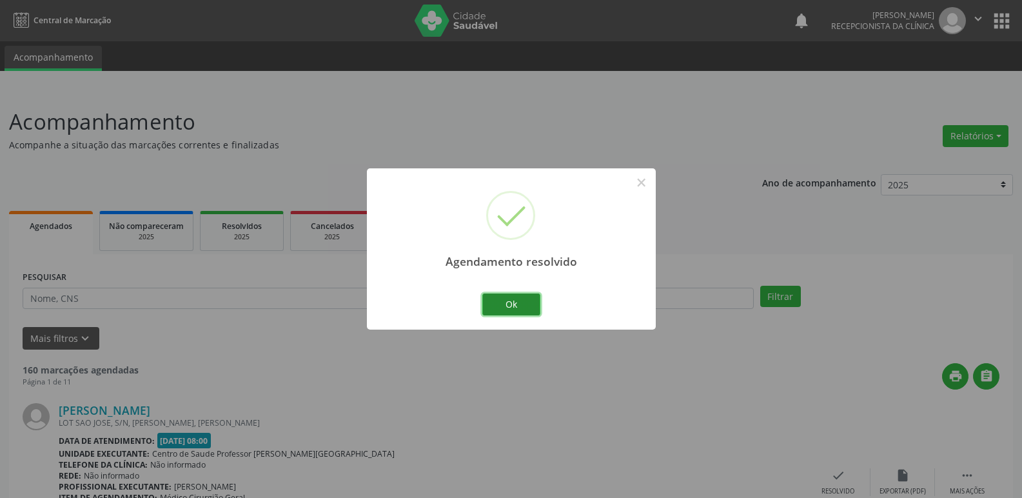
click at [513, 299] on button "Ok" at bounding box center [511, 304] width 58 height 22
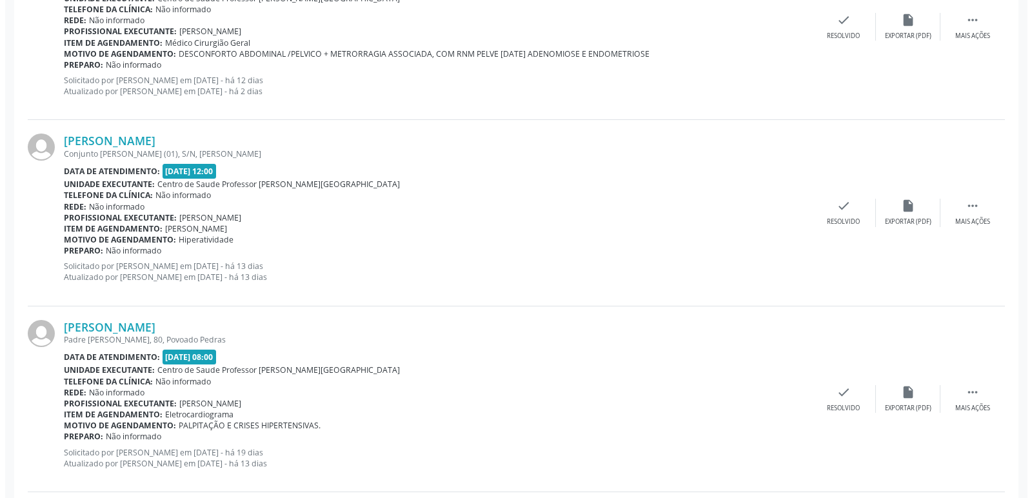
scroll to position [645, 0]
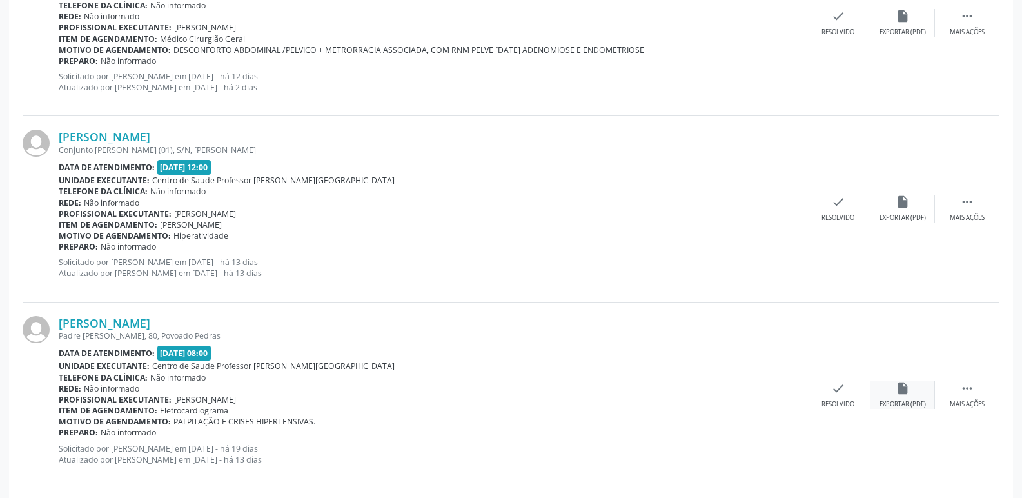
click at [899, 401] on div "Exportar (PDF)" at bounding box center [903, 404] width 46 height 9
click at [827, 395] on div "check Resolvido" at bounding box center [838, 395] width 64 height 28
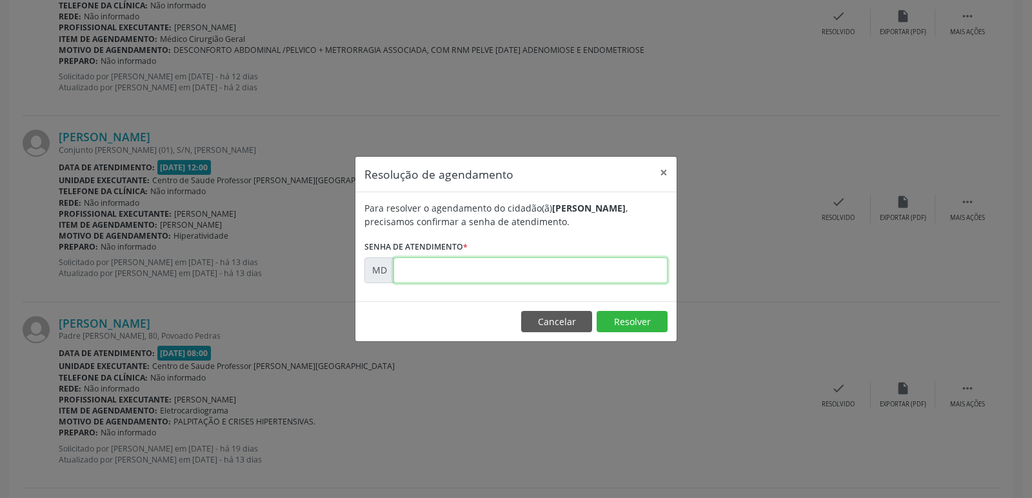
click at [398, 260] on input "text" at bounding box center [530, 270] width 274 height 26
type input "0"
type input "00006765"
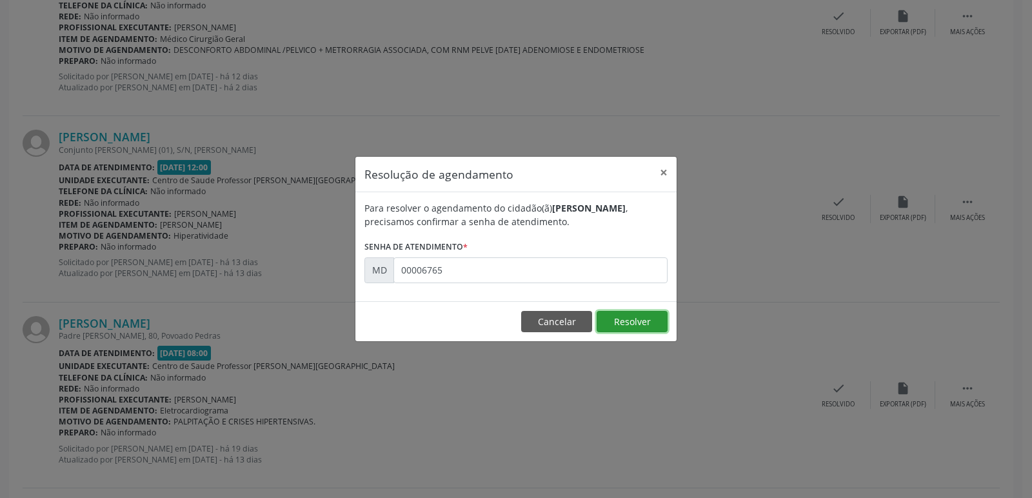
click at [646, 323] on button "Resolver" at bounding box center [632, 322] width 71 height 22
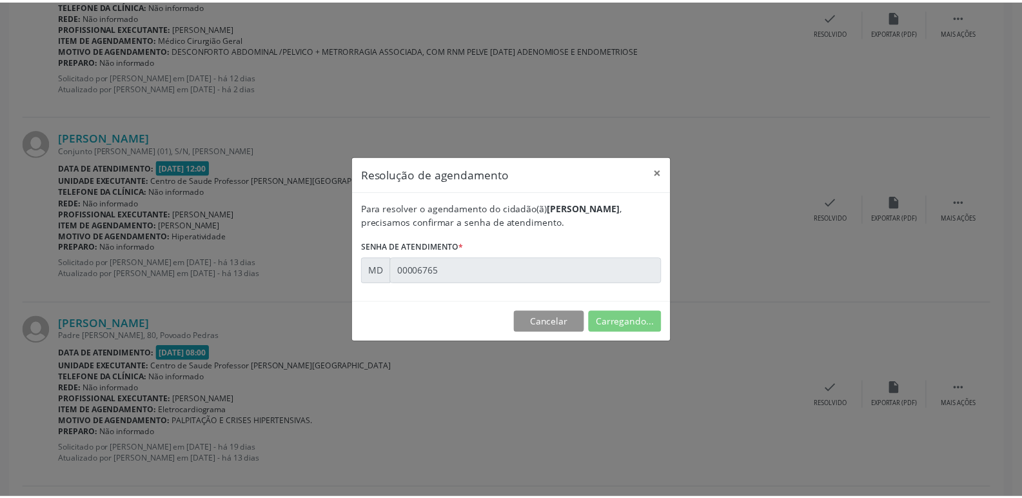
scroll to position [0, 0]
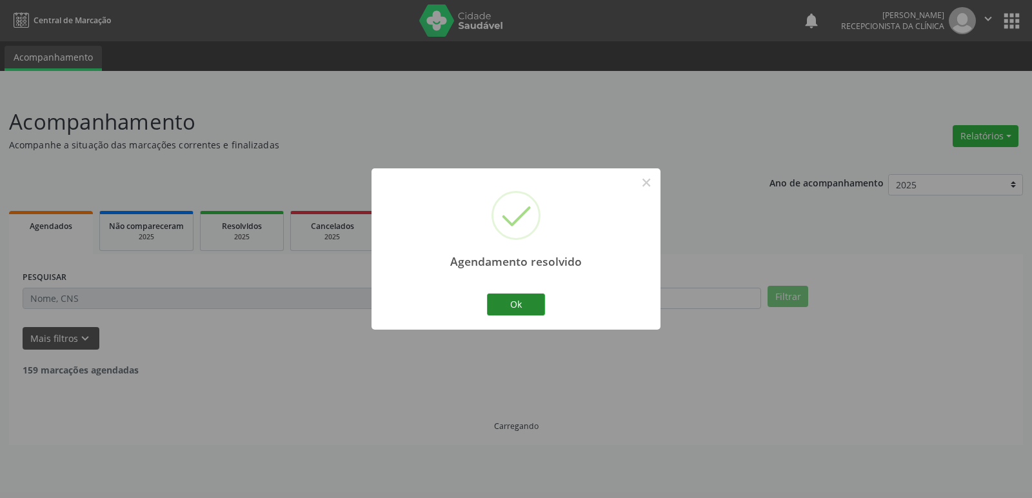
click at [522, 302] on button "Ok" at bounding box center [516, 304] width 58 height 22
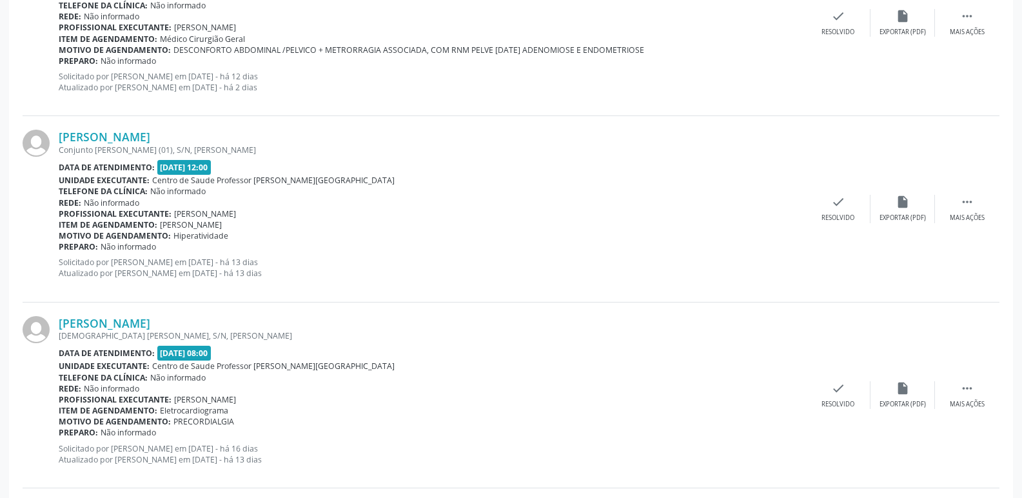
scroll to position [709, 0]
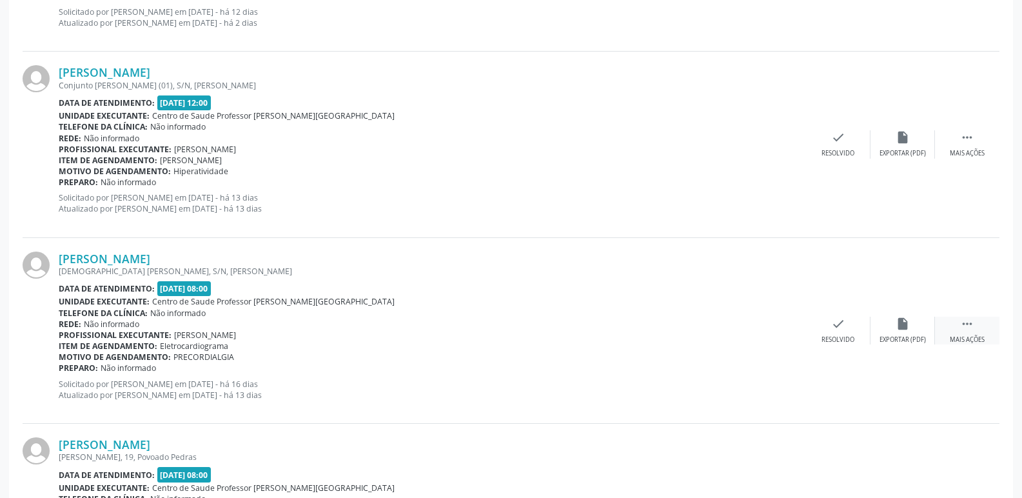
click at [965, 329] on icon "" at bounding box center [967, 324] width 14 height 14
click at [905, 327] on icon "alarm_off" at bounding box center [903, 324] width 14 height 14
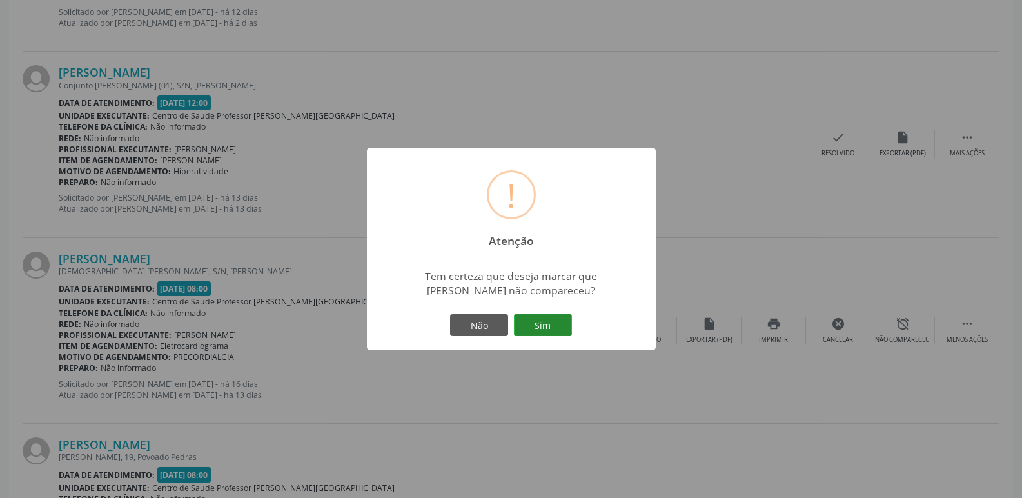
click at [557, 324] on button "Sim" at bounding box center [543, 325] width 58 height 22
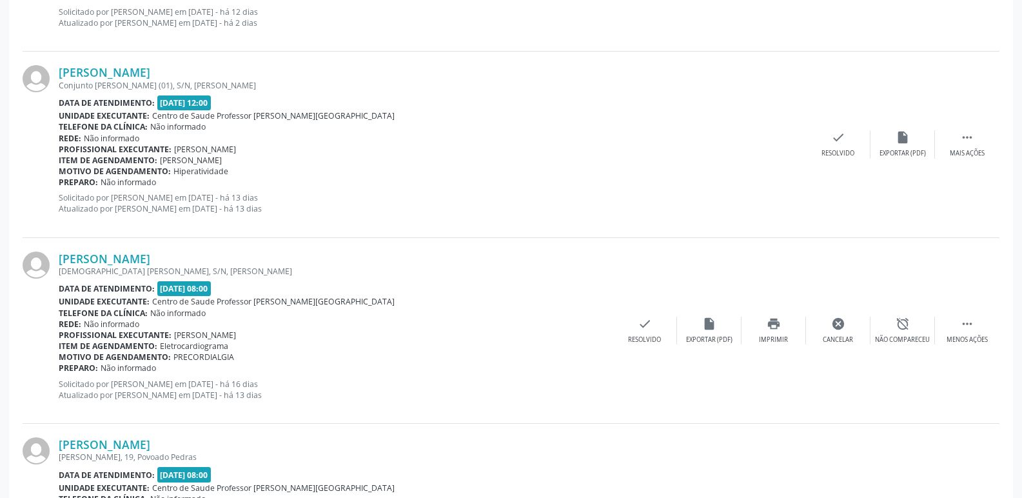
scroll to position [0, 0]
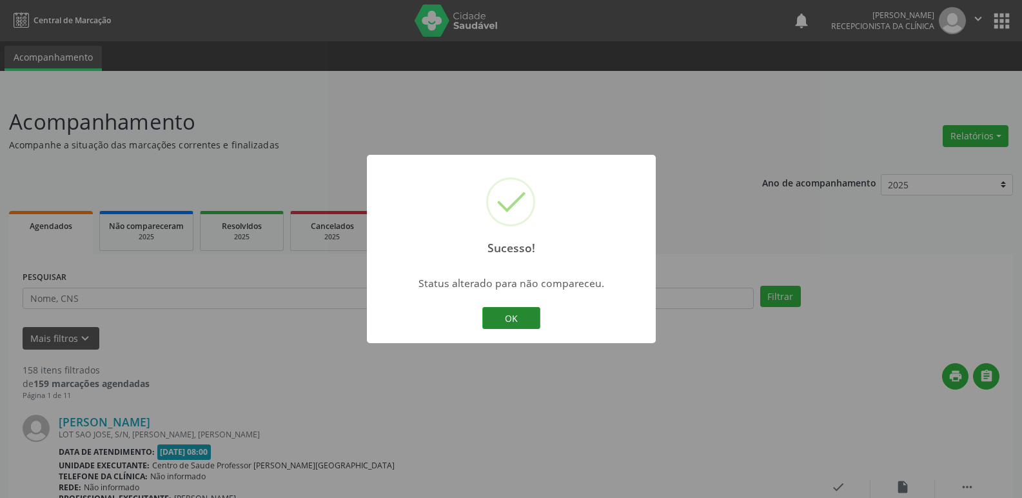
click at [517, 317] on button "OK" at bounding box center [511, 318] width 58 height 22
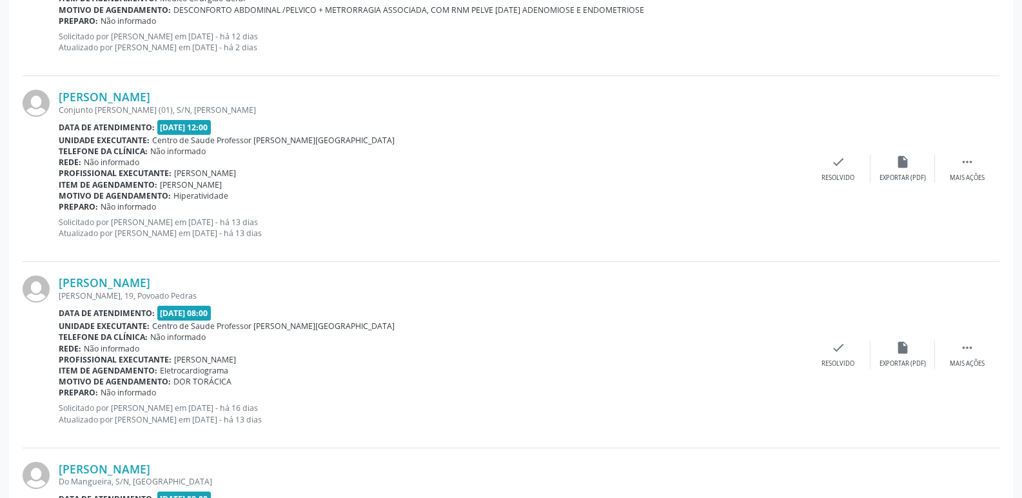
scroll to position [709, 0]
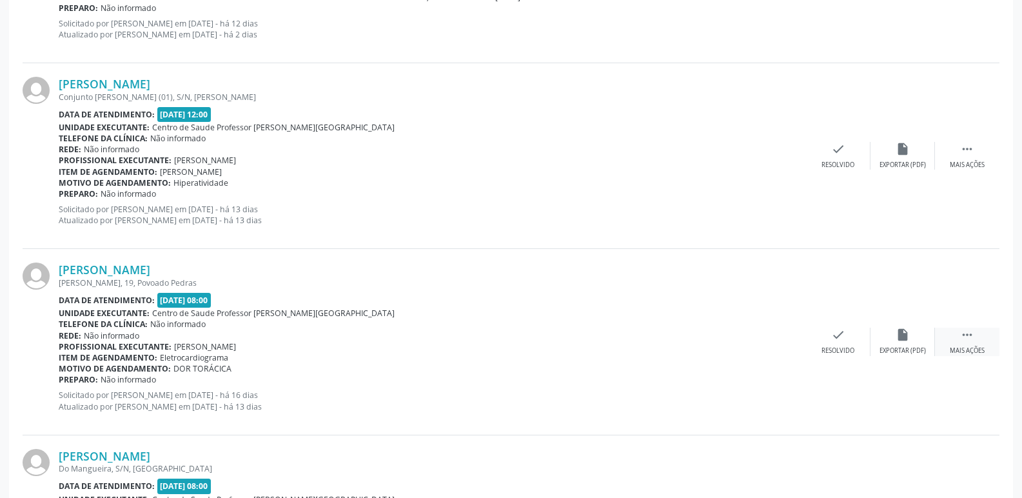
click at [976, 339] on div " Mais ações" at bounding box center [967, 342] width 64 height 28
click at [906, 335] on icon "alarm_off" at bounding box center [903, 335] width 14 height 14
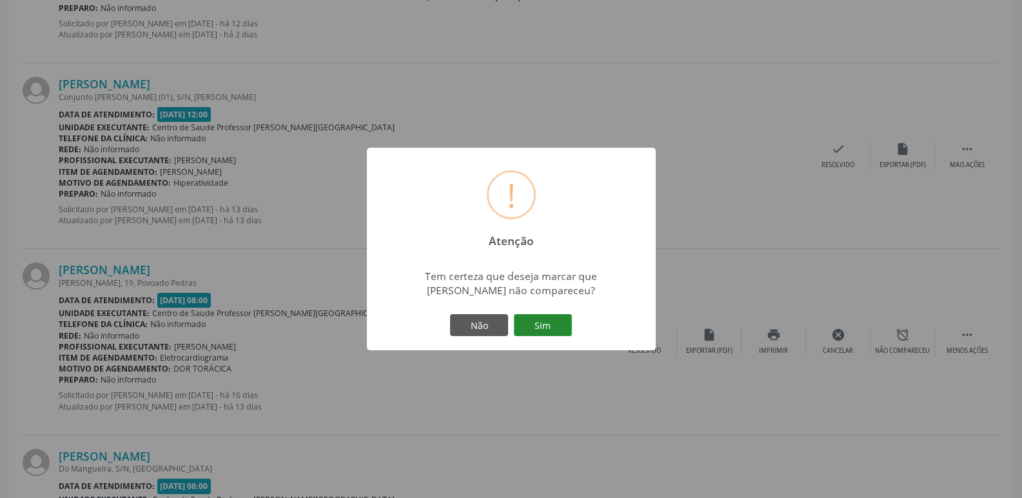
click at [527, 326] on button "Sim" at bounding box center [543, 325] width 58 height 22
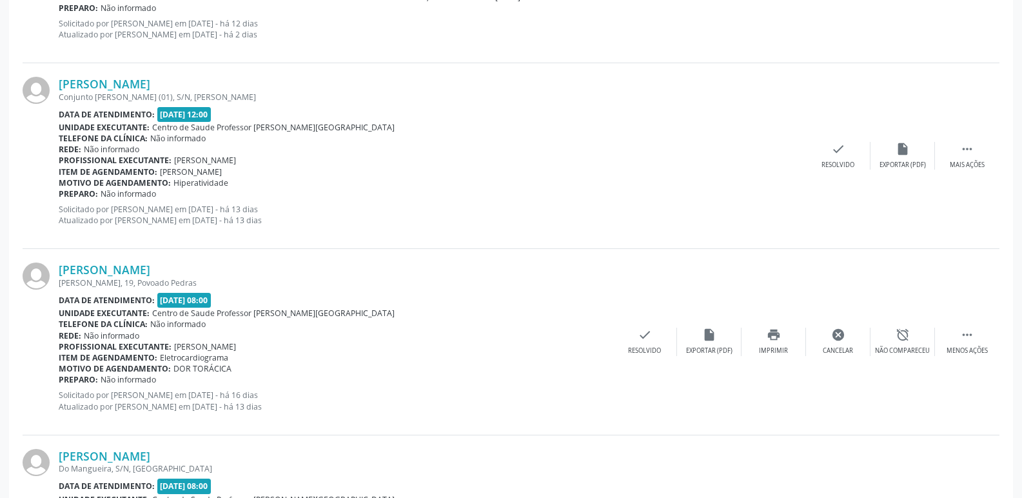
scroll to position [0, 0]
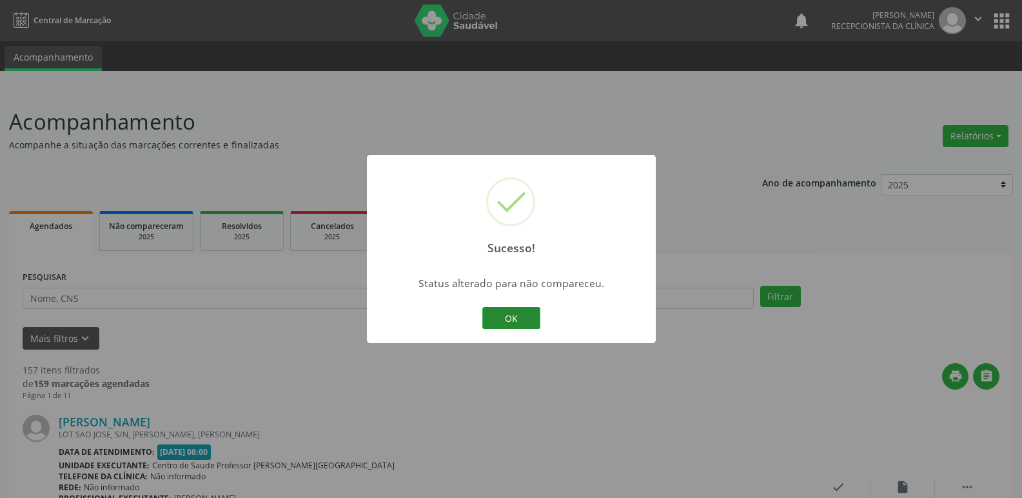
click at [527, 321] on button "OK" at bounding box center [511, 318] width 58 height 22
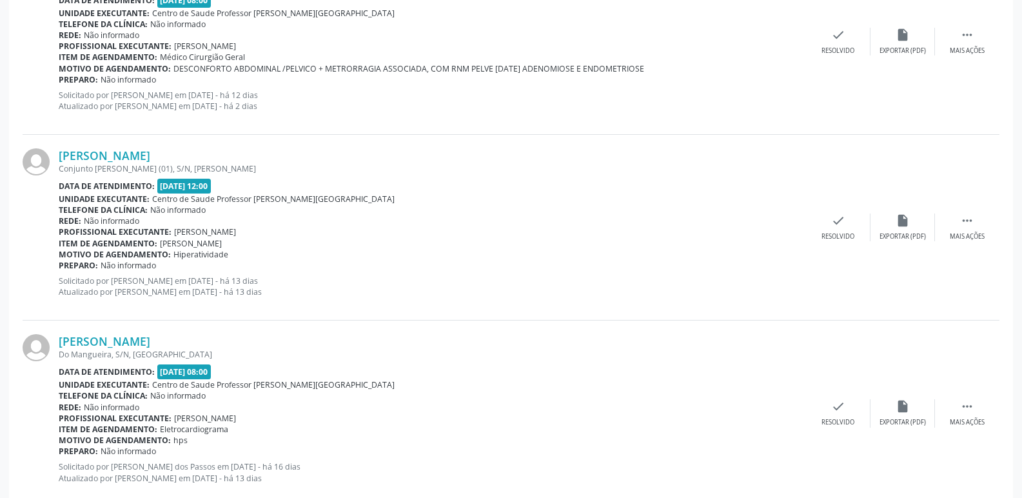
scroll to position [645, 0]
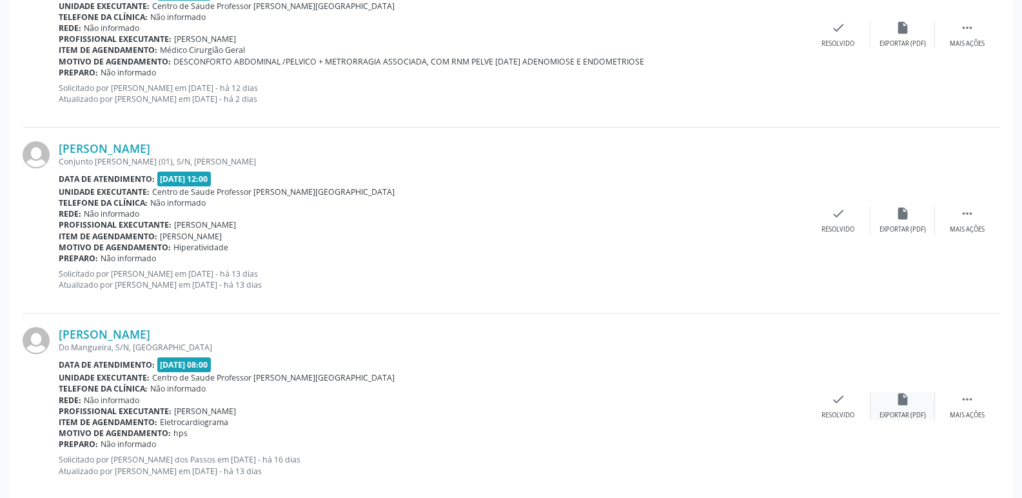
click at [902, 402] on icon "insert_drive_file" at bounding box center [903, 399] width 14 height 14
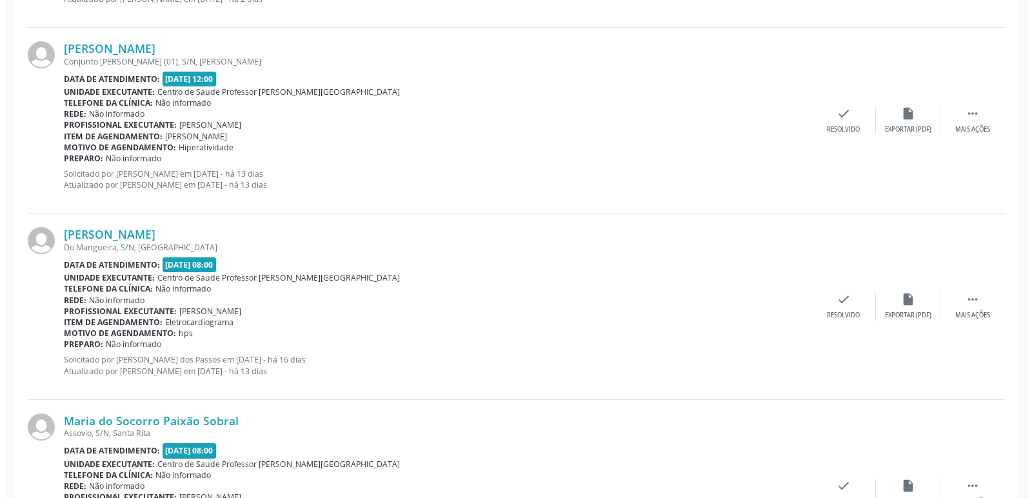
scroll to position [774, 0]
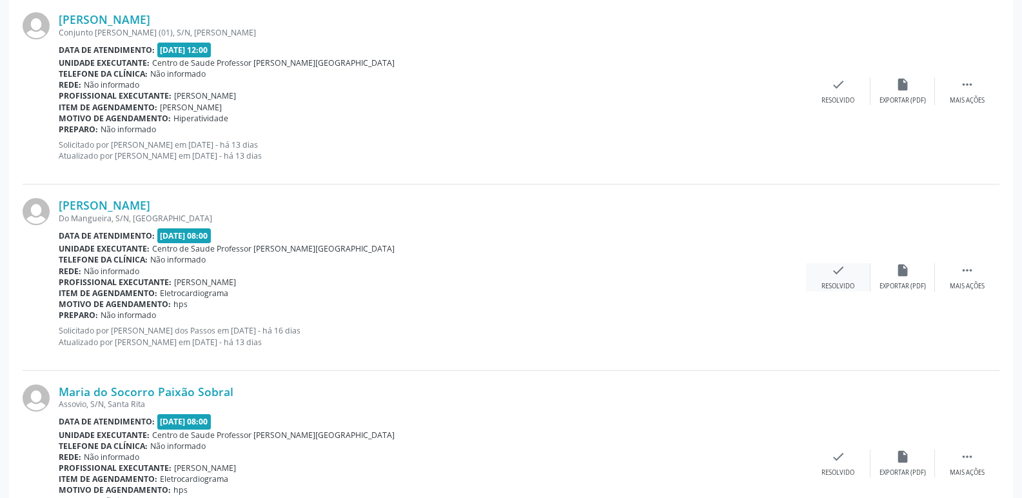
click at [838, 272] on icon "check" at bounding box center [838, 270] width 14 height 14
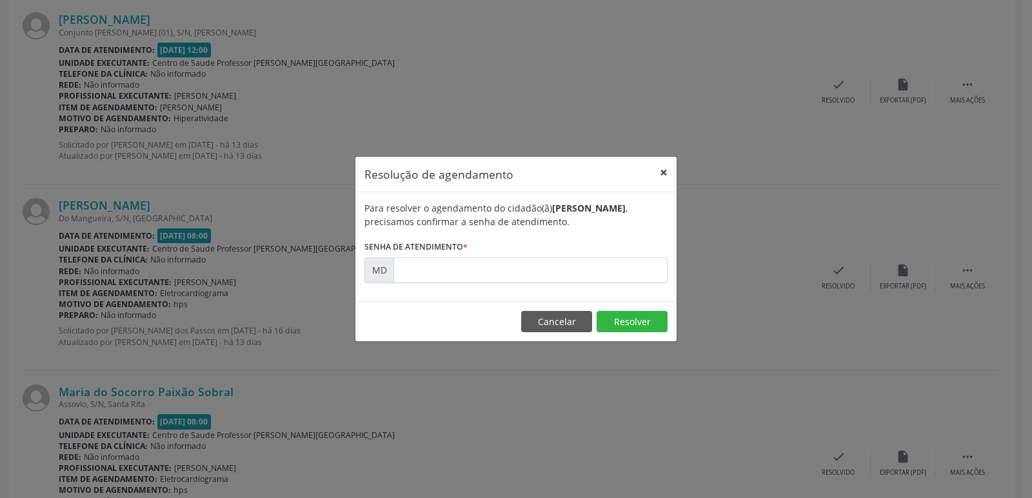
click at [660, 173] on button "×" at bounding box center [664, 173] width 26 height 32
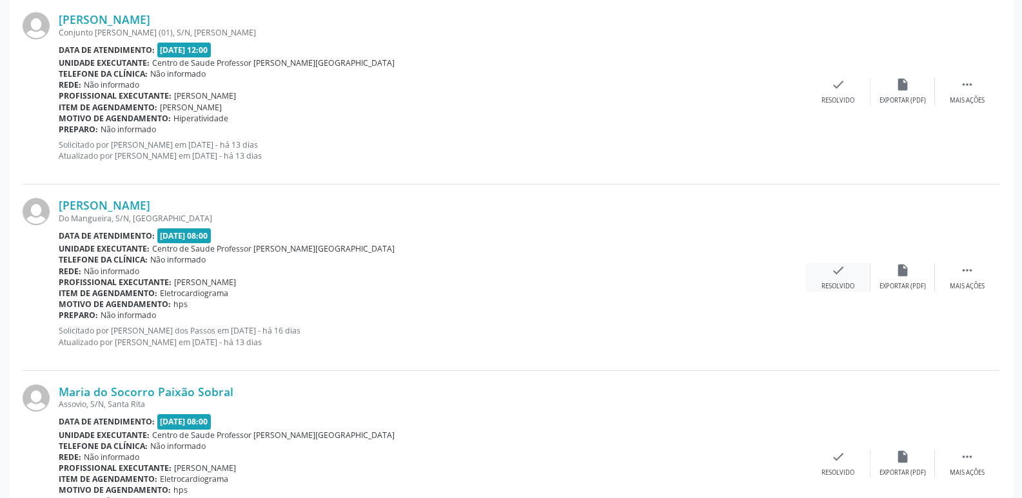
click at [829, 268] on div "check Resolvido" at bounding box center [838, 277] width 64 height 28
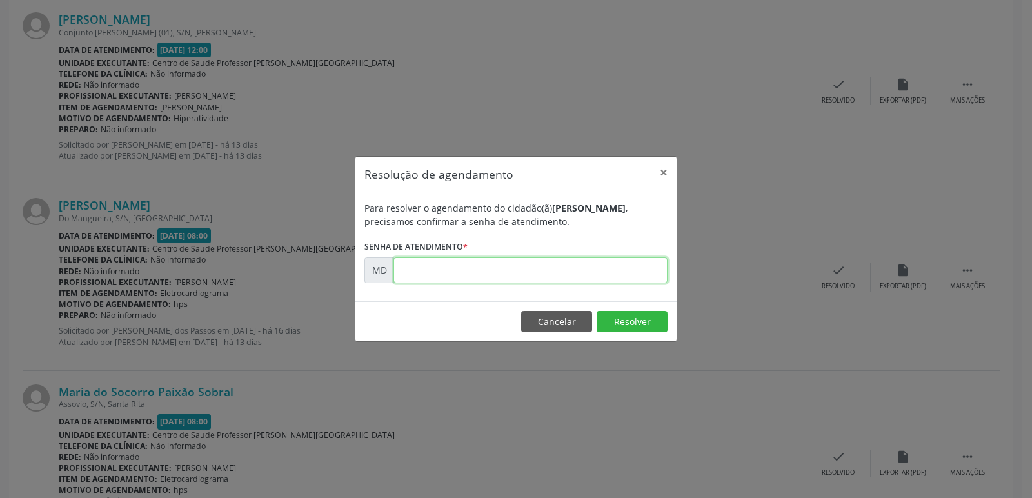
click at [421, 264] on input "text" at bounding box center [530, 270] width 274 height 26
type input "0"
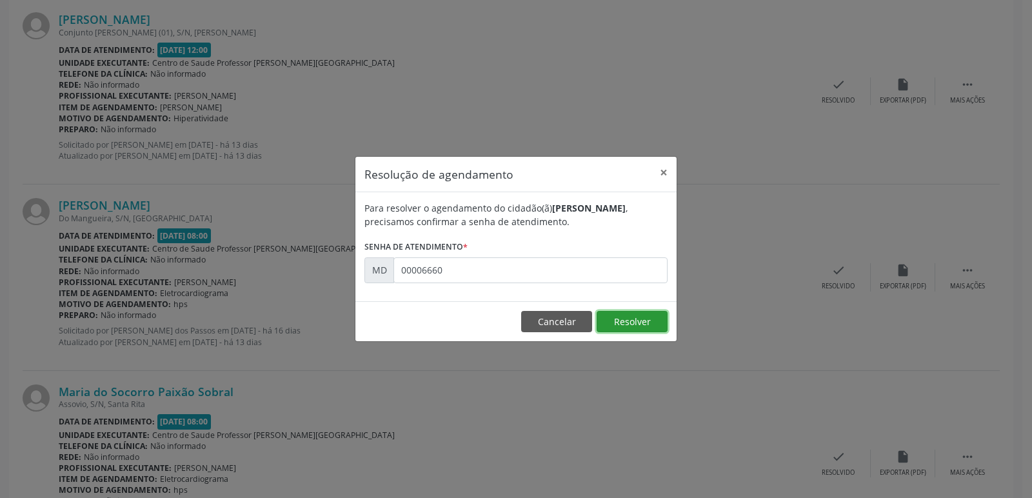
click at [650, 322] on button "Resolver" at bounding box center [632, 322] width 71 height 22
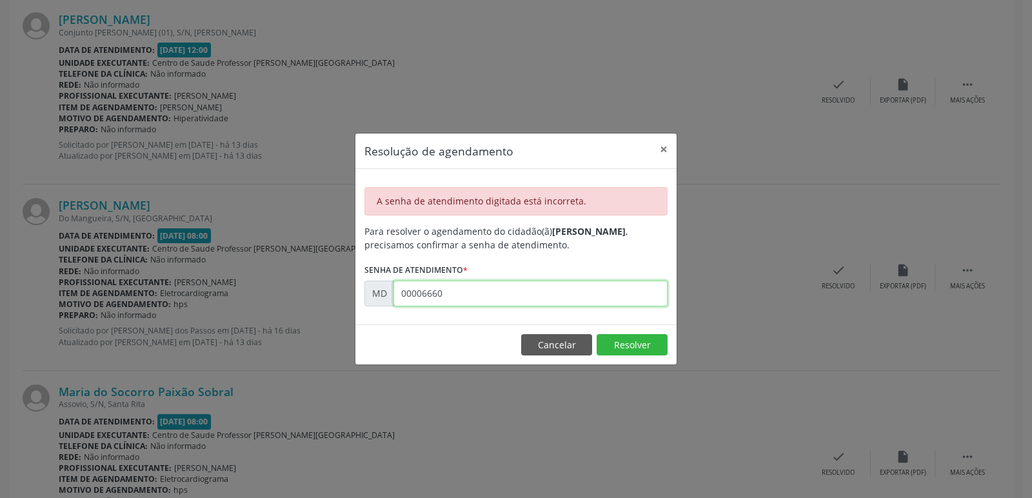
click at [461, 295] on input "00006660" at bounding box center [530, 294] width 274 height 26
type input "0"
type input "00006965"
click at [643, 340] on button "Resolver" at bounding box center [632, 345] width 71 height 22
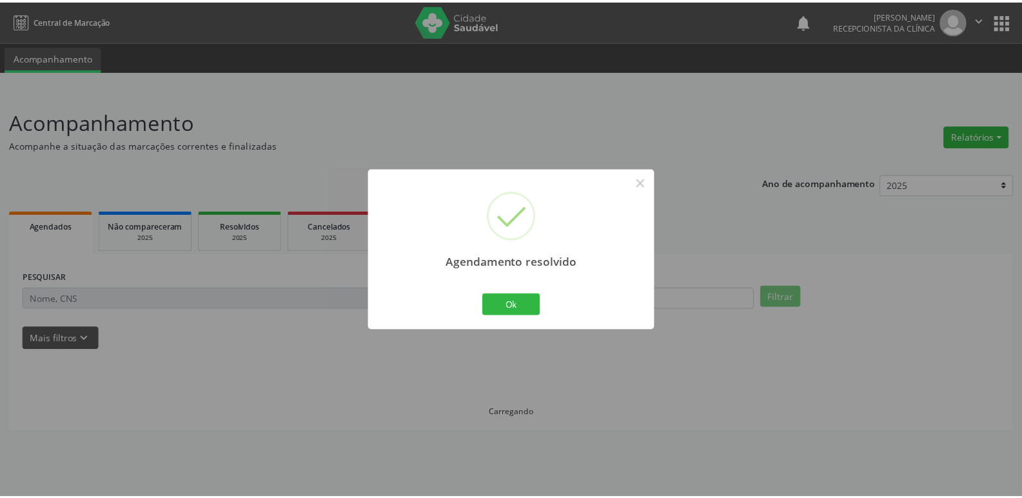
scroll to position [0, 0]
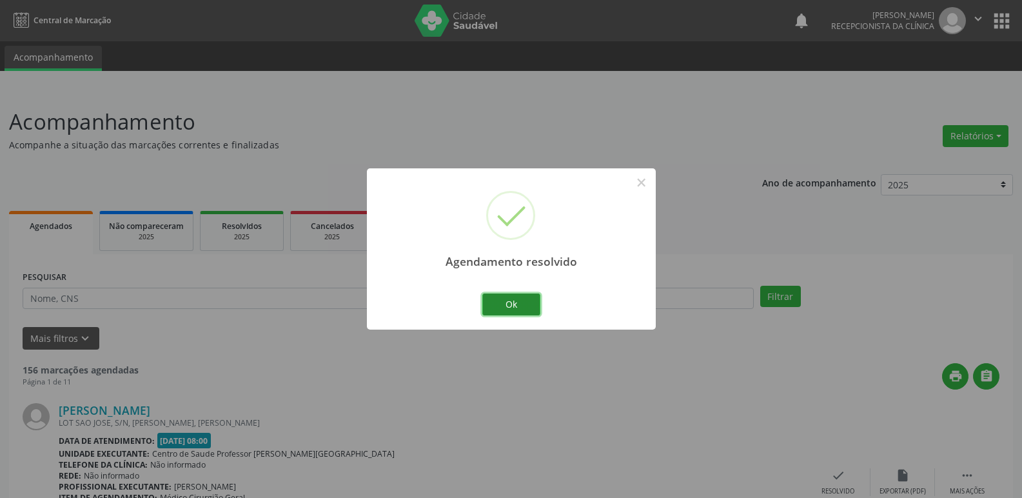
click at [520, 299] on button "Ok" at bounding box center [511, 304] width 58 height 22
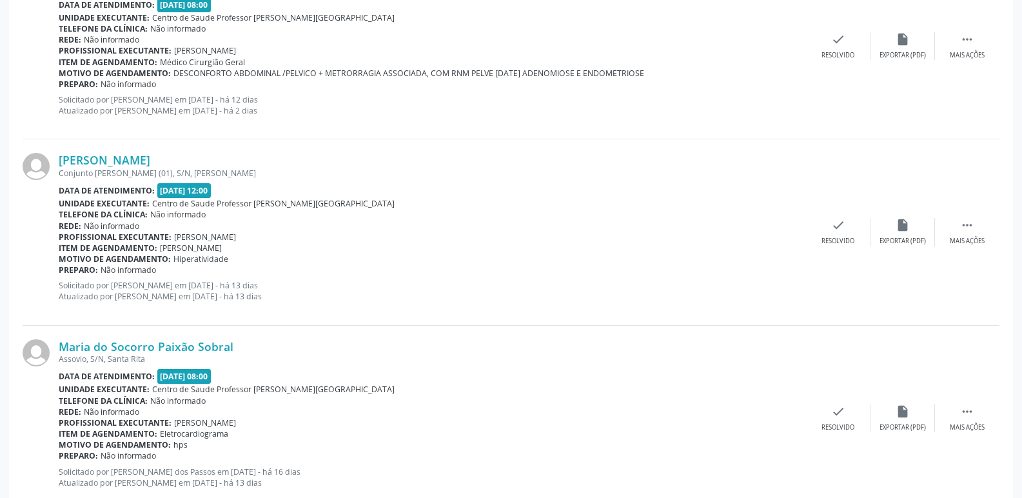
scroll to position [645, 0]
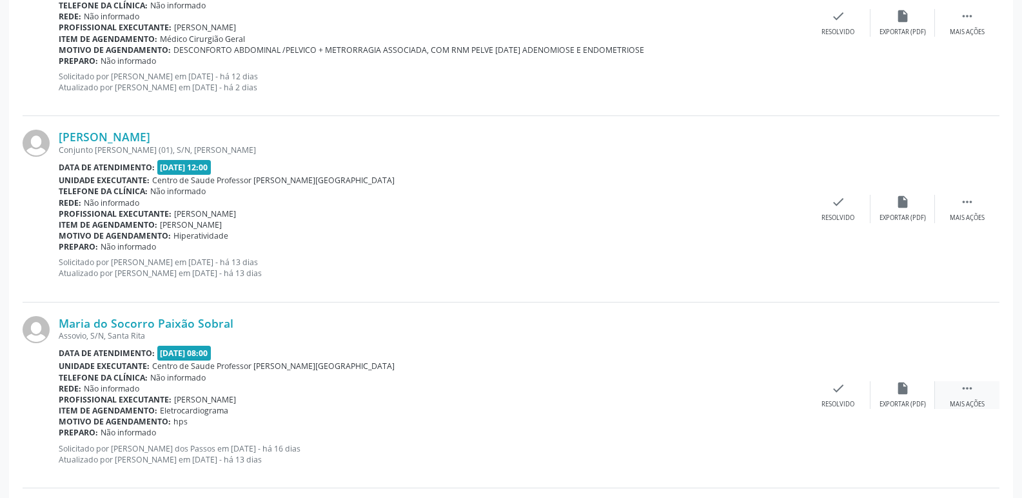
click at [967, 386] on icon "" at bounding box center [967, 388] width 14 height 14
click at [907, 386] on icon "alarm_off" at bounding box center [903, 388] width 14 height 14
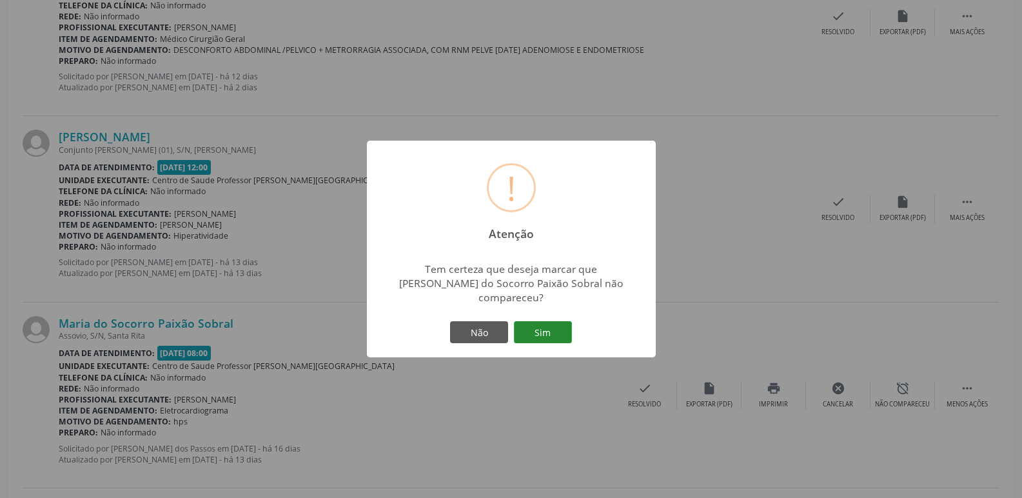
click at [537, 328] on button "Sim" at bounding box center [543, 332] width 58 height 22
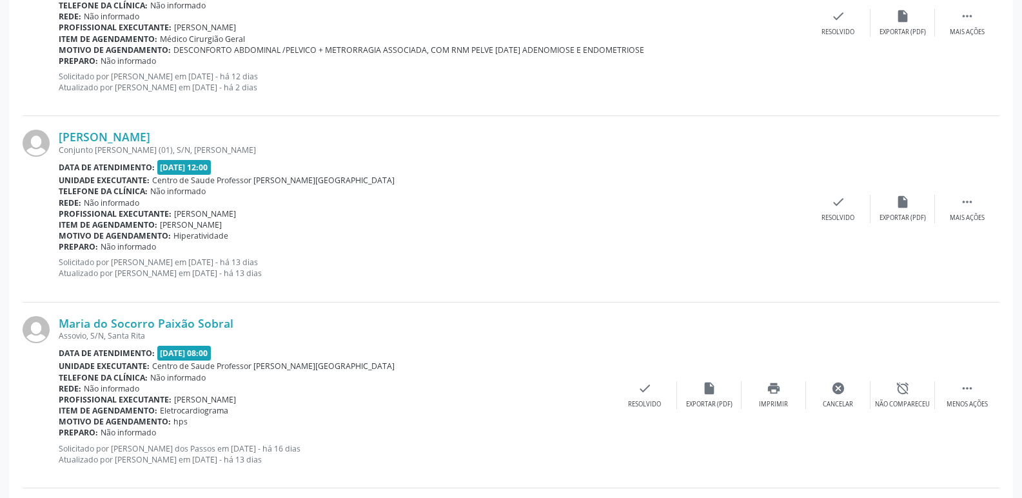
scroll to position [0, 0]
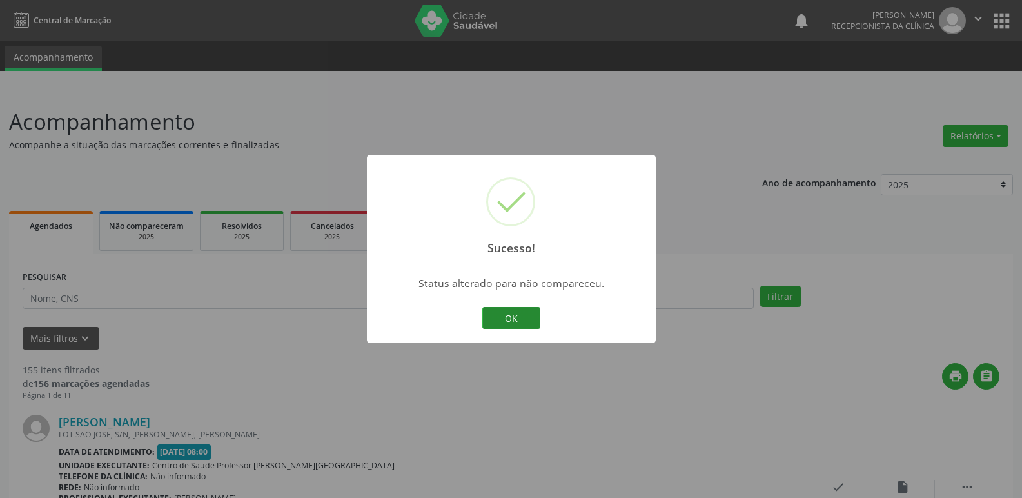
click at [530, 326] on button "OK" at bounding box center [511, 318] width 58 height 22
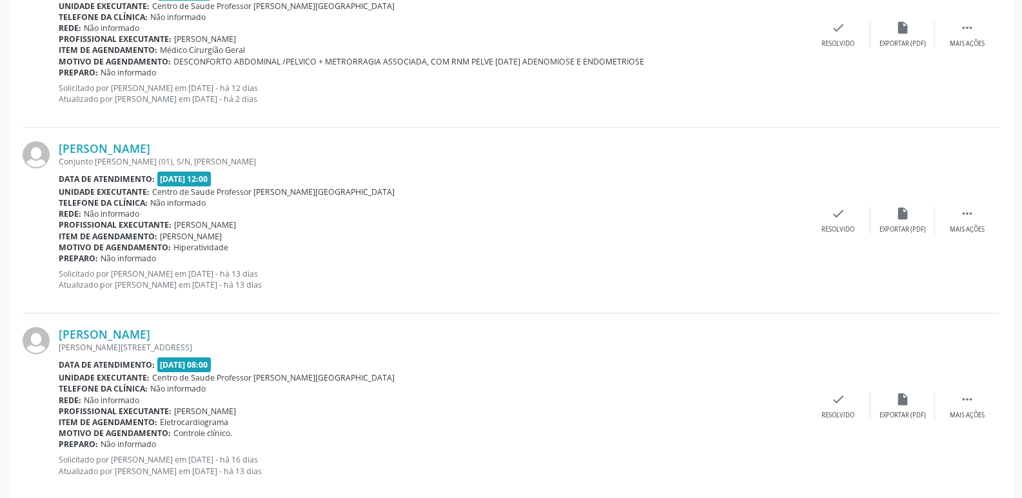
scroll to position [709, 0]
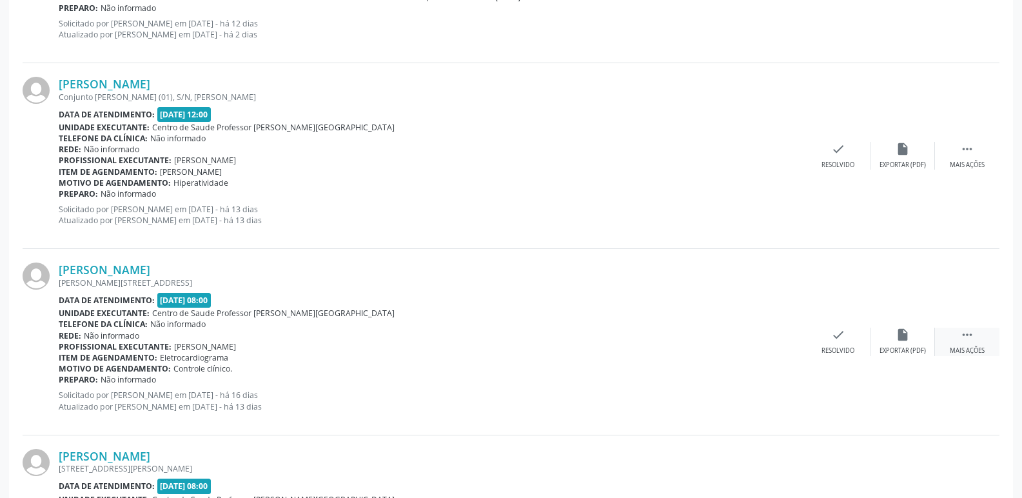
click at [961, 339] on icon "" at bounding box center [967, 335] width 14 height 14
click at [906, 333] on icon "alarm_off" at bounding box center [903, 335] width 14 height 14
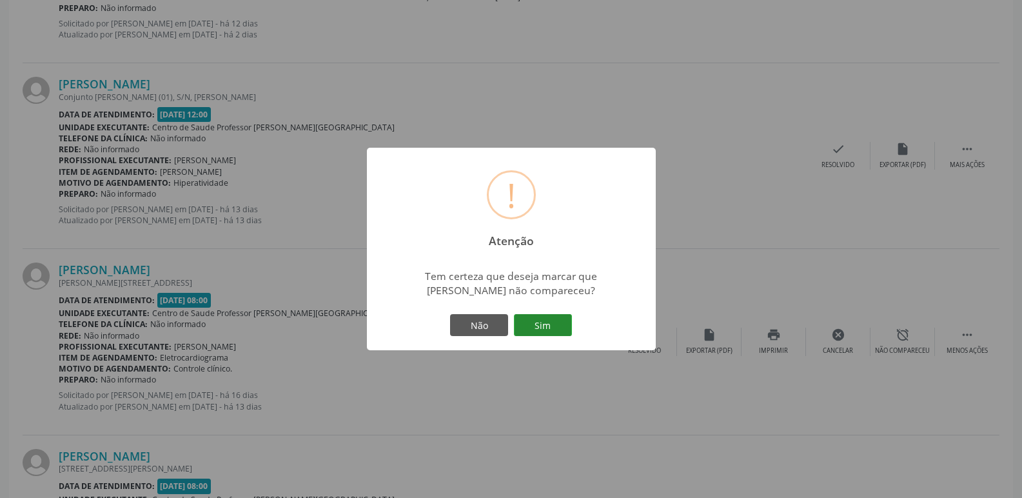
click at [537, 322] on button "Sim" at bounding box center [543, 325] width 58 height 22
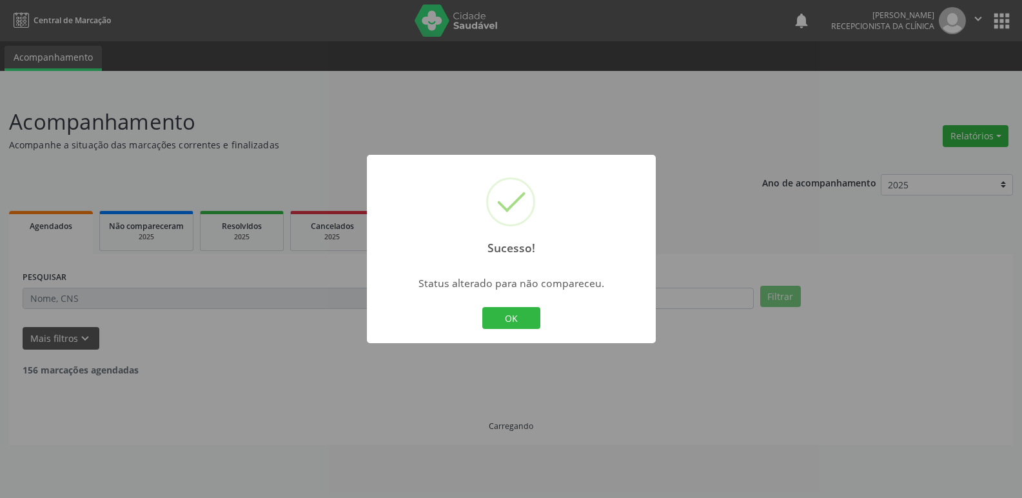
scroll to position [0, 0]
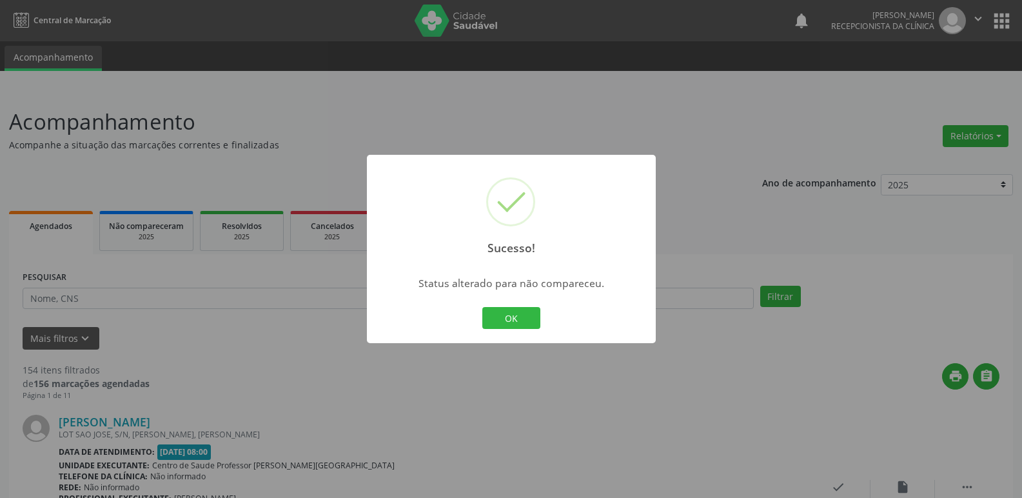
click at [537, 322] on button "OK" at bounding box center [511, 318] width 58 height 22
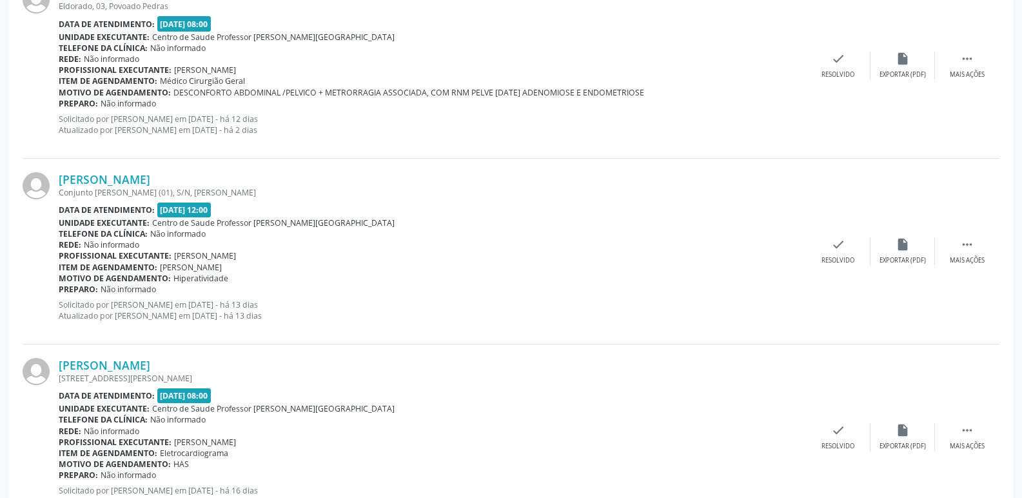
scroll to position [645, 0]
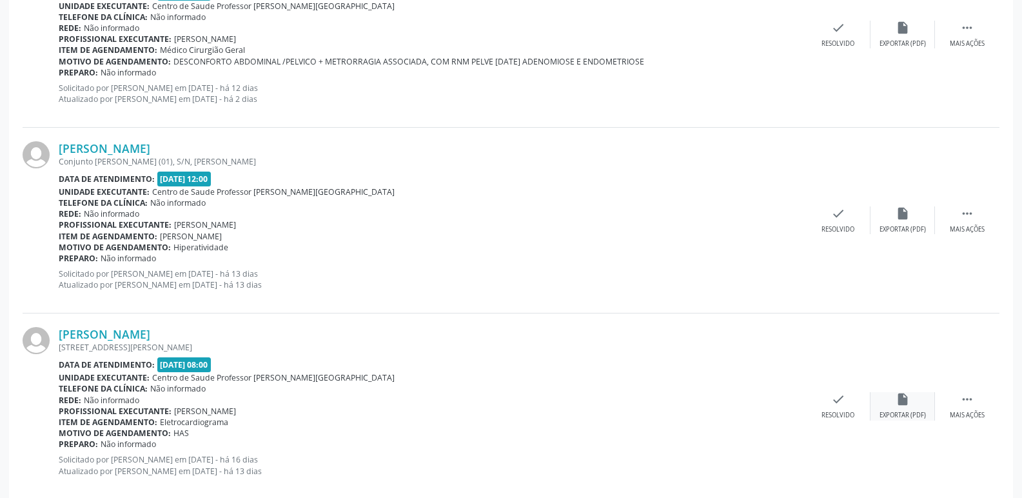
click at [900, 399] on icon "insert_drive_file" at bounding box center [903, 399] width 14 height 14
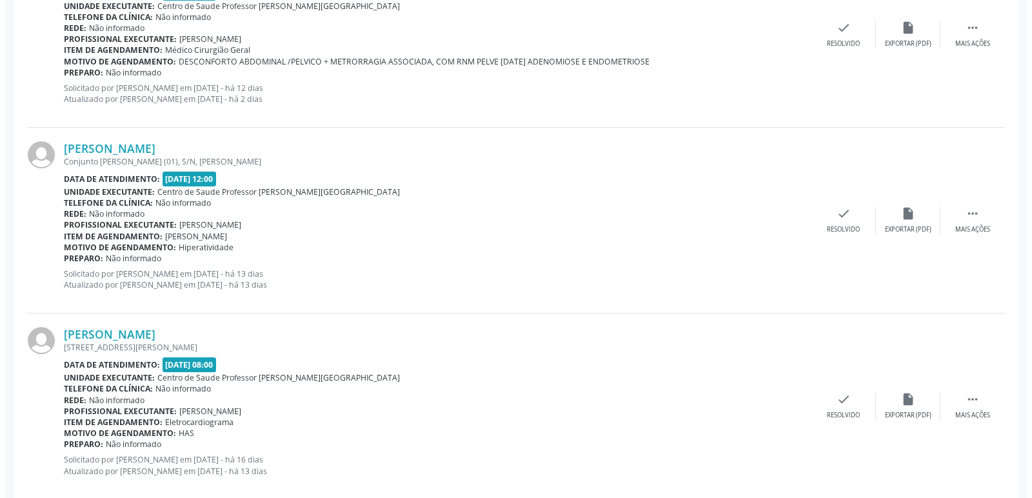
scroll to position [709, 0]
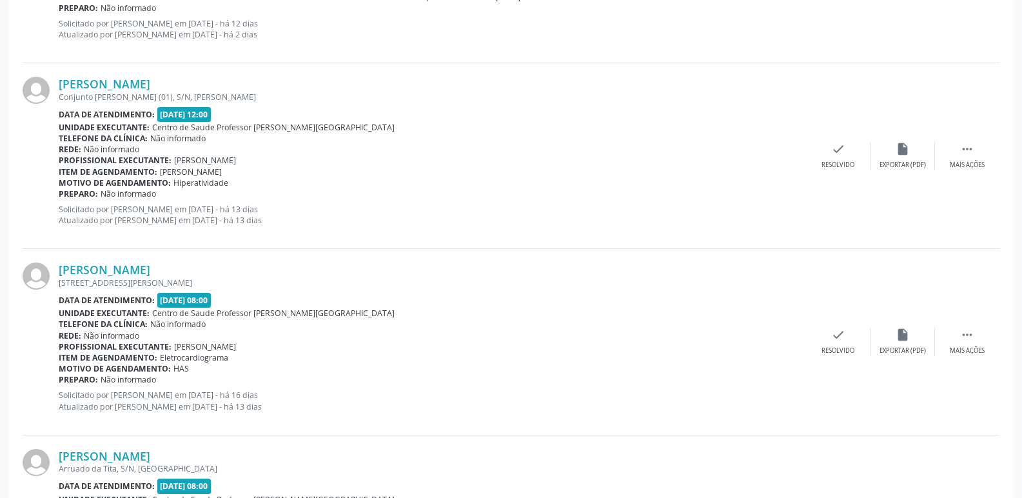
click at [103, 303] on b "Data de atendimento:" at bounding box center [107, 300] width 96 height 11
click at [114, 277] on div "[STREET_ADDRESS][PERSON_NAME]" at bounding box center [433, 282] width 748 height 11
click at [900, 332] on icon "insert_drive_file" at bounding box center [903, 335] width 14 height 14
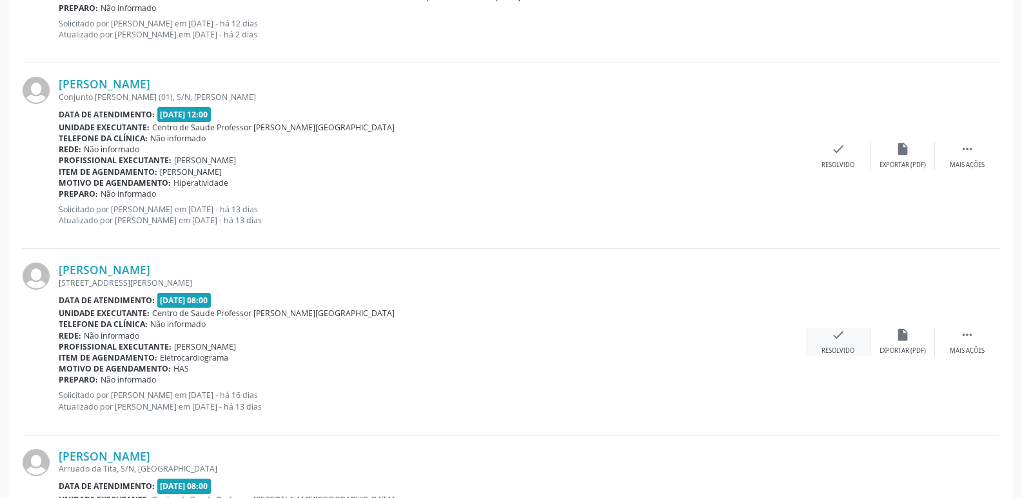
click at [843, 334] on icon "check" at bounding box center [838, 335] width 14 height 14
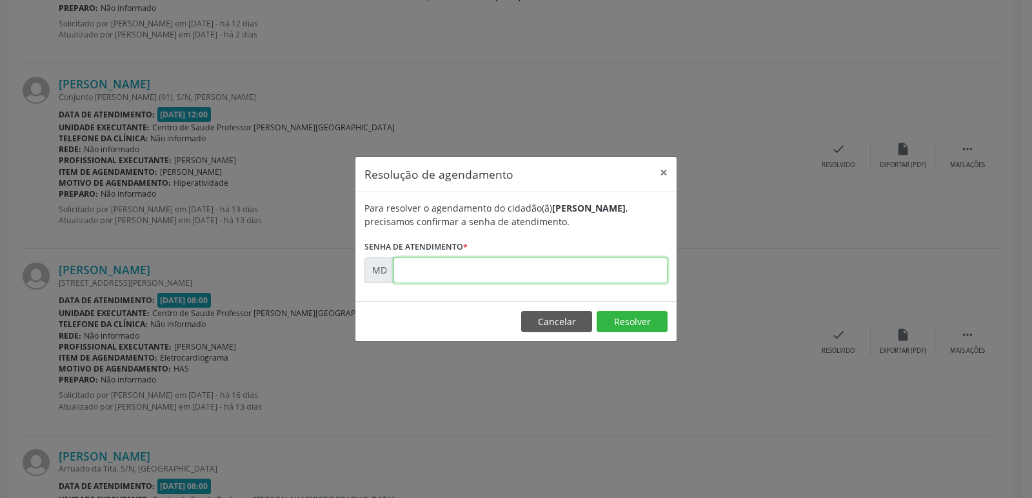
click at [413, 274] on input "text" at bounding box center [530, 270] width 274 height 26
type input "0"
type input "00007002"
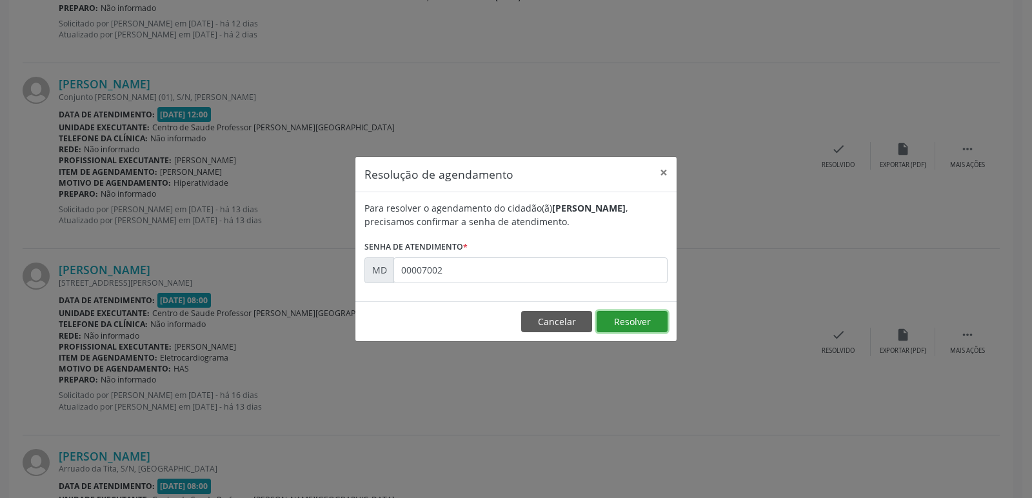
click at [640, 313] on button "Resolver" at bounding box center [632, 322] width 71 height 22
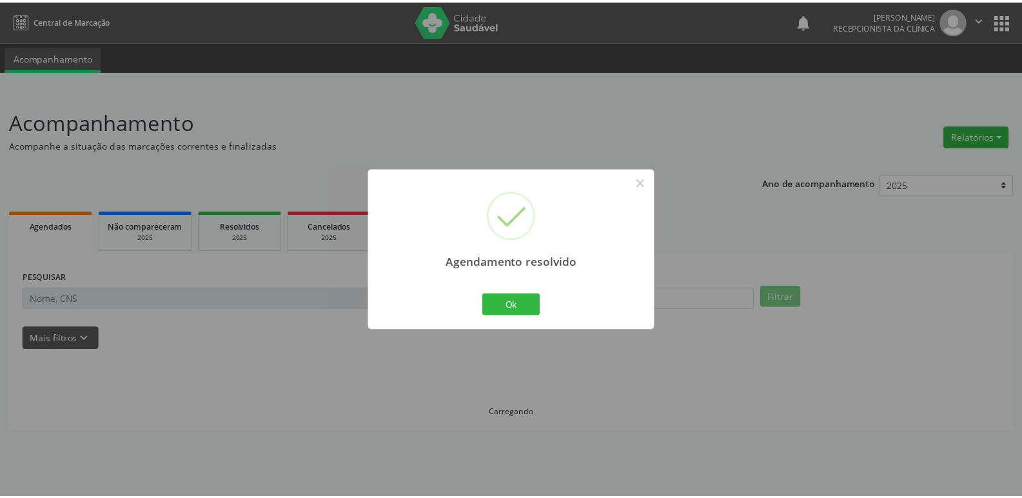
scroll to position [0, 0]
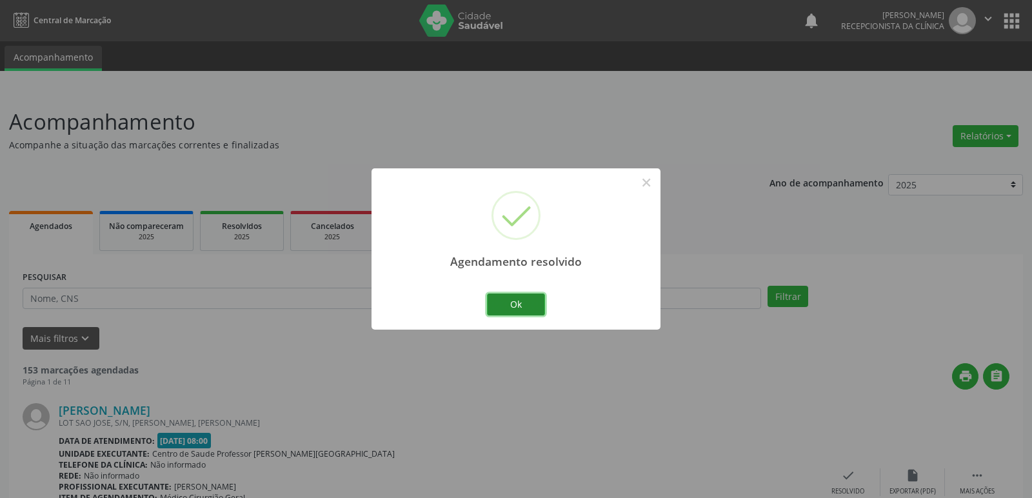
click at [528, 304] on button "Ok" at bounding box center [516, 304] width 58 height 22
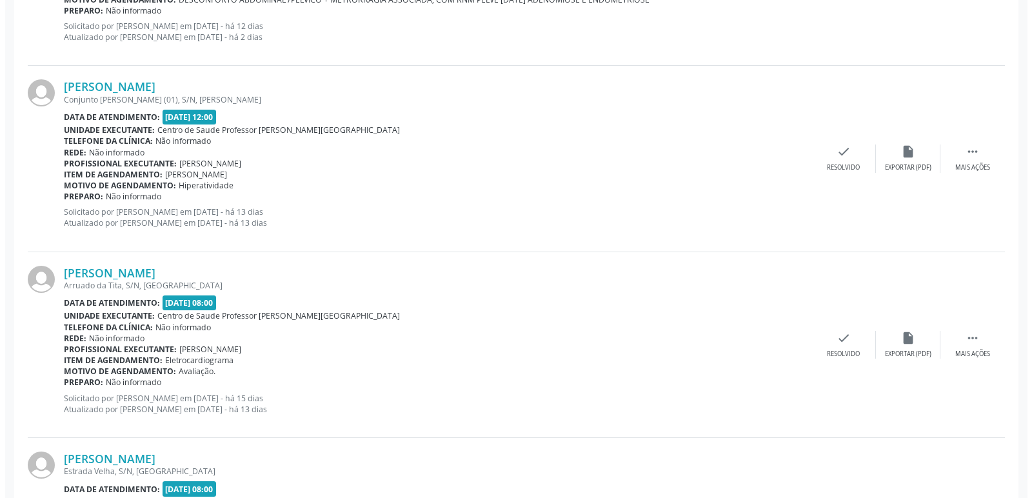
scroll to position [709, 0]
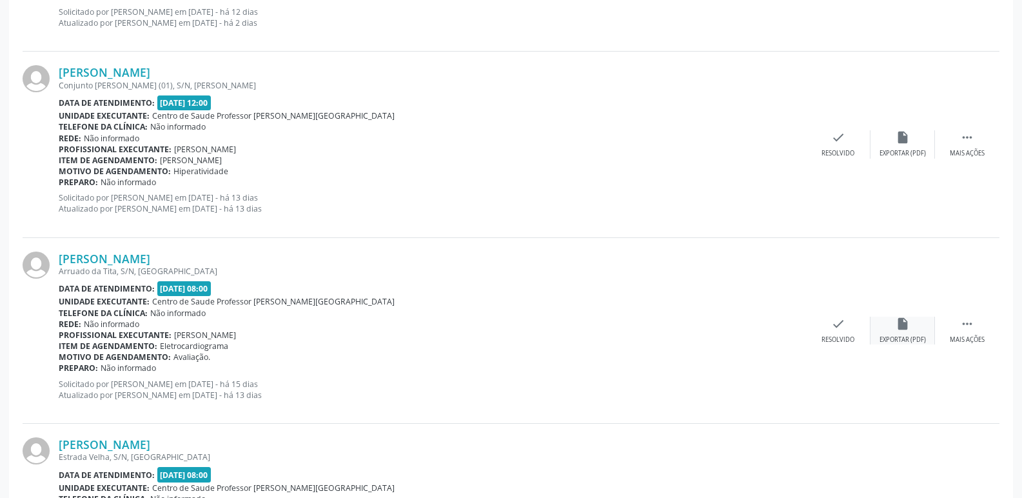
click at [901, 326] on icon "insert_drive_file" at bounding box center [903, 324] width 14 height 14
click at [835, 330] on icon "check" at bounding box center [838, 324] width 14 height 14
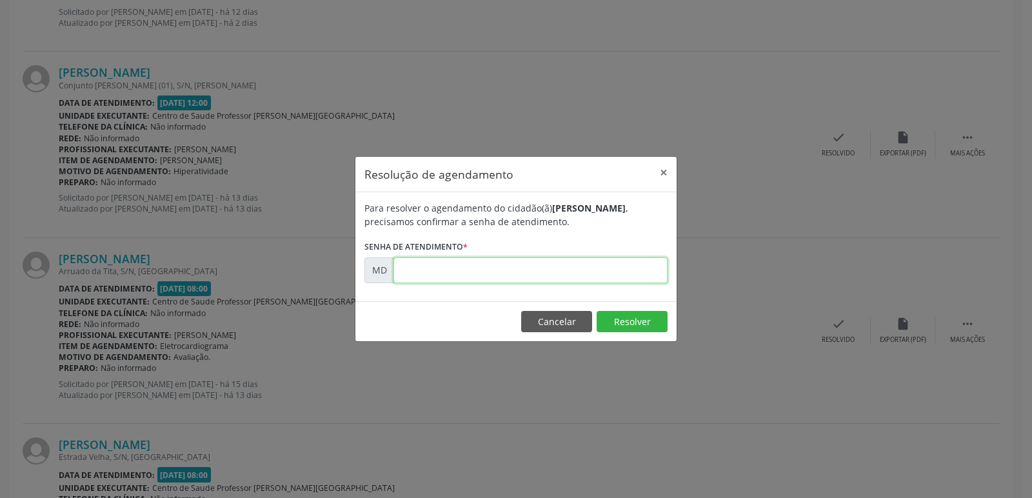
click at [411, 268] on input "text" at bounding box center [530, 270] width 274 height 26
type input "0"
type input "00007034"
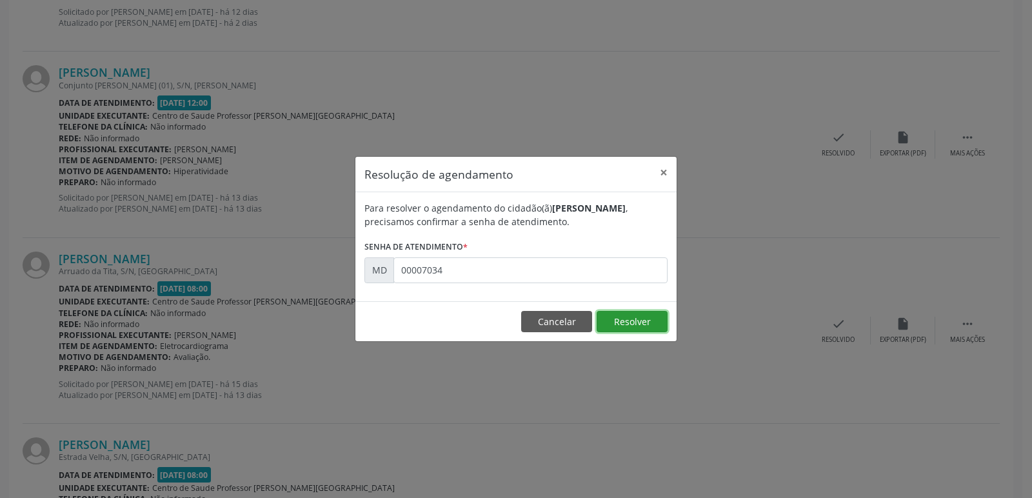
click at [617, 319] on button "Resolver" at bounding box center [632, 322] width 71 height 22
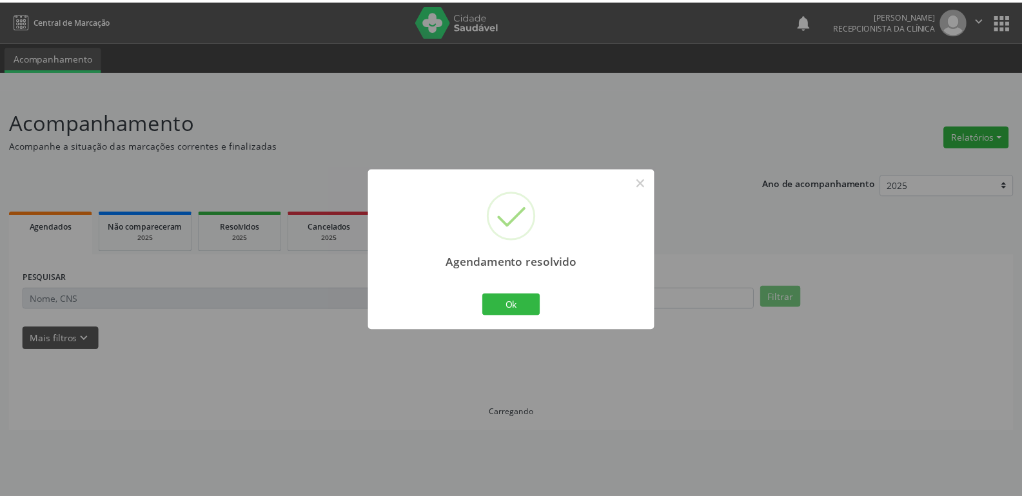
scroll to position [0, 0]
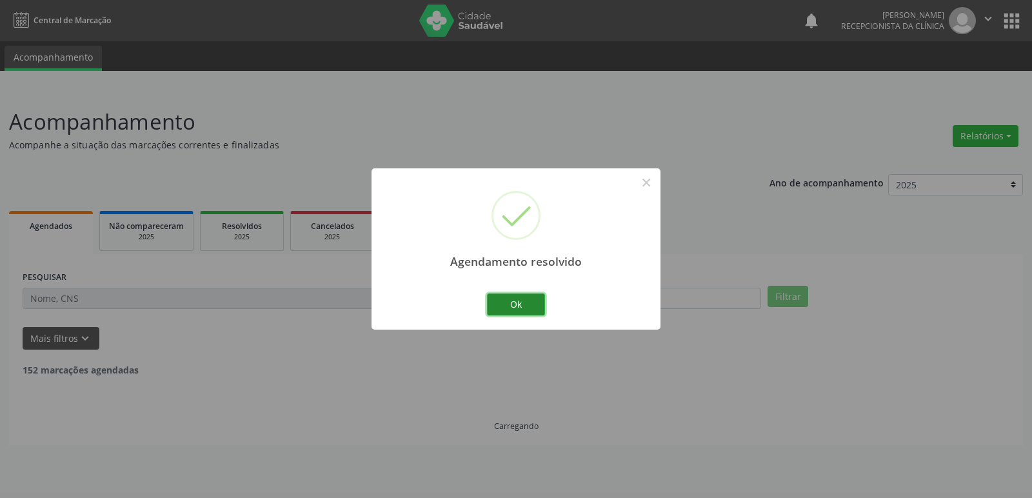
click at [519, 309] on button "Ok" at bounding box center [516, 304] width 58 height 22
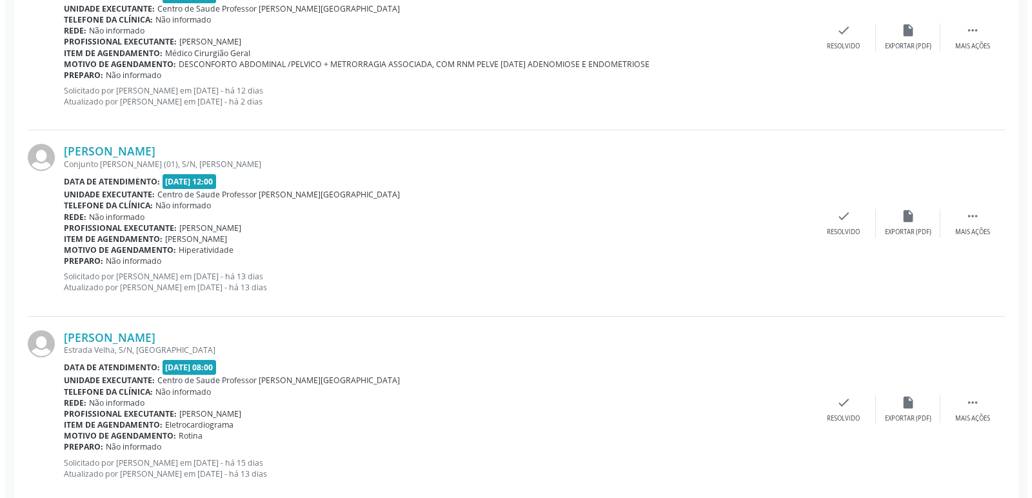
scroll to position [645, 0]
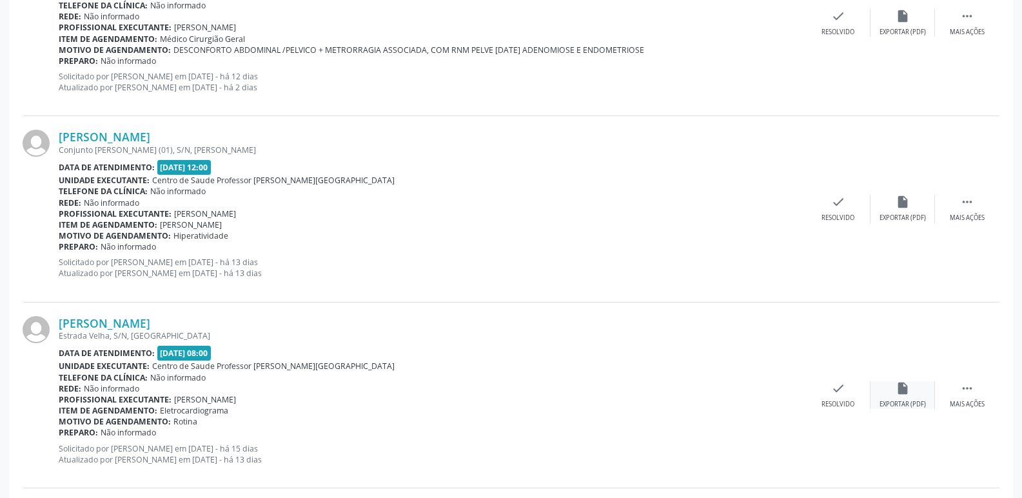
click at [901, 390] on icon "insert_drive_file" at bounding box center [903, 388] width 14 height 14
click at [844, 389] on icon "check" at bounding box center [838, 388] width 14 height 14
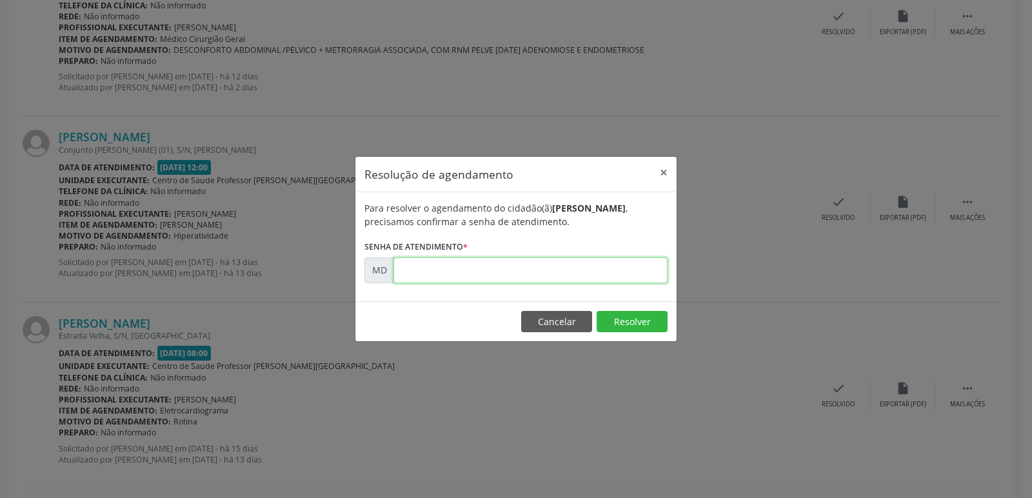
click at [411, 273] on input "text" at bounding box center [530, 270] width 274 height 26
type input "0"
type input "00007091"
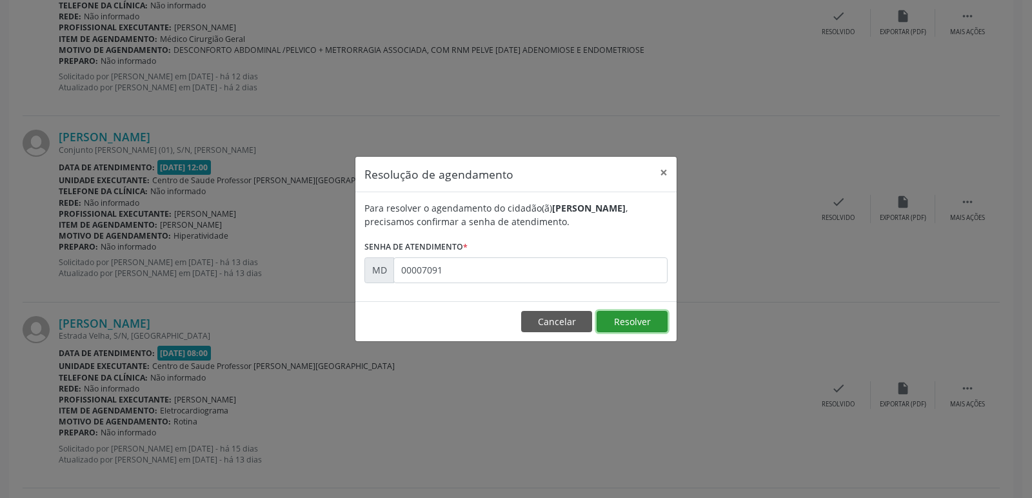
click at [637, 321] on button "Resolver" at bounding box center [632, 322] width 71 height 22
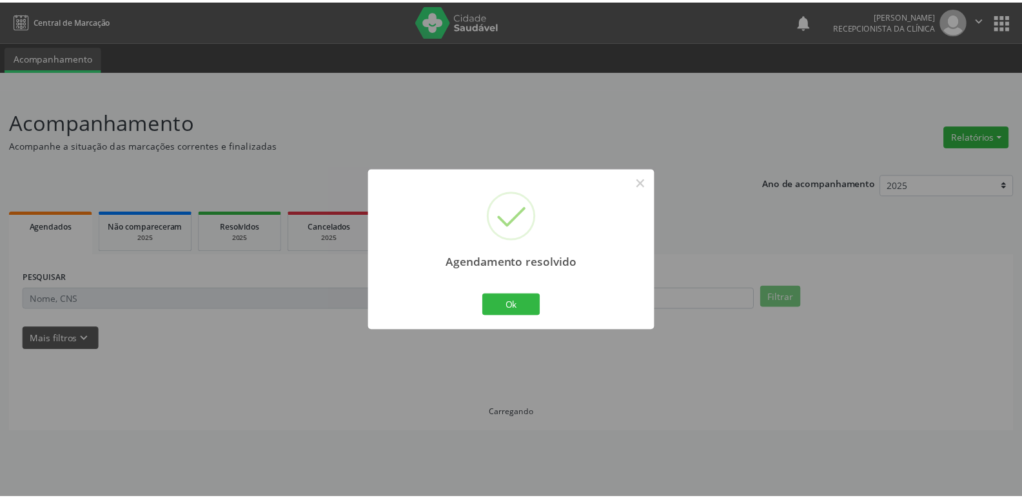
scroll to position [0, 0]
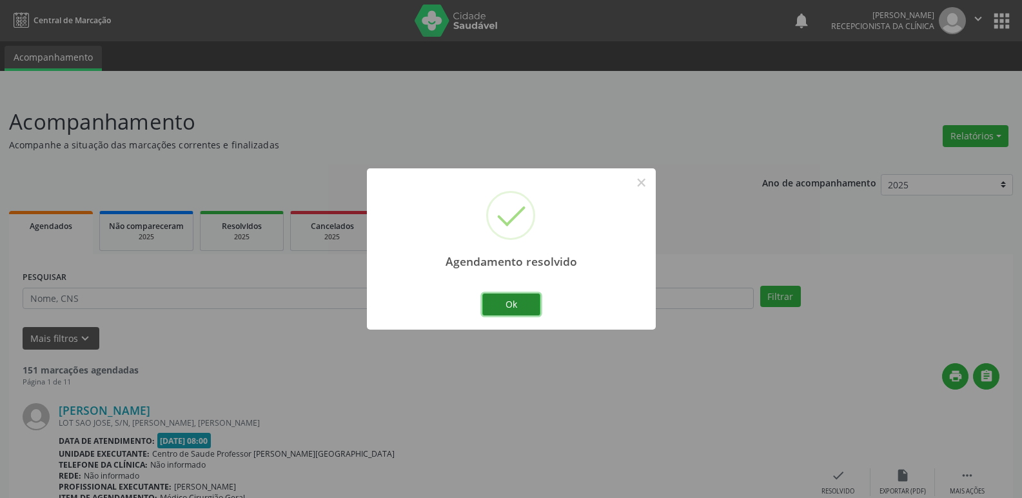
click at [513, 302] on button "Ok" at bounding box center [511, 304] width 58 height 22
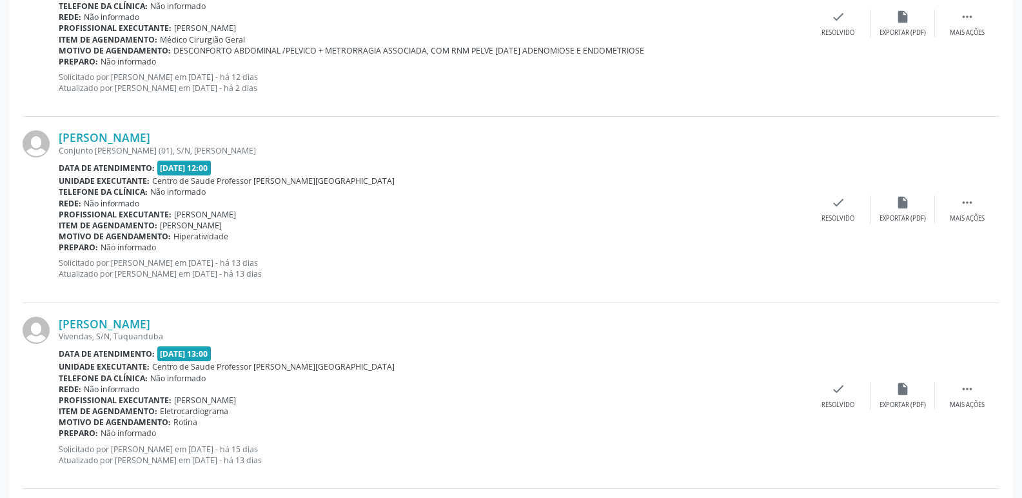
scroll to position [645, 0]
click at [967, 381] on icon "" at bounding box center [967, 388] width 14 height 14
click at [907, 394] on icon "alarm_off" at bounding box center [903, 388] width 14 height 14
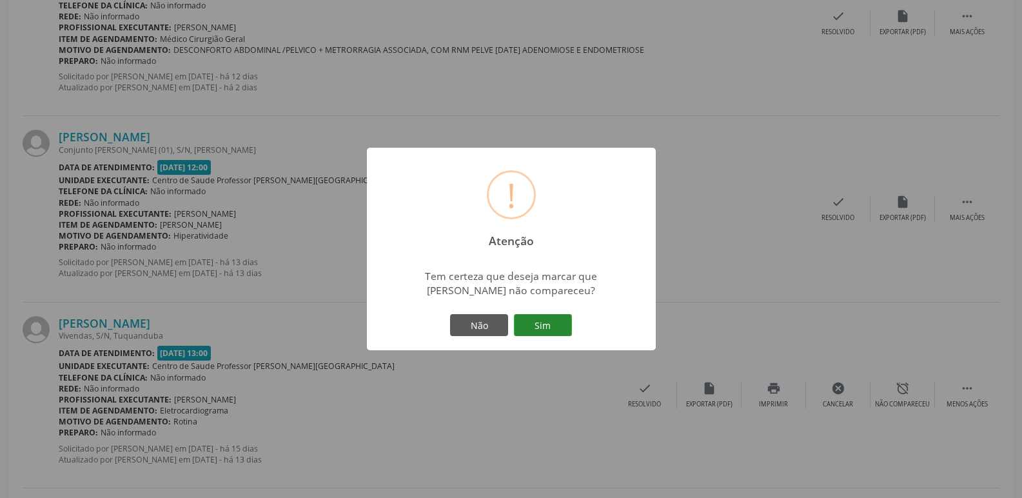
click at [547, 324] on button "Sim" at bounding box center [543, 325] width 58 height 22
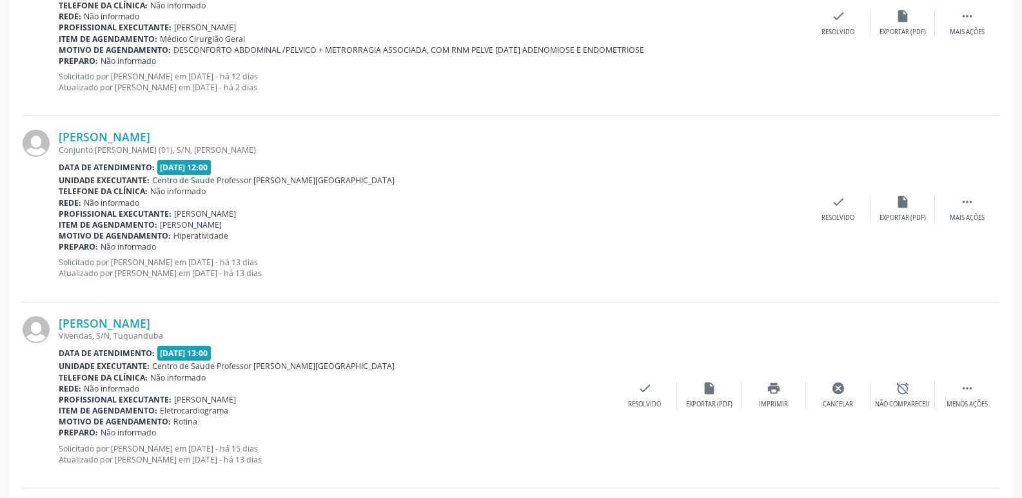
scroll to position [0, 0]
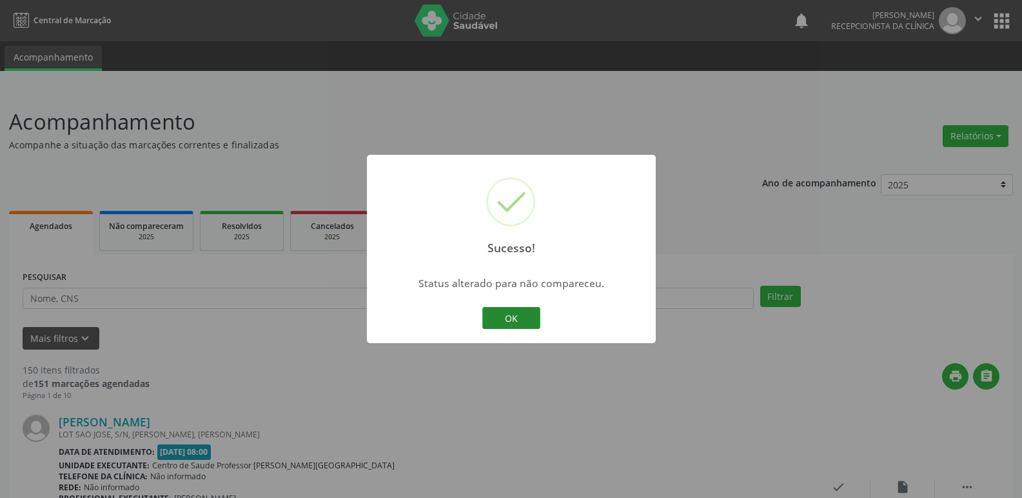
click at [529, 308] on button "OK" at bounding box center [511, 318] width 58 height 22
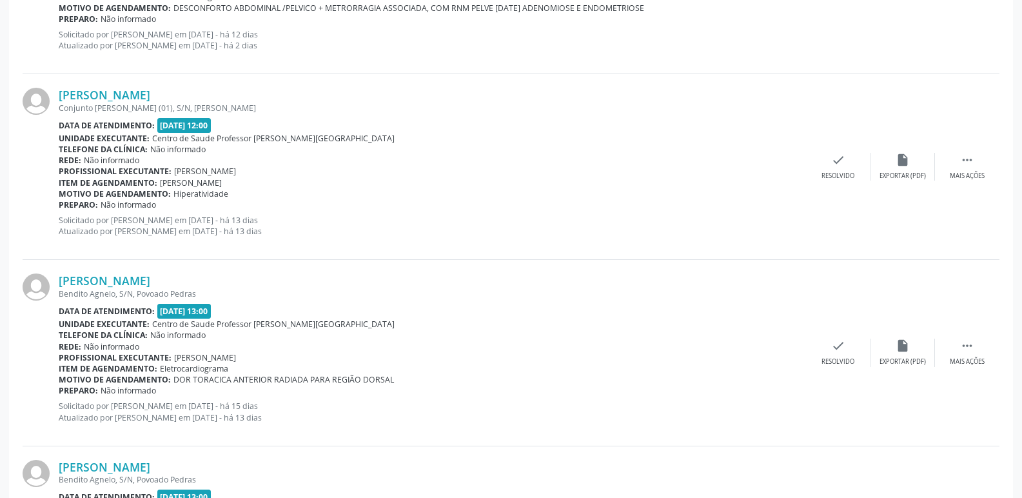
scroll to position [709, 0]
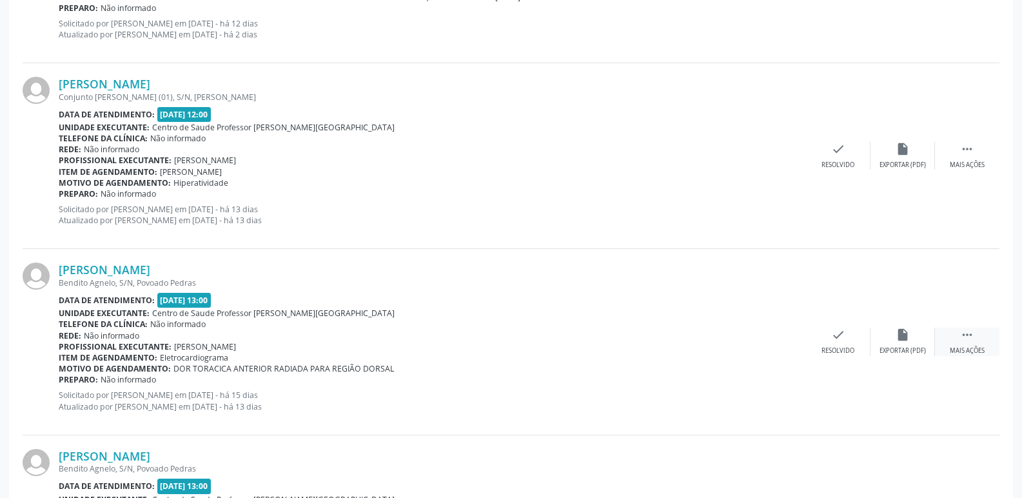
click at [977, 342] on div " Mais ações" at bounding box center [967, 342] width 64 height 28
click at [906, 340] on icon "alarm_off" at bounding box center [903, 335] width 14 height 14
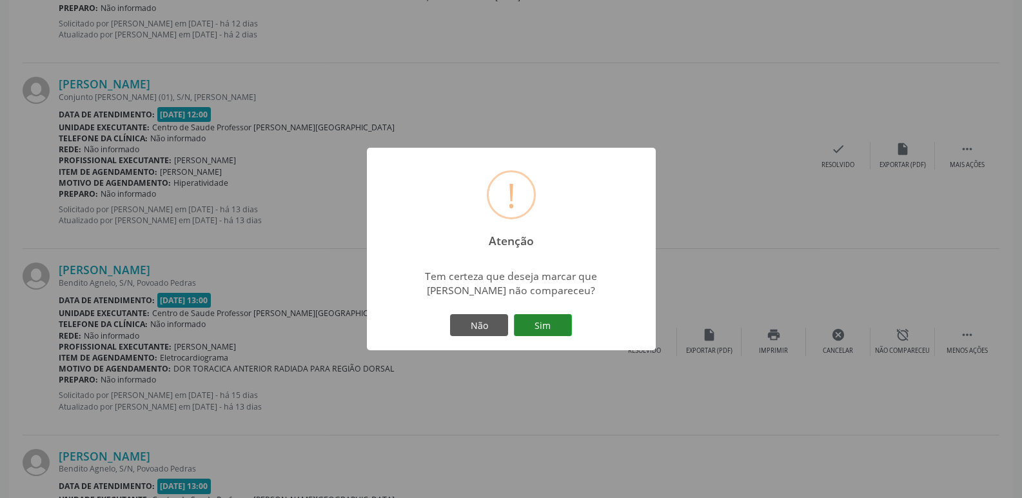
click at [559, 329] on button "Sim" at bounding box center [543, 325] width 58 height 22
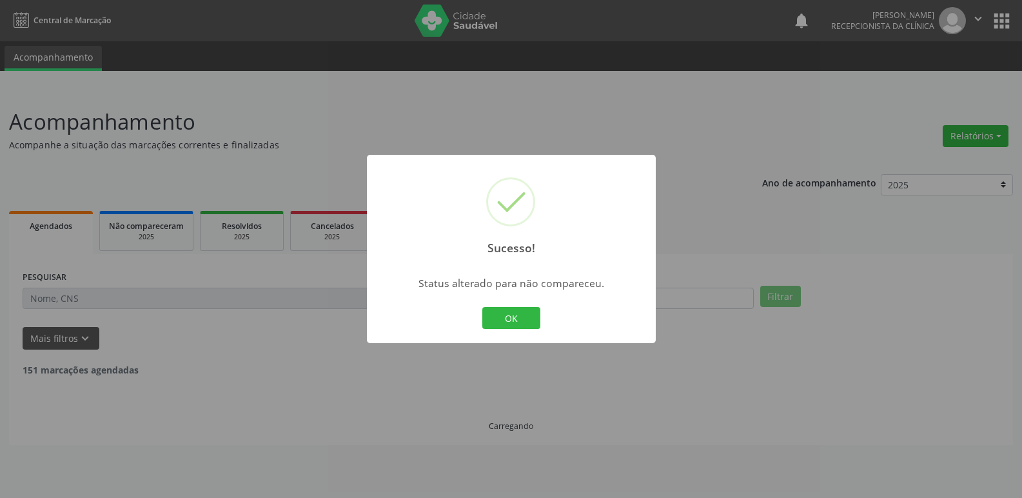
scroll to position [0, 0]
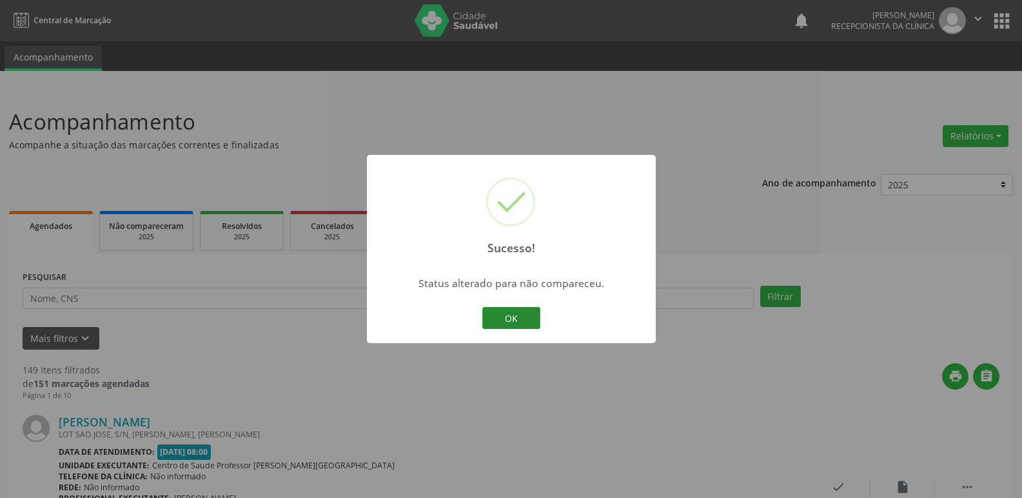
click at [528, 322] on button "OK" at bounding box center [511, 318] width 58 height 22
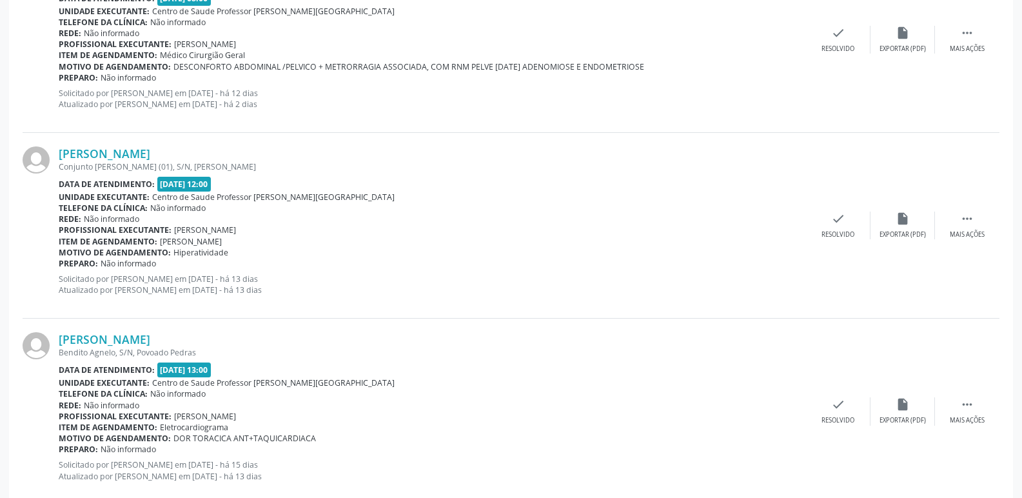
scroll to position [645, 0]
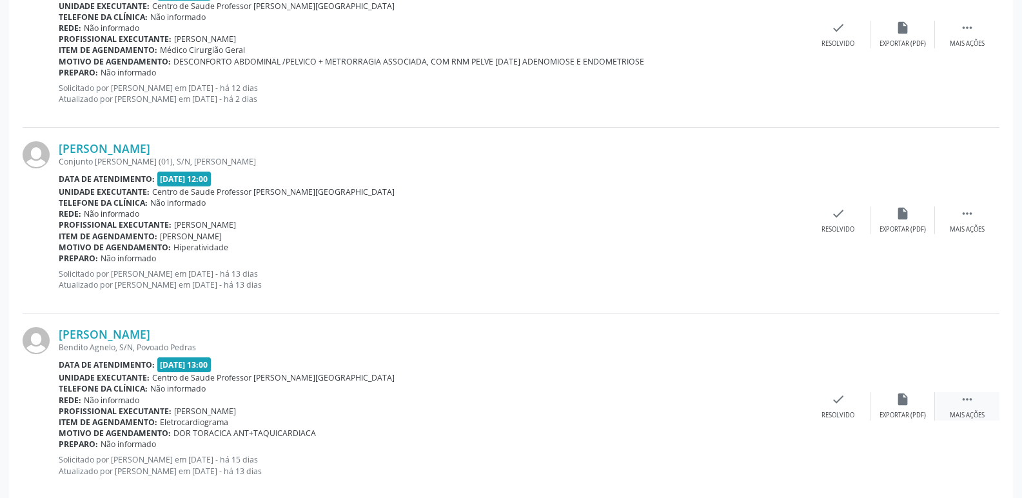
click at [966, 397] on icon "" at bounding box center [967, 399] width 14 height 14
click at [905, 397] on icon "alarm_off" at bounding box center [903, 399] width 14 height 14
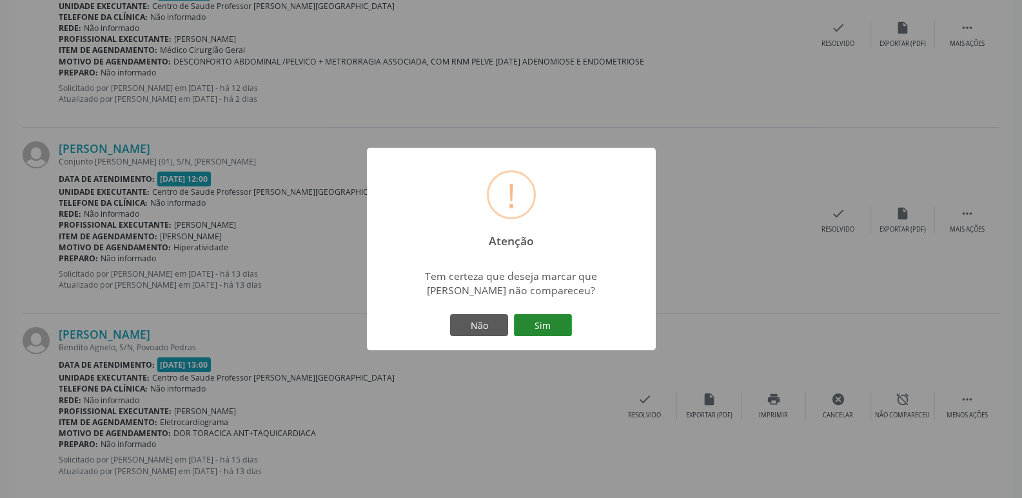
click at [540, 333] on button "Sim" at bounding box center [543, 325] width 58 height 22
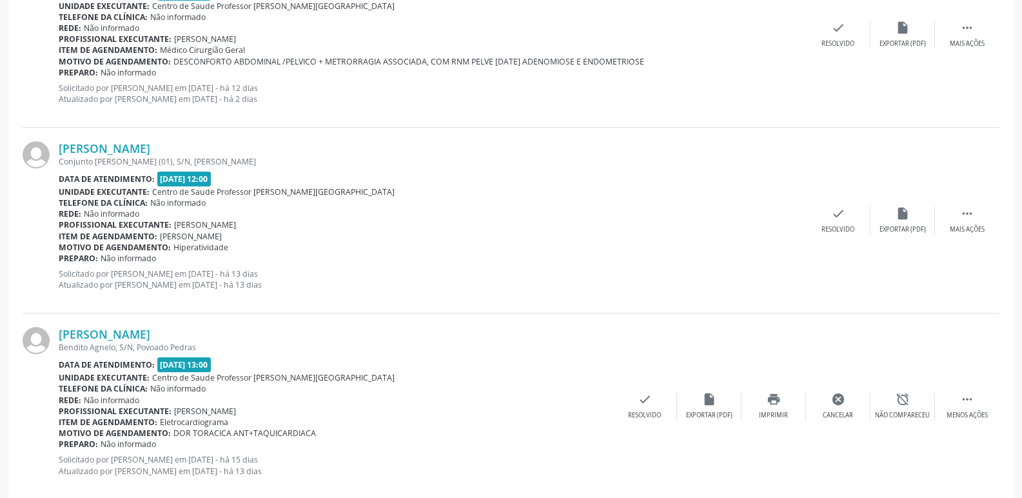
scroll to position [0, 0]
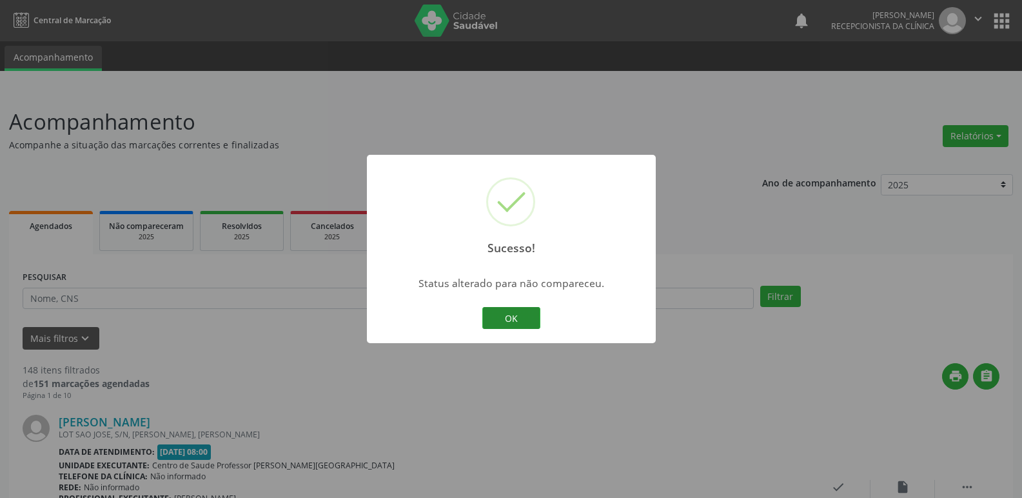
click at [532, 321] on button "OK" at bounding box center [511, 318] width 58 height 22
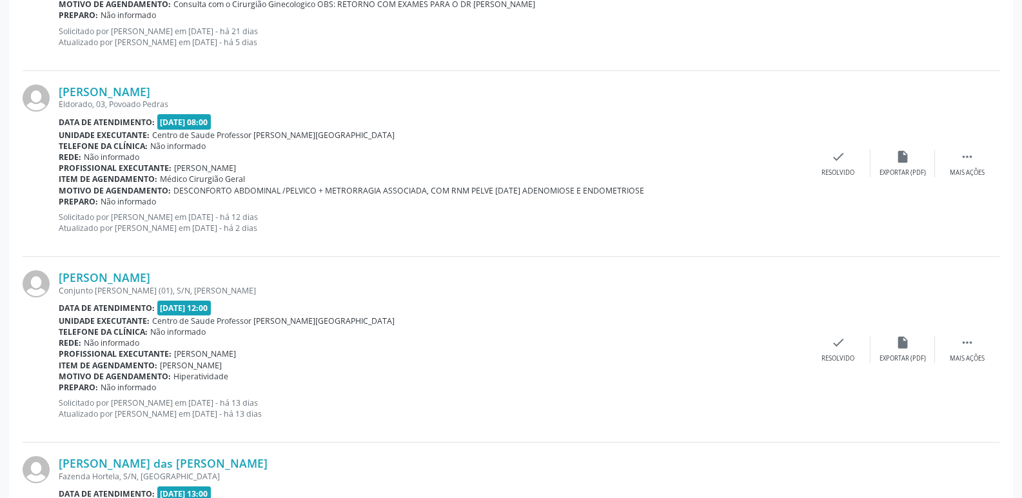
scroll to position [645, 0]
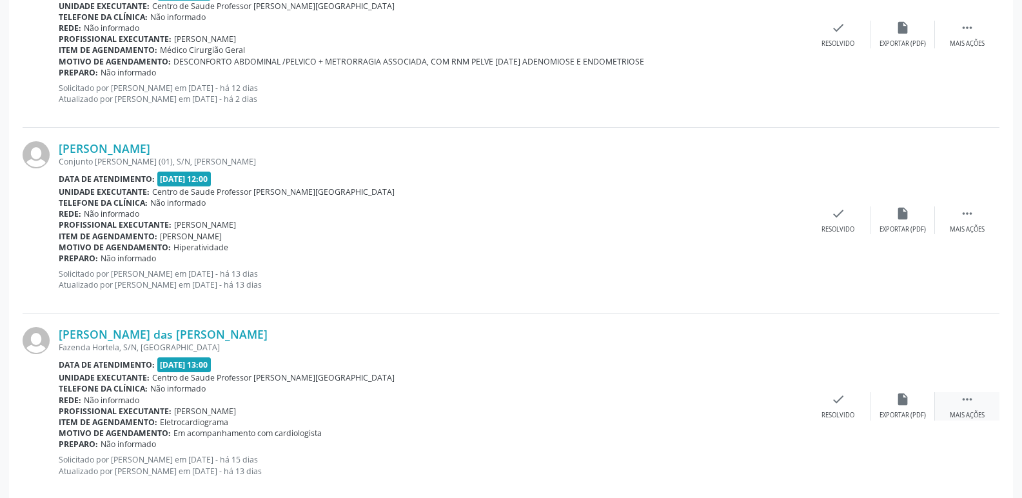
click at [964, 406] on icon "" at bounding box center [967, 399] width 14 height 14
click at [909, 407] on div "alarm_off Não compareceu" at bounding box center [903, 406] width 64 height 28
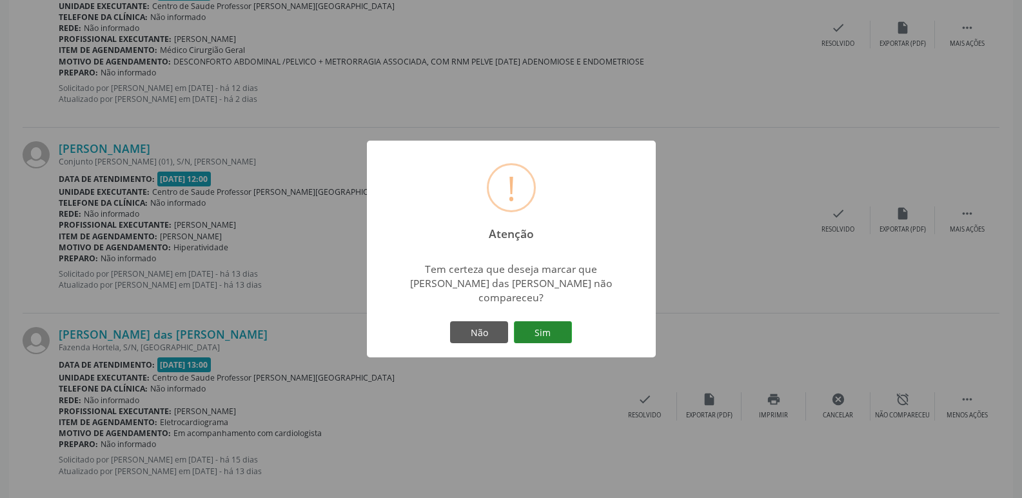
click at [541, 321] on button "Sim" at bounding box center [543, 332] width 58 height 22
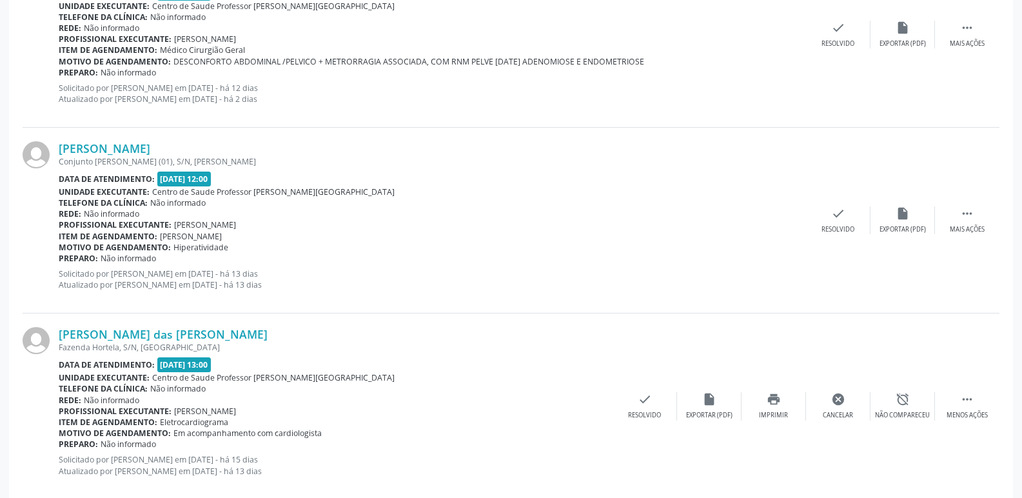
scroll to position [0, 0]
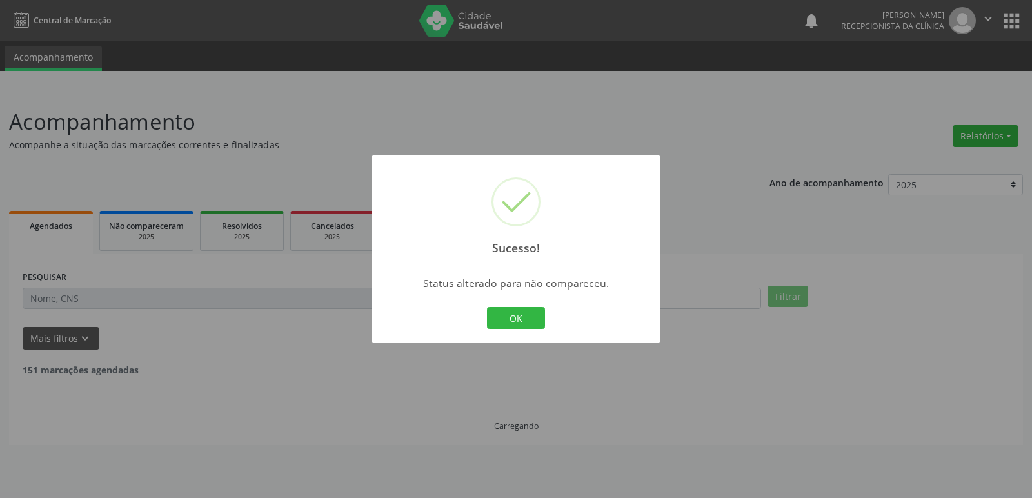
click at [541, 321] on button "OK" at bounding box center [516, 318] width 58 height 22
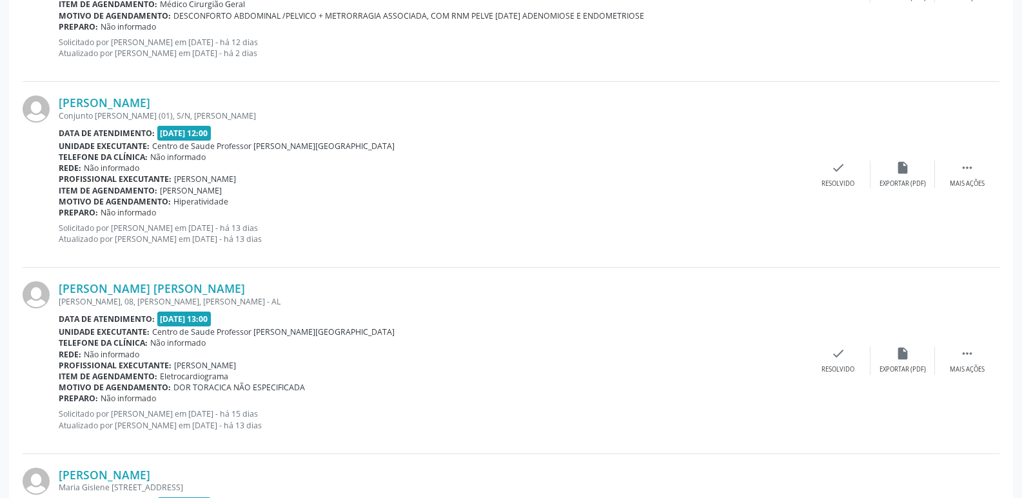
scroll to position [709, 0]
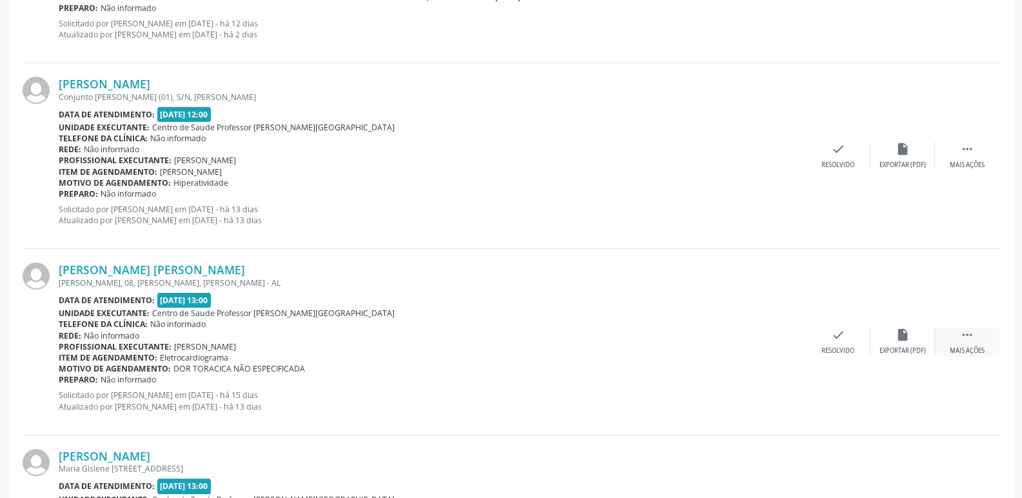
click at [971, 333] on icon "" at bounding box center [967, 335] width 14 height 14
click at [905, 335] on icon "alarm_off" at bounding box center [903, 335] width 14 height 14
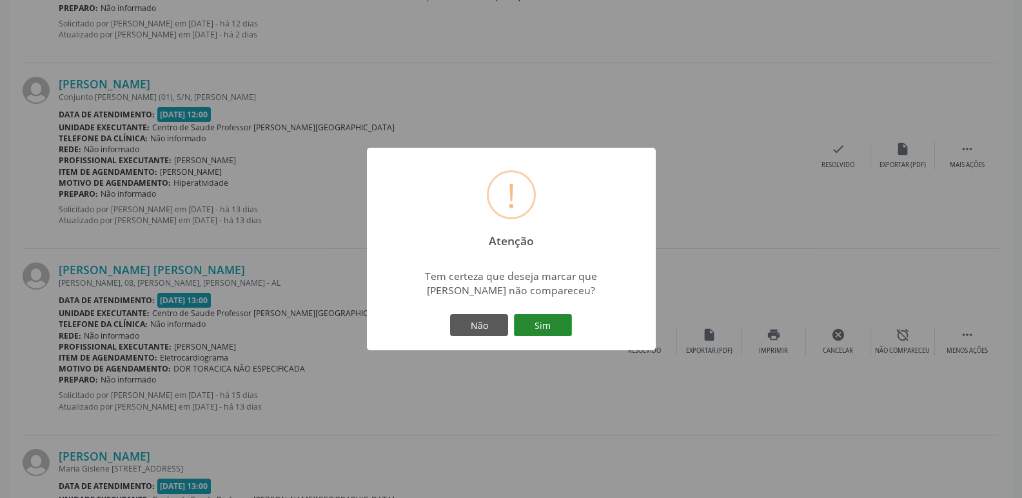
click at [551, 321] on button "Sim" at bounding box center [543, 325] width 58 height 22
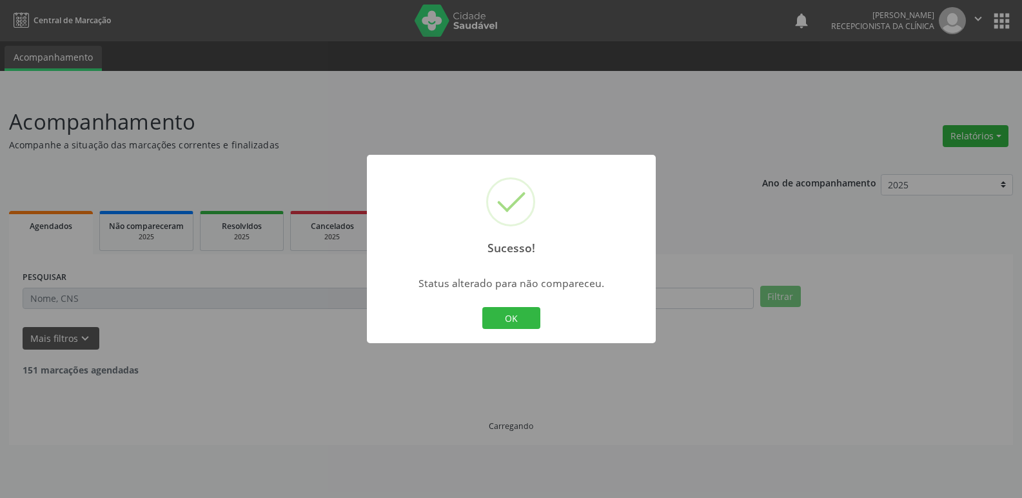
scroll to position [0, 0]
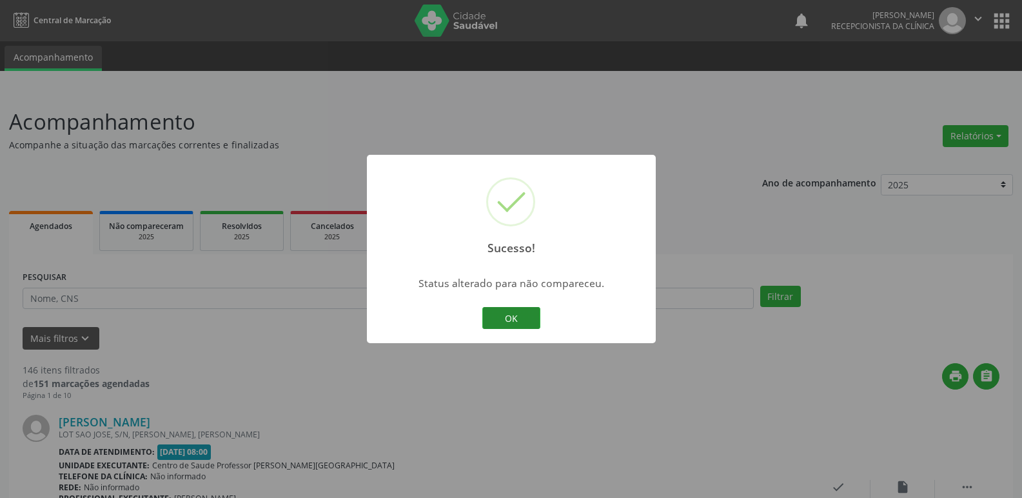
click at [499, 314] on button "OK" at bounding box center [511, 318] width 58 height 22
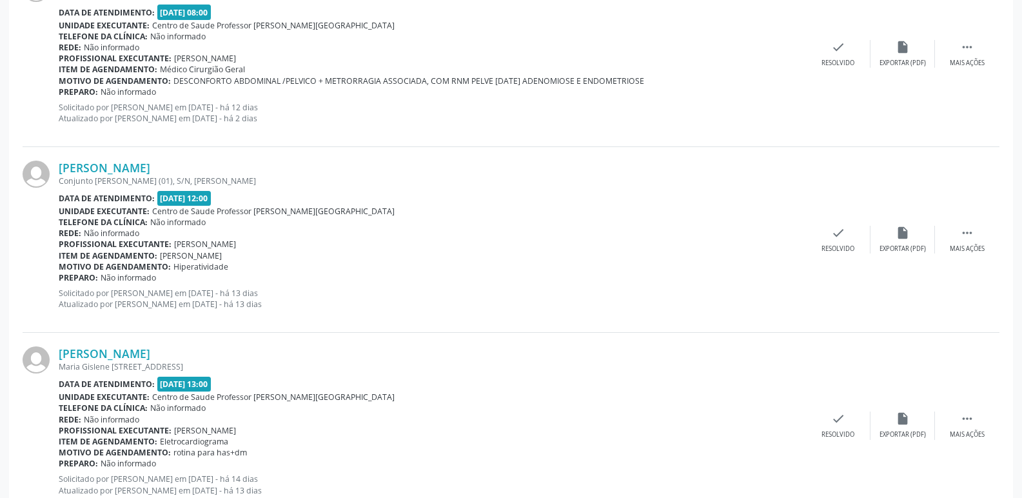
scroll to position [645, 0]
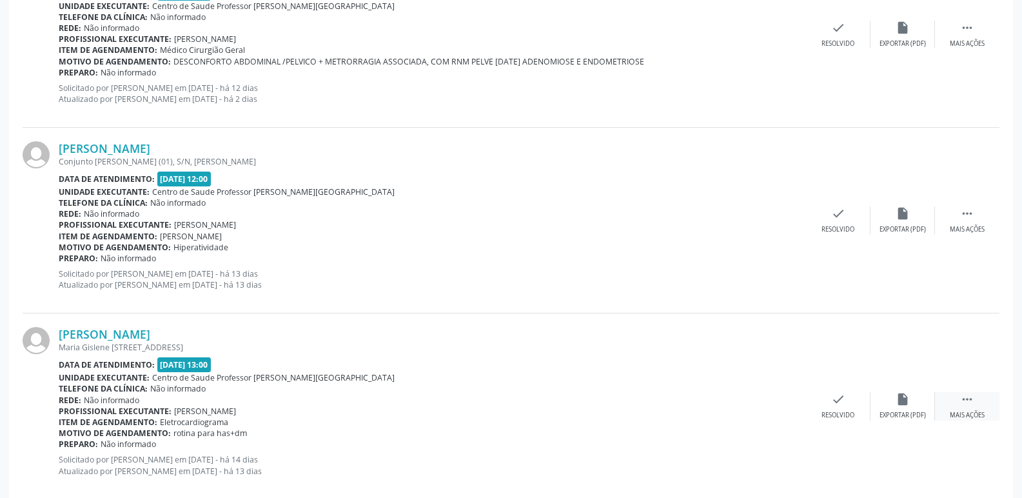
click at [970, 402] on icon "" at bounding box center [967, 399] width 14 height 14
click at [909, 398] on icon "alarm_off" at bounding box center [903, 399] width 14 height 14
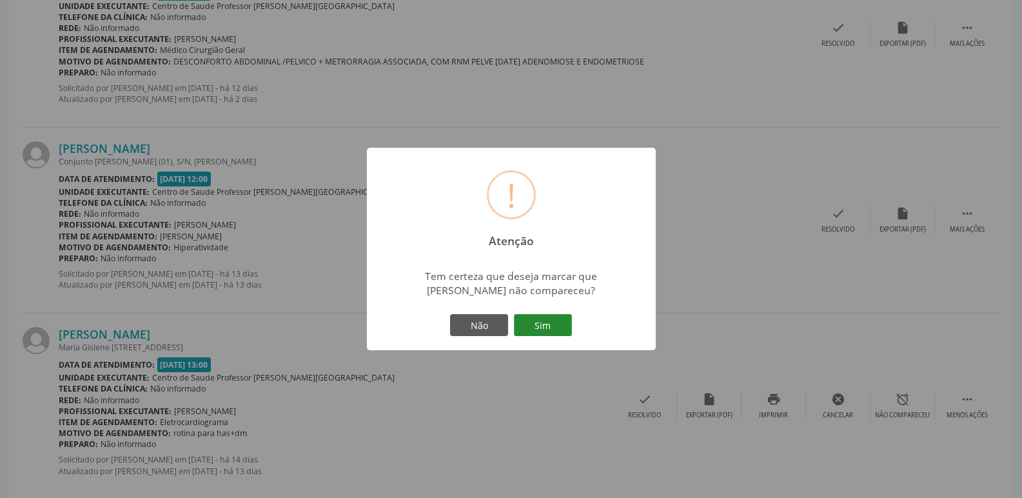
click at [554, 322] on button "Sim" at bounding box center [543, 325] width 58 height 22
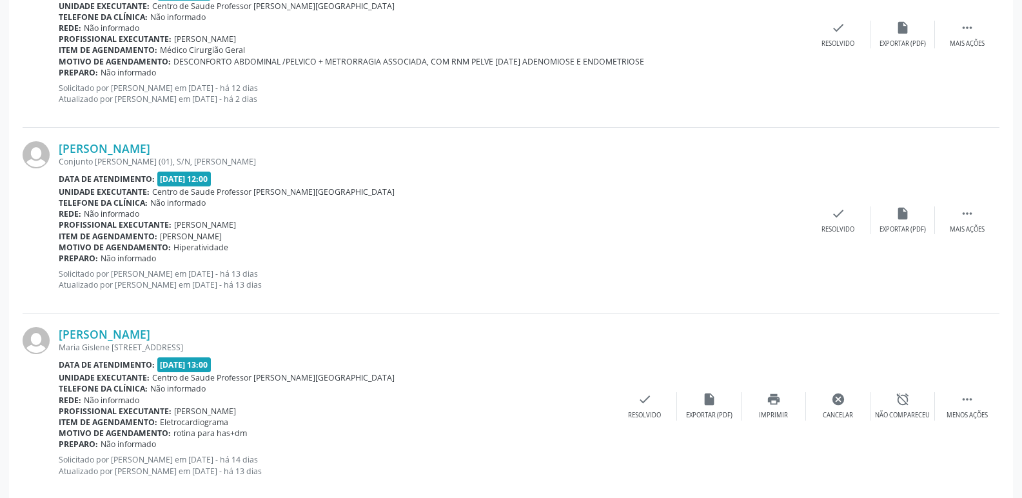
scroll to position [0, 0]
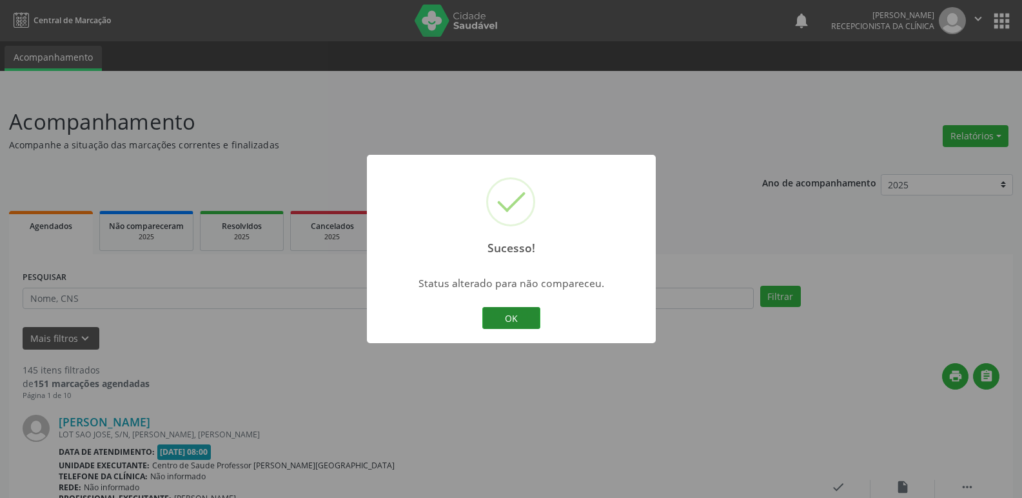
click at [528, 322] on button "OK" at bounding box center [511, 318] width 58 height 22
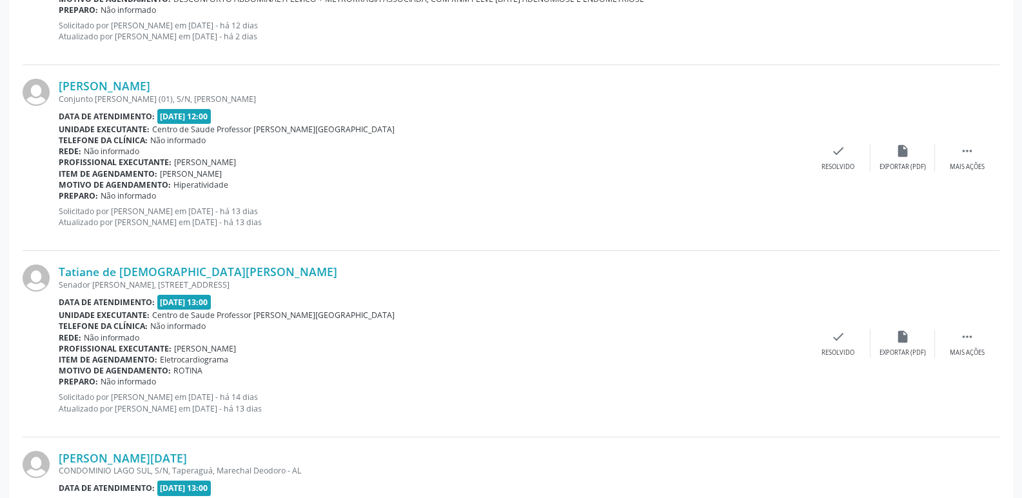
scroll to position [709, 0]
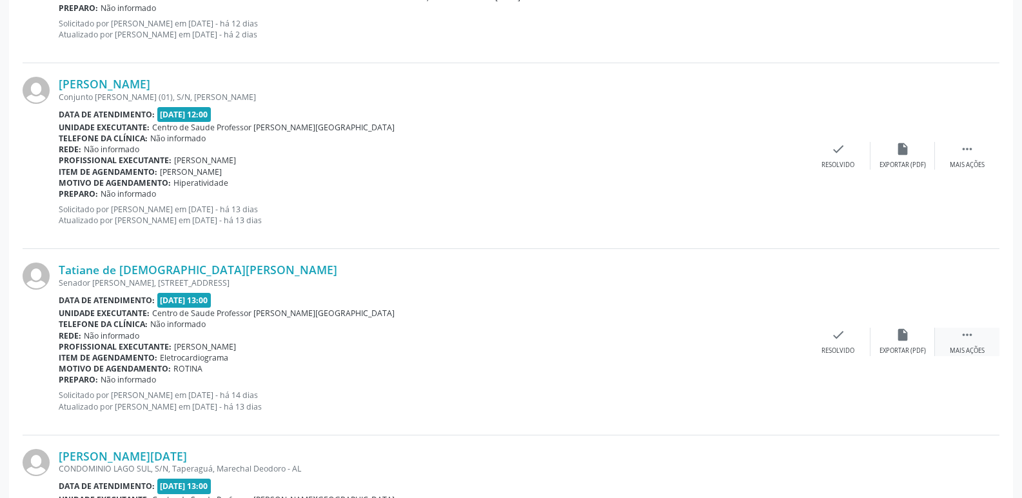
click at [964, 328] on icon "" at bounding box center [967, 335] width 14 height 14
click at [904, 341] on icon "alarm_off" at bounding box center [903, 335] width 14 height 14
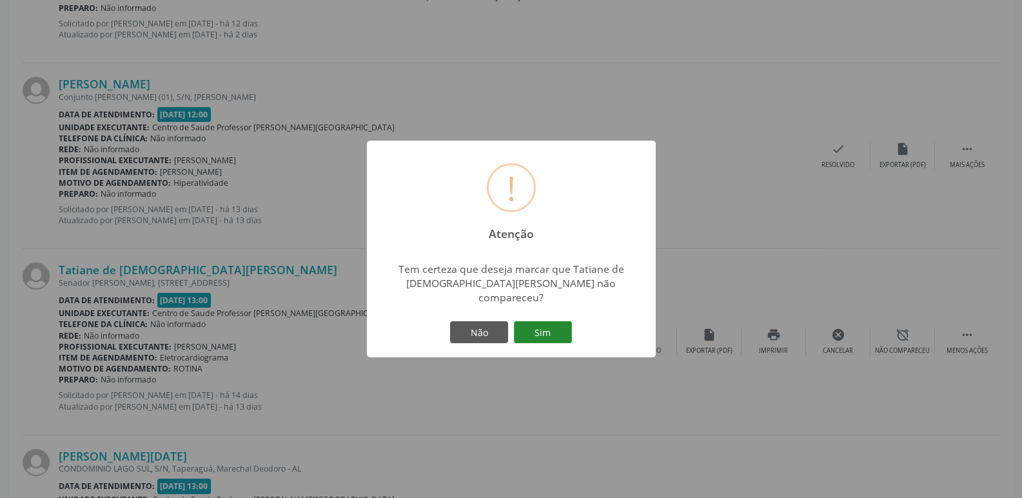
click at [554, 331] on button "Sim" at bounding box center [543, 332] width 58 height 22
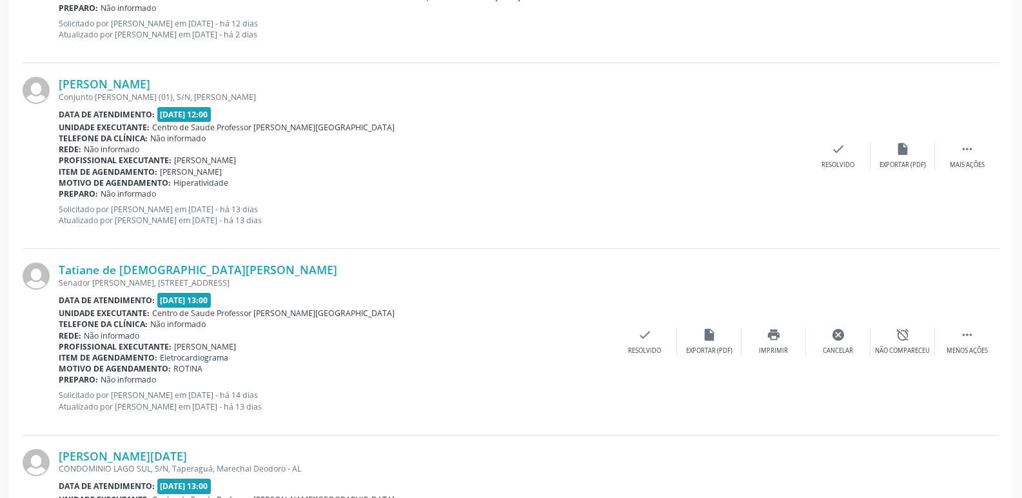
scroll to position [0, 0]
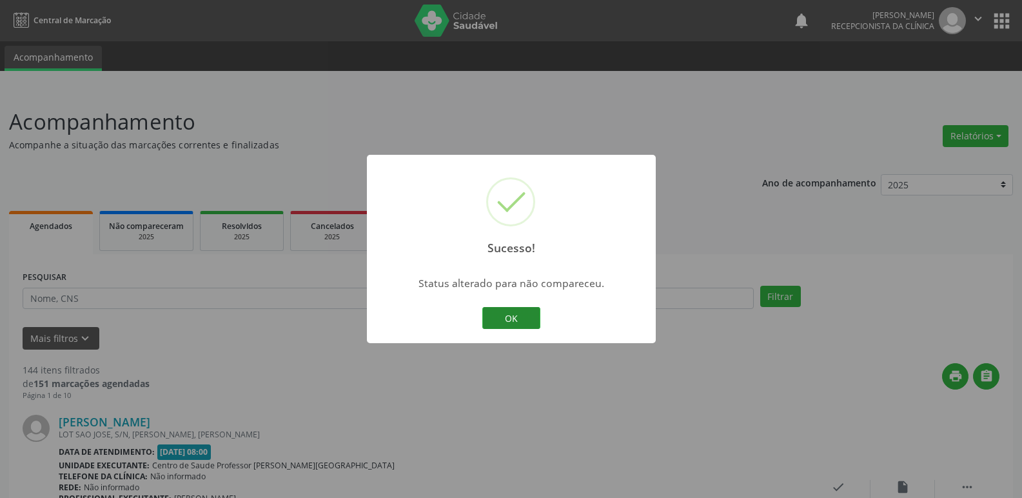
click at [515, 312] on button "OK" at bounding box center [511, 318] width 58 height 22
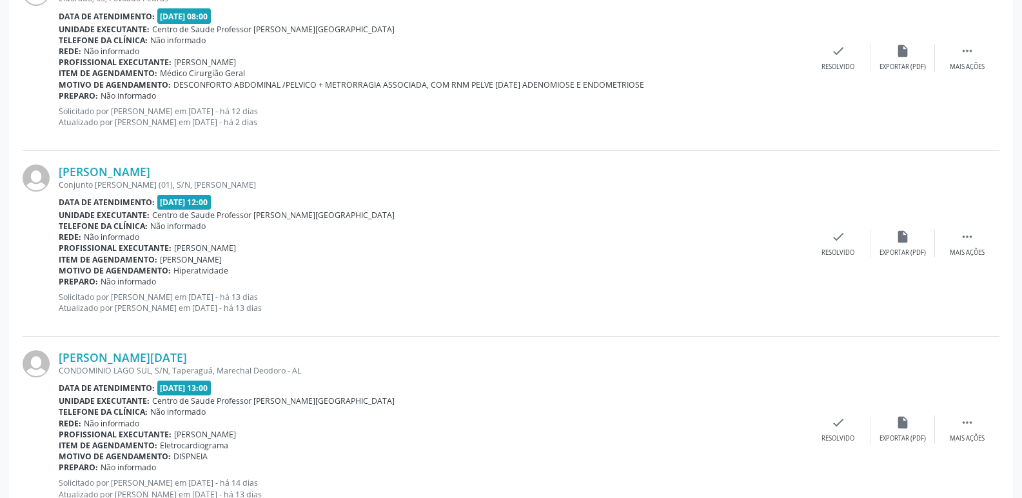
scroll to position [645, 0]
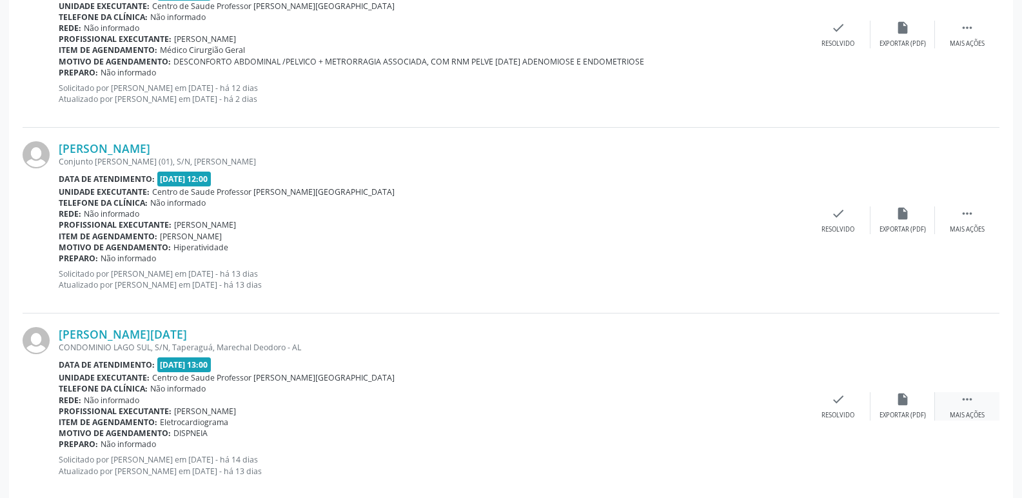
click at [969, 395] on icon "" at bounding box center [967, 399] width 14 height 14
click at [905, 402] on icon "alarm_off" at bounding box center [903, 399] width 14 height 14
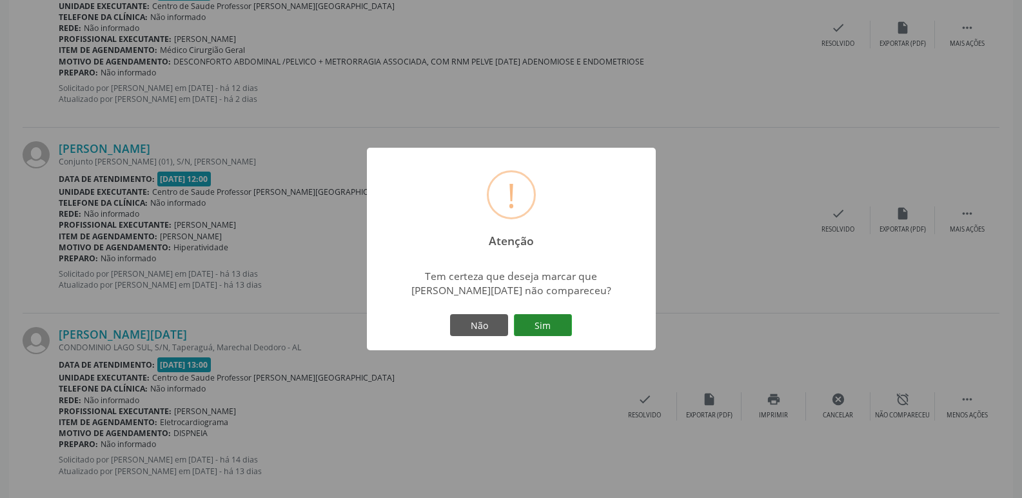
click at [539, 328] on button "Sim" at bounding box center [543, 325] width 58 height 22
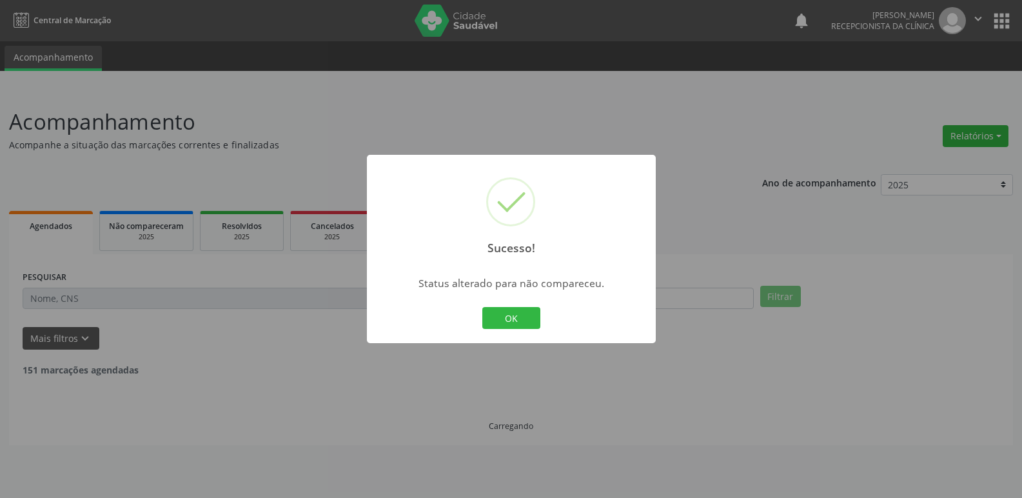
scroll to position [0, 0]
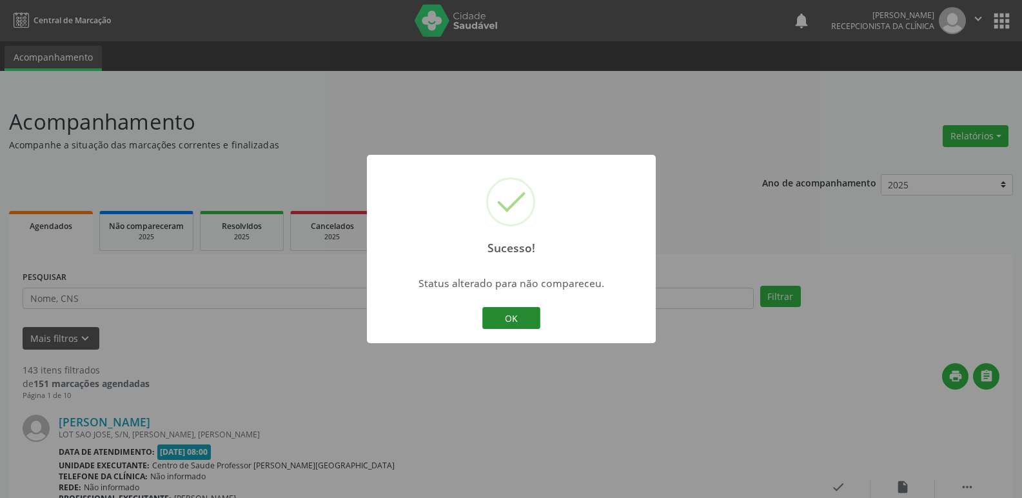
click at [529, 320] on button "OK" at bounding box center [511, 318] width 58 height 22
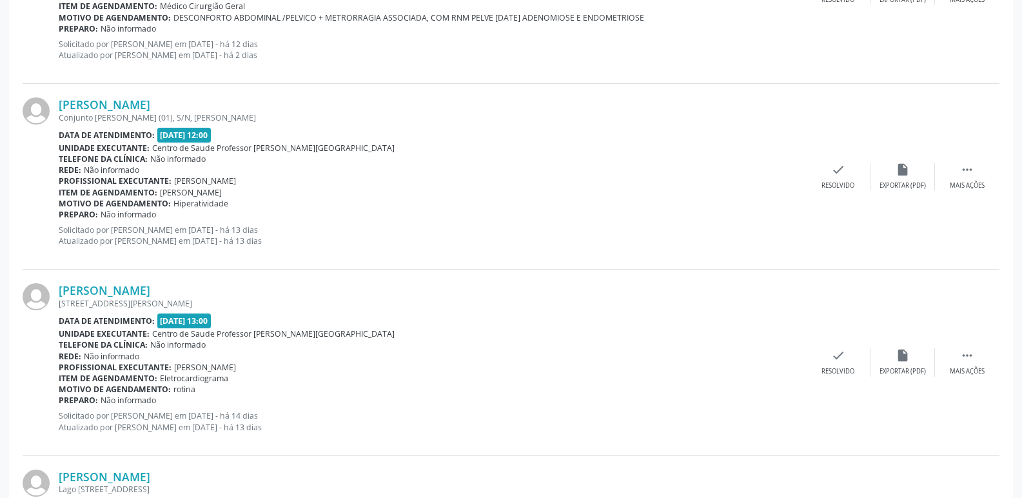
scroll to position [709, 0]
